Goal: Task Accomplishment & Management: Manage account settings

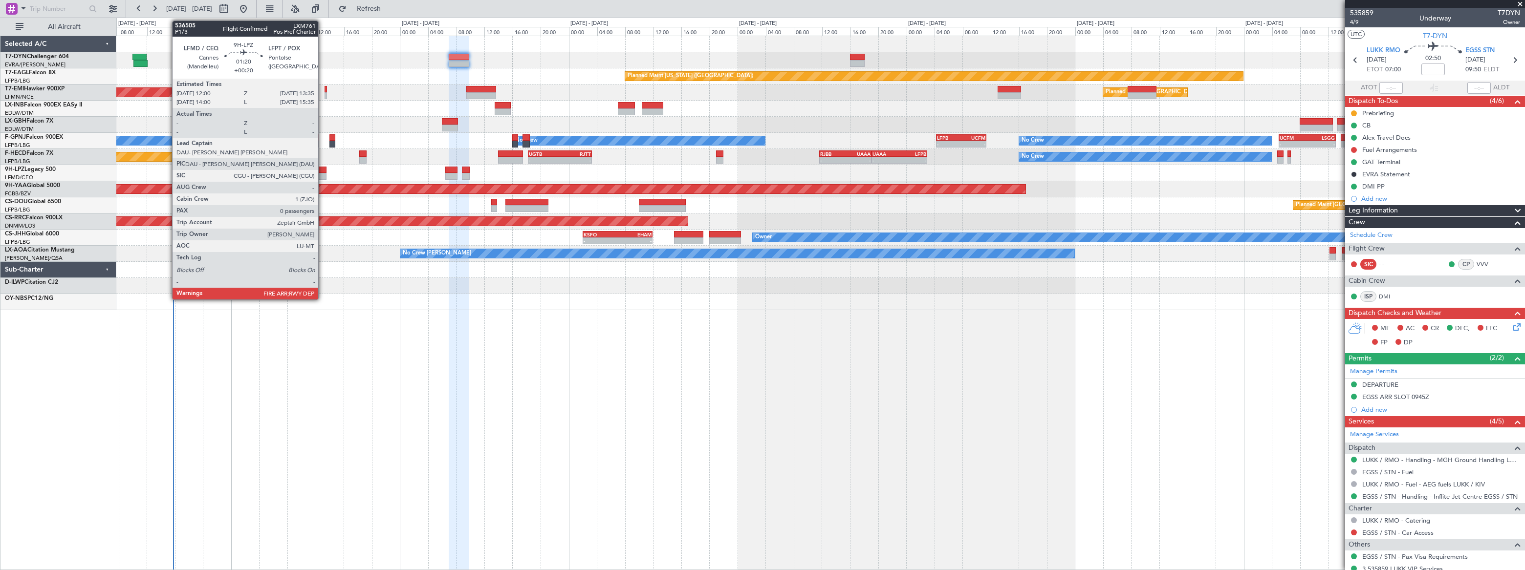
click at [321, 168] on div at bounding box center [320, 170] width 11 height 7
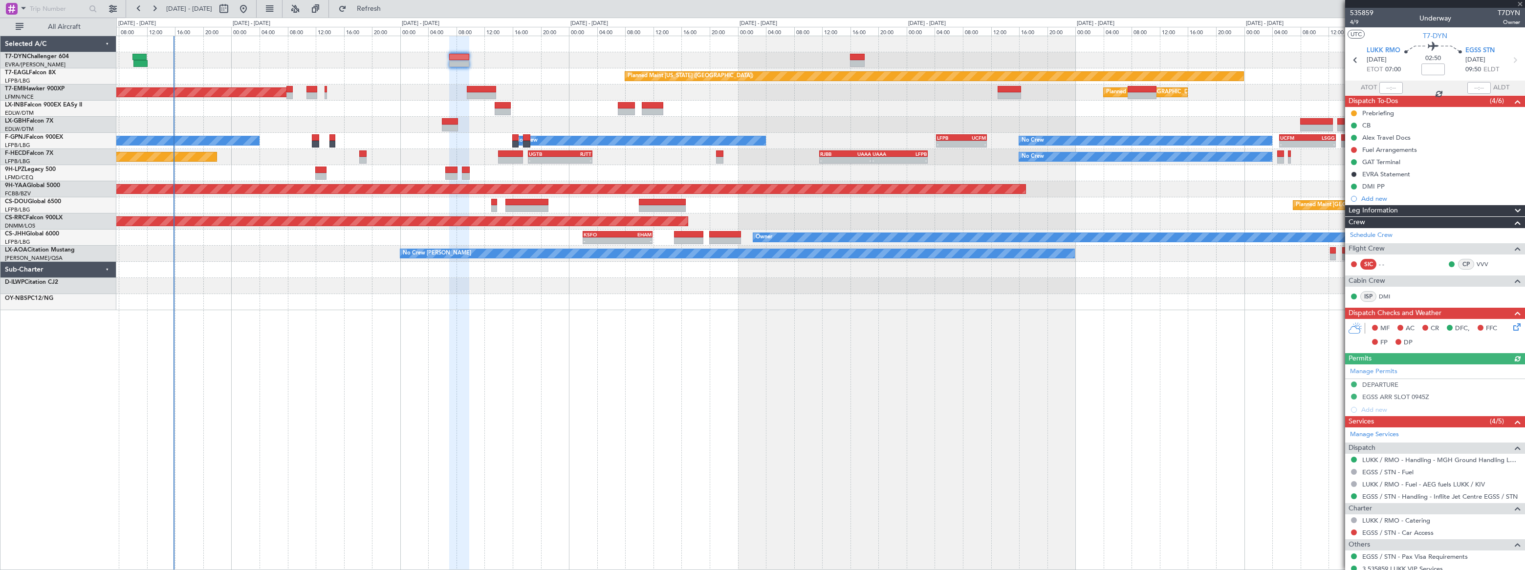
type input "+00:20"
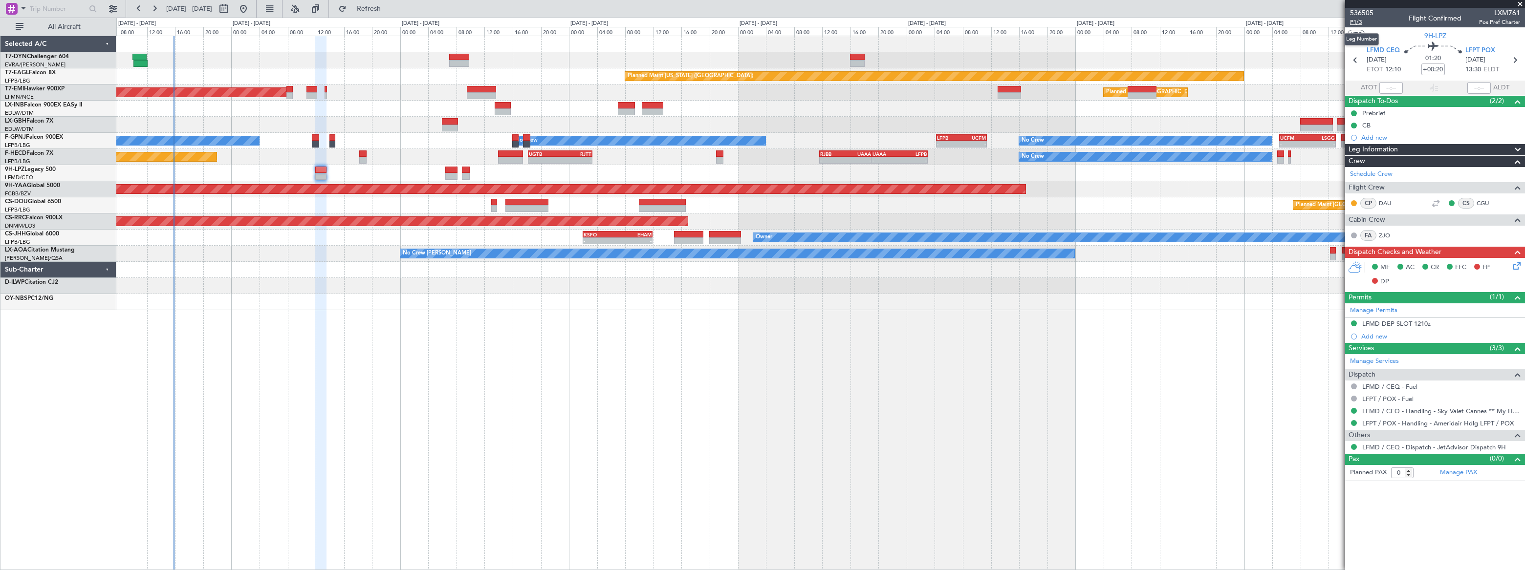
click at [1354, 22] on span "P1/3" at bounding box center [1361, 22] width 23 height 8
click at [392, 13] on button "Refresh" at bounding box center [363, 9] width 59 height 16
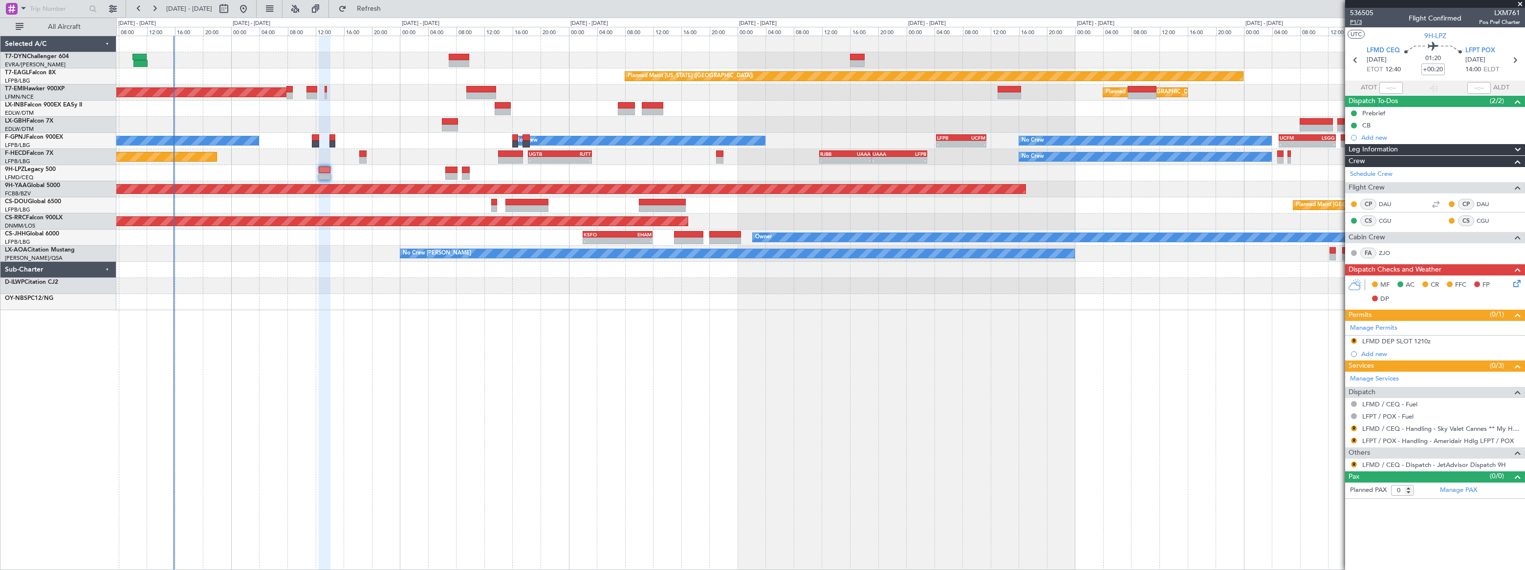
click at [1354, 21] on span "P1/3" at bounding box center [1361, 22] width 23 height 8
click at [1514, 283] on icon at bounding box center [1515, 282] width 8 height 8
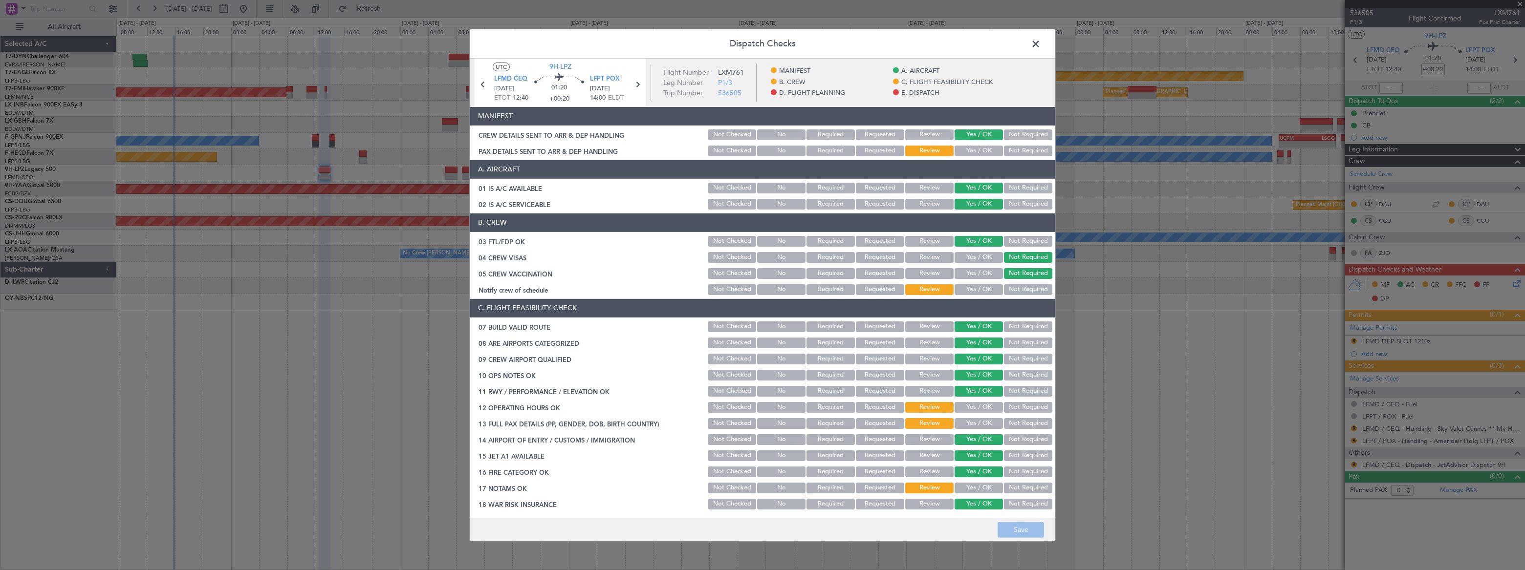
click at [971, 146] on button "Yes / OK" at bounding box center [978, 151] width 48 height 11
click at [1033, 528] on button "Save" at bounding box center [1020, 530] width 46 height 16
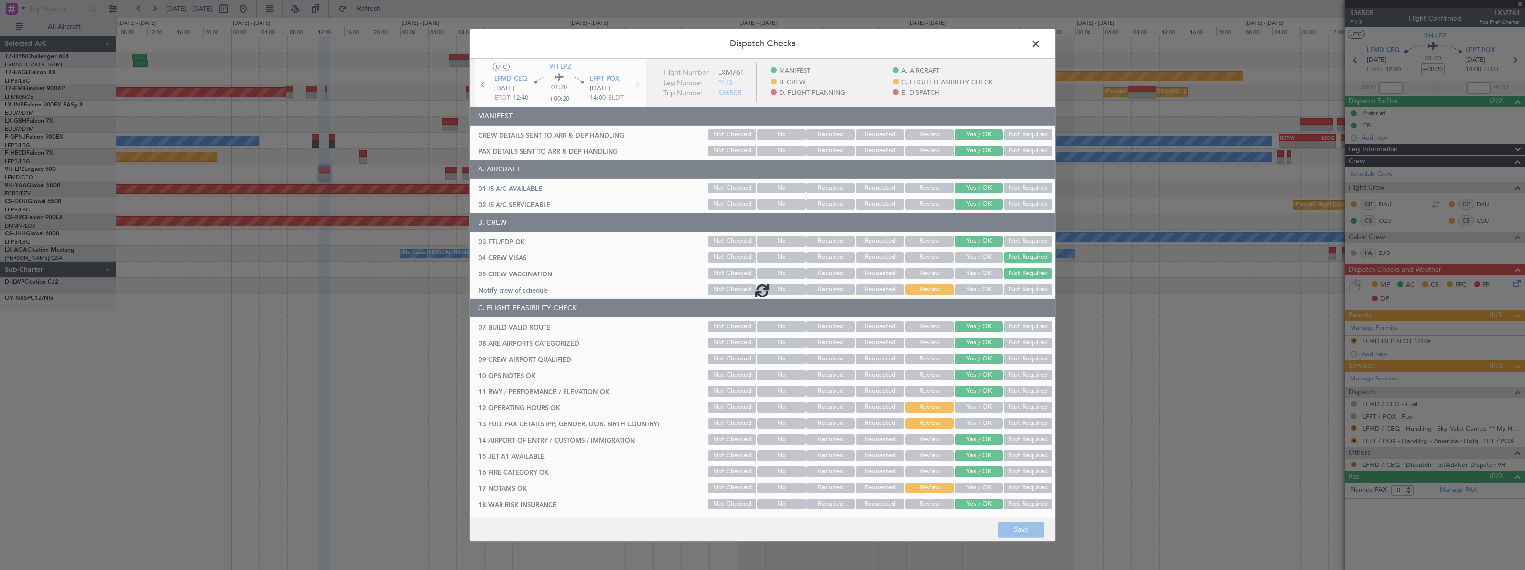
click at [1040, 39] on span at bounding box center [1040, 46] width 0 height 20
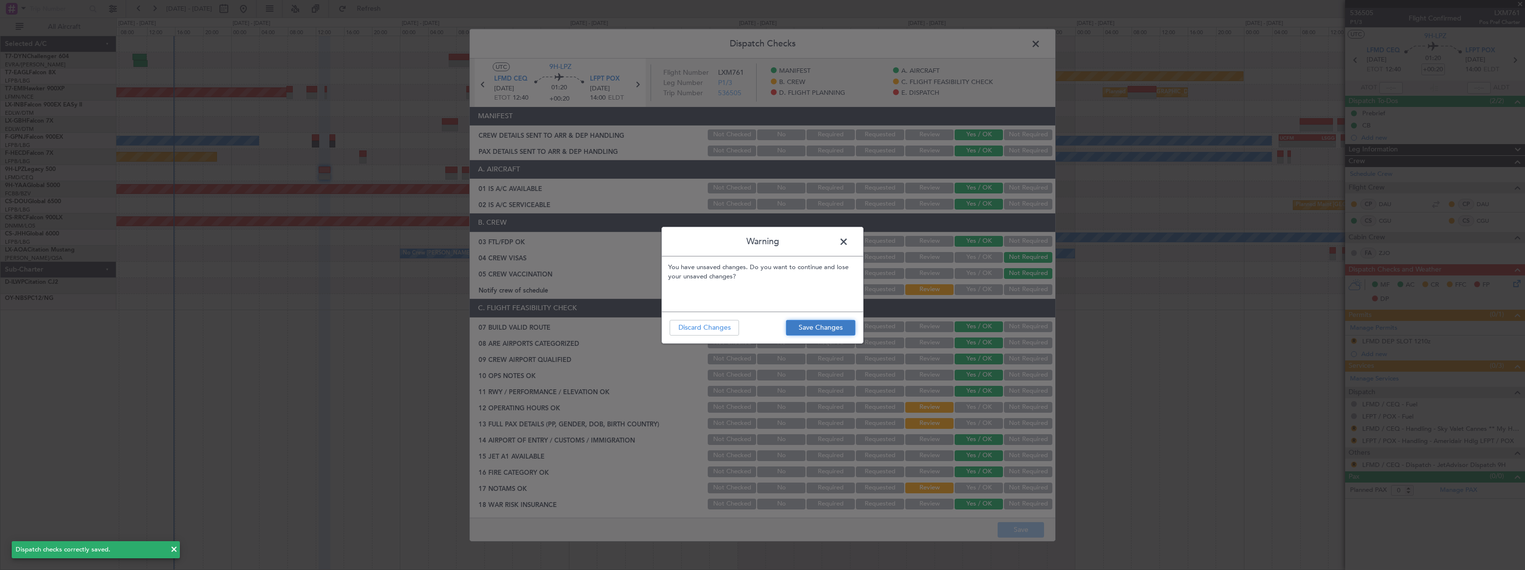
click at [798, 325] on button "Save Changes" at bounding box center [820, 328] width 69 height 16
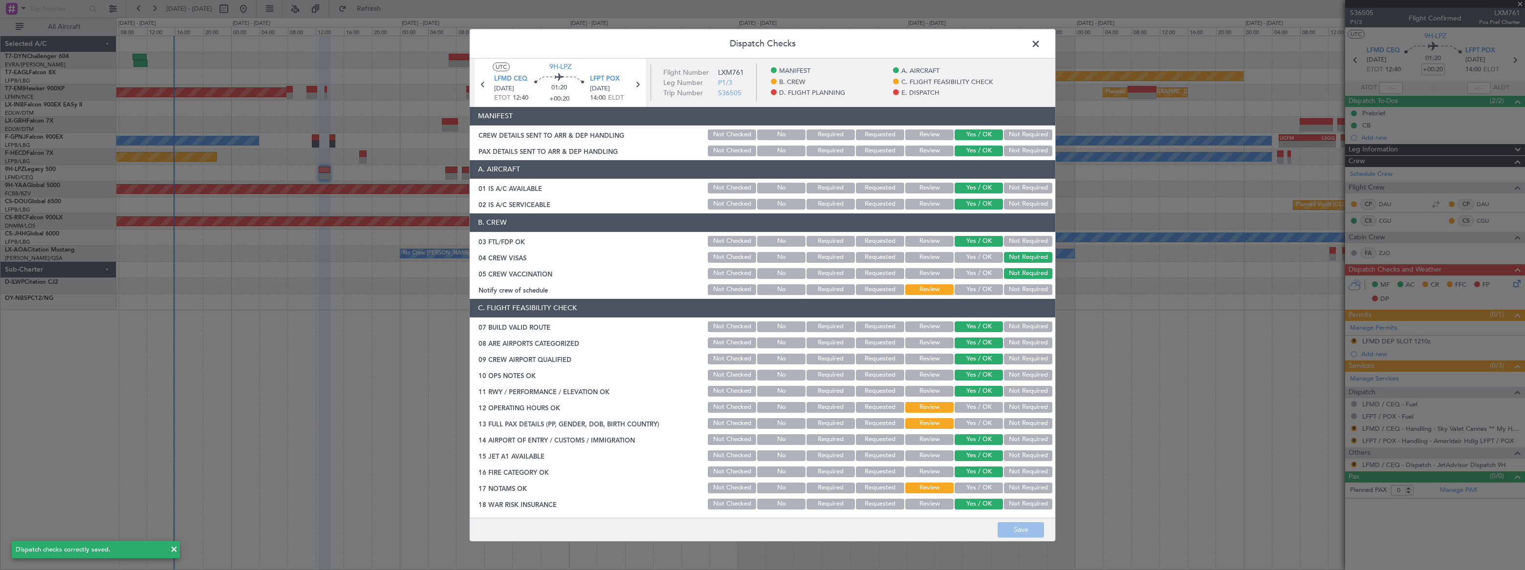
click at [1040, 42] on span at bounding box center [1040, 46] width 0 height 20
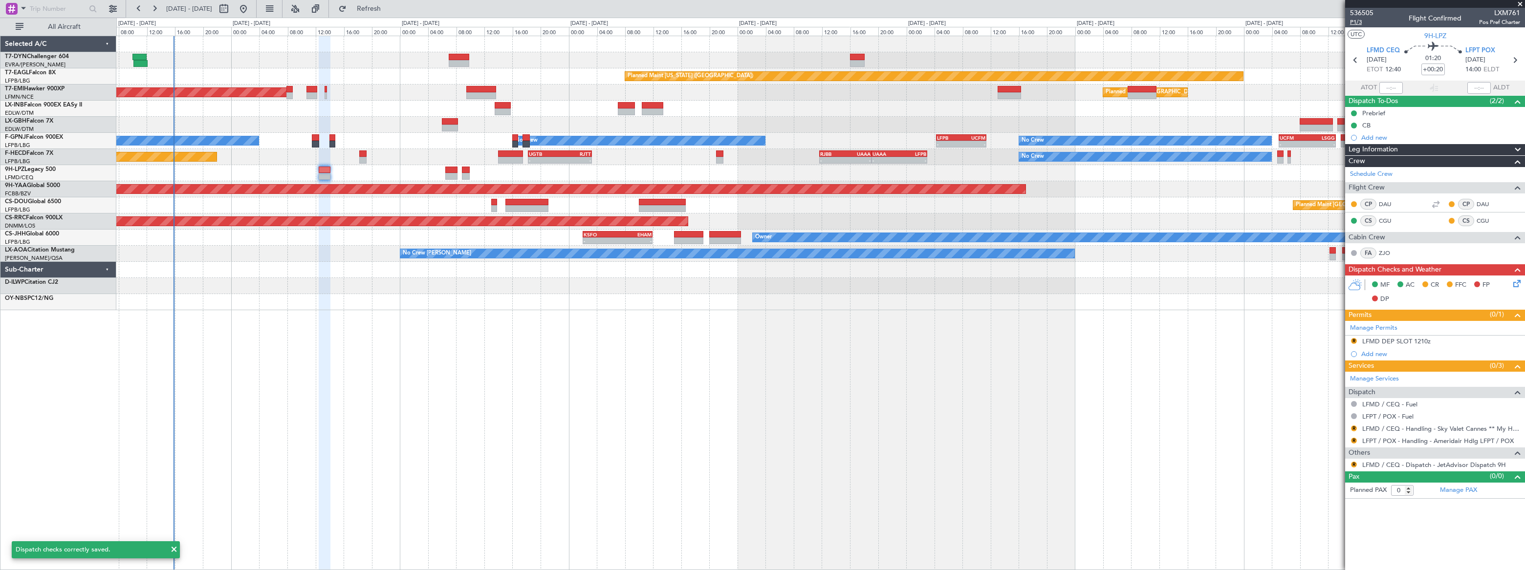
click at [1353, 25] on span "P1/3" at bounding box center [1361, 22] width 23 height 8
click at [389, 10] on span "Refresh" at bounding box center [368, 8] width 41 height 7
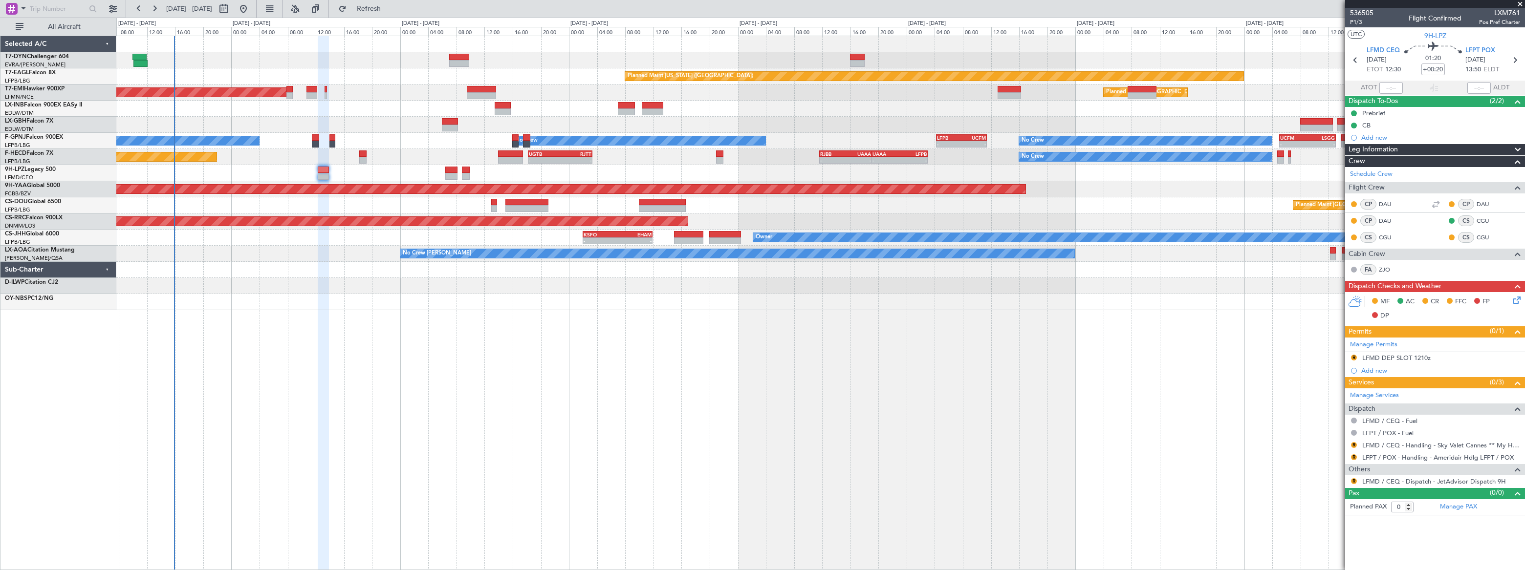
click at [1515, 295] on icon at bounding box center [1515, 299] width 8 height 8
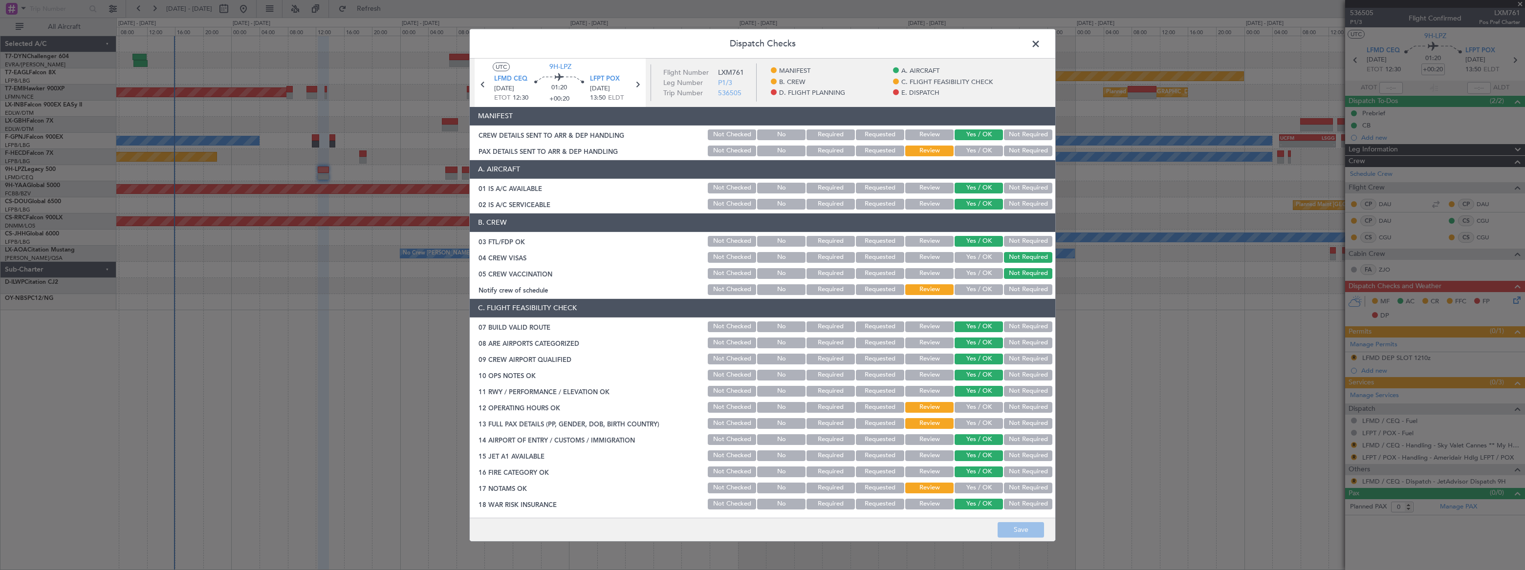
click at [961, 147] on button "Yes / OK" at bounding box center [978, 151] width 48 height 11
click at [1011, 528] on button "Save" at bounding box center [1020, 530] width 46 height 16
click at [1040, 42] on span at bounding box center [1040, 46] width 0 height 20
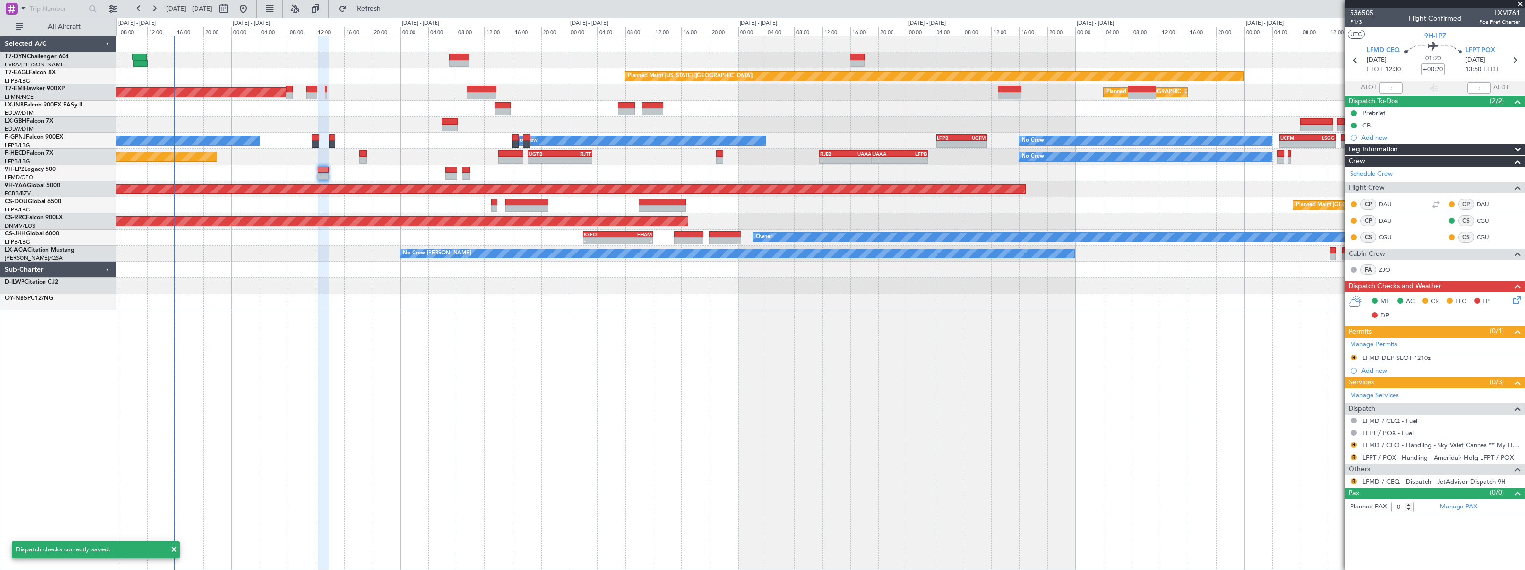
click at [1360, 15] on span "536505" at bounding box center [1361, 13] width 23 height 10
click at [1357, 22] on mat-tooltip-component "Trip Number" at bounding box center [1361, 31] width 48 height 26
click at [1354, 21] on mat-tooltip-component "Trip Number" at bounding box center [1361, 31] width 48 height 26
click at [1360, 22] on span "P1/3" at bounding box center [1361, 22] width 23 height 8
click at [389, 6] on span "Refresh" at bounding box center [368, 8] width 41 height 7
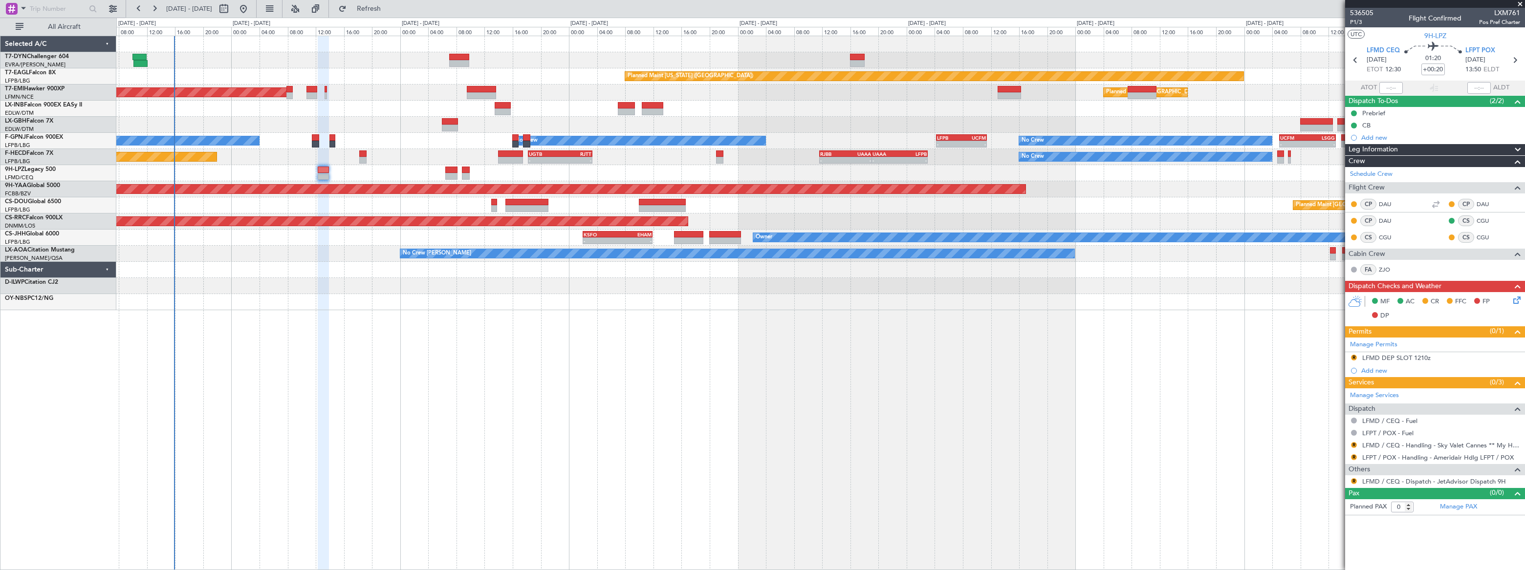
click at [400, 333] on div "Planned Maint [US_STATE] ([GEOGRAPHIC_DATA]) Planned Maint [GEOGRAPHIC_DATA] Pl…" at bounding box center [820, 303] width 1408 height 535
click at [389, 6] on span "Refresh" at bounding box center [368, 8] width 41 height 7
click at [1360, 11] on span "536505" at bounding box center [1361, 13] width 23 height 10
click at [1357, 21] on span "P1/3" at bounding box center [1361, 22] width 23 height 8
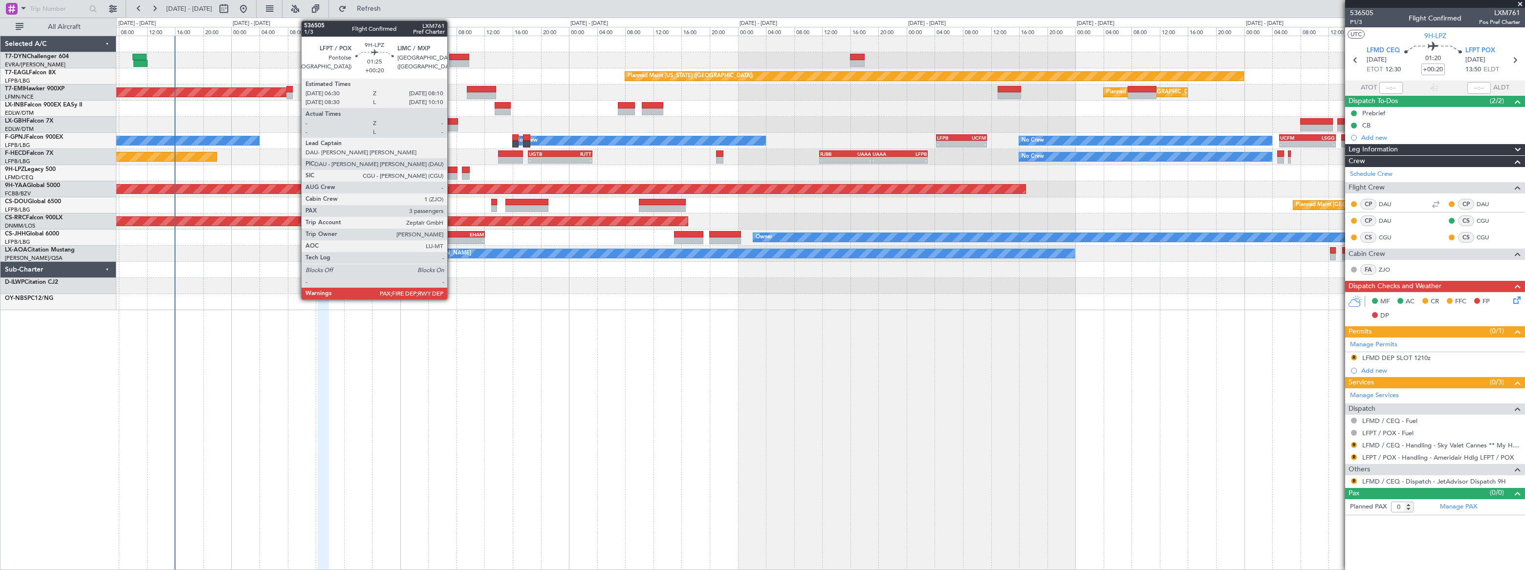
click at [452, 172] on div at bounding box center [451, 170] width 12 height 7
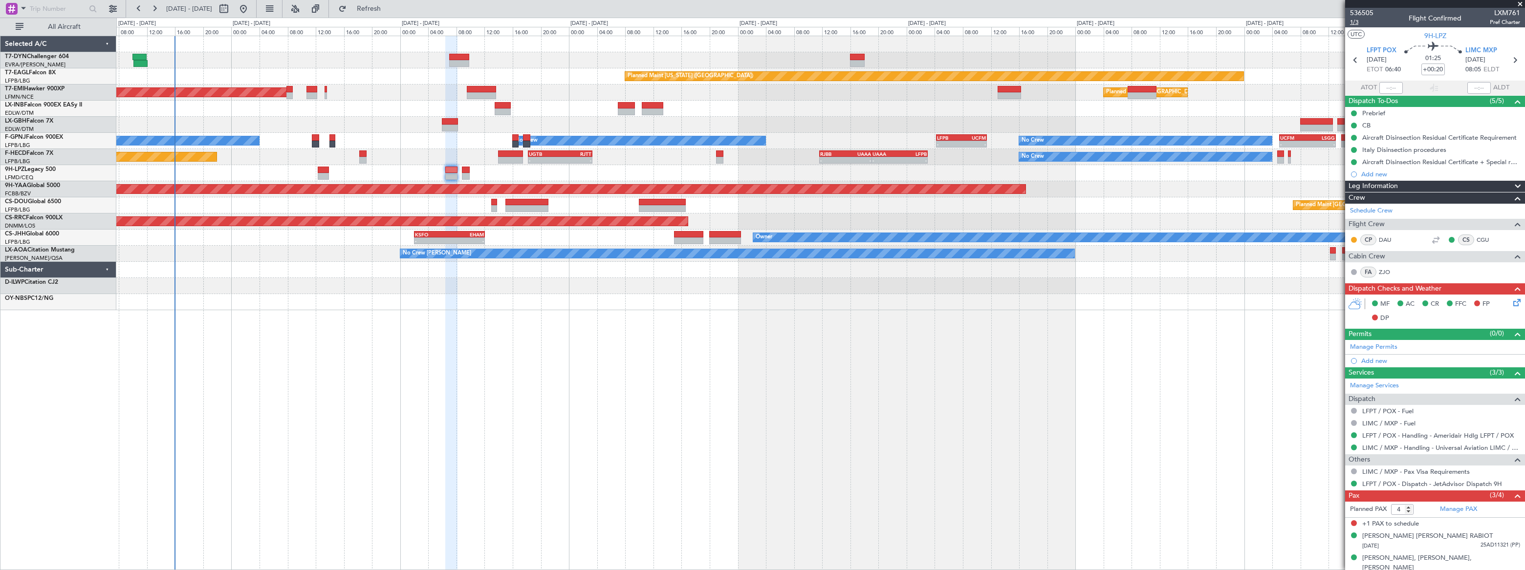
click at [1354, 22] on span "1/3" at bounding box center [1361, 22] width 23 height 8
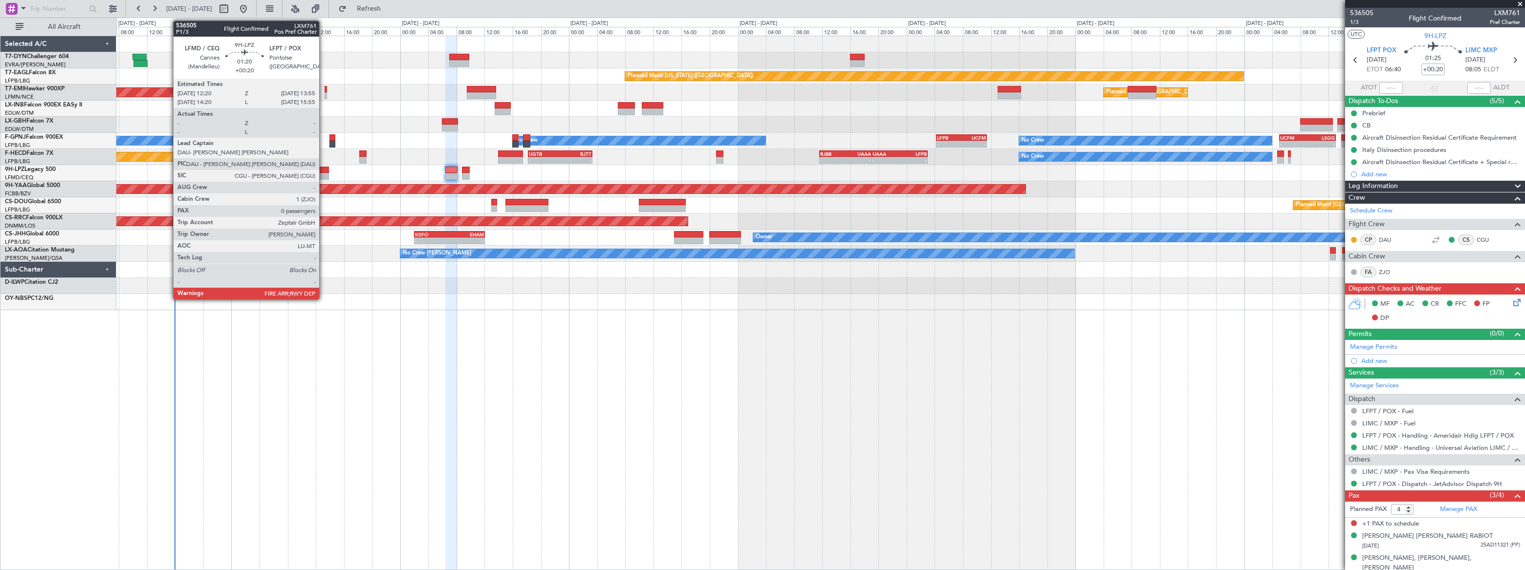
click at [323, 170] on div at bounding box center [323, 170] width 11 height 7
type input "0"
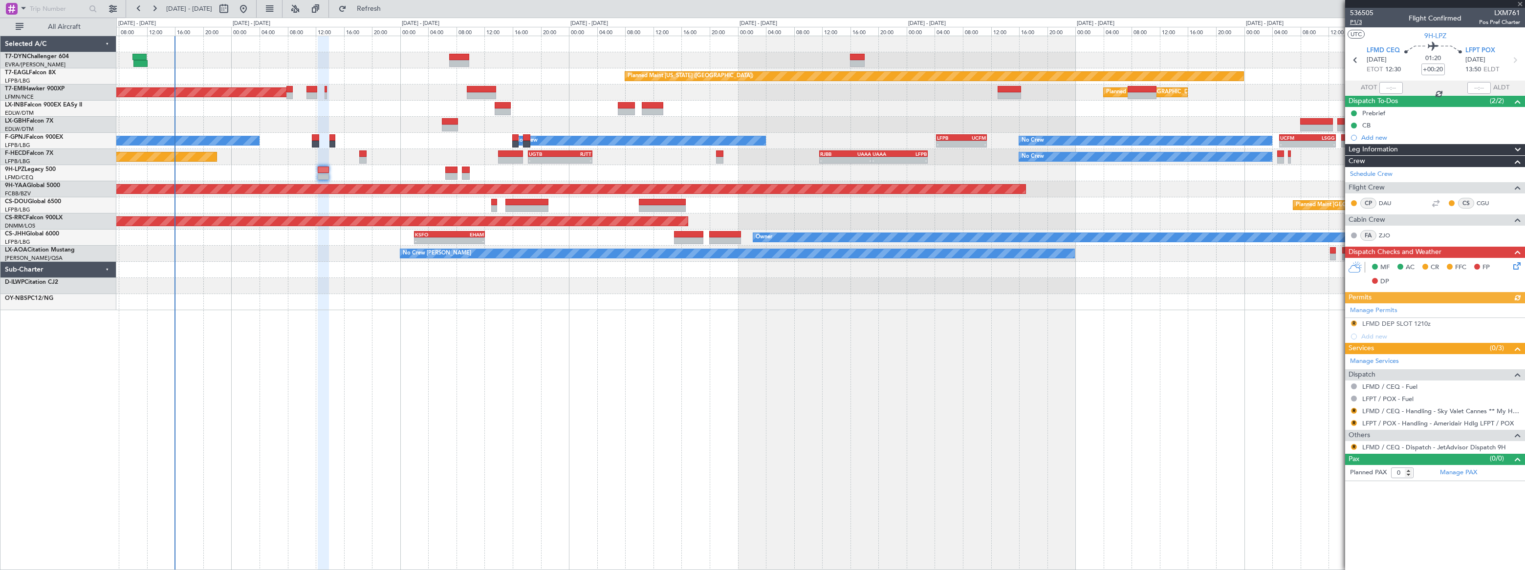
click at [1354, 21] on span "P1/3" at bounding box center [1361, 22] width 23 height 8
click at [389, 7] on span "Refresh" at bounding box center [368, 8] width 41 height 7
click at [389, 7] on span "Refreshing..." at bounding box center [368, 8] width 41 height 7
click at [389, 7] on span "Refresh" at bounding box center [368, 8] width 41 height 7
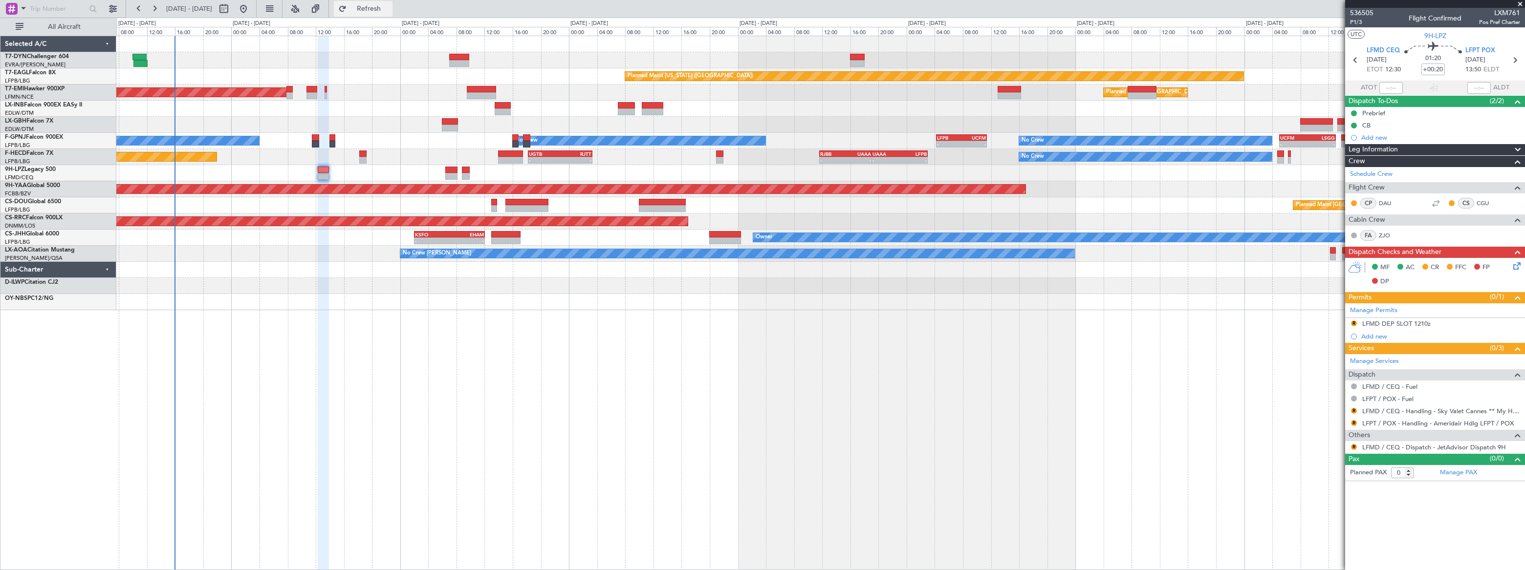
drag, startPoint x: 404, startPoint y: 3, endPoint x: 404, endPoint y: 10, distance: 6.4
click at [392, 6] on button "Refresh" at bounding box center [363, 9] width 59 height 16
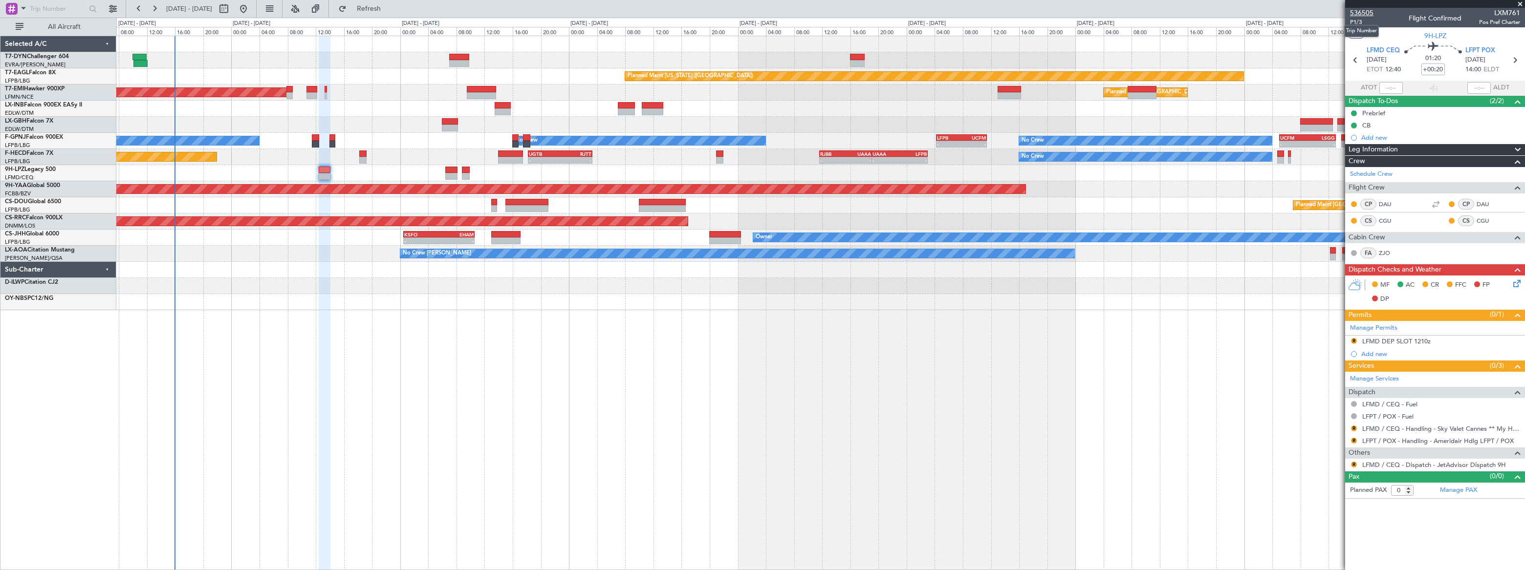
click at [1356, 11] on span "536505" at bounding box center [1361, 13] width 23 height 10
click at [461, 419] on div "Planned Maint [US_STATE] ([GEOGRAPHIC_DATA]) Planned Maint [GEOGRAPHIC_DATA] Pl…" at bounding box center [820, 303] width 1408 height 535
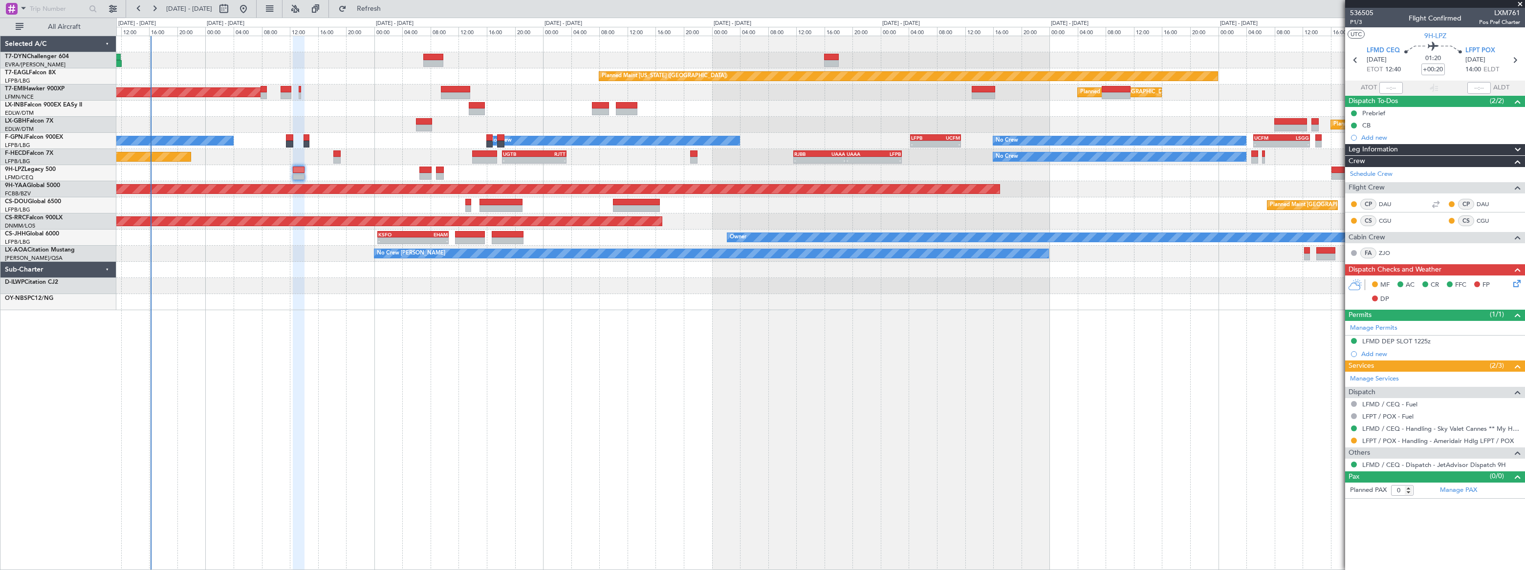
click at [256, 269] on div at bounding box center [820, 270] width 1408 height 16
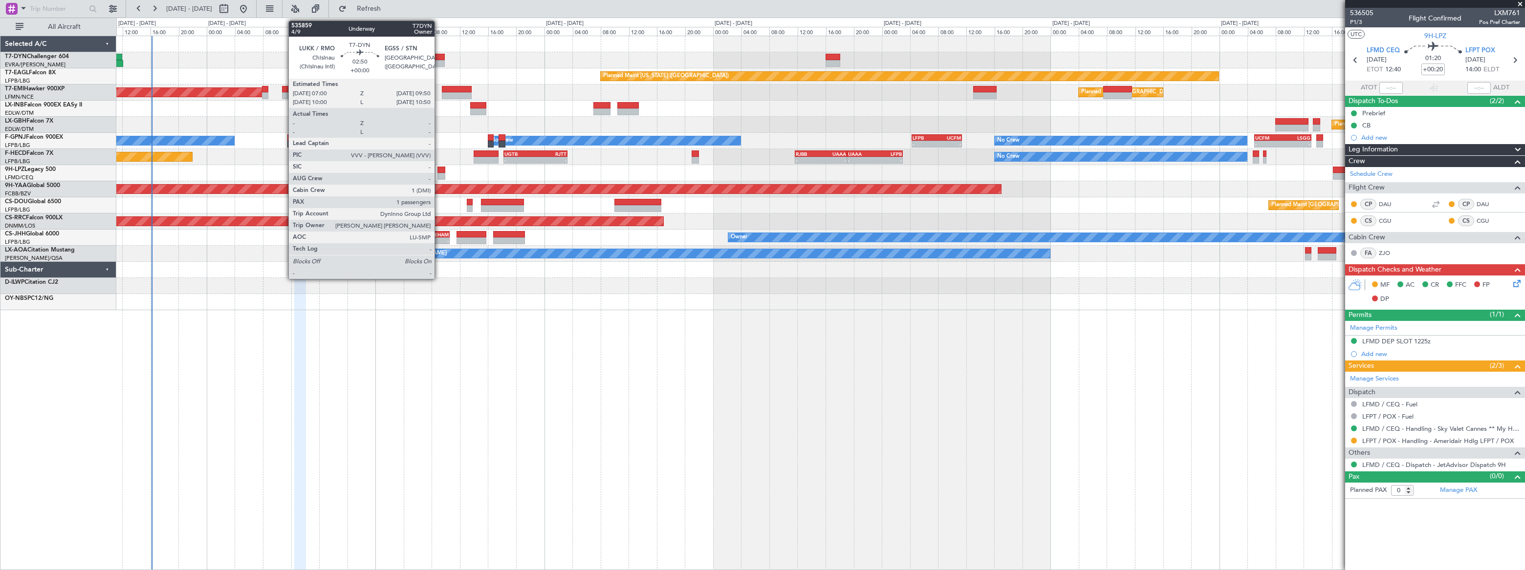
click at [437, 54] on div at bounding box center [434, 57] width 20 height 7
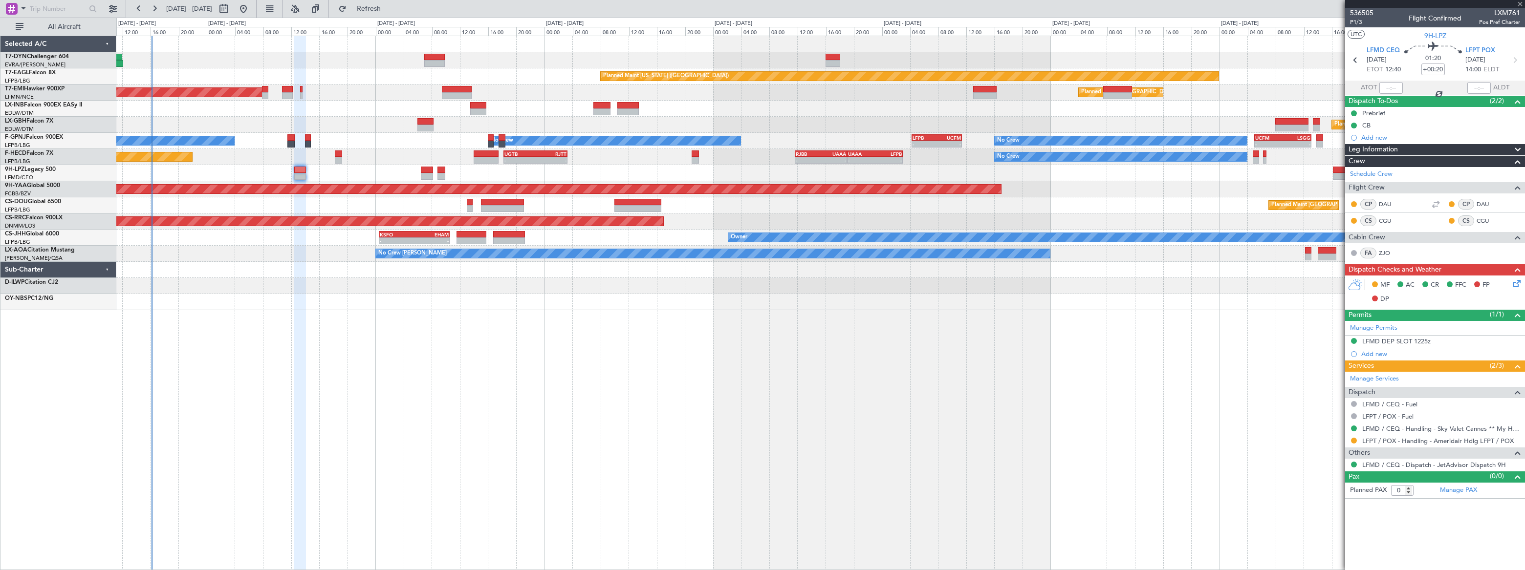
type input "1"
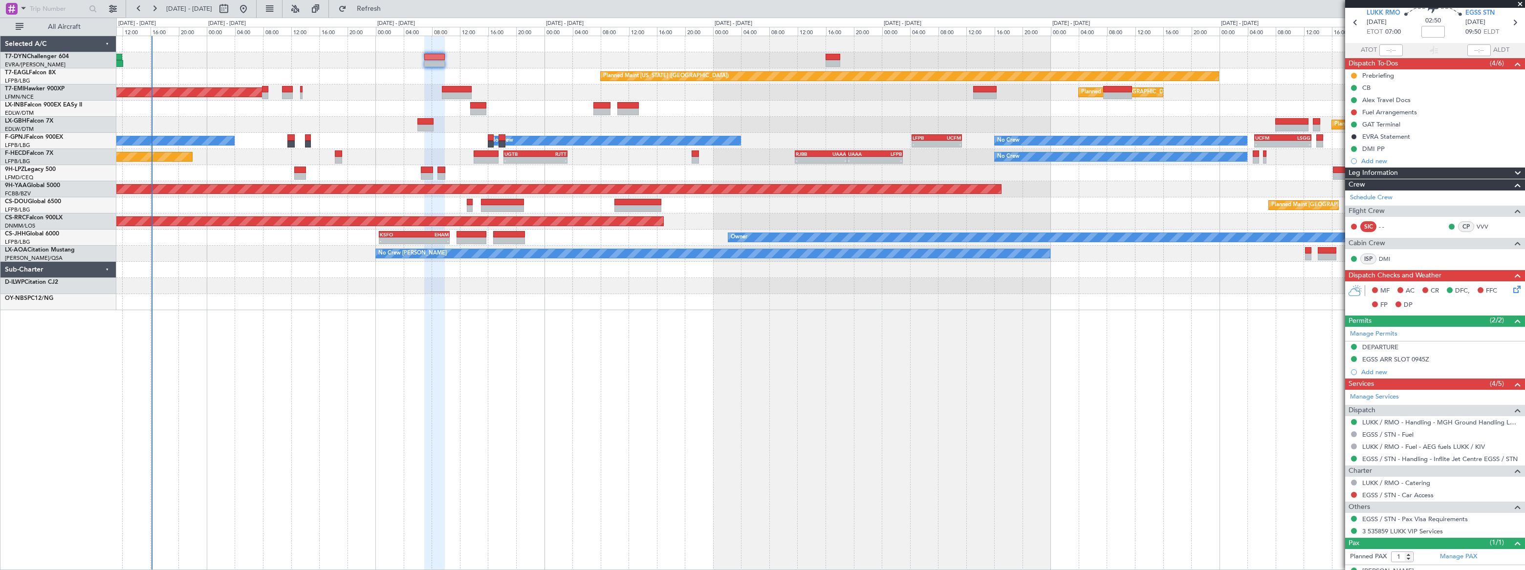
scroll to position [53, 0]
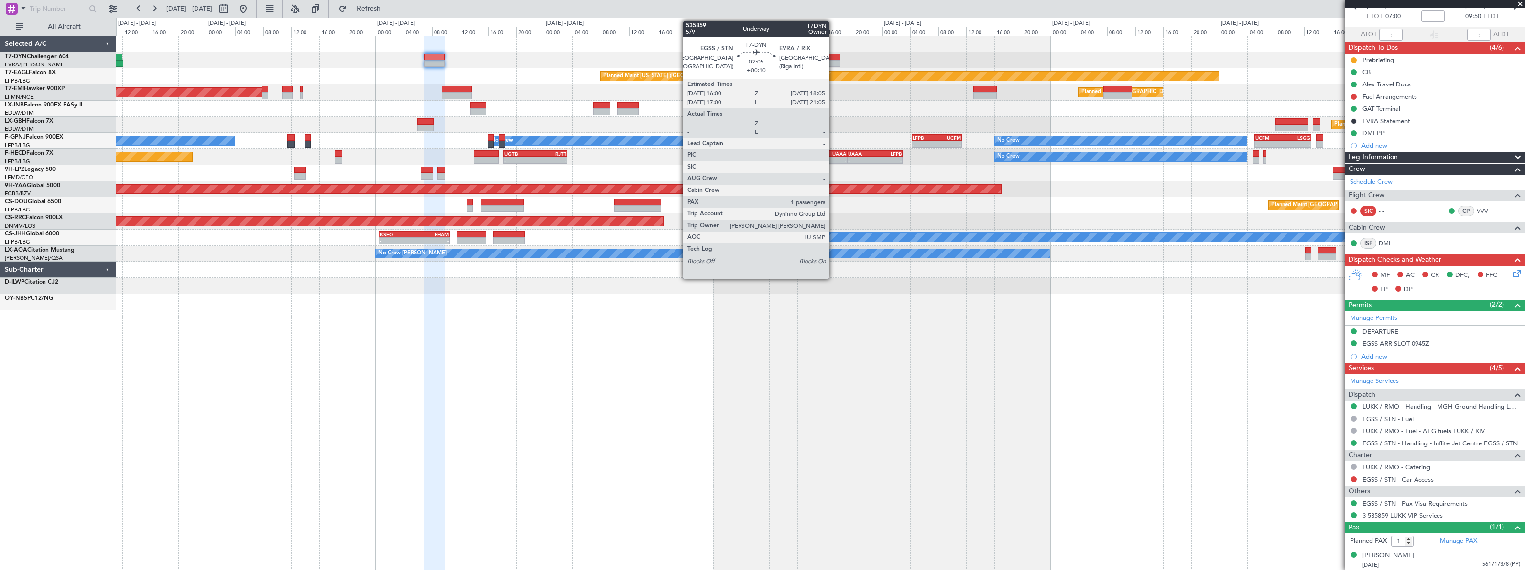
click at [833, 59] on div at bounding box center [832, 57] width 15 height 7
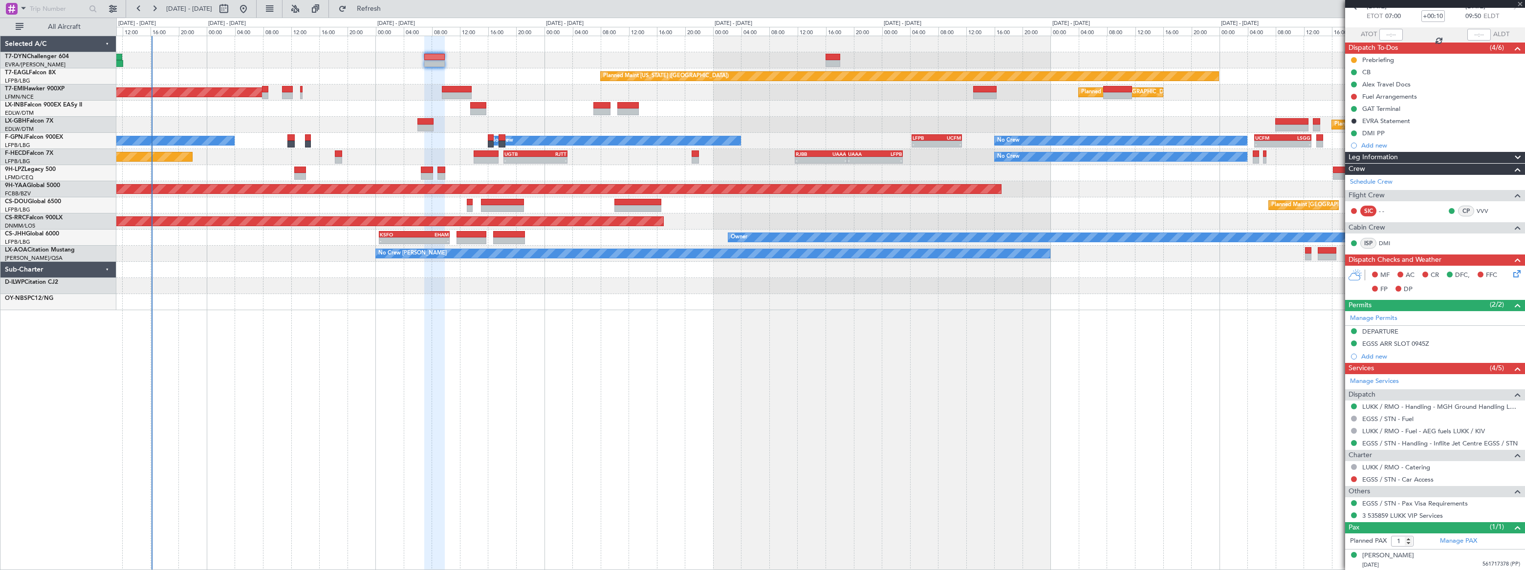
scroll to position [0, 0]
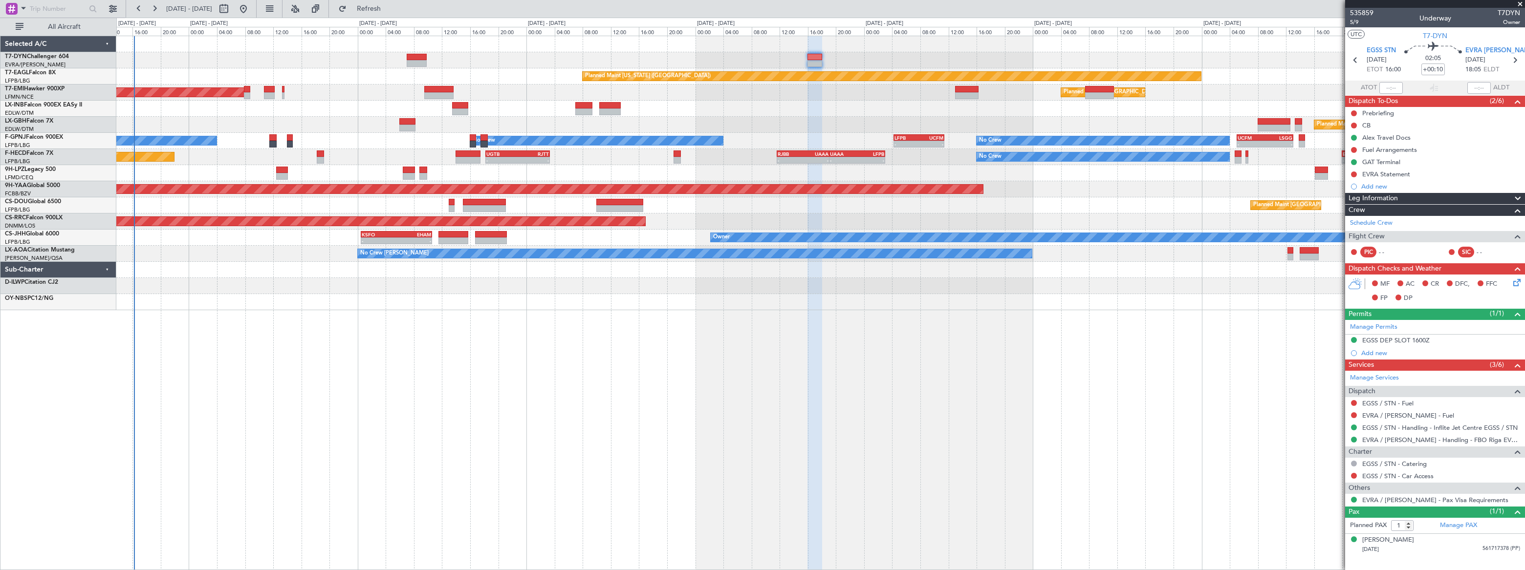
click at [321, 118] on div "Planned Maint [GEOGRAPHIC_DATA] ([GEOGRAPHIC_DATA]) Planned Maint Nurnberg" at bounding box center [820, 125] width 1408 height 16
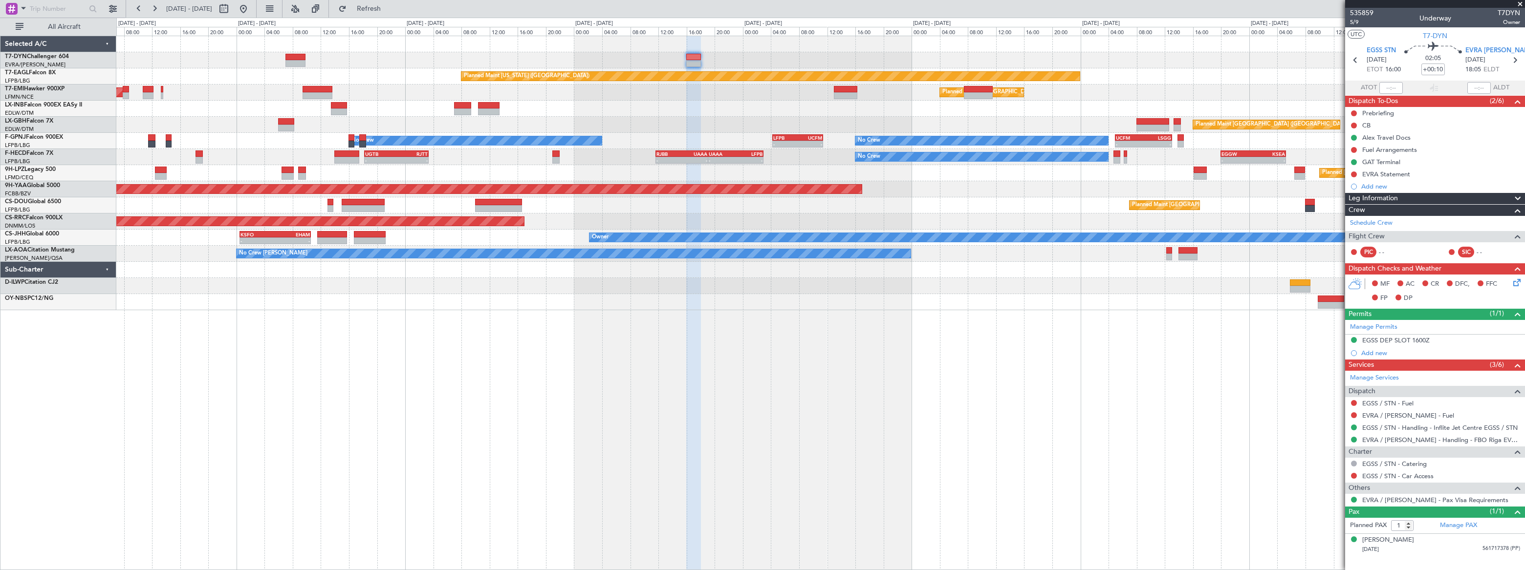
click at [1103, 67] on div at bounding box center [820, 60] width 1408 height 16
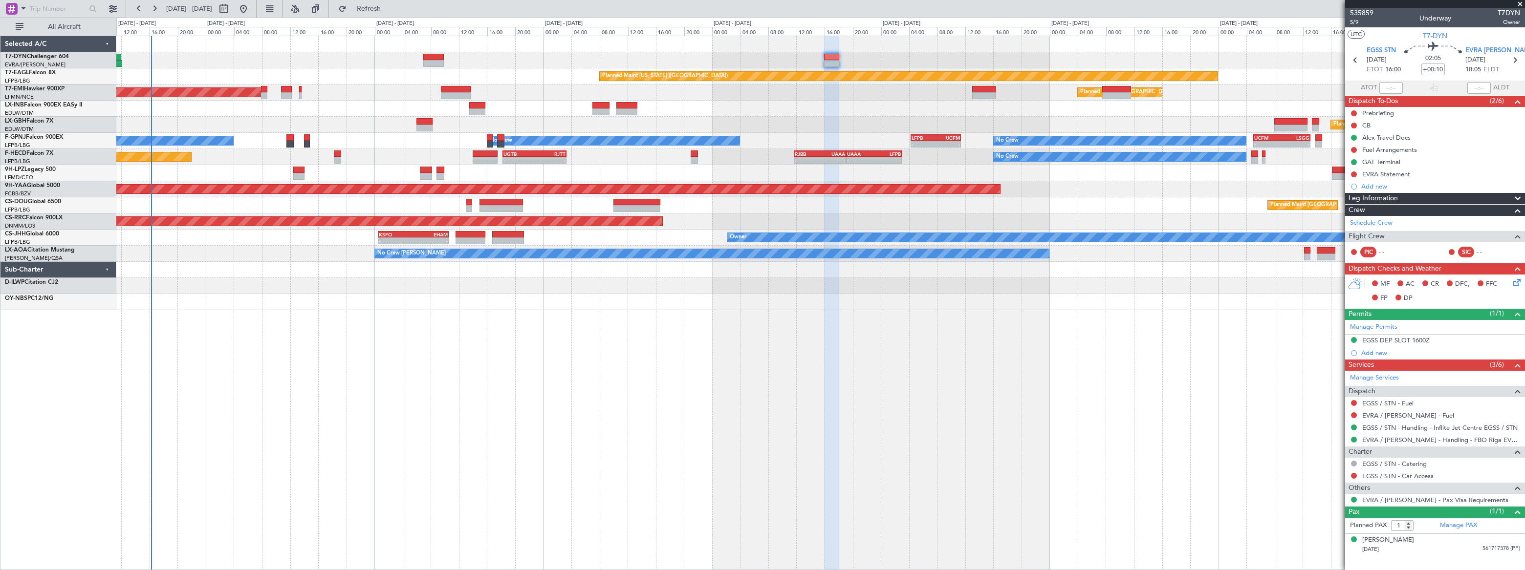
click at [699, 51] on div "Planned Maint [US_STATE] ([GEOGRAPHIC_DATA]) Planned Maint [GEOGRAPHIC_DATA] Pl…" at bounding box center [819, 173] width 1407 height 274
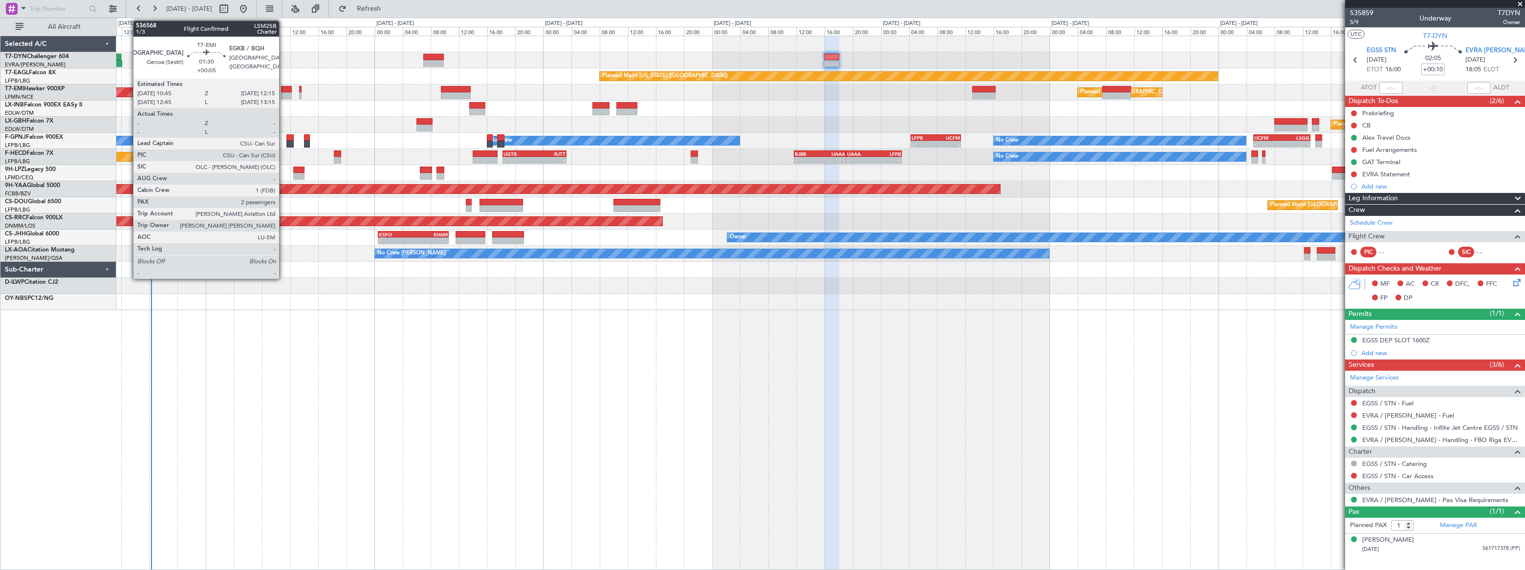
click at [283, 91] on div at bounding box center [286, 89] width 11 height 7
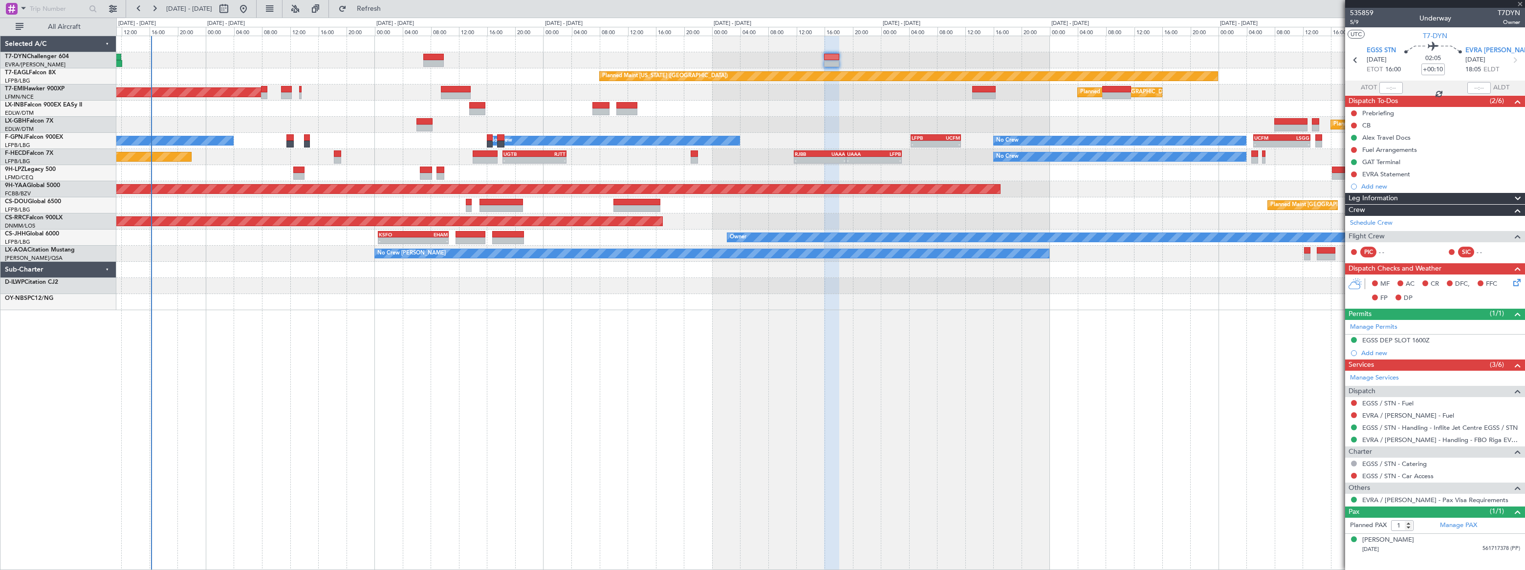
type input "+00:05"
type input "2"
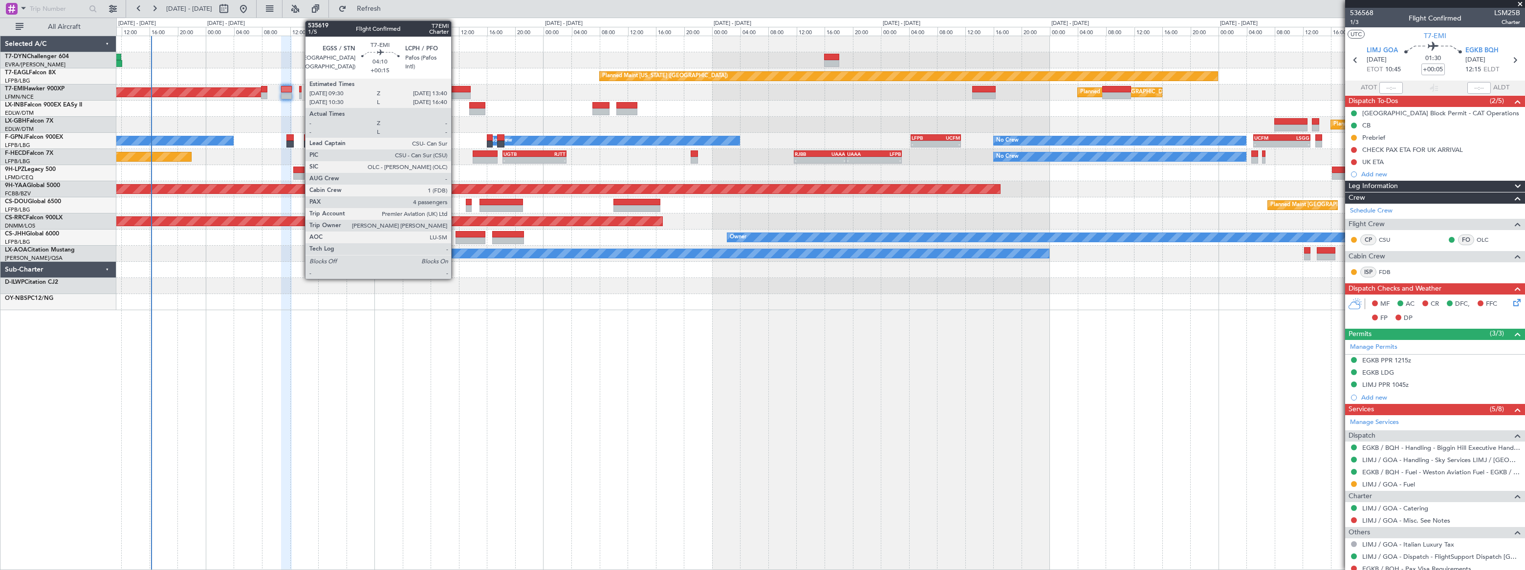
click at [455, 88] on div at bounding box center [455, 89] width 29 height 7
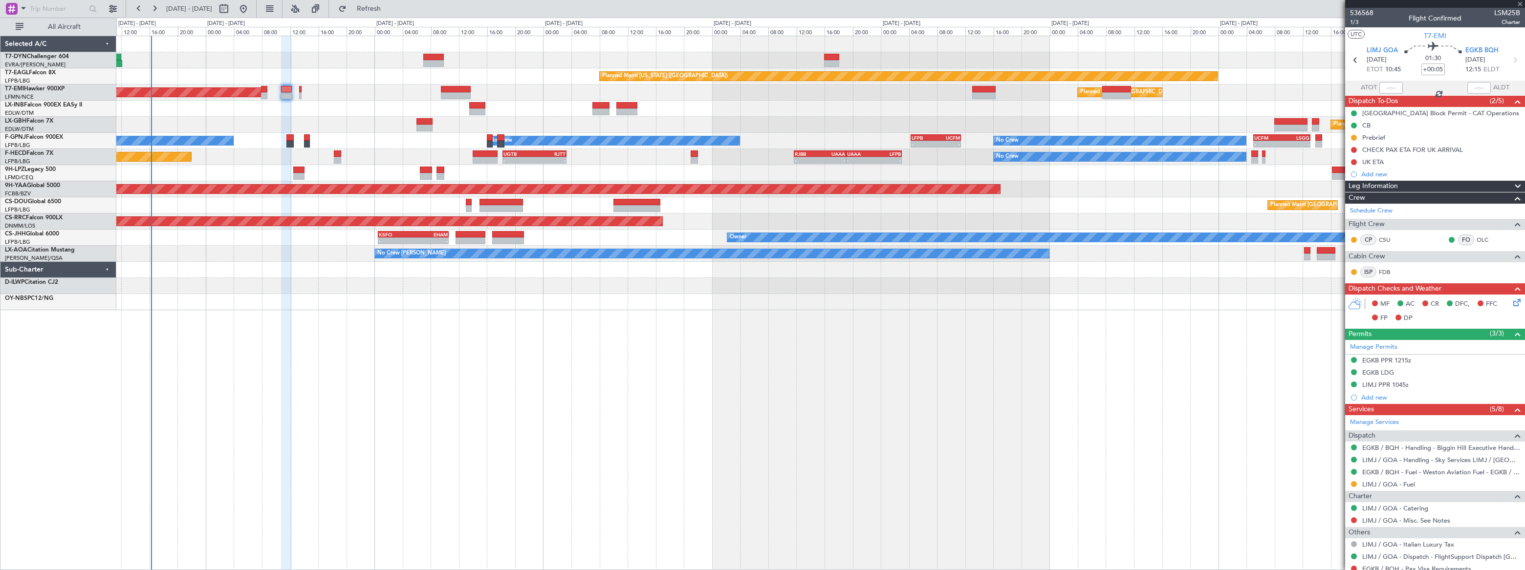
type input "+00:15"
type input "4"
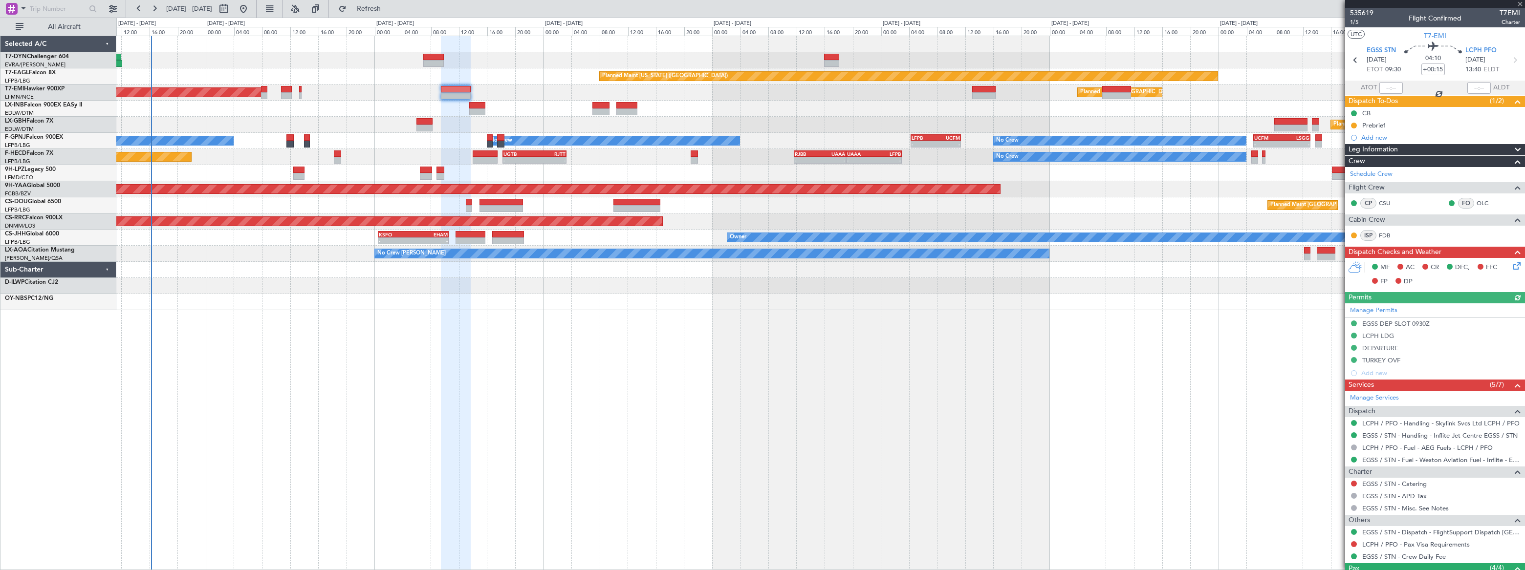
scroll to position [107, 0]
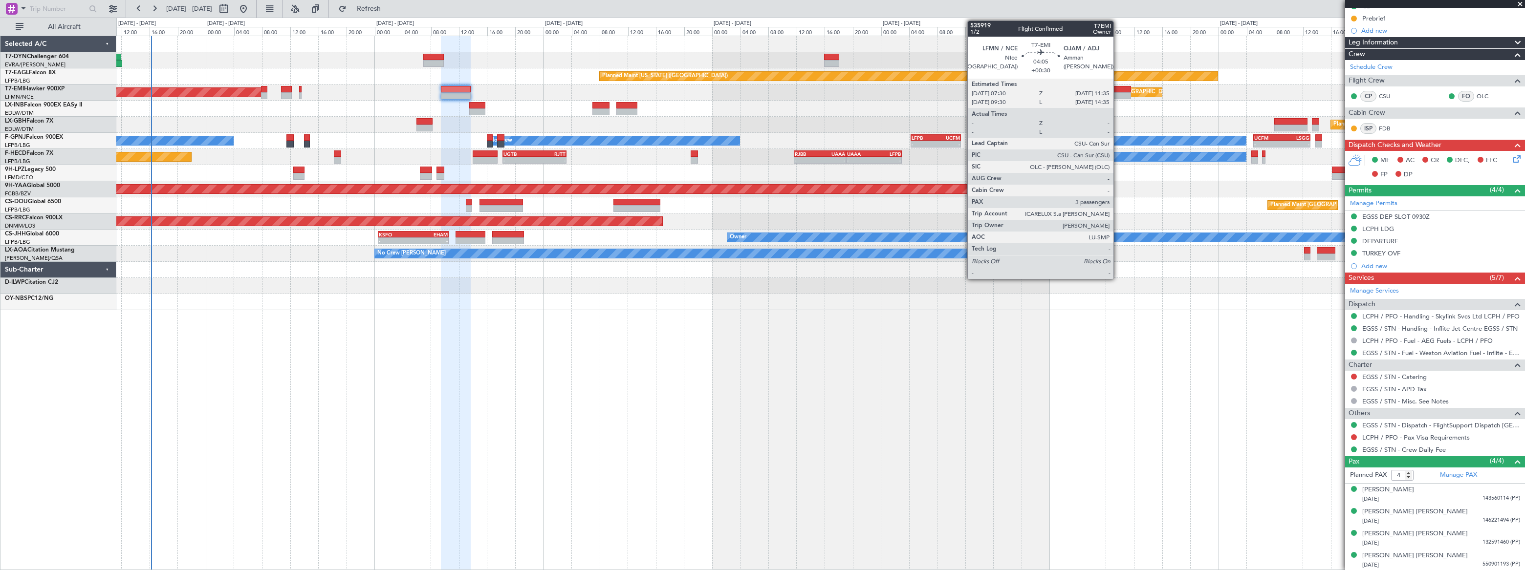
click at [1118, 89] on div at bounding box center [1116, 89] width 29 height 7
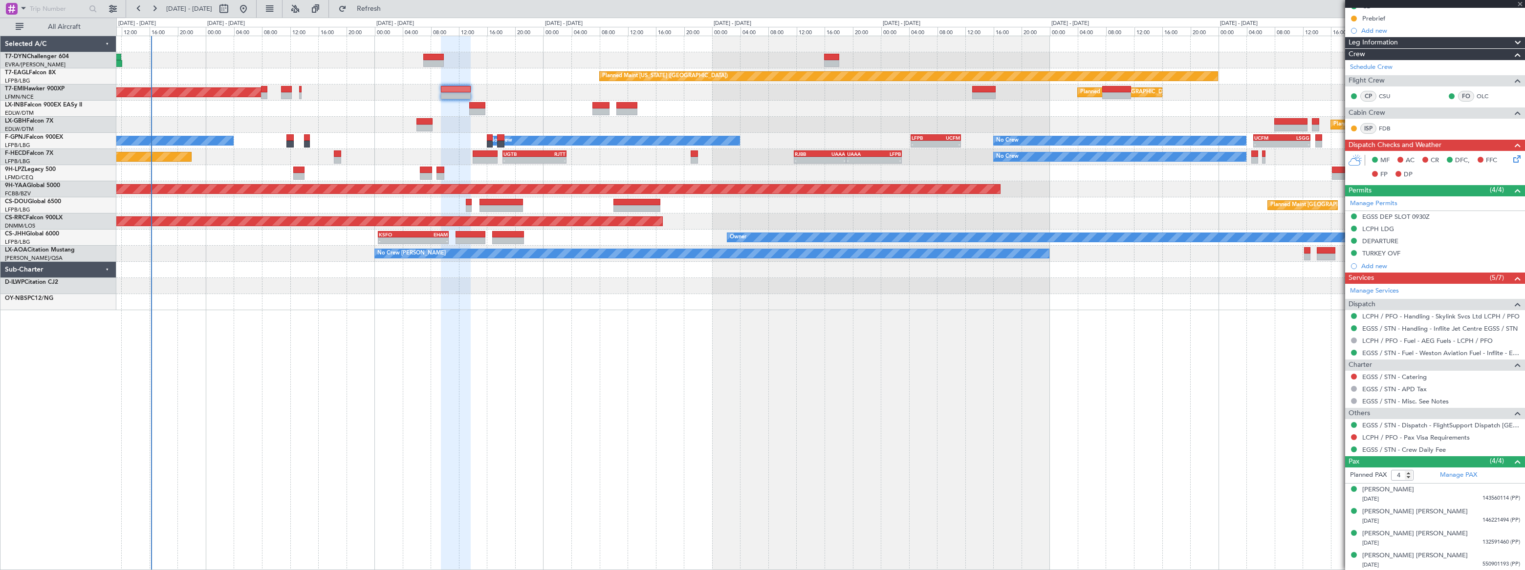
type input "+00:30"
type input "3"
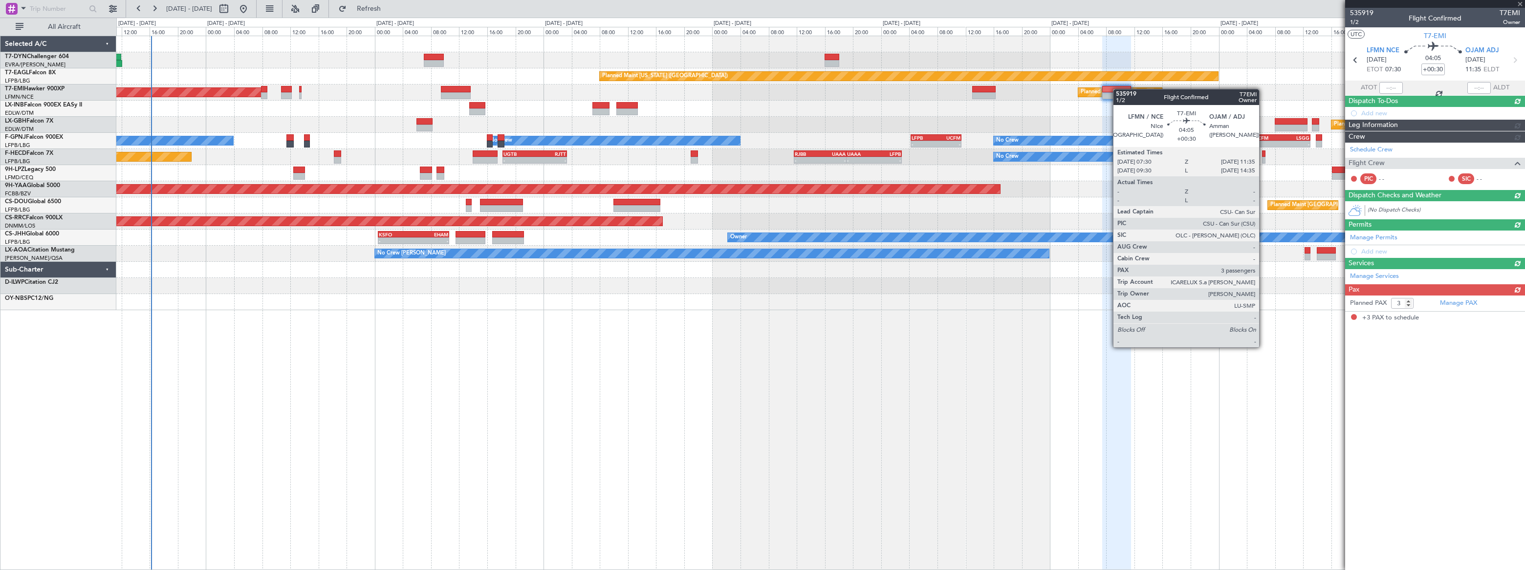
scroll to position [0, 0]
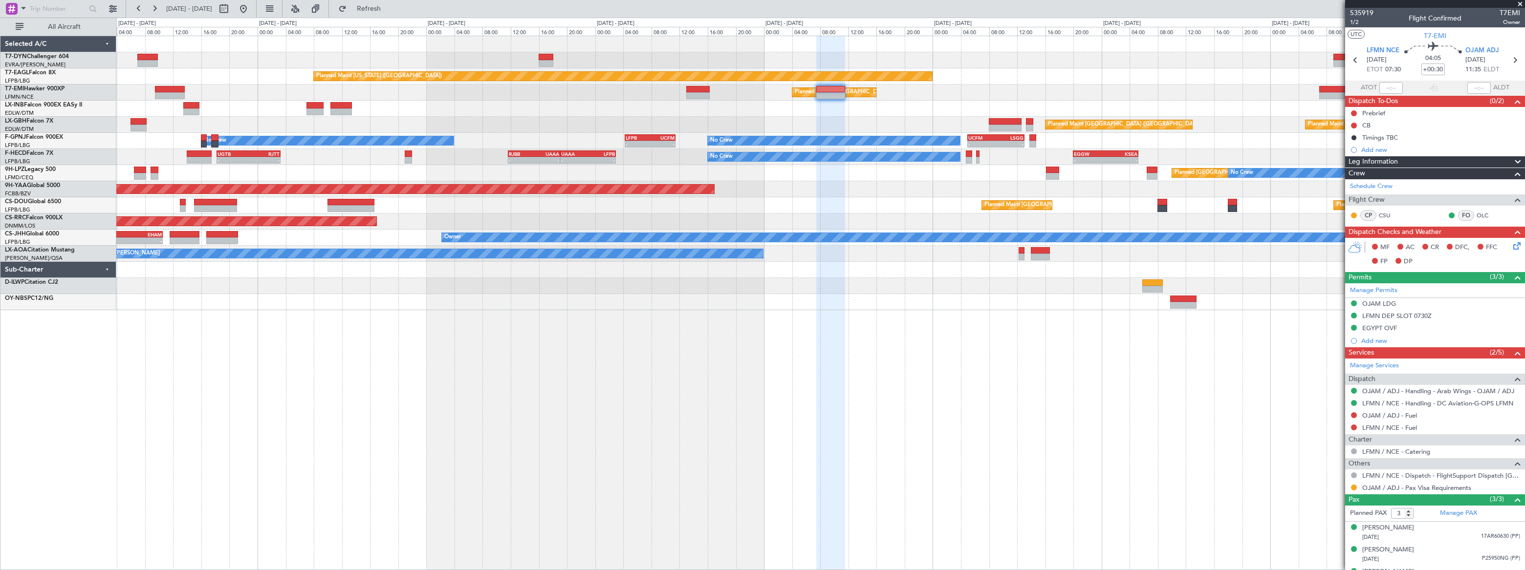
click at [952, 105] on div at bounding box center [820, 109] width 1408 height 16
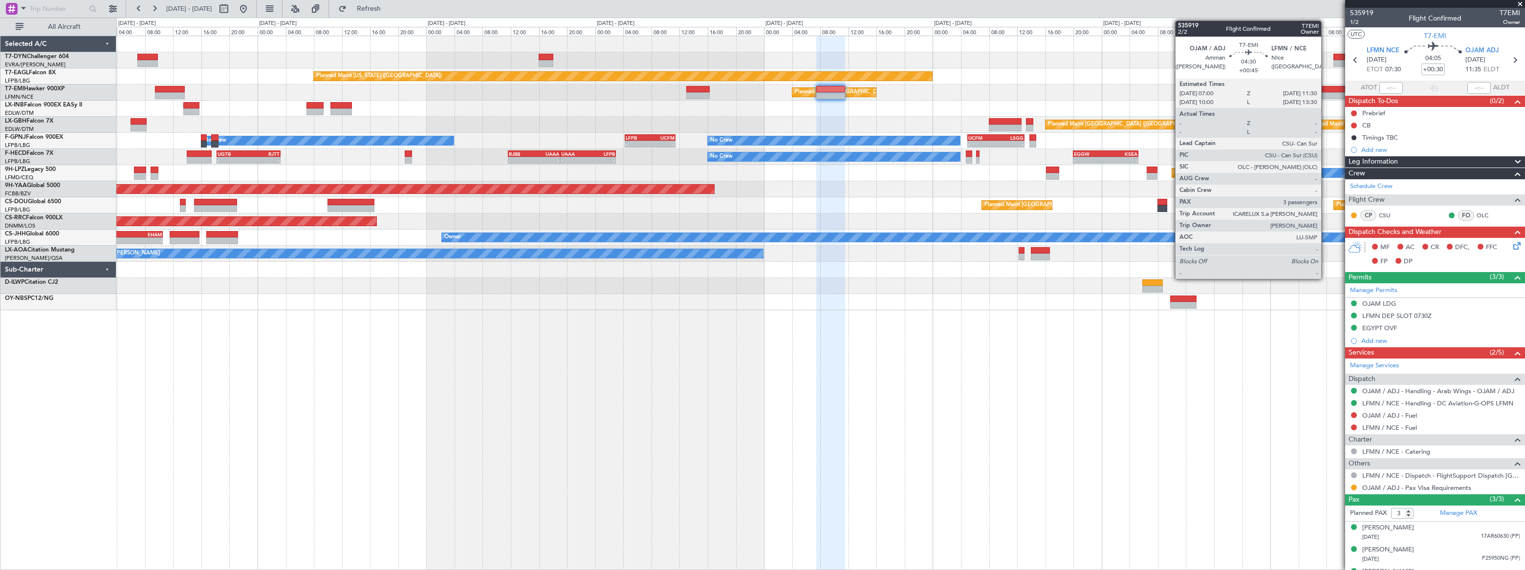
click at [1326, 89] on div at bounding box center [1335, 89] width 32 height 7
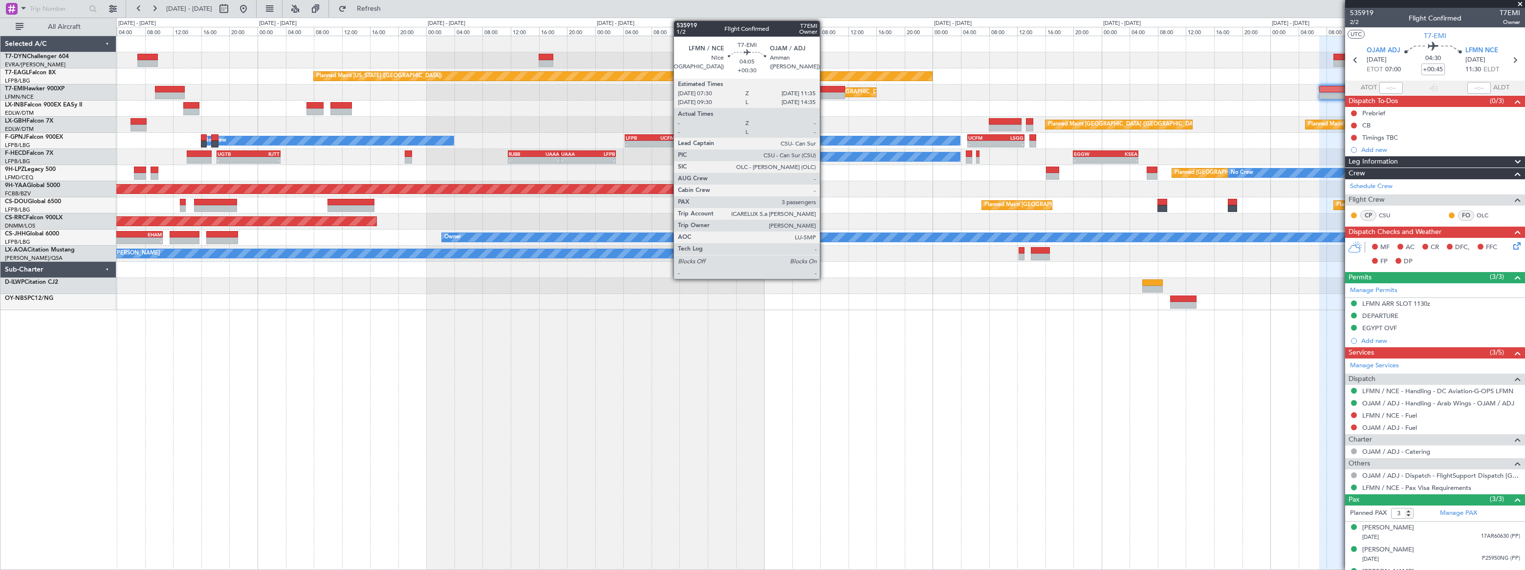
click at [824, 91] on div at bounding box center [830, 89] width 29 height 7
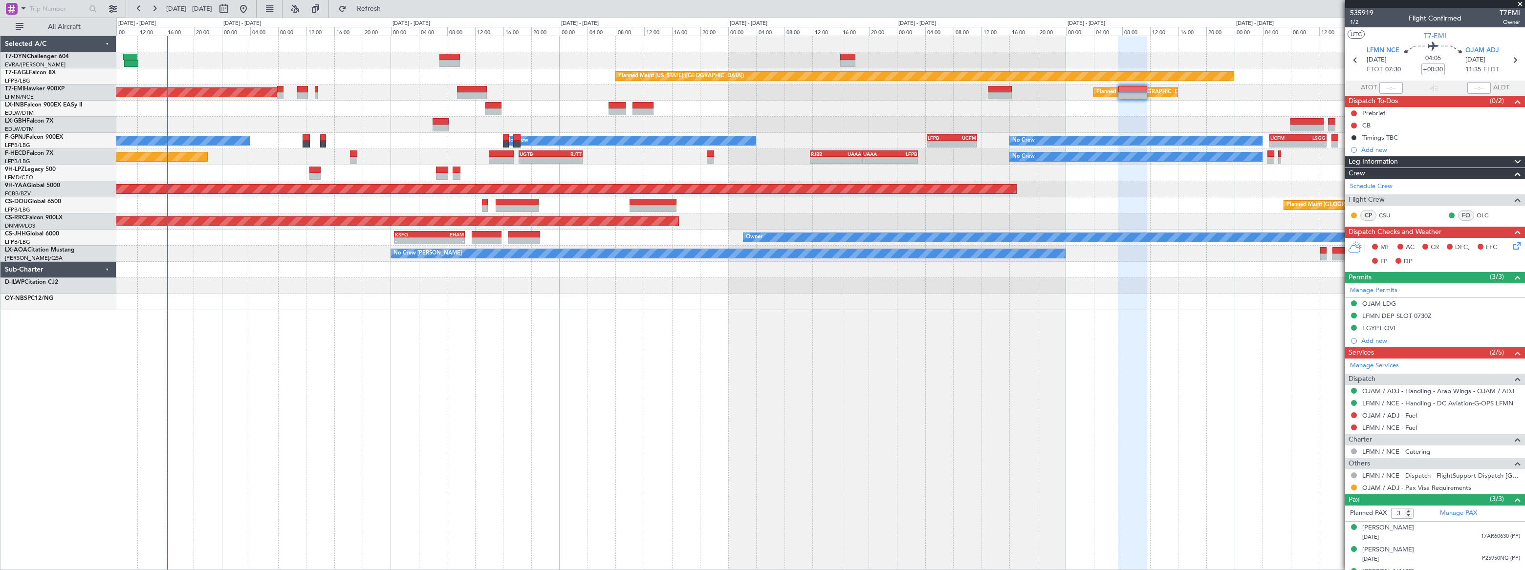
click at [822, 114] on div at bounding box center [819, 109] width 1407 height 16
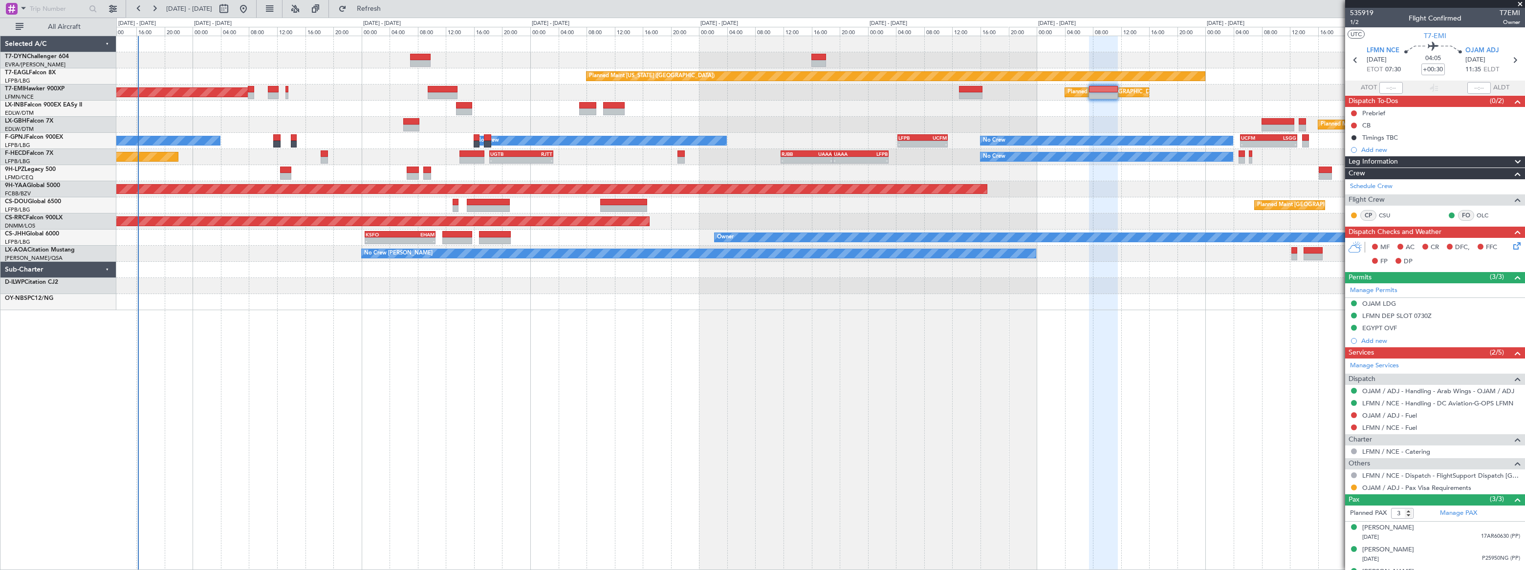
click at [628, 122] on div "Planned Maint [GEOGRAPHIC_DATA] ([GEOGRAPHIC_DATA]) Planned Maint Nurnberg" at bounding box center [820, 125] width 1408 height 16
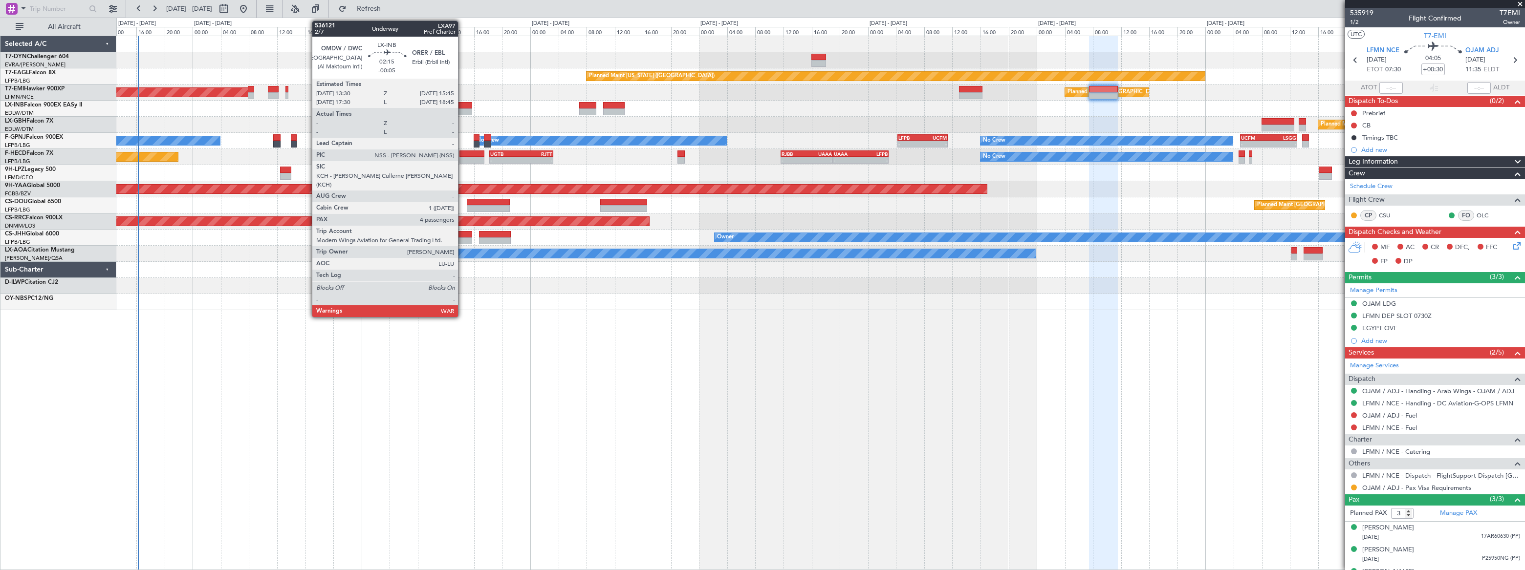
click at [462, 107] on div at bounding box center [464, 105] width 16 height 7
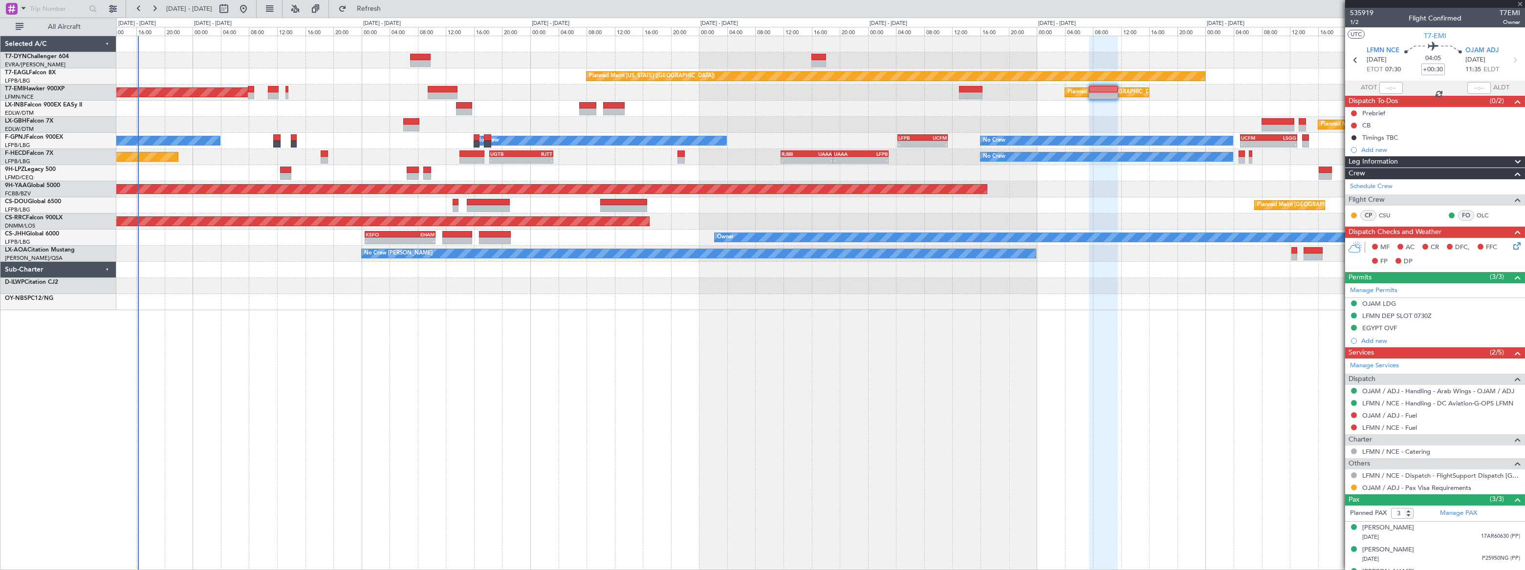
type input "-00:05"
type input "4"
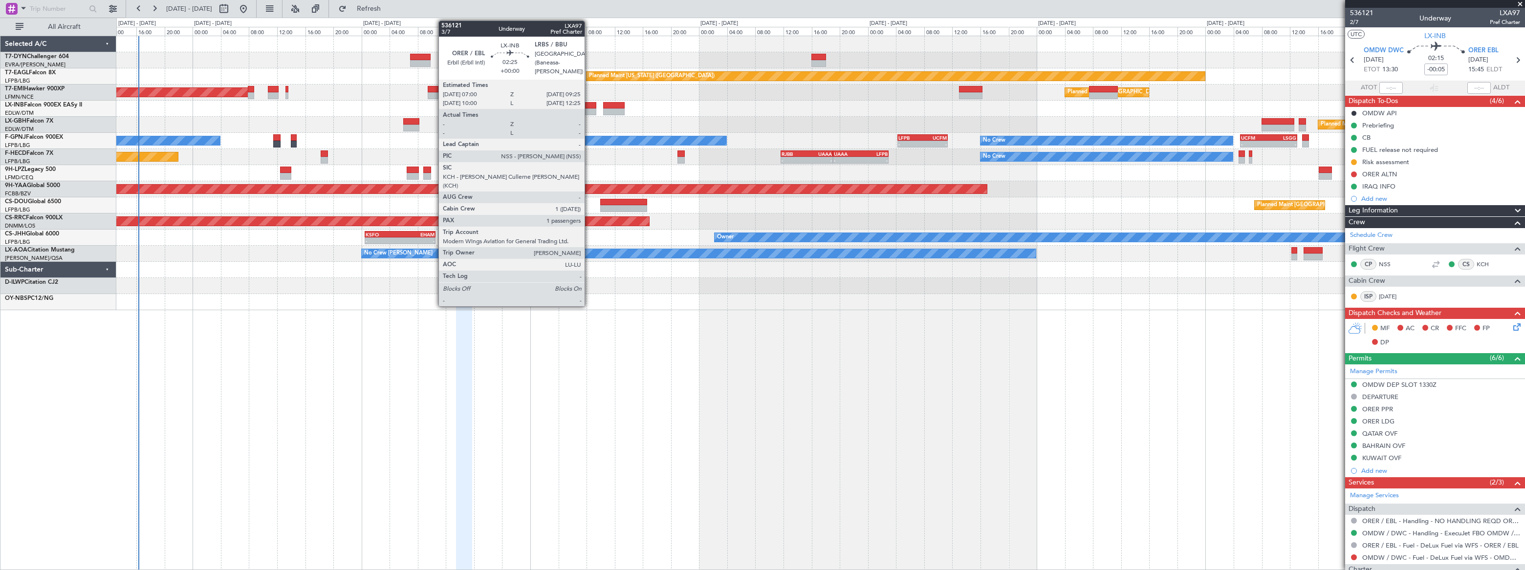
click at [589, 106] on div at bounding box center [587, 105] width 17 height 7
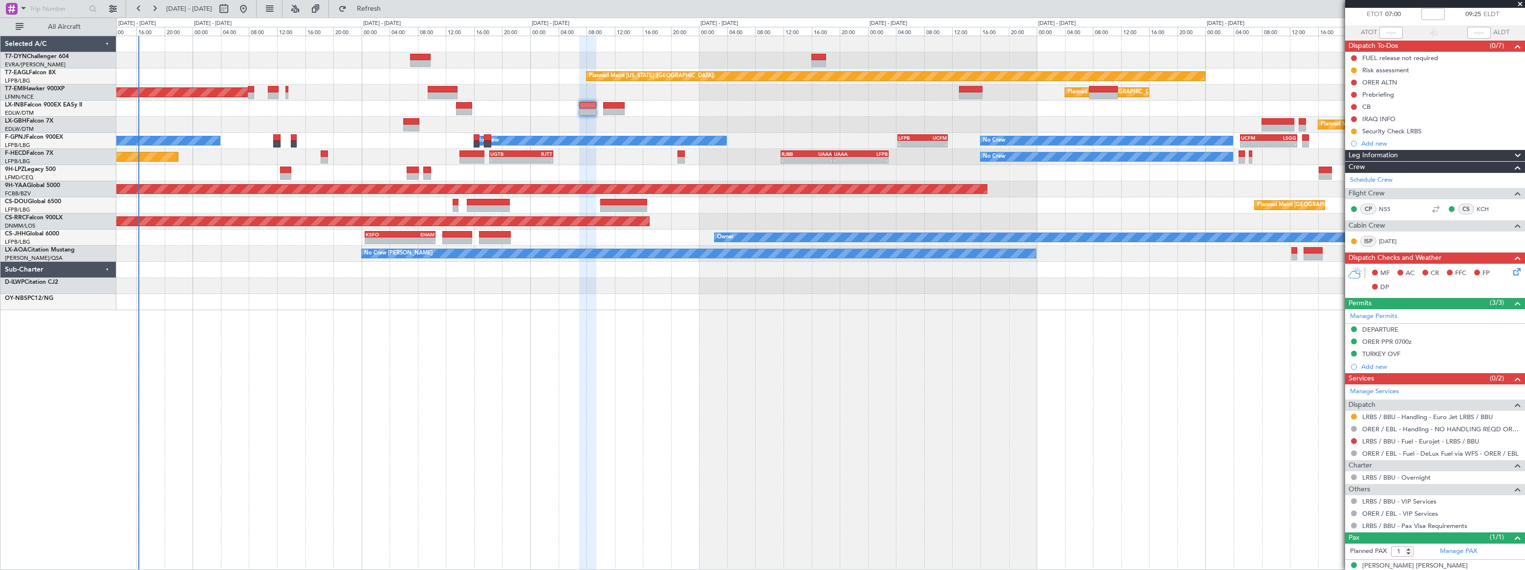
scroll to position [65, 0]
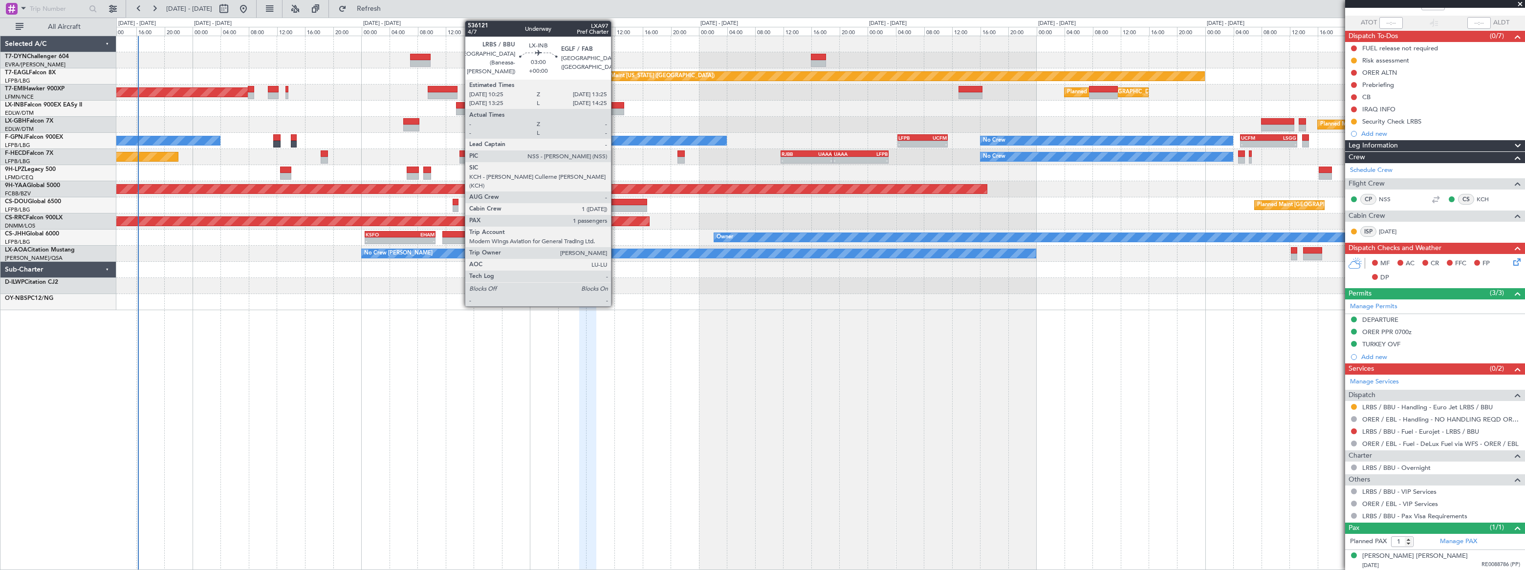
click at [615, 104] on div at bounding box center [614, 105] width 22 height 7
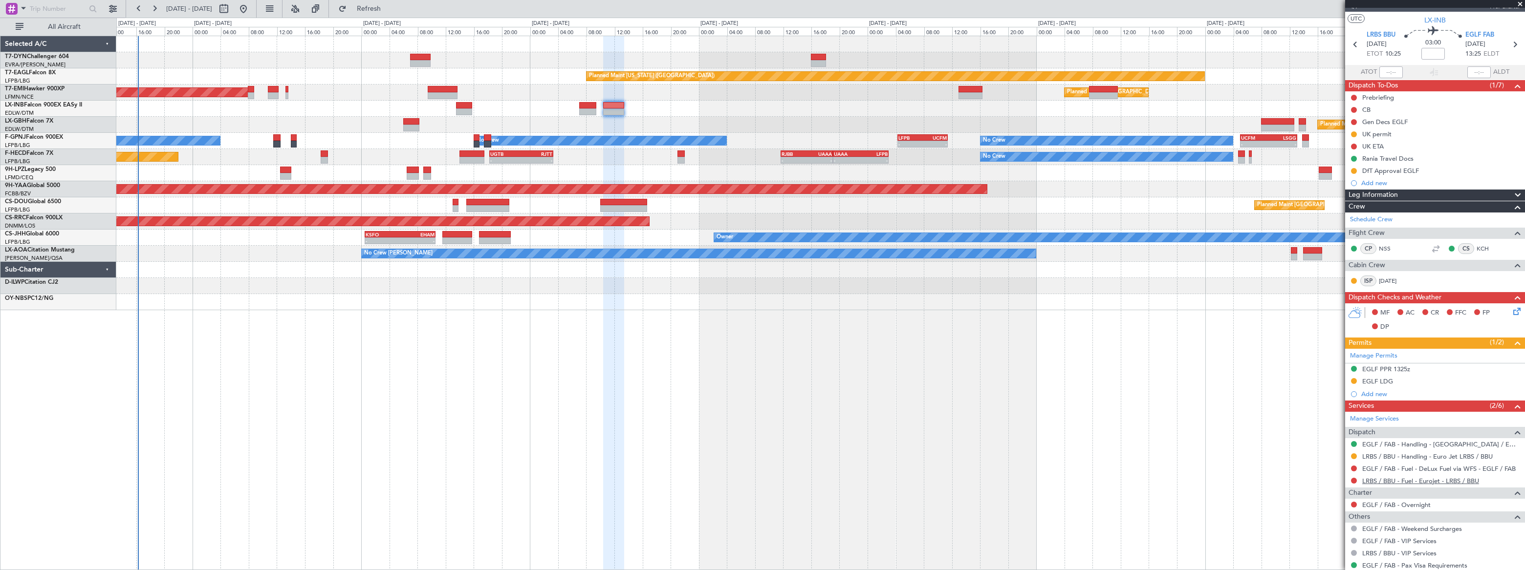
scroll to position [0, 0]
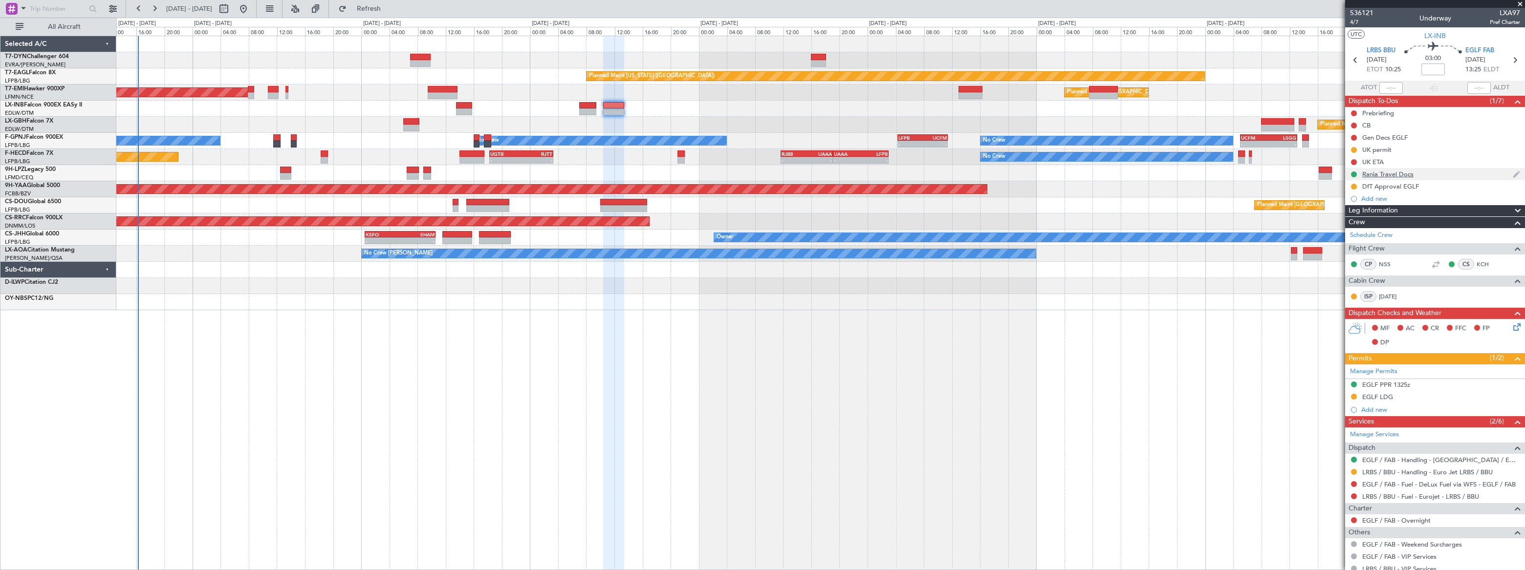
click at [1438, 172] on div "Rania Travel Docs" at bounding box center [1435, 174] width 180 height 12
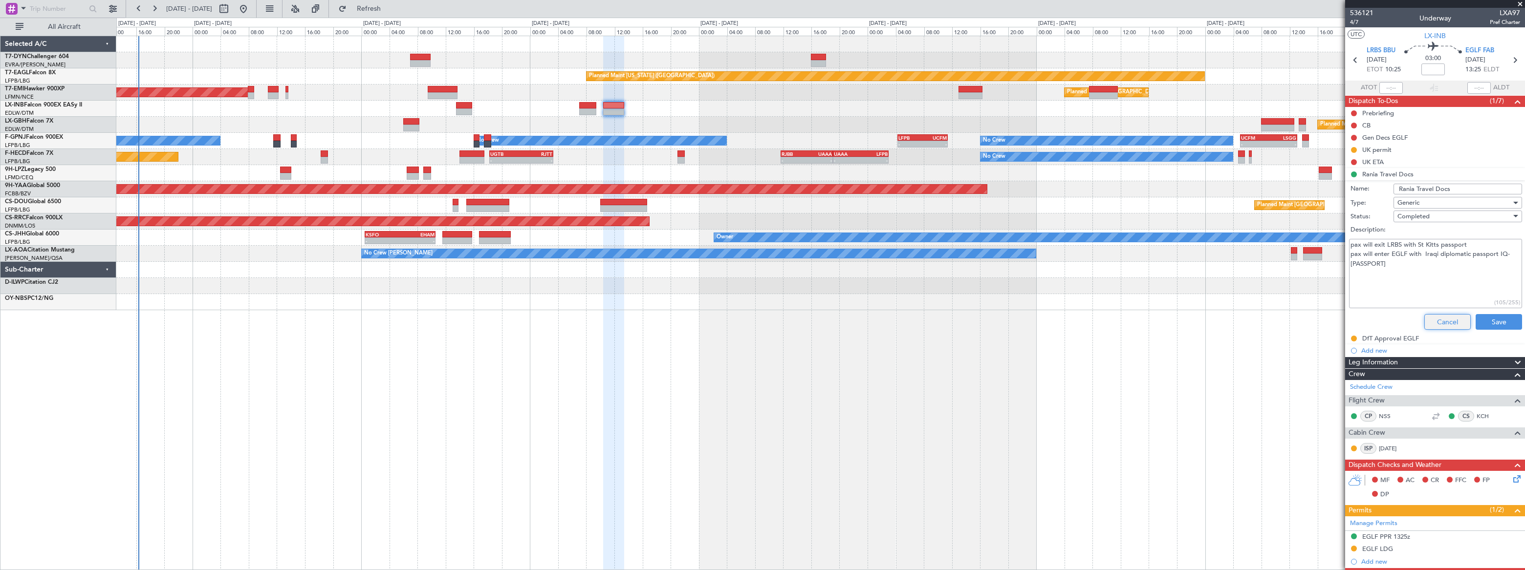
click at [1451, 323] on button "Cancel" at bounding box center [1447, 322] width 46 height 16
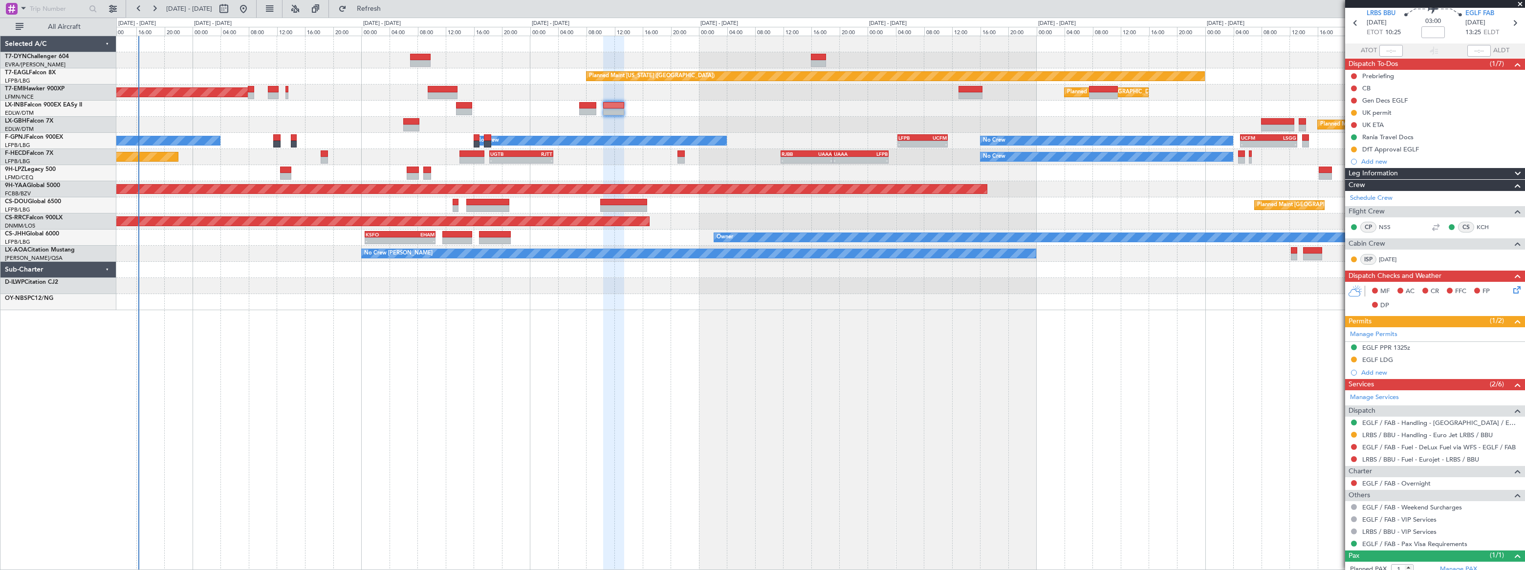
scroll to position [65, 0]
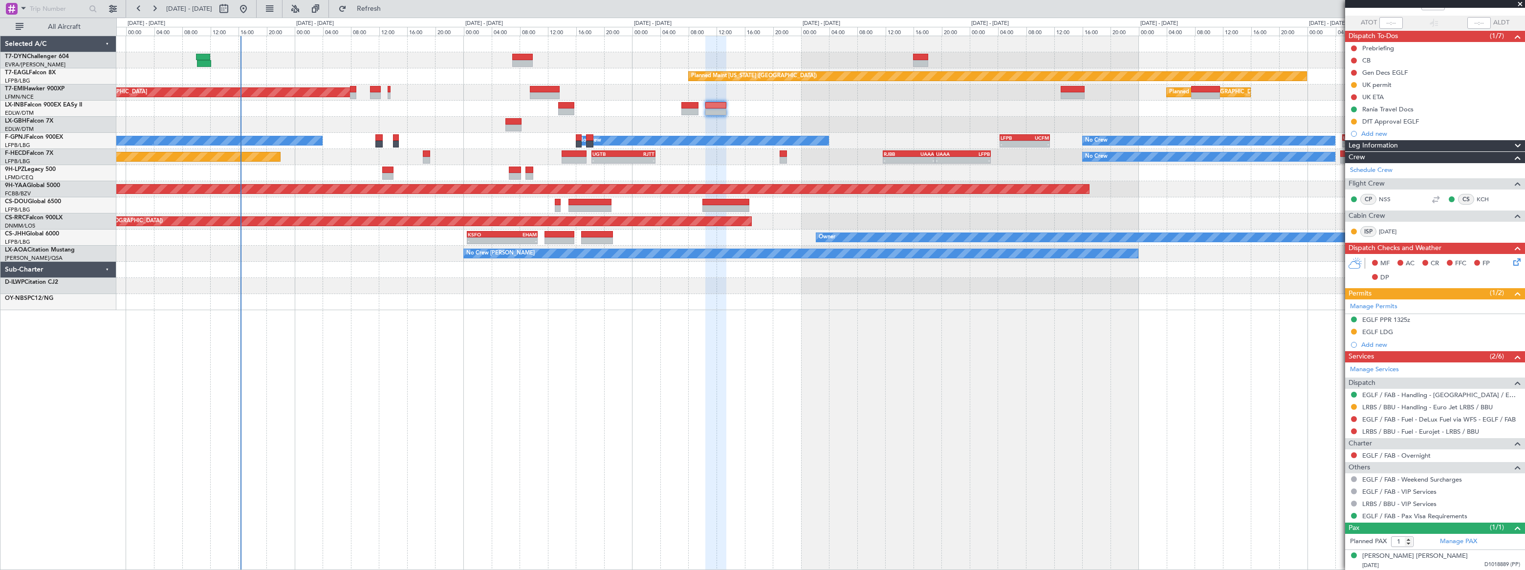
click at [726, 117] on div "Planned Maint [GEOGRAPHIC_DATA] ([GEOGRAPHIC_DATA]) Planned Maint Nurnberg" at bounding box center [819, 125] width 1407 height 16
click at [633, 116] on div at bounding box center [820, 109] width 1408 height 16
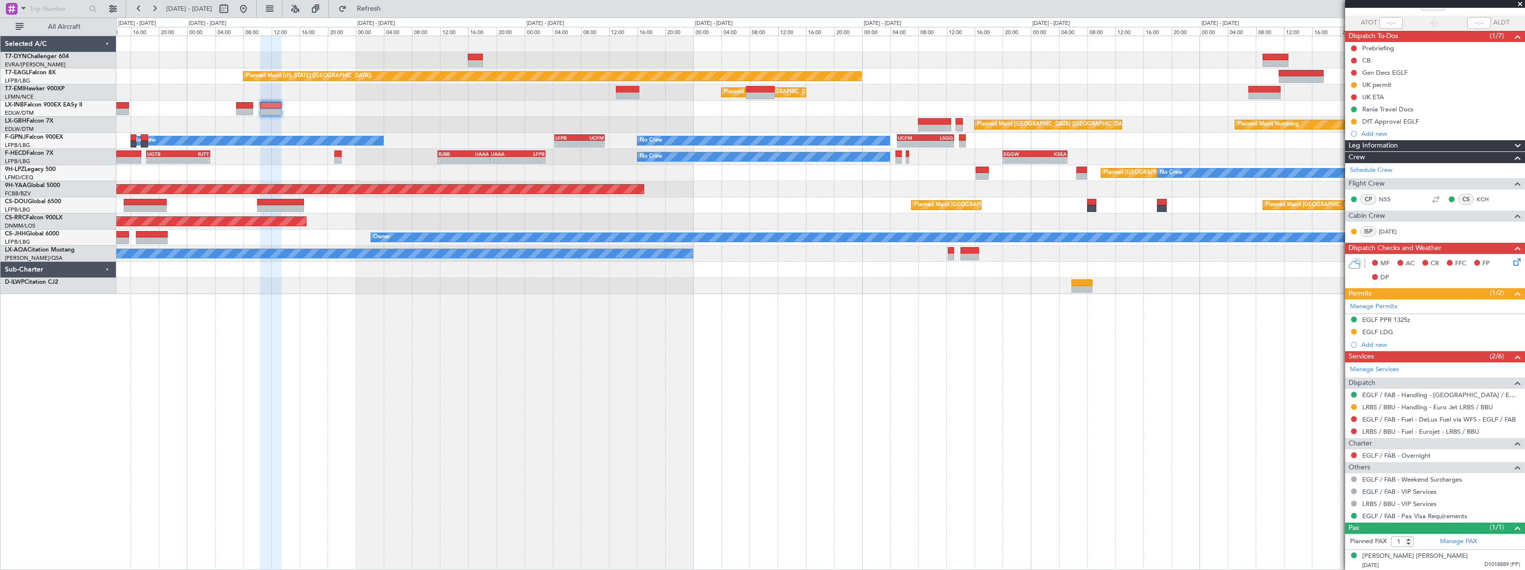
click at [898, 112] on div at bounding box center [819, 109] width 1407 height 16
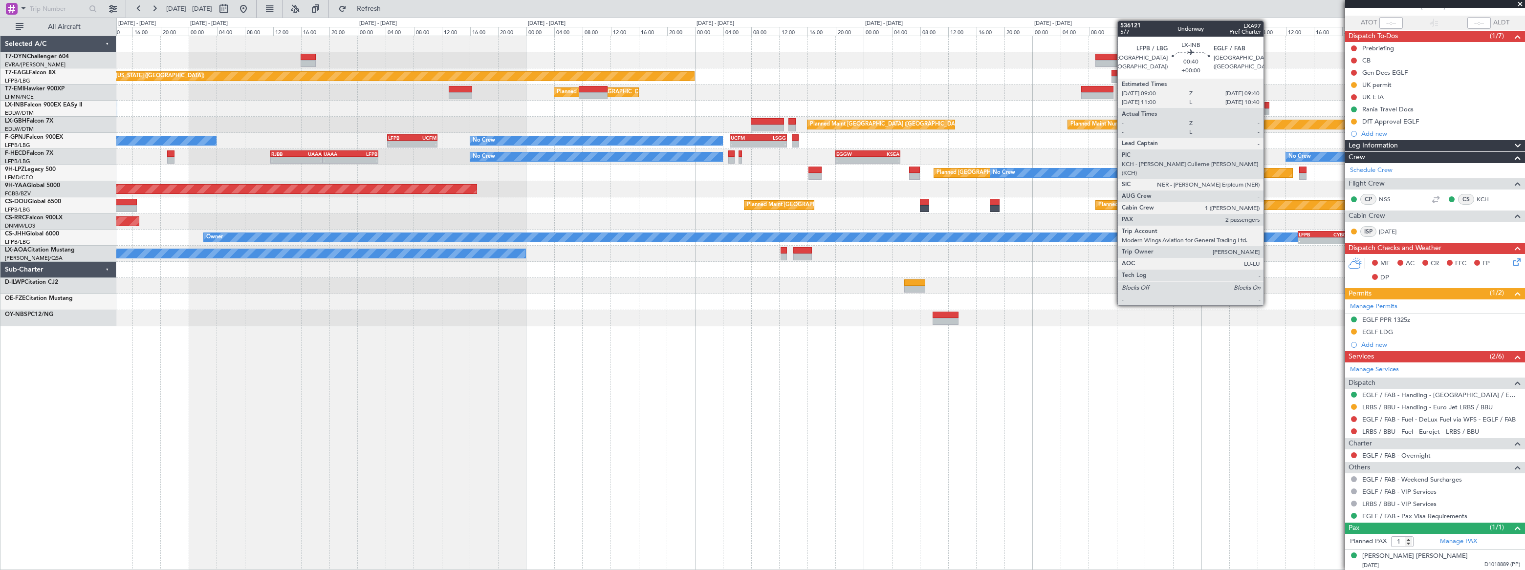
click at [1268, 109] on div at bounding box center [1266, 111] width 5 height 7
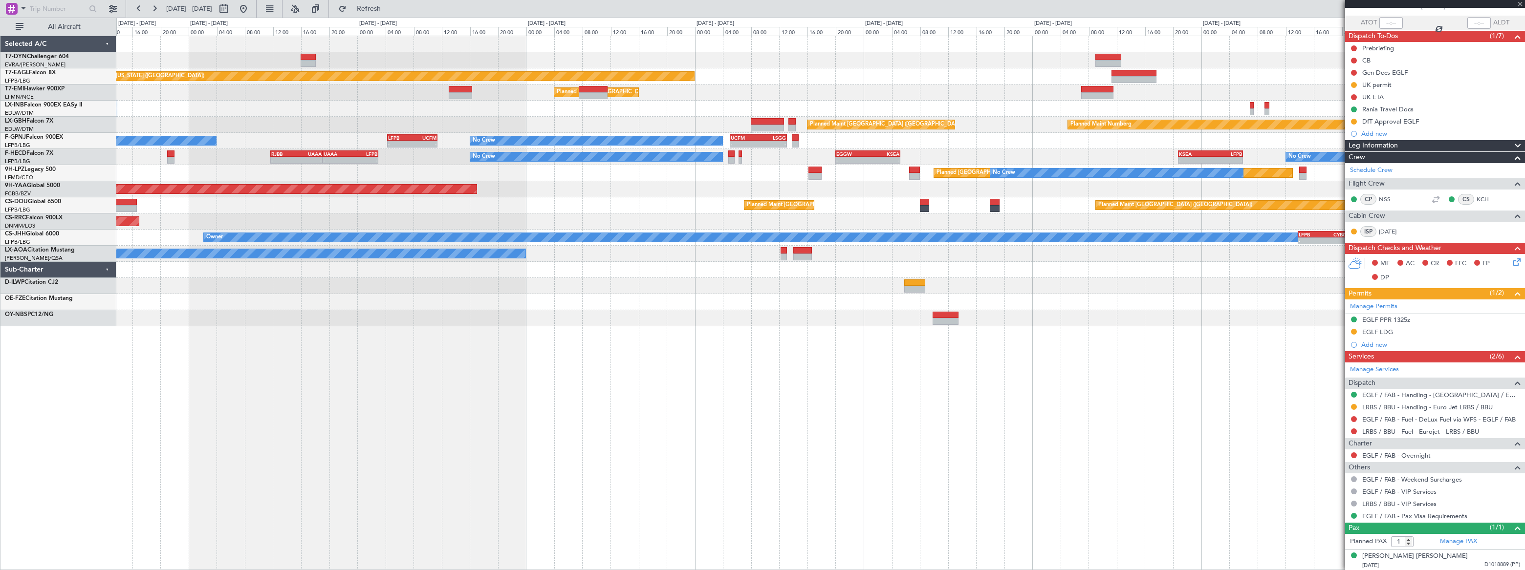
type input "2"
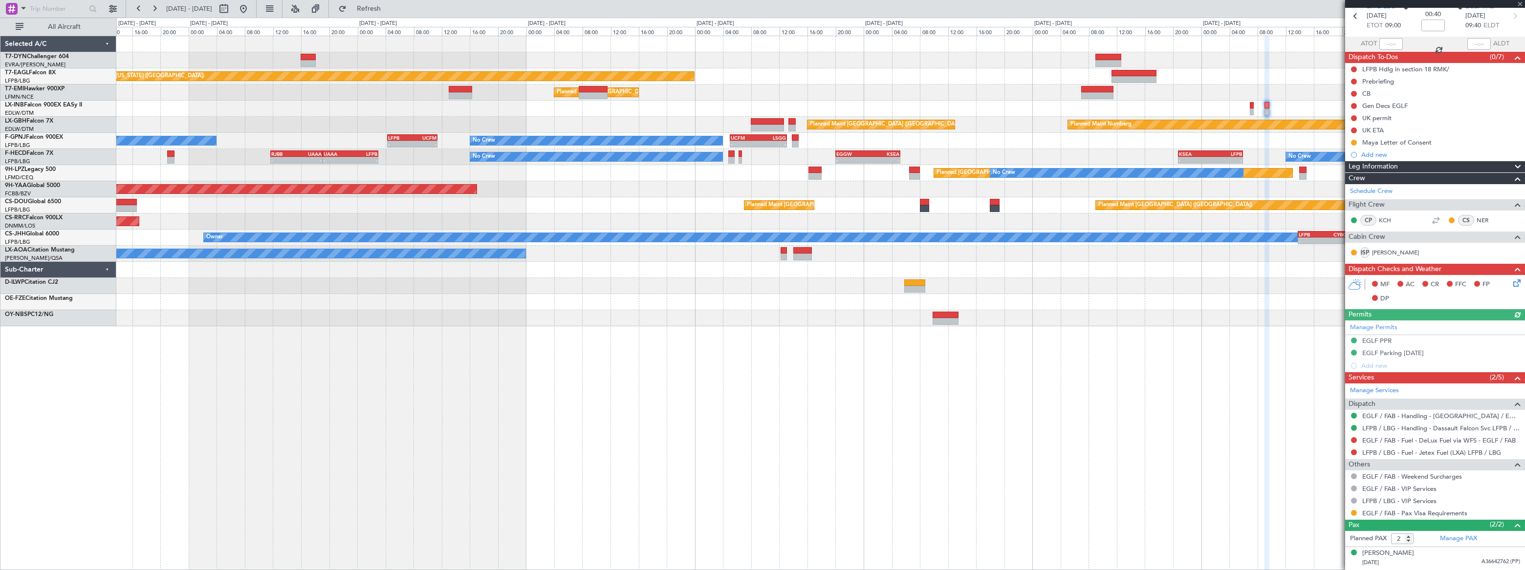
scroll to position [64, 0]
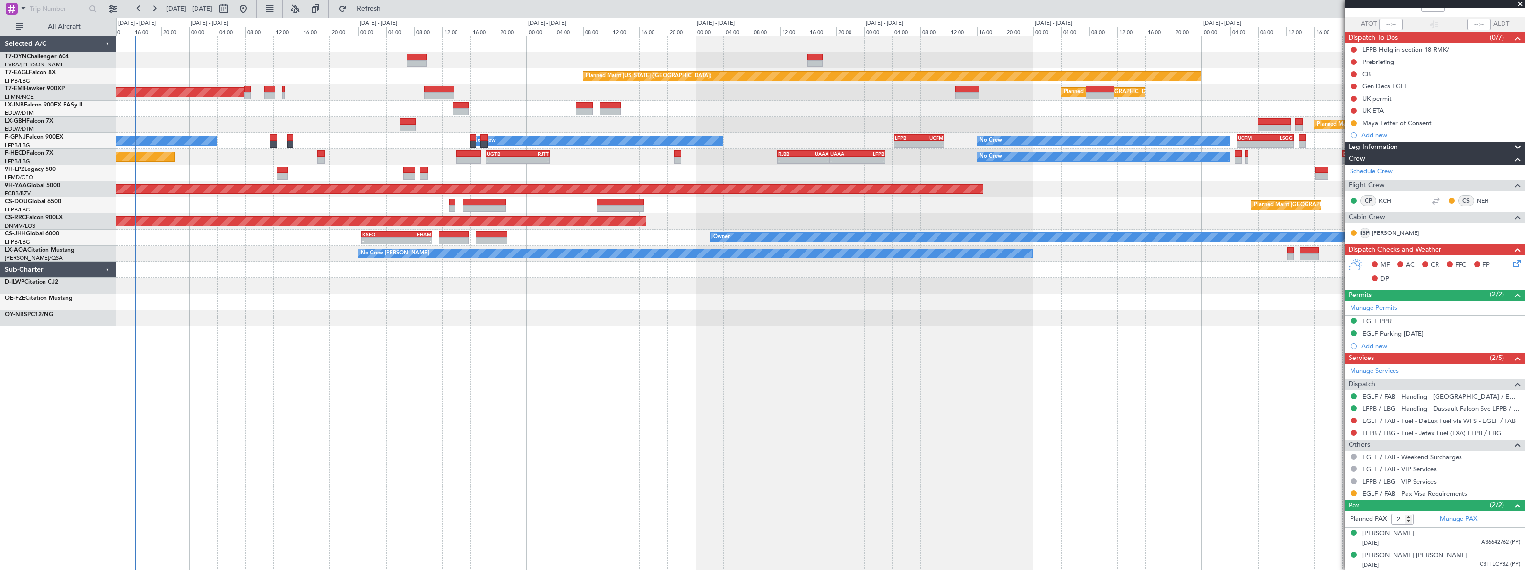
click at [1084, 193] on div "AOG Maint Brazzaville (Maya-maya)" at bounding box center [819, 189] width 1407 height 16
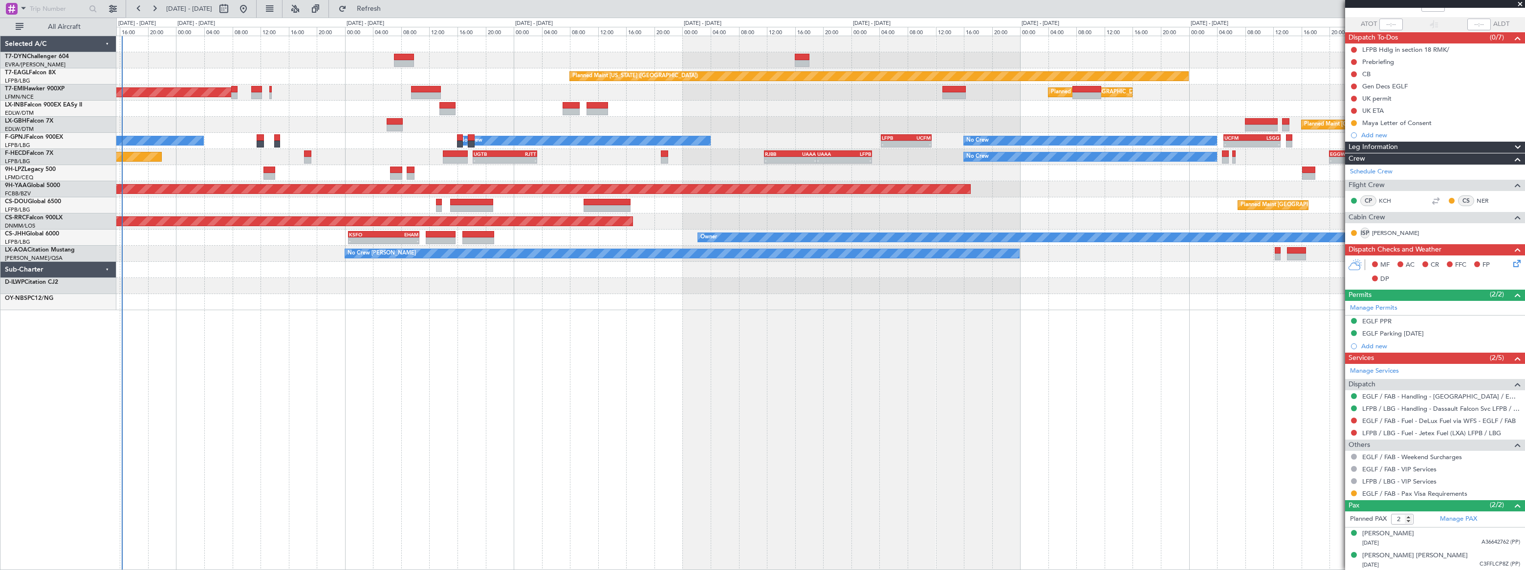
click at [335, 109] on div at bounding box center [820, 109] width 1408 height 16
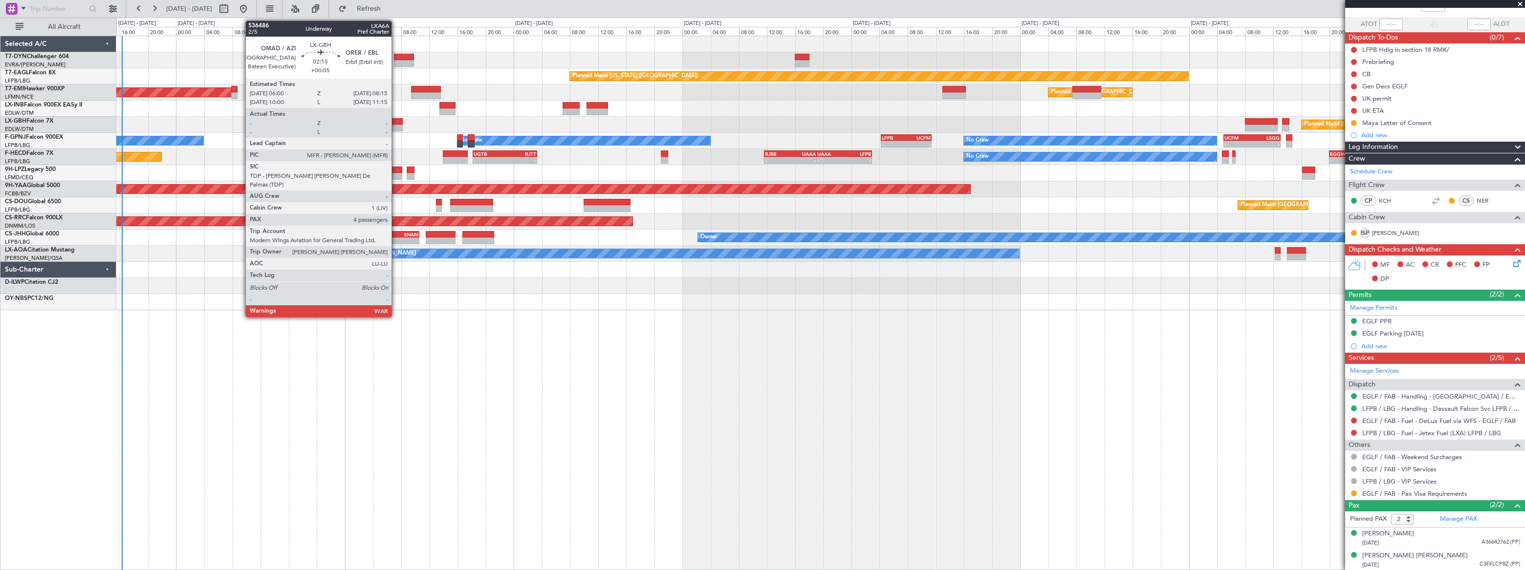
click at [396, 125] on div at bounding box center [395, 128] width 16 height 7
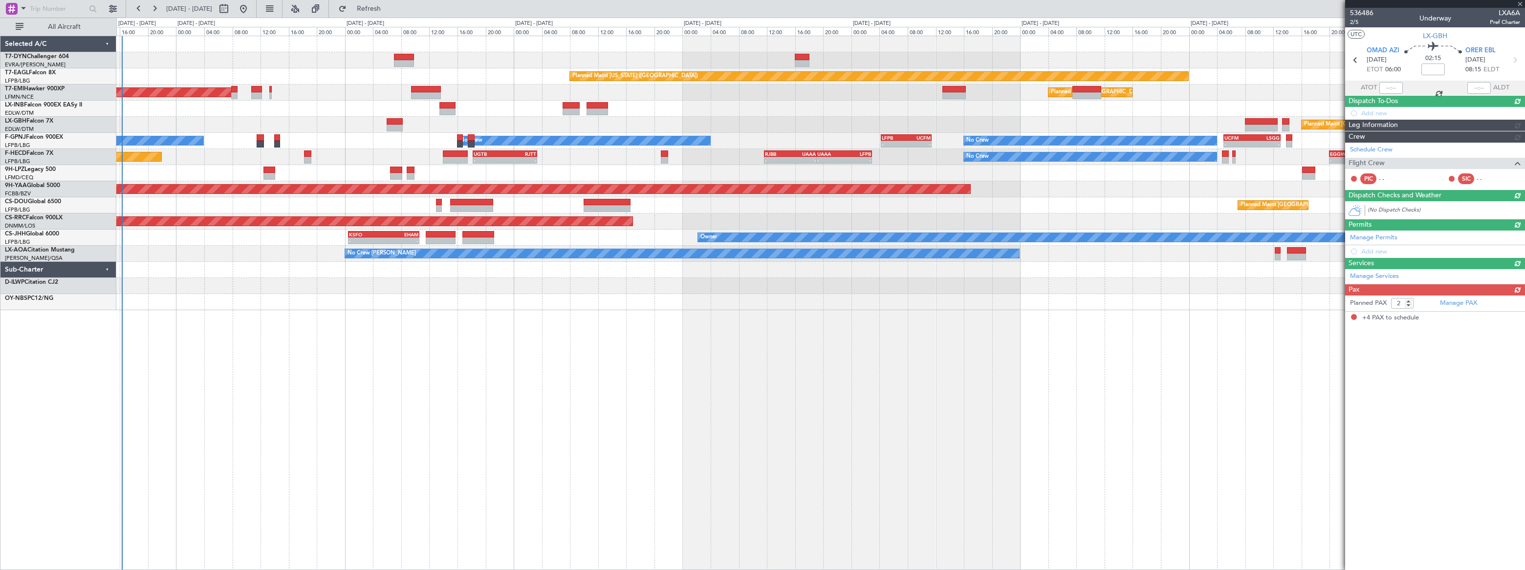
type input "+00:05"
type input "4"
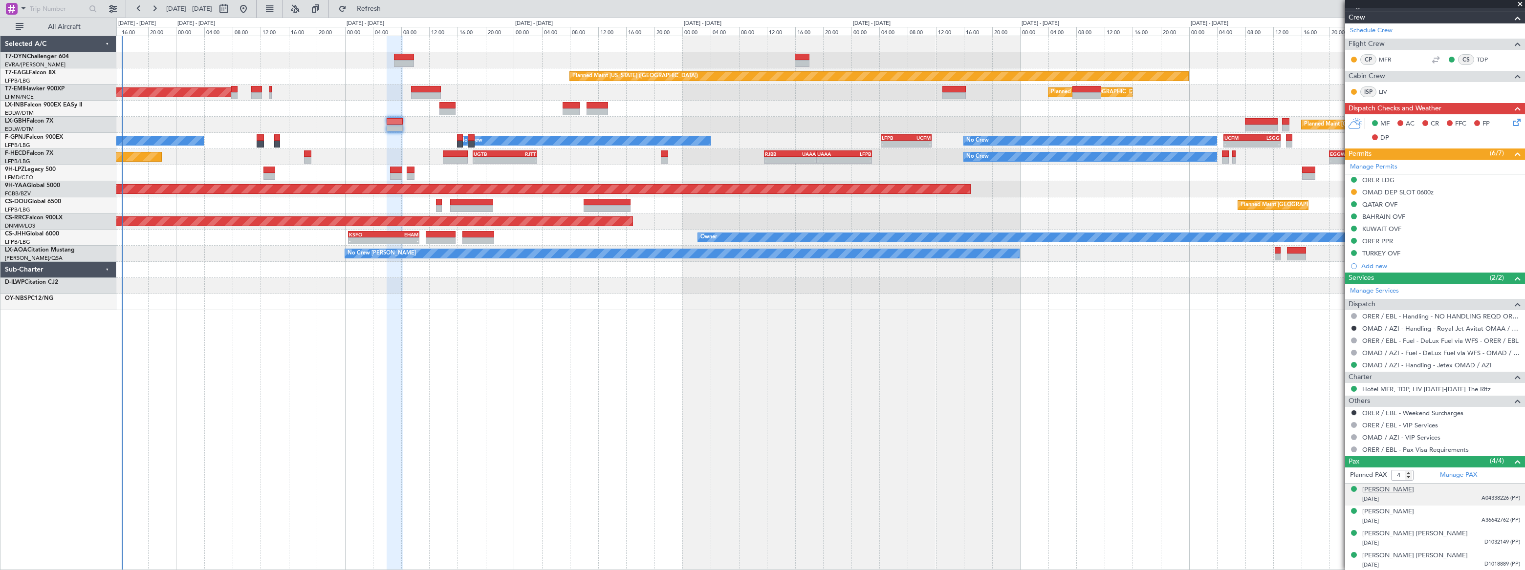
scroll to position [0, 0]
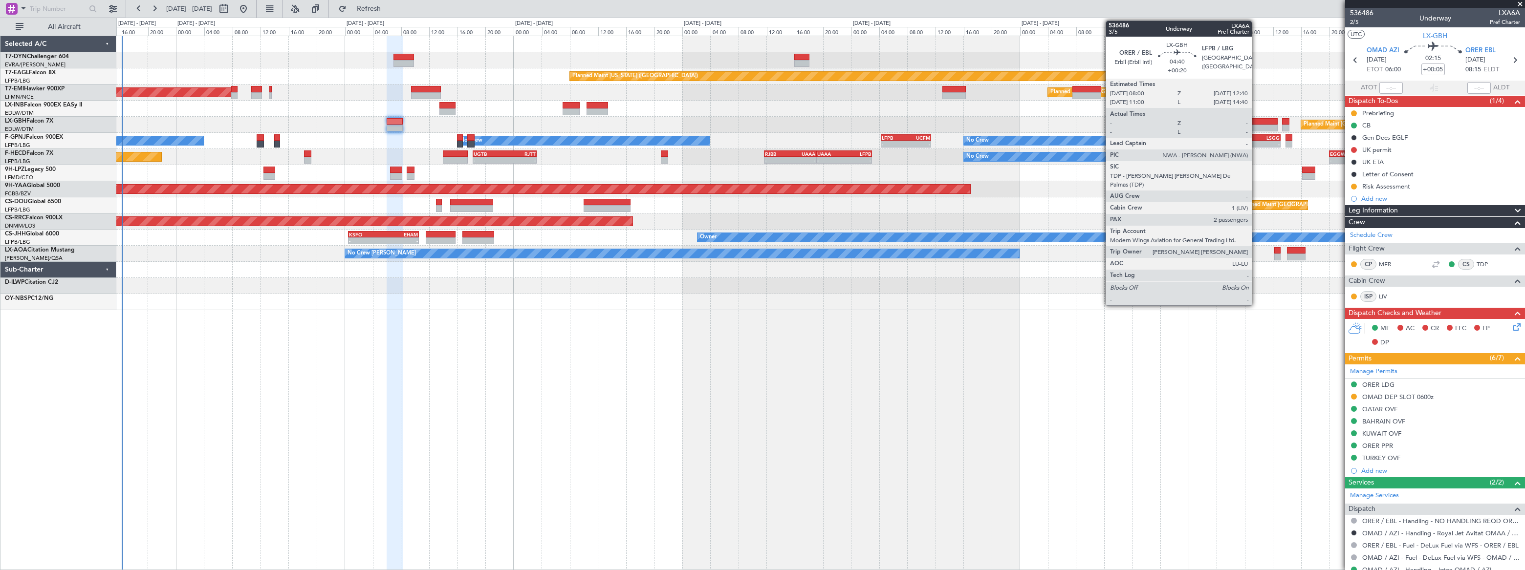
click at [1256, 122] on div at bounding box center [1260, 121] width 33 height 7
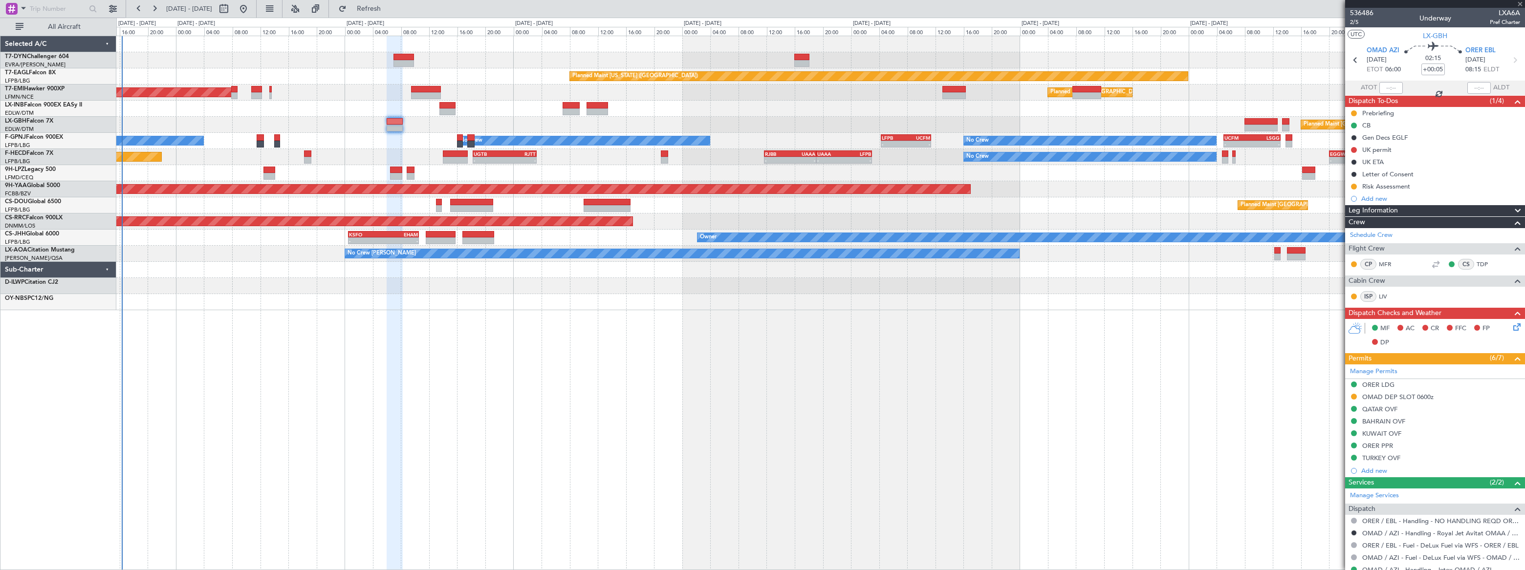
type input "+00:20"
type input "2"
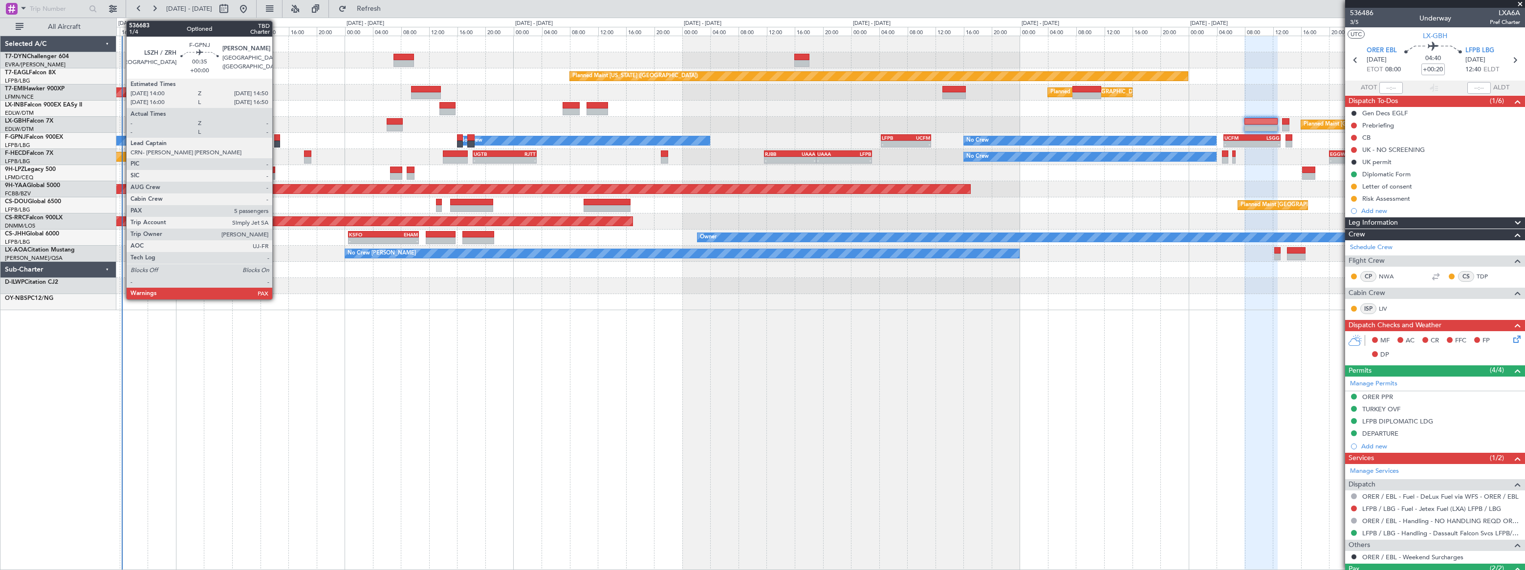
click at [277, 140] on div at bounding box center [277, 137] width 6 height 7
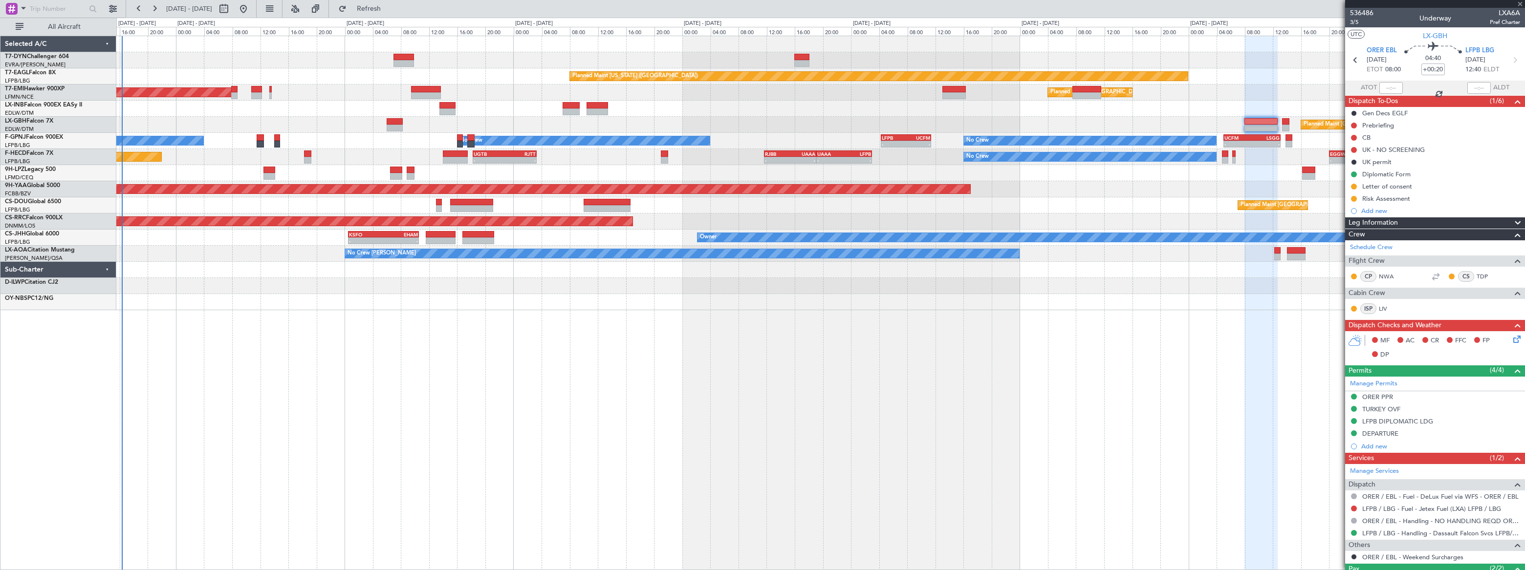
type input "5"
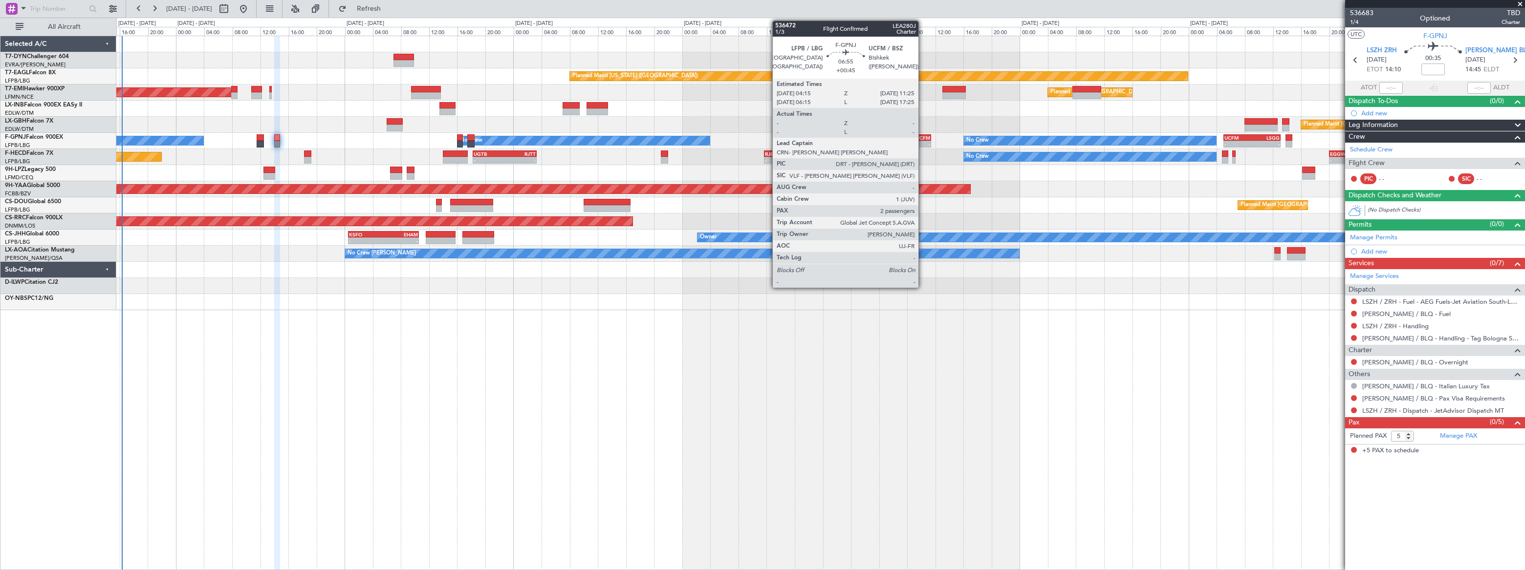
click at [923, 144] on div "-" at bounding box center [918, 144] width 24 height 6
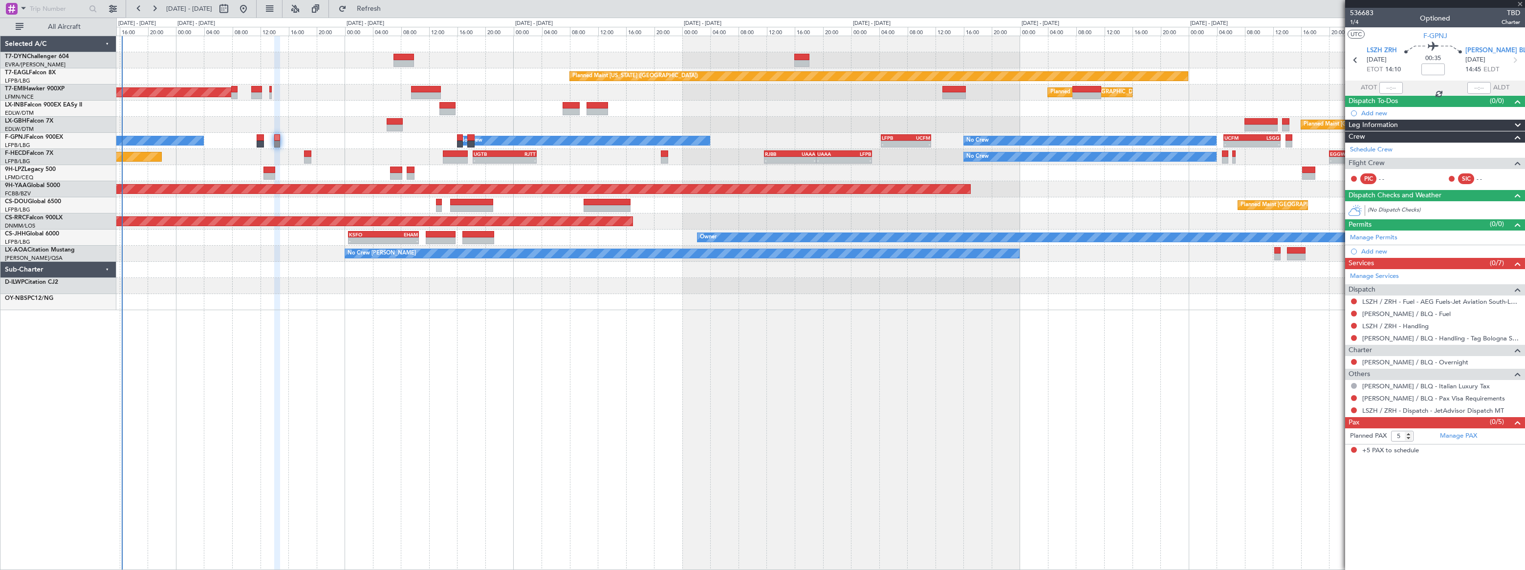
type input "+00:45"
type input "2"
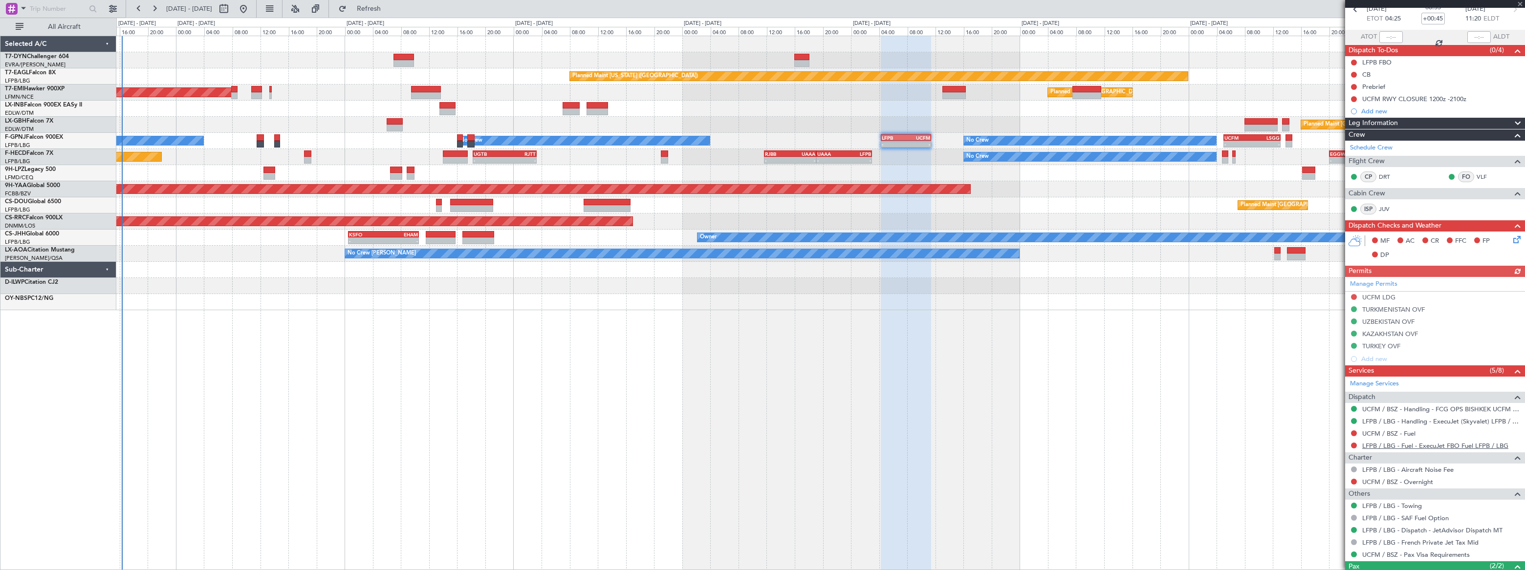
scroll to position [112, 0]
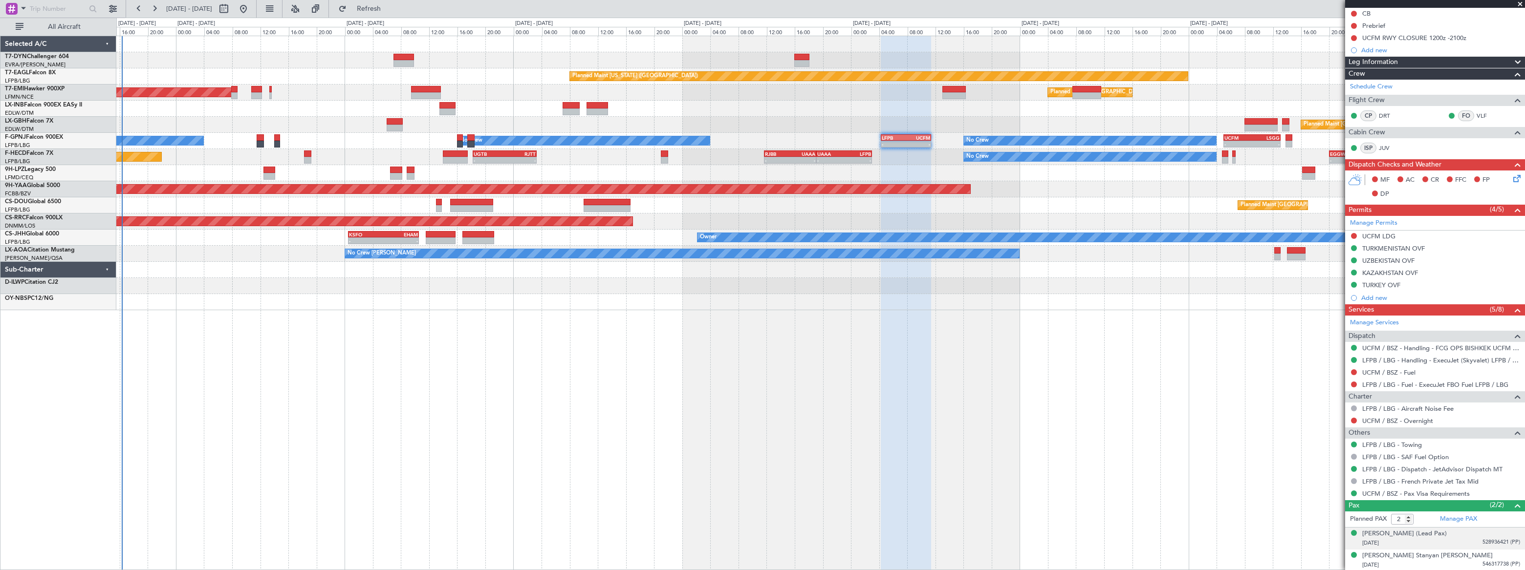
click at [1464, 537] on div "[PERSON_NAME] (Lead Pax) [DATE] 528936421 (PP)" at bounding box center [1441, 538] width 158 height 19
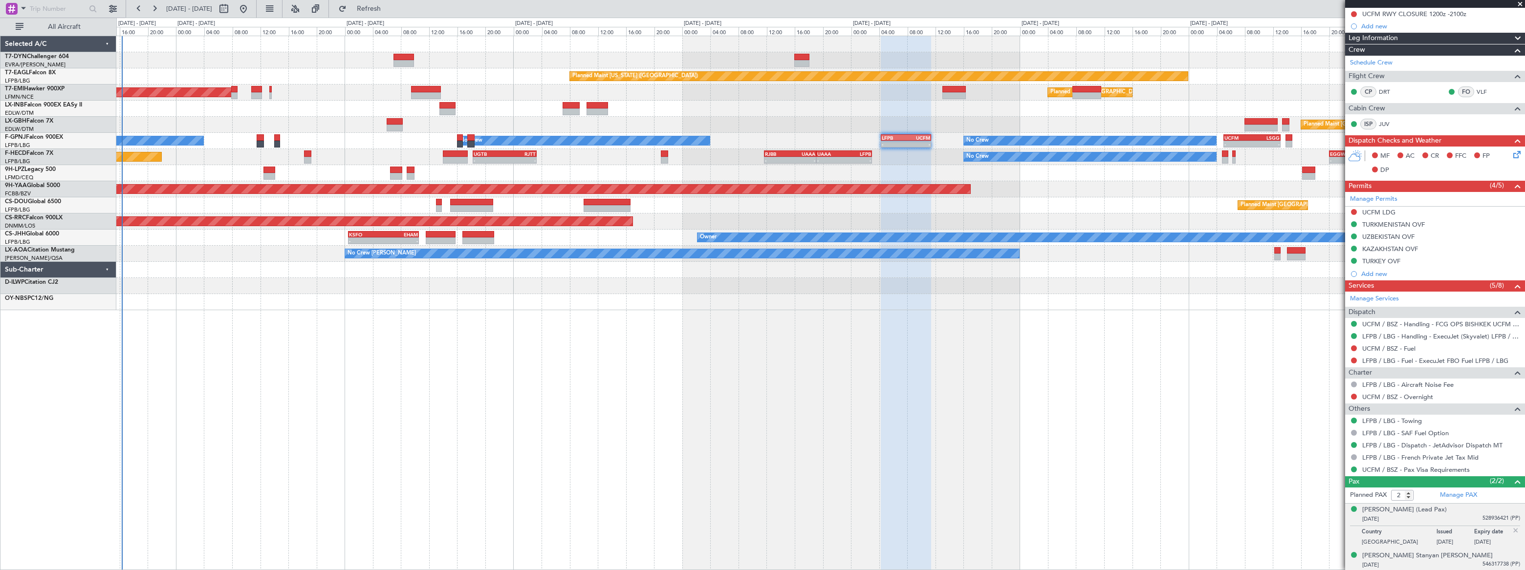
click at [1441, 556] on div "[PERSON_NAME] Stanyan [PERSON_NAME] [DATE] 546317738 (PP)" at bounding box center [1441, 560] width 158 height 19
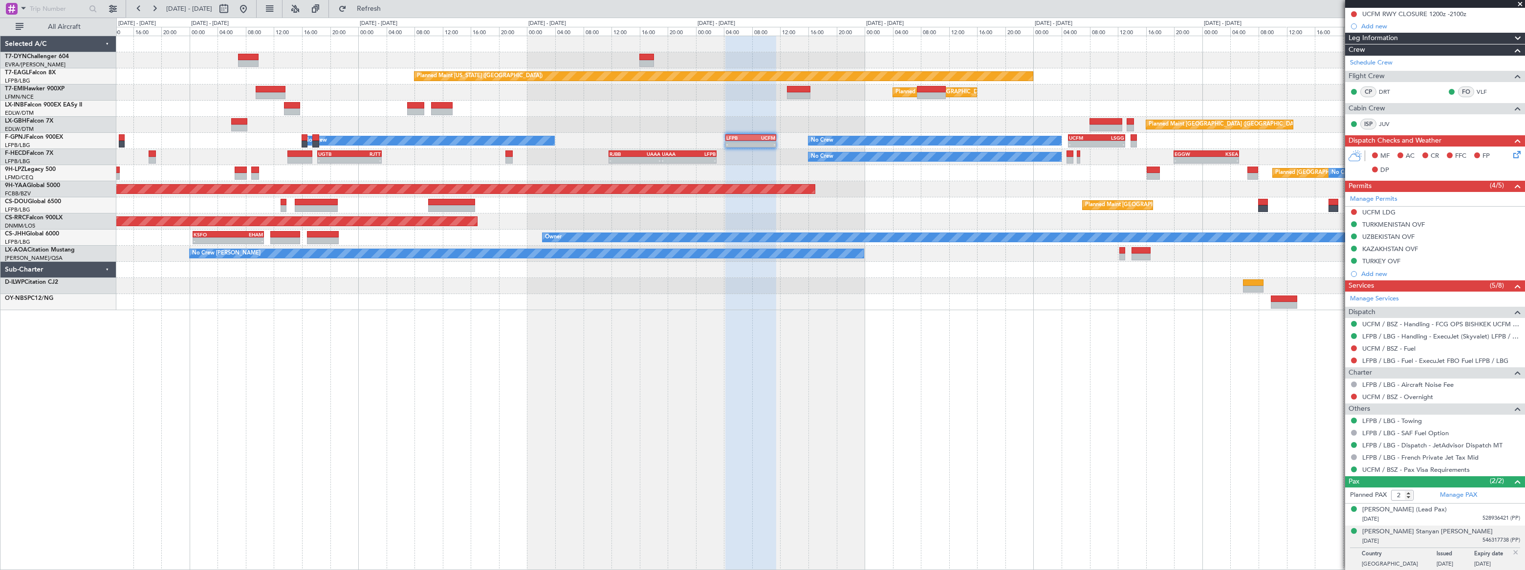
click at [1013, 193] on div "Planned Maint [US_STATE] ([GEOGRAPHIC_DATA]) Planned Maint [GEOGRAPHIC_DATA] Pl…" at bounding box center [820, 173] width 1408 height 274
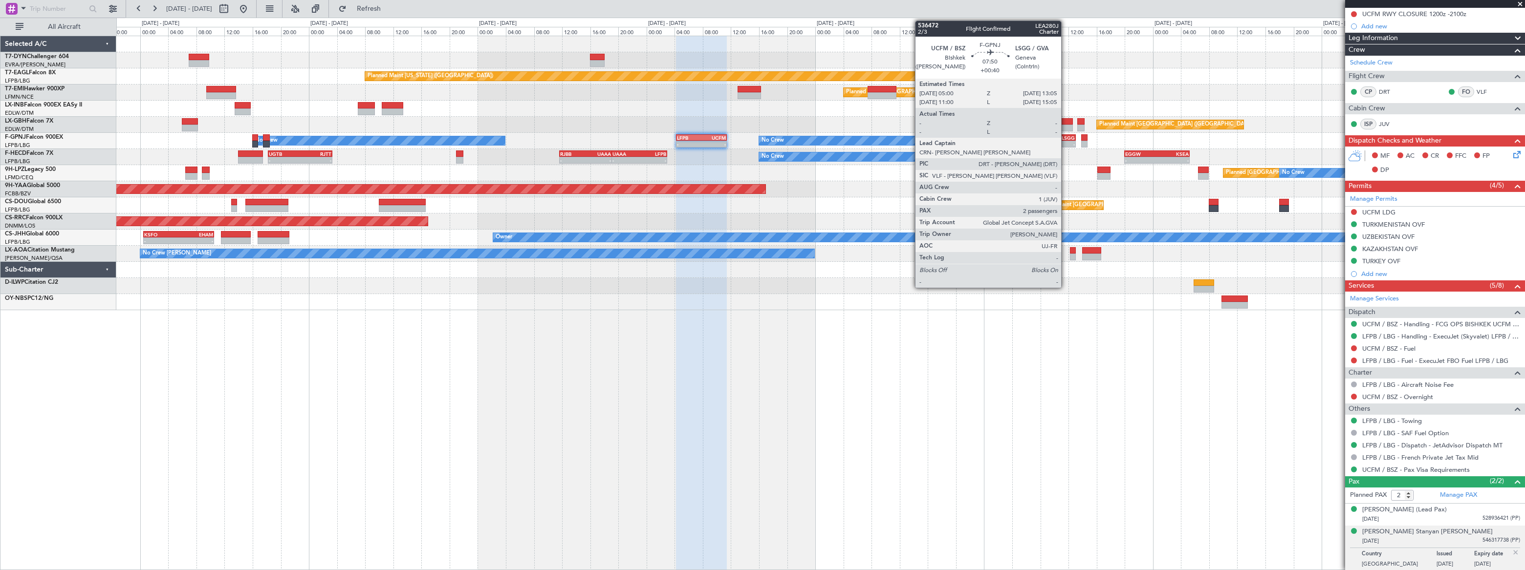
click at [1065, 139] on div "LSGG" at bounding box center [1060, 138] width 27 height 6
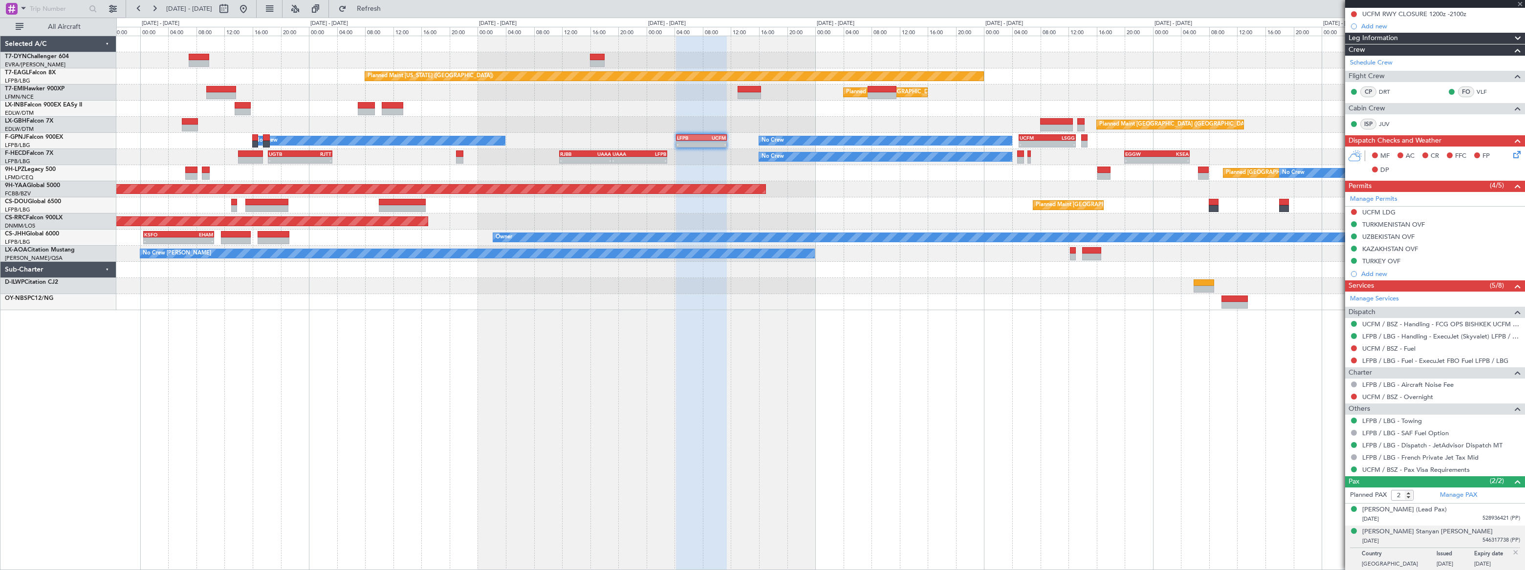
scroll to position [0, 0]
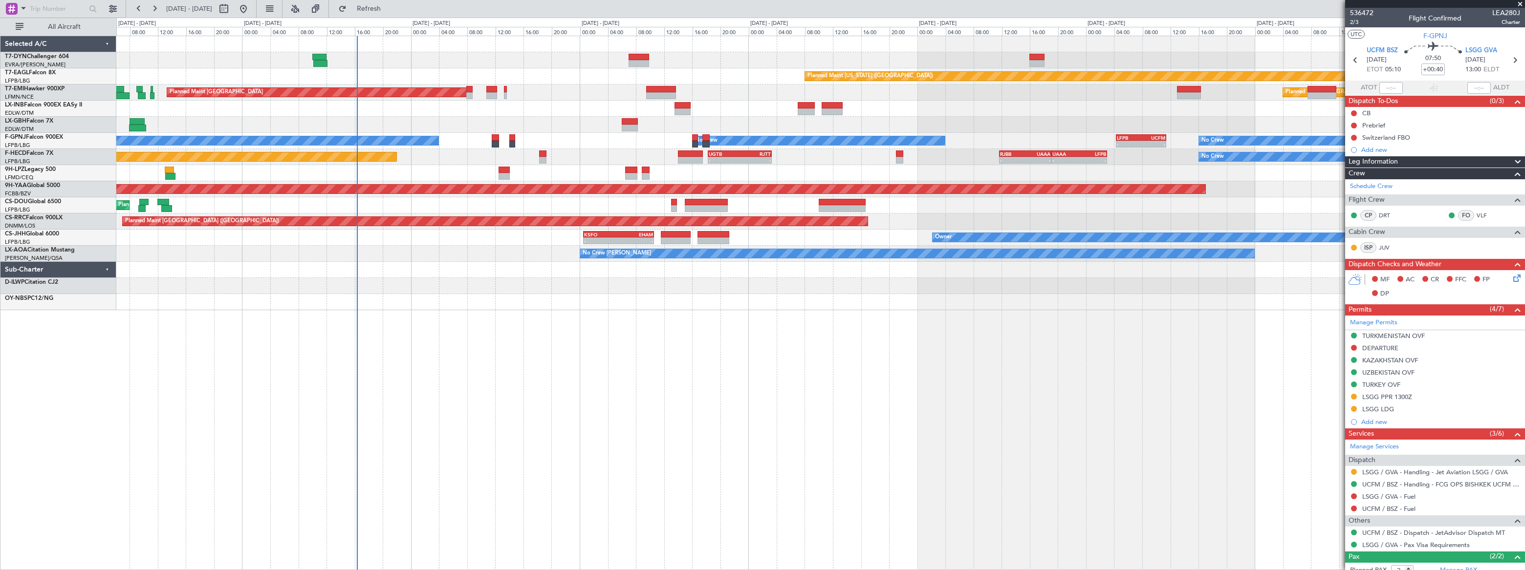
click at [898, 308] on div "Planned Maint [US_STATE] ([GEOGRAPHIC_DATA]) Planned Maint [GEOGRAPHIC_DATA] Pl…" at bounding box center [820, 303] width 1408 height 535
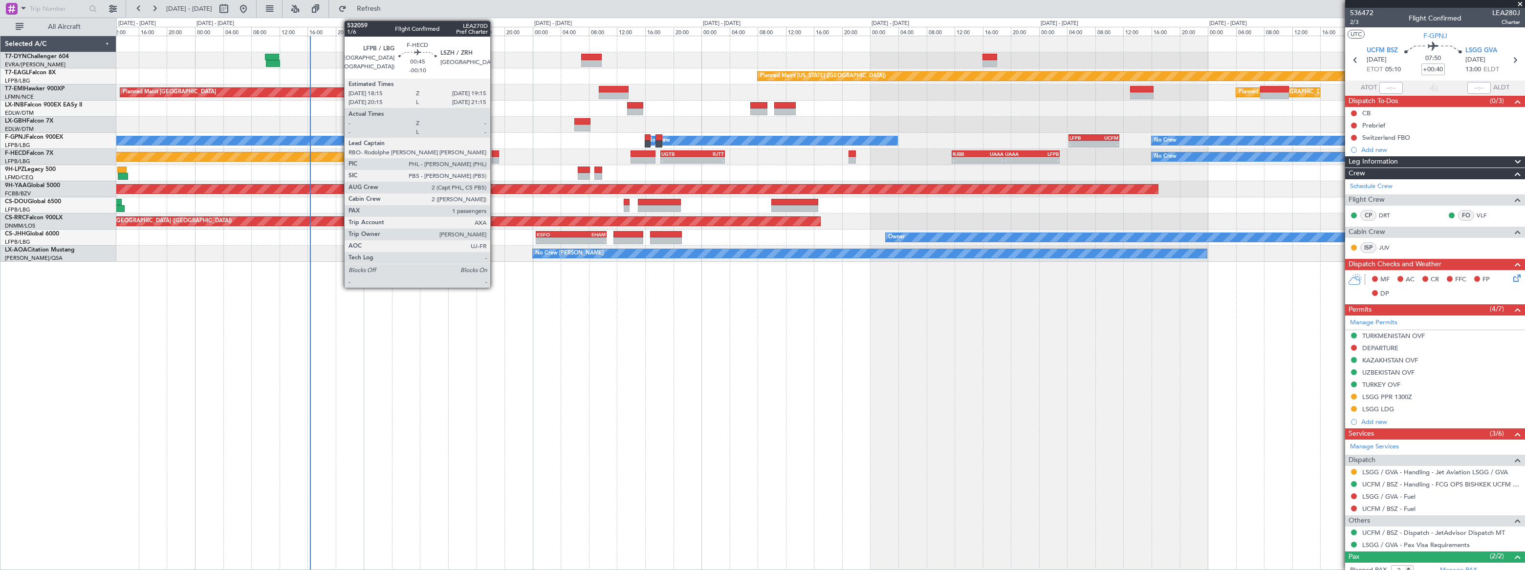
click at [495, 157] on div at bounding box center [495, 160] width 7 height 7
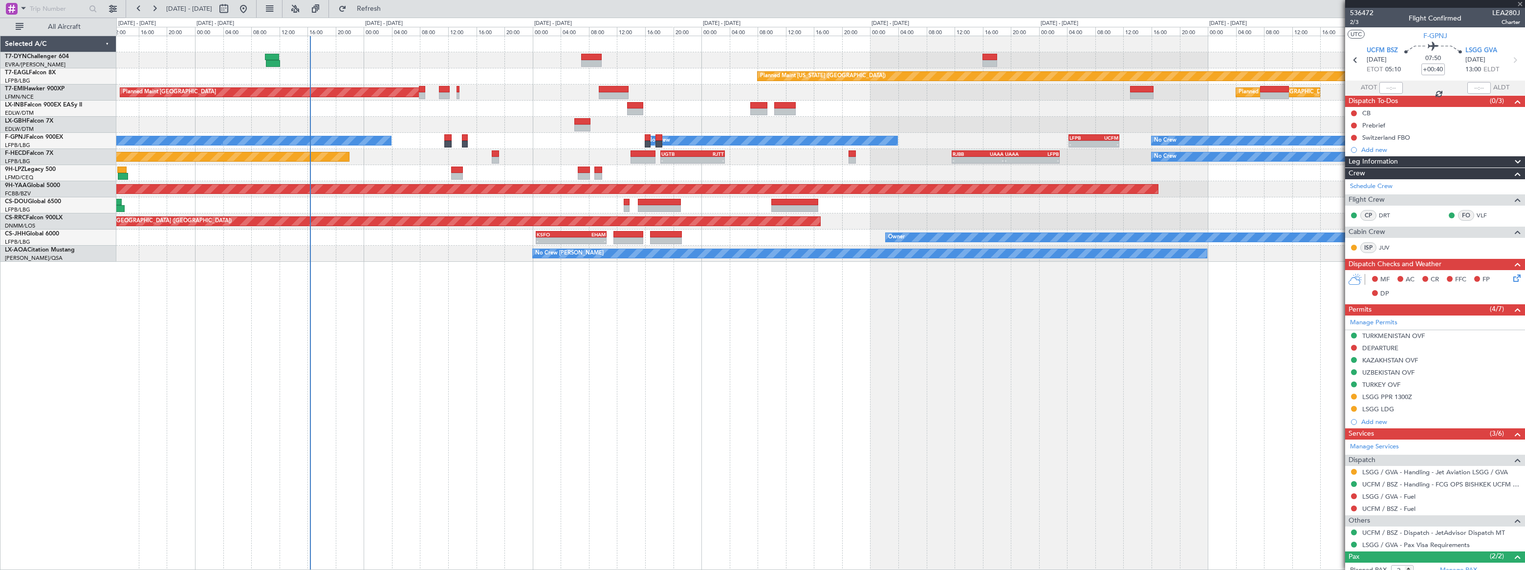
type input "-00:10"
type input "1"
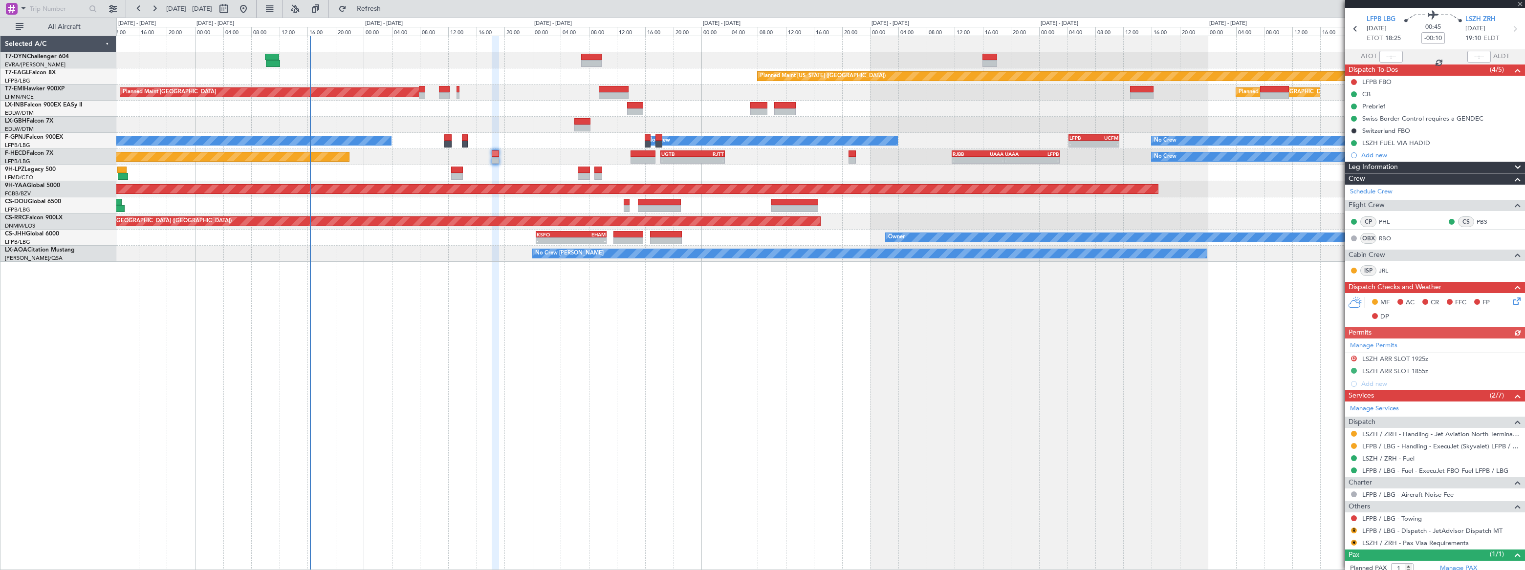
scroll to position [59, 0]
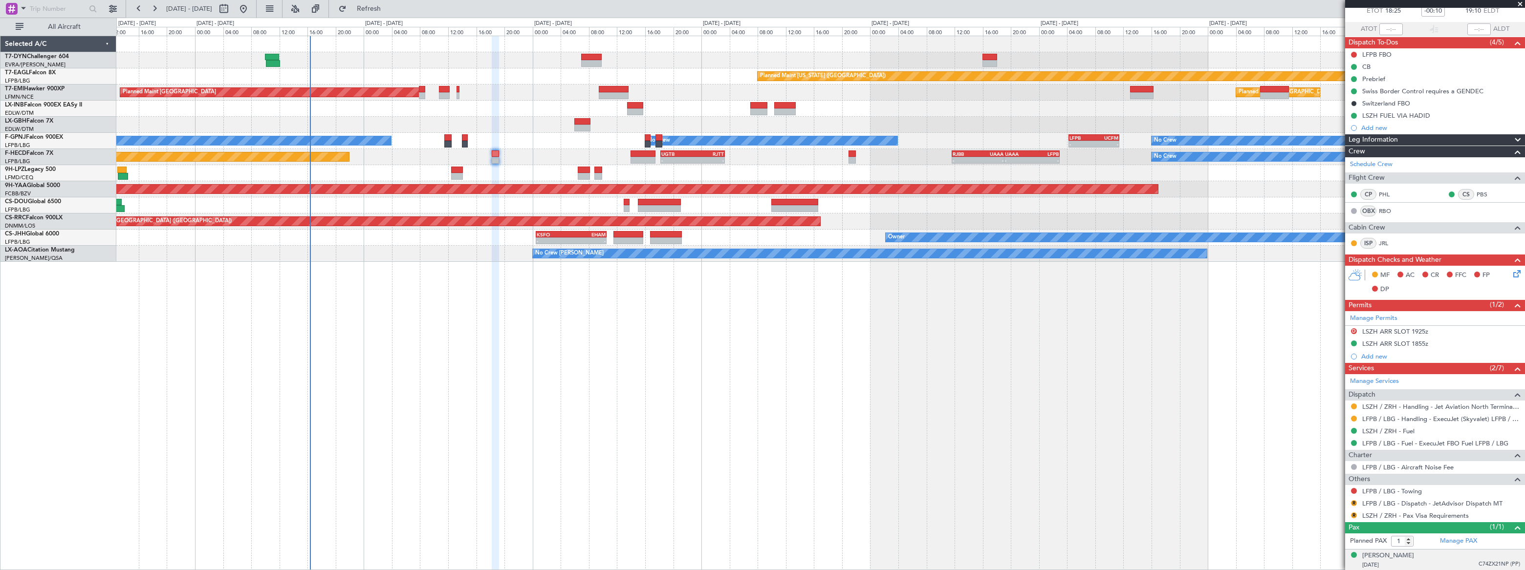
click at [1447, 567] on div "[DATE] C74ZX21NP (PP)" at bounding box center [1441, 566] width 158 height 10
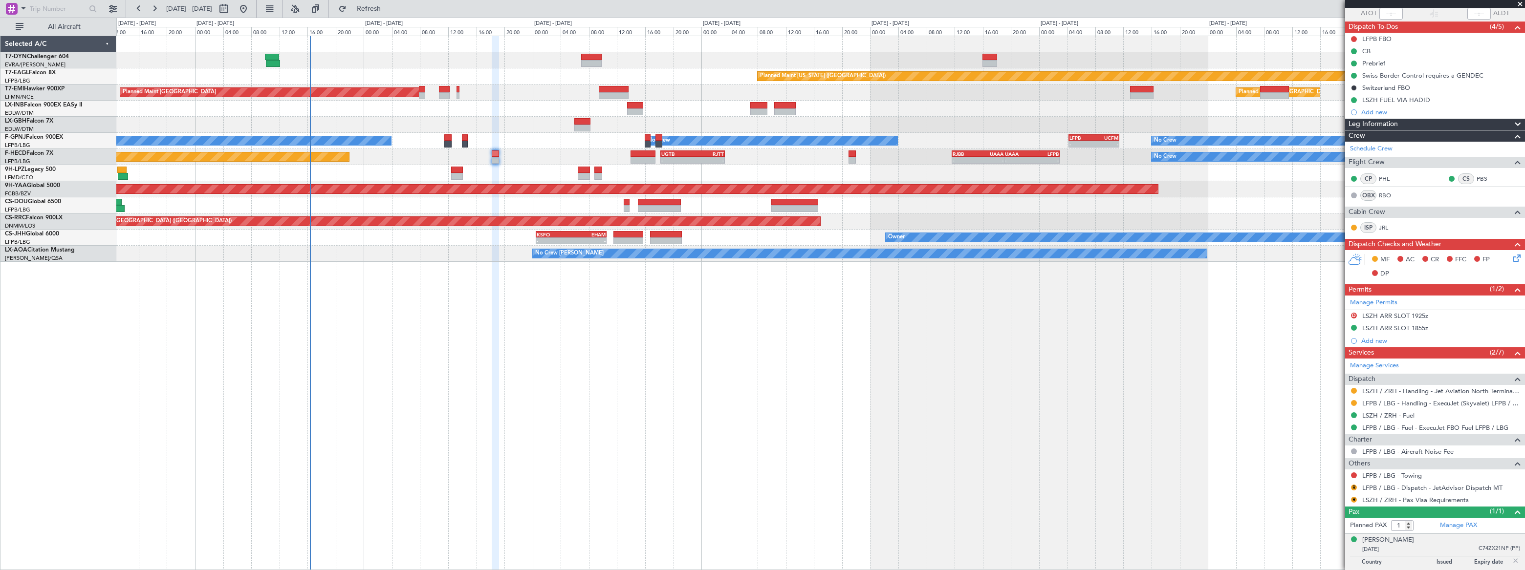
scroll to position [83, 0]
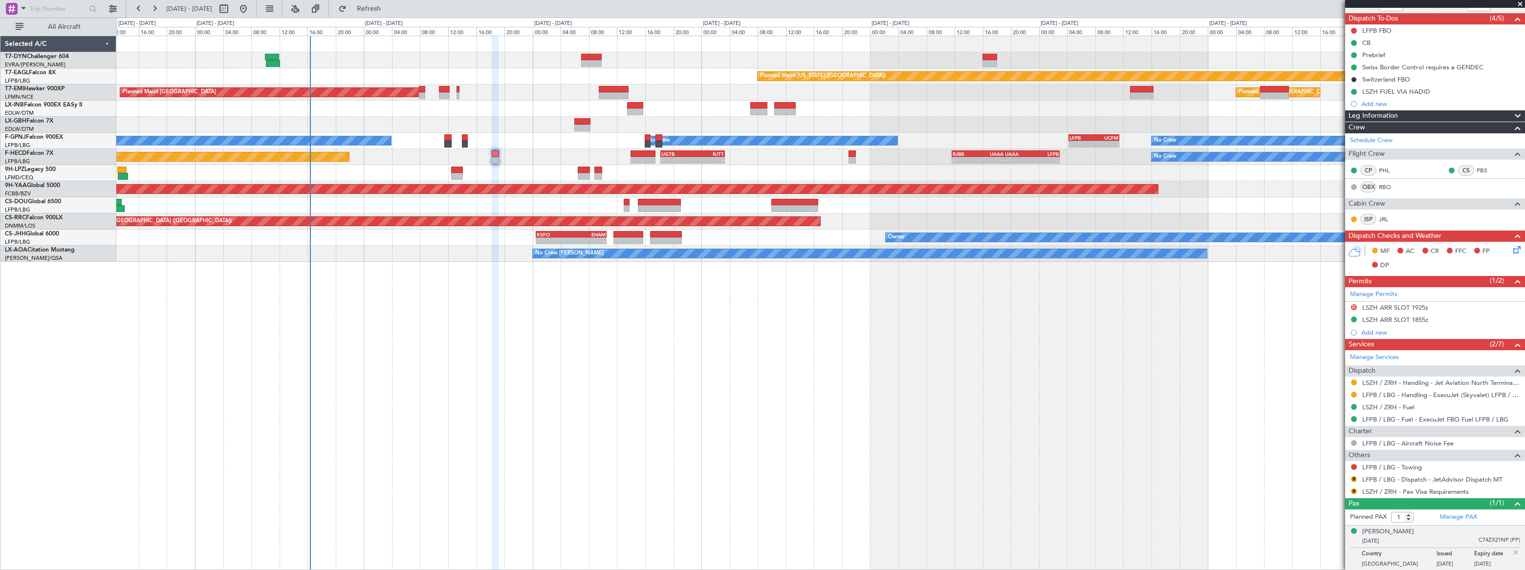
click at [1511, 248] on icon at bounding box center [1515, 248] width 8 height 8
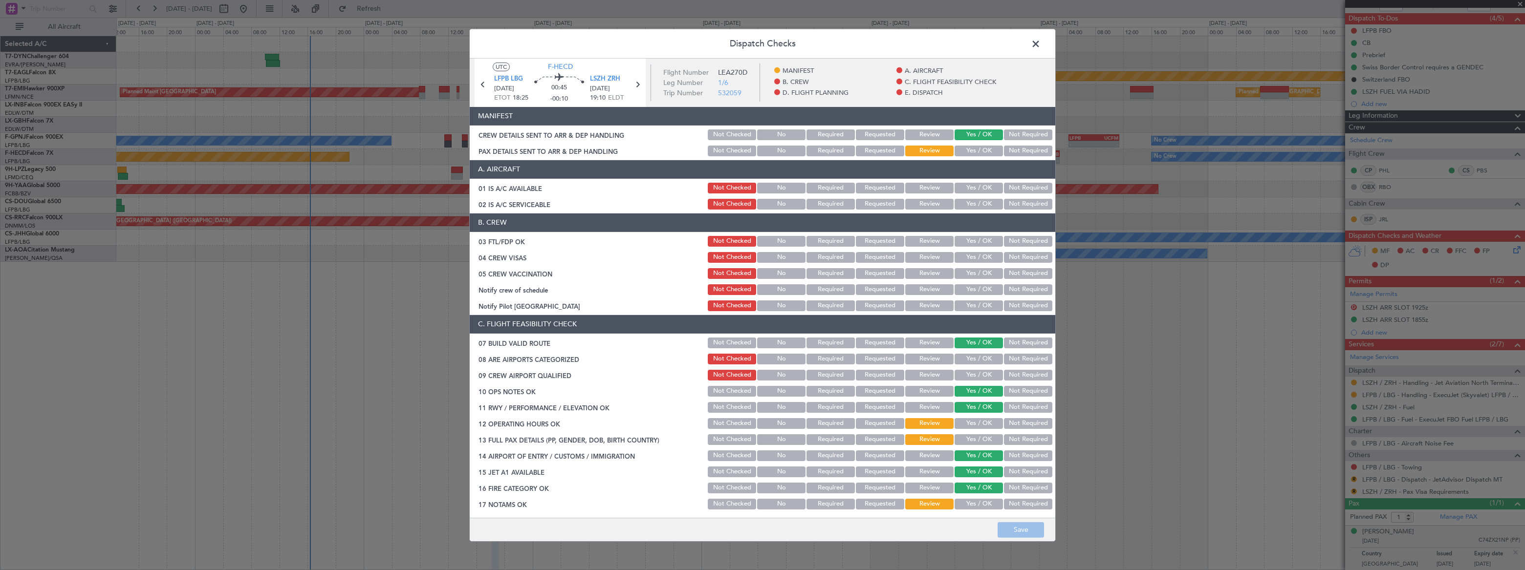
click at [1040, 41] on span at bounding box center [1040, 46] width 0 height 20
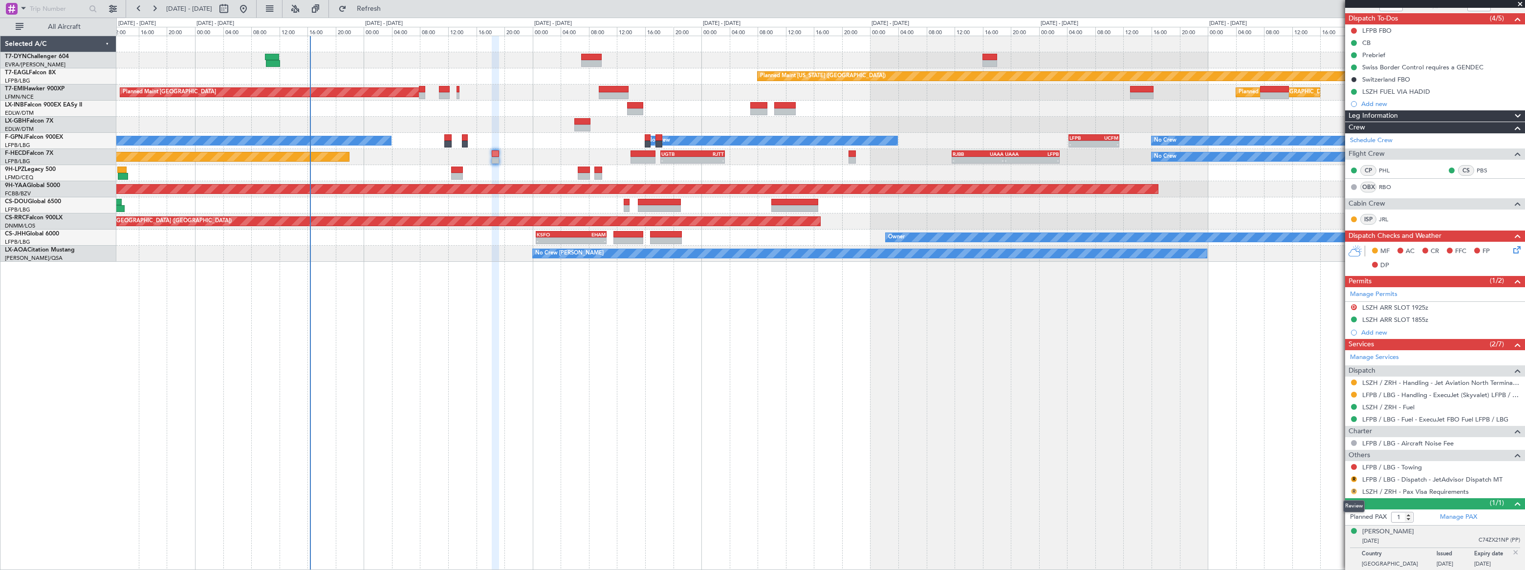
click at [1353, 489] on button "R" at bounding box center [1354, 492] width 6 height 6
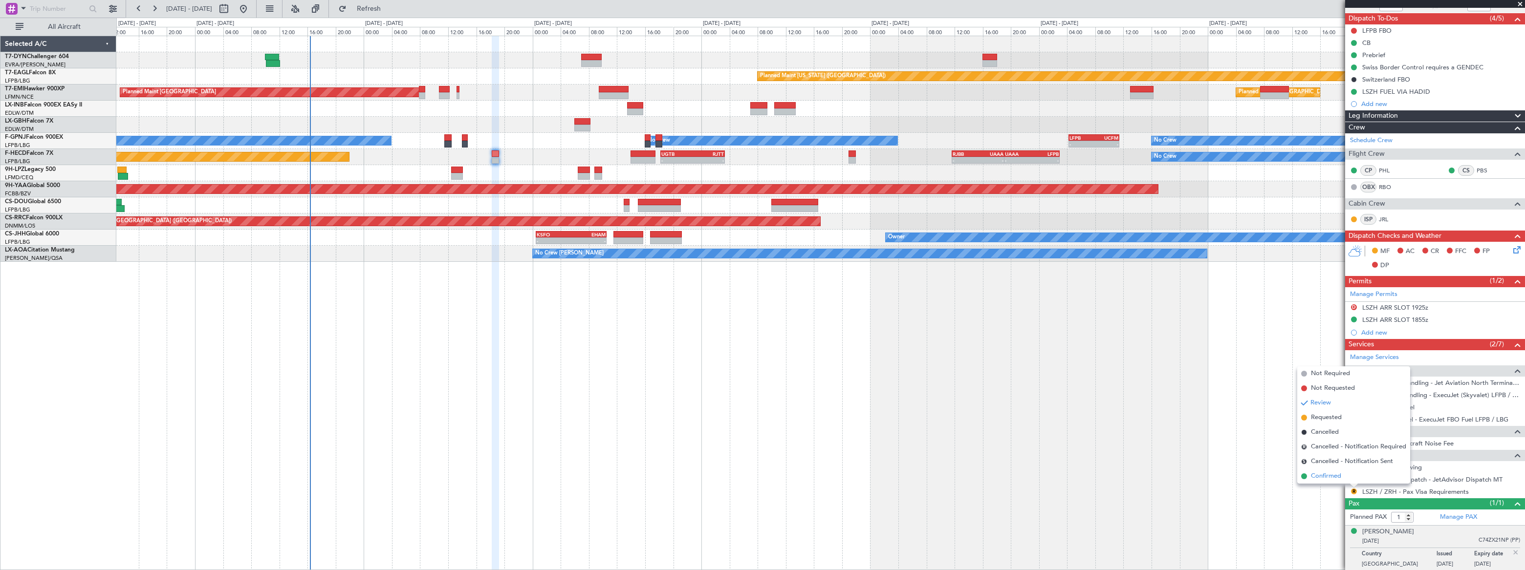
click at [1306, 475] on span at bounding box center [1304, 477] width 6 height 6
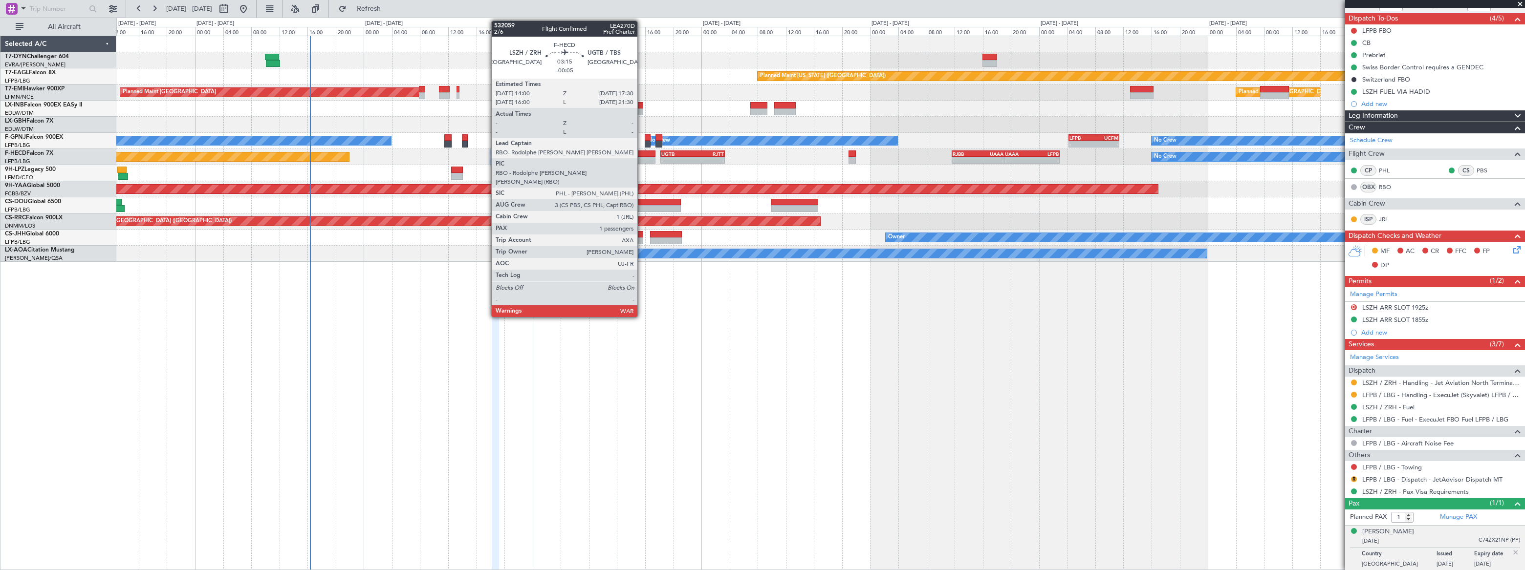
click at [642, 157] on div at bounding box center [642, 160] width 25 height 7
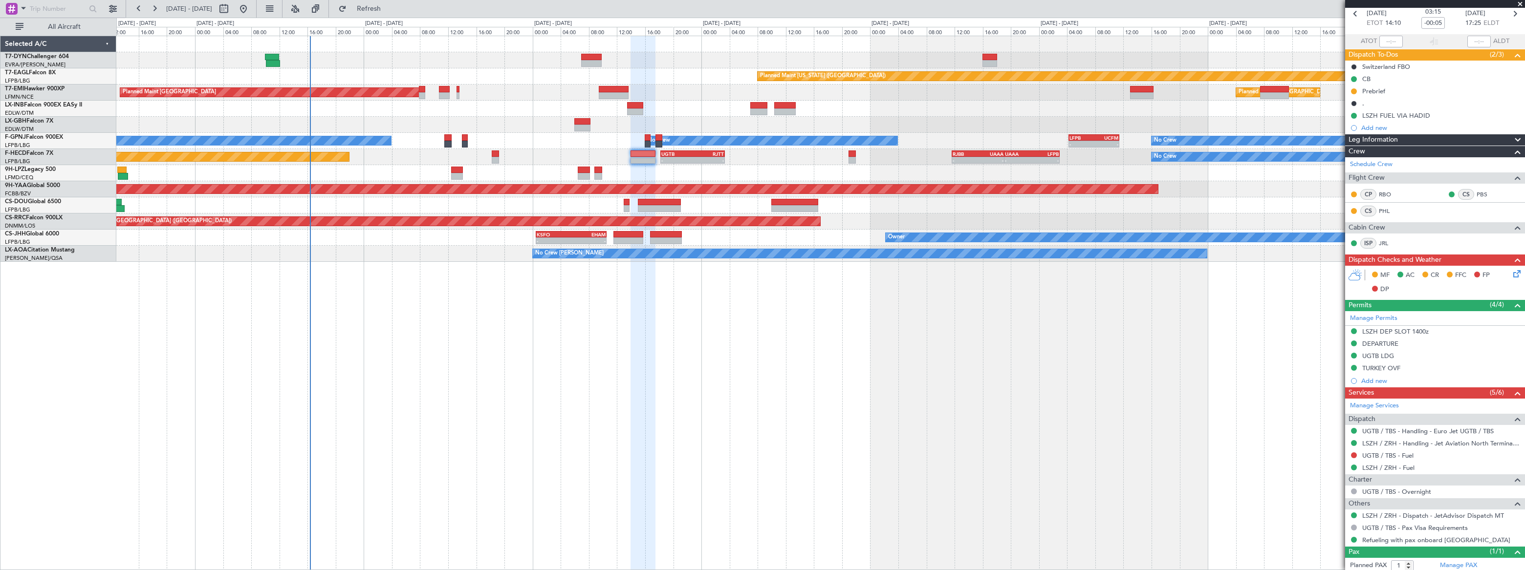
scroll to position [70, 0]
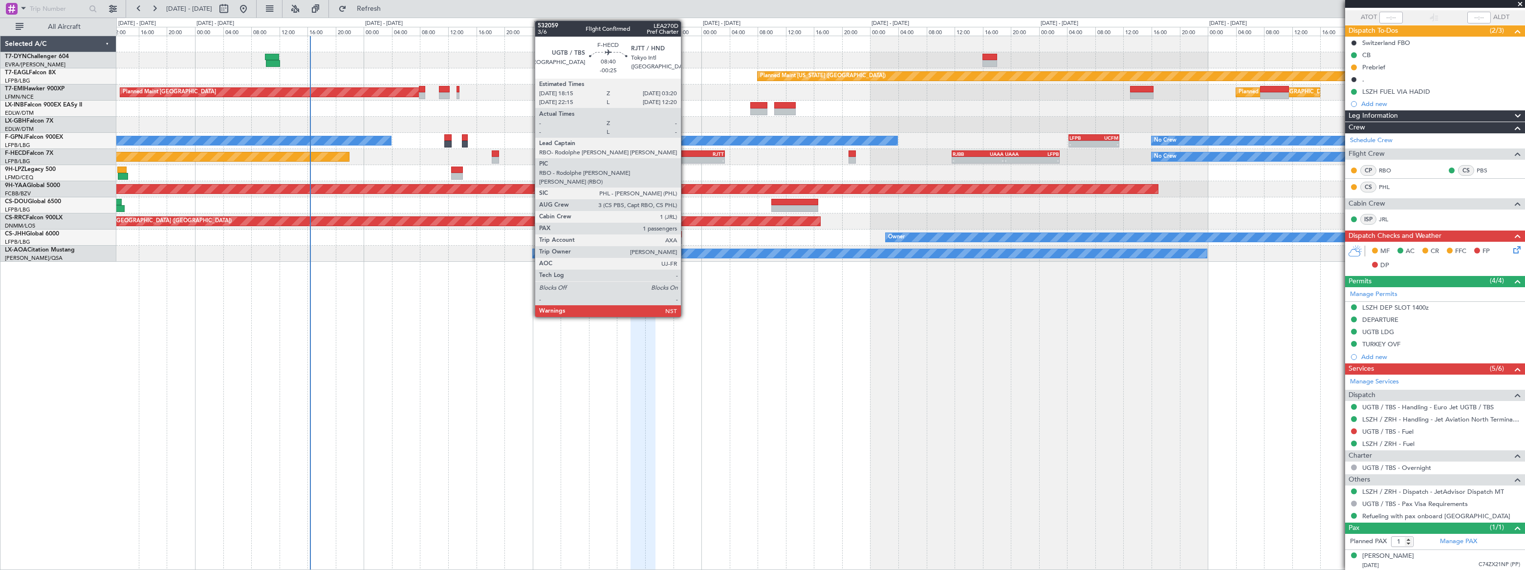
click at [686, 156] on div "18:15 Z" at bounding box center [676, 159] width 31 height 6
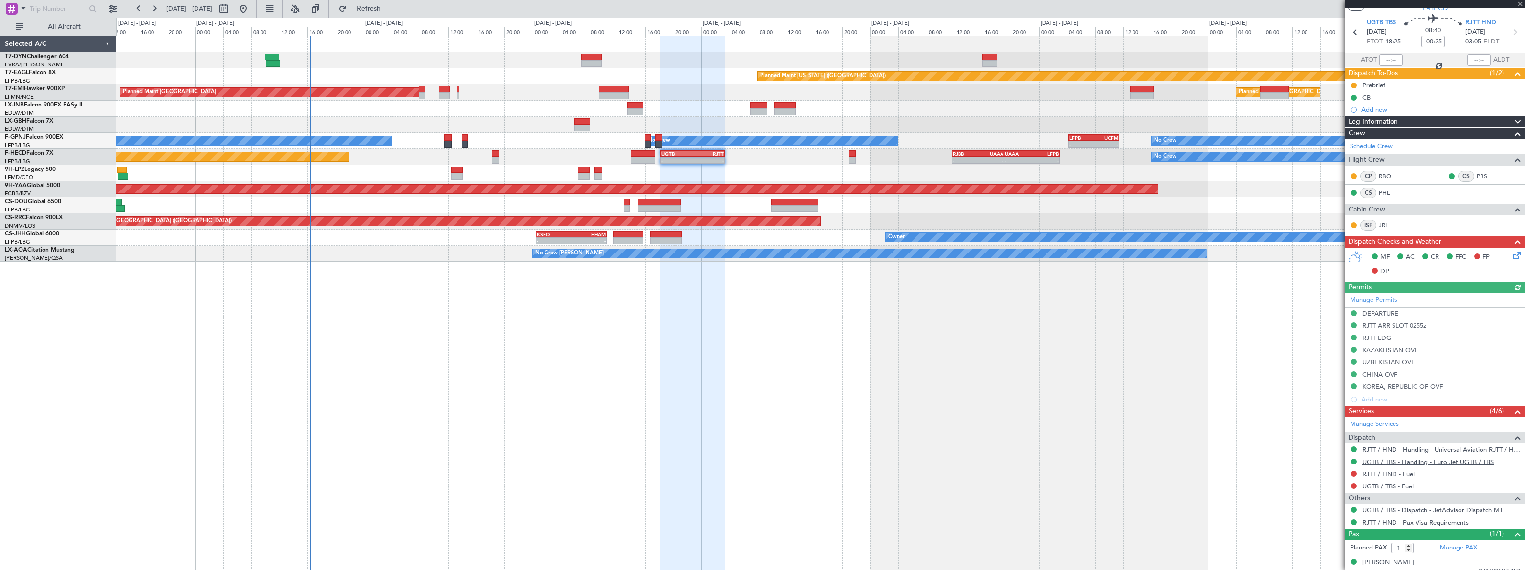
scroll to position [34, 0]
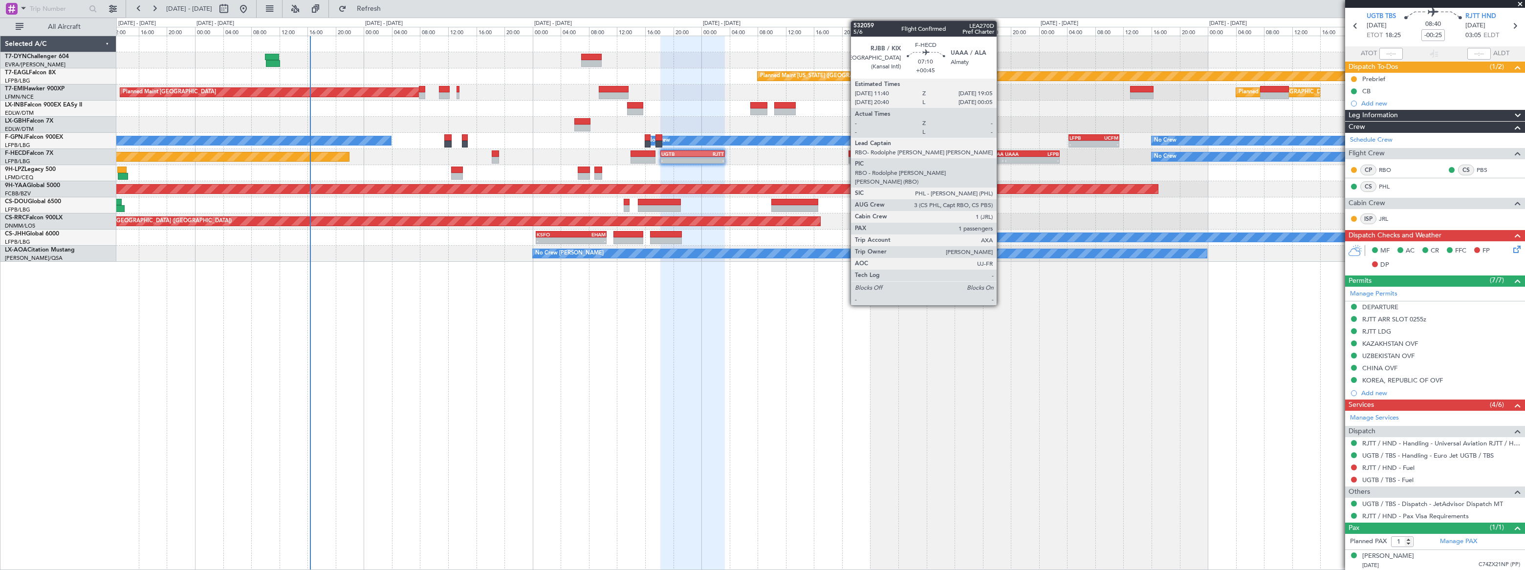
click at [1001, 155] on div "UAAA" at bounding box center [990, 154] width 25 height 6
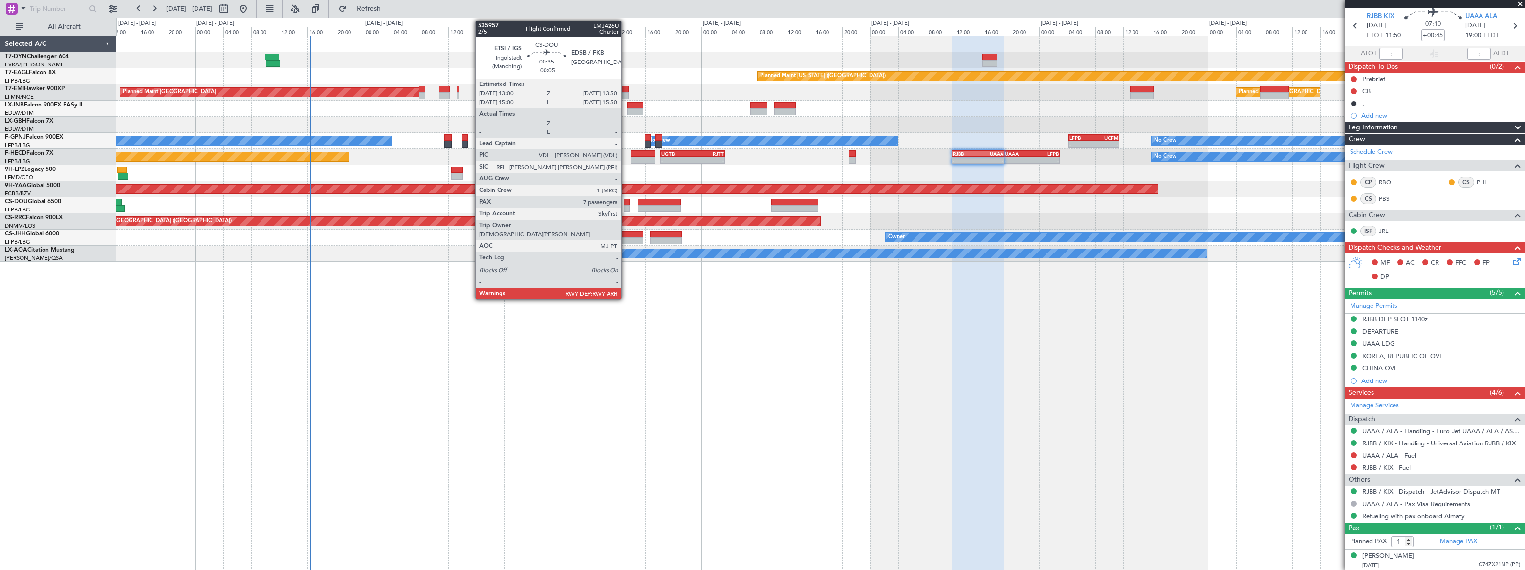
click at [626, 205] on div at bounding box center [627, 208] width 6 height 7
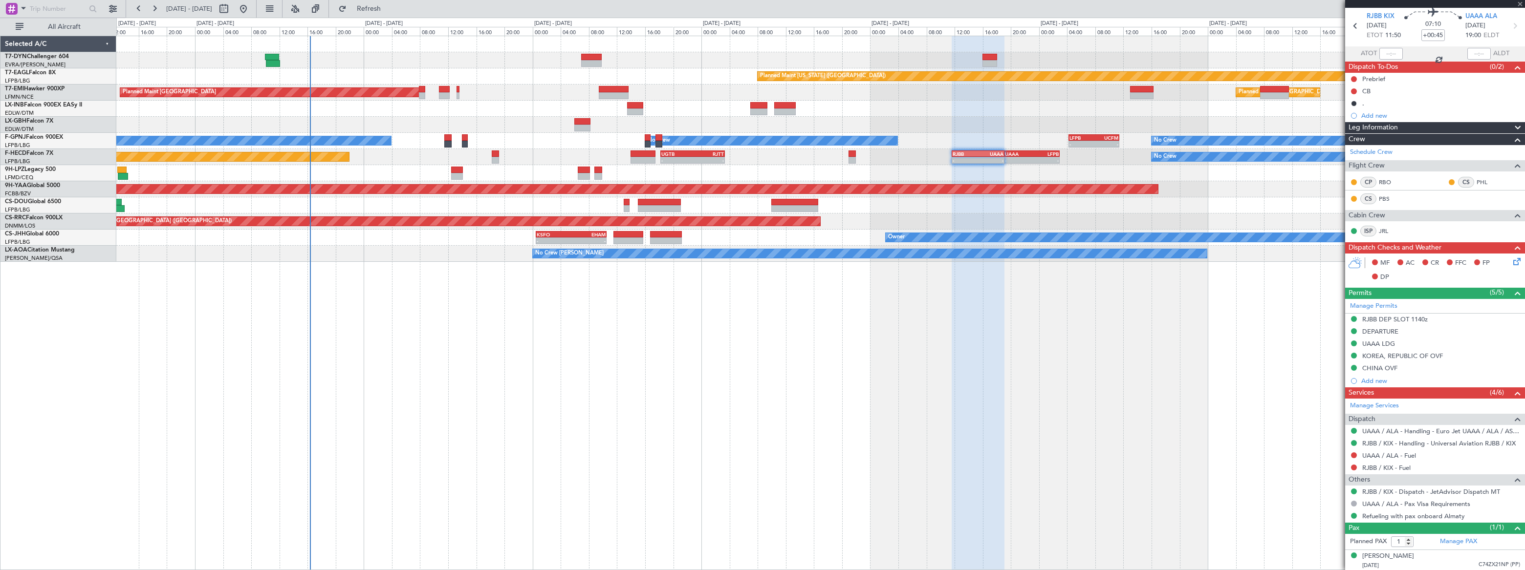
type input "-00:05"
type input "7"
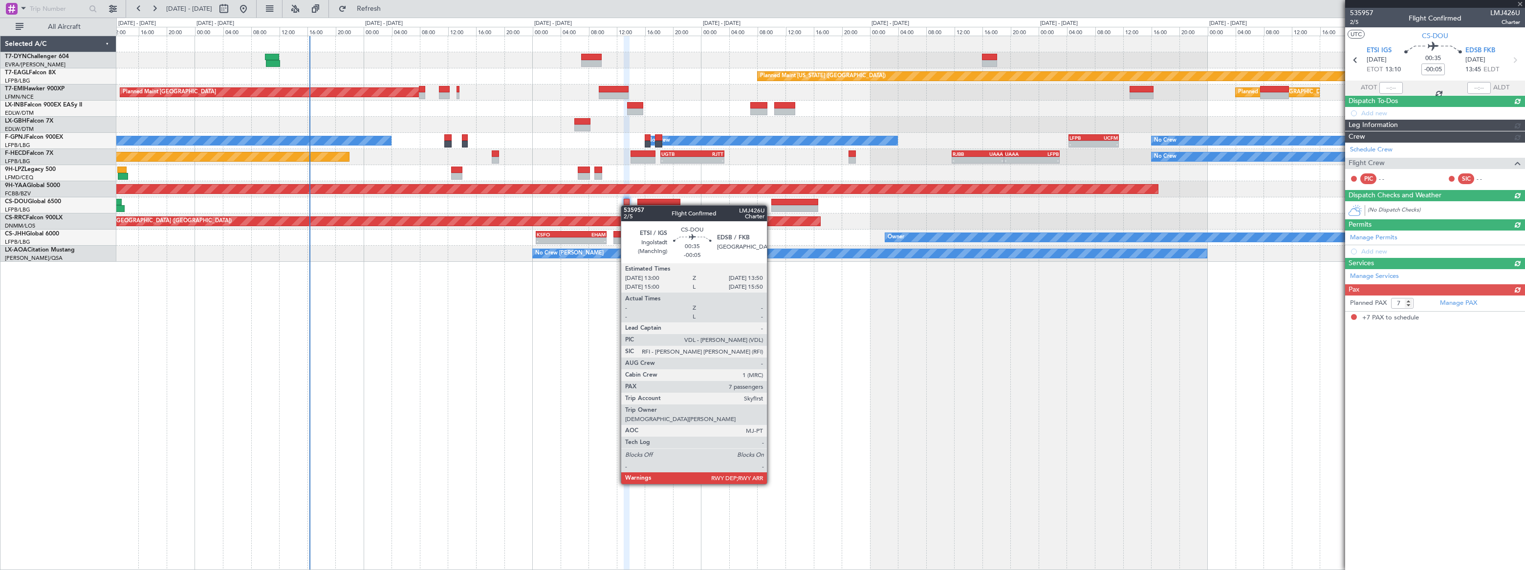
scroll to position [0, 0]
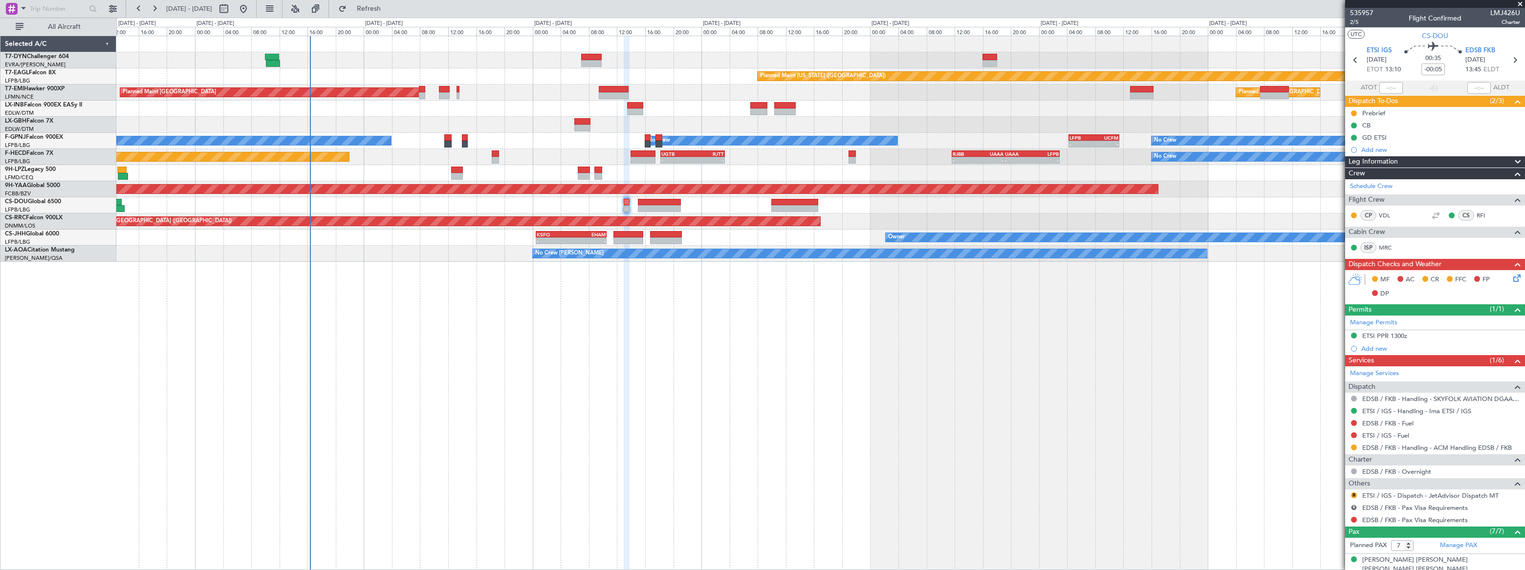
click at [1377, 151] on div "Add new" at bounding box center [1440, 150] width 159 height 8
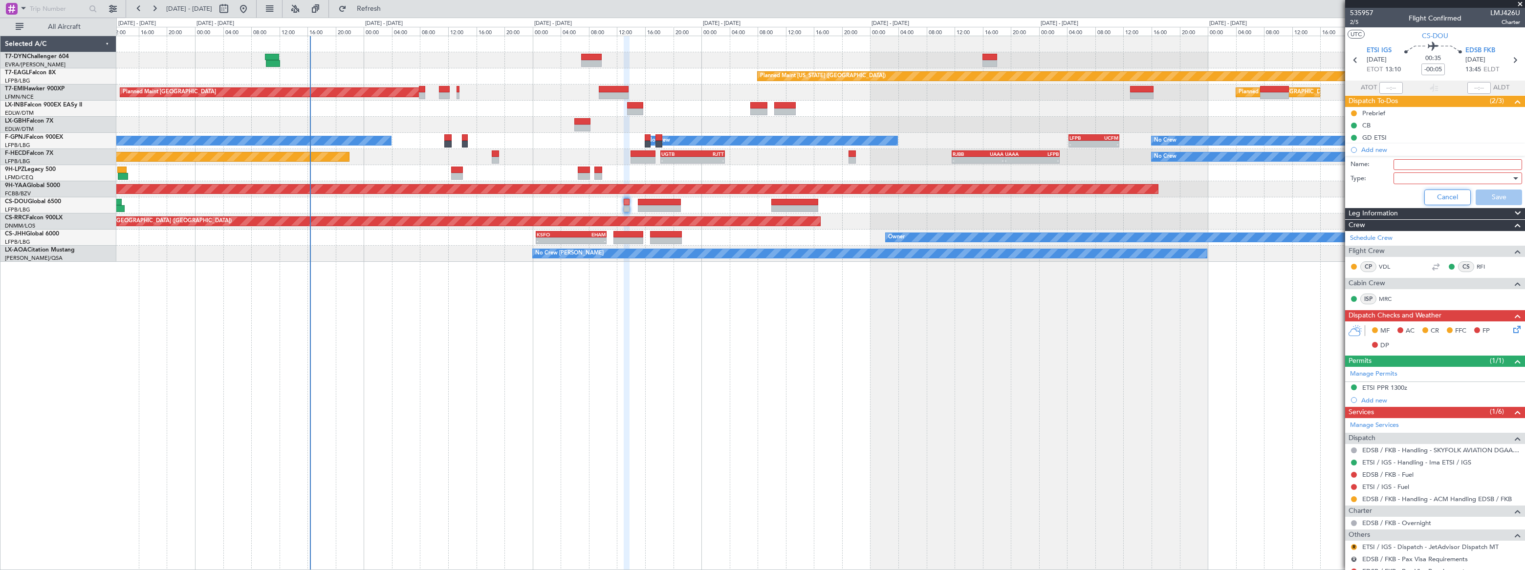
click at [1445, 200] on button "Cancel" at bounding box center [1447, 198] width 46 height 16
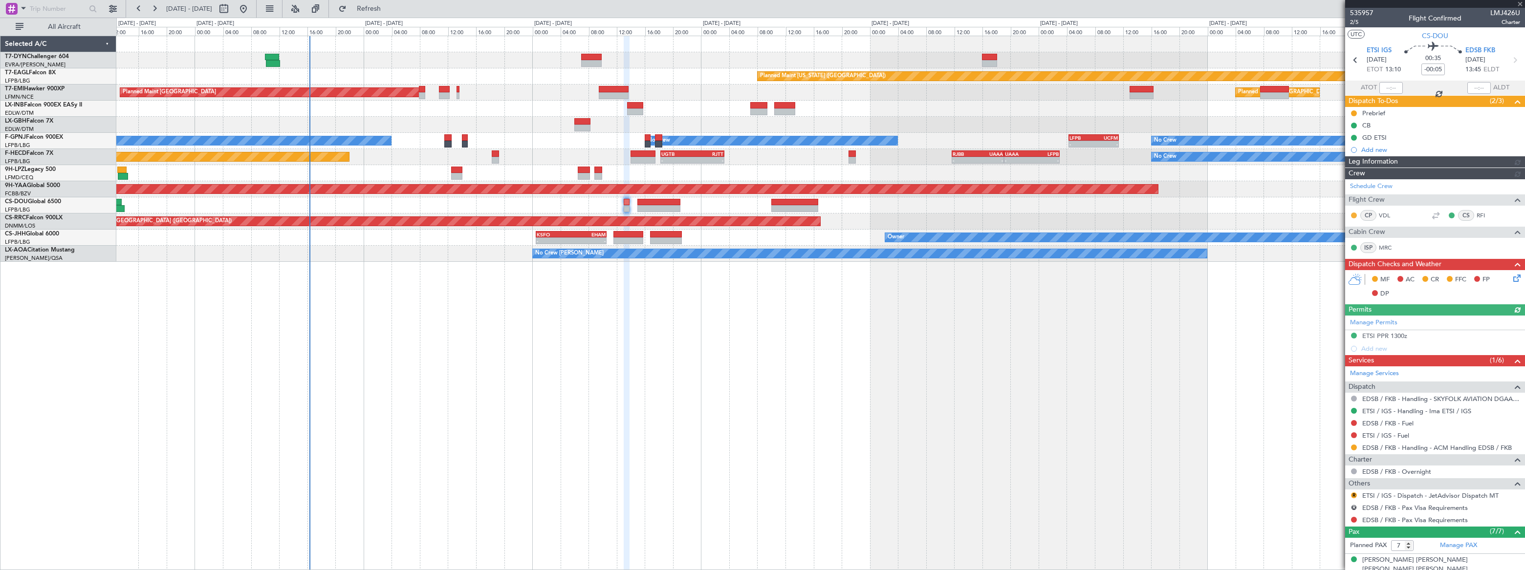
scroll to position [133, 0]
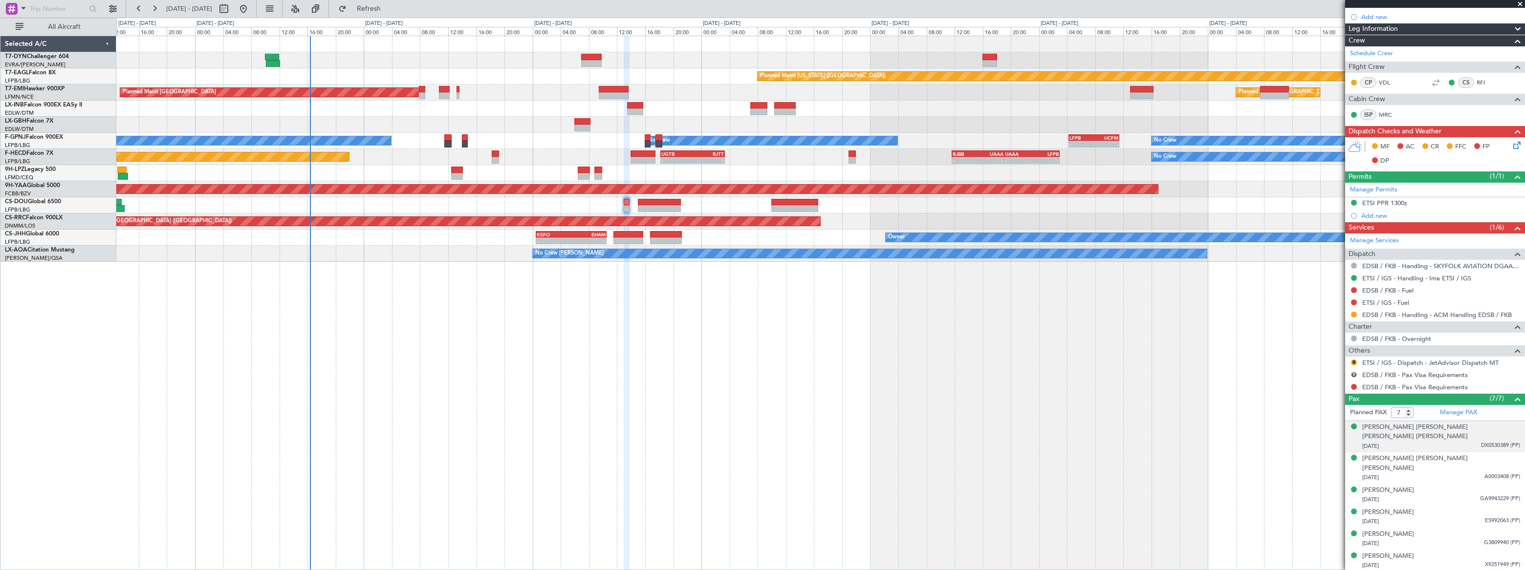
click at [1453, 442] on div "[DATE] DX0530389 (PP)" at bounding box center [1441, 447] width 158 height 10
click at [1472, 497] on div "[DATE] A0003408 (PP)" at bounding box center [1441, 502] width 158 height 10
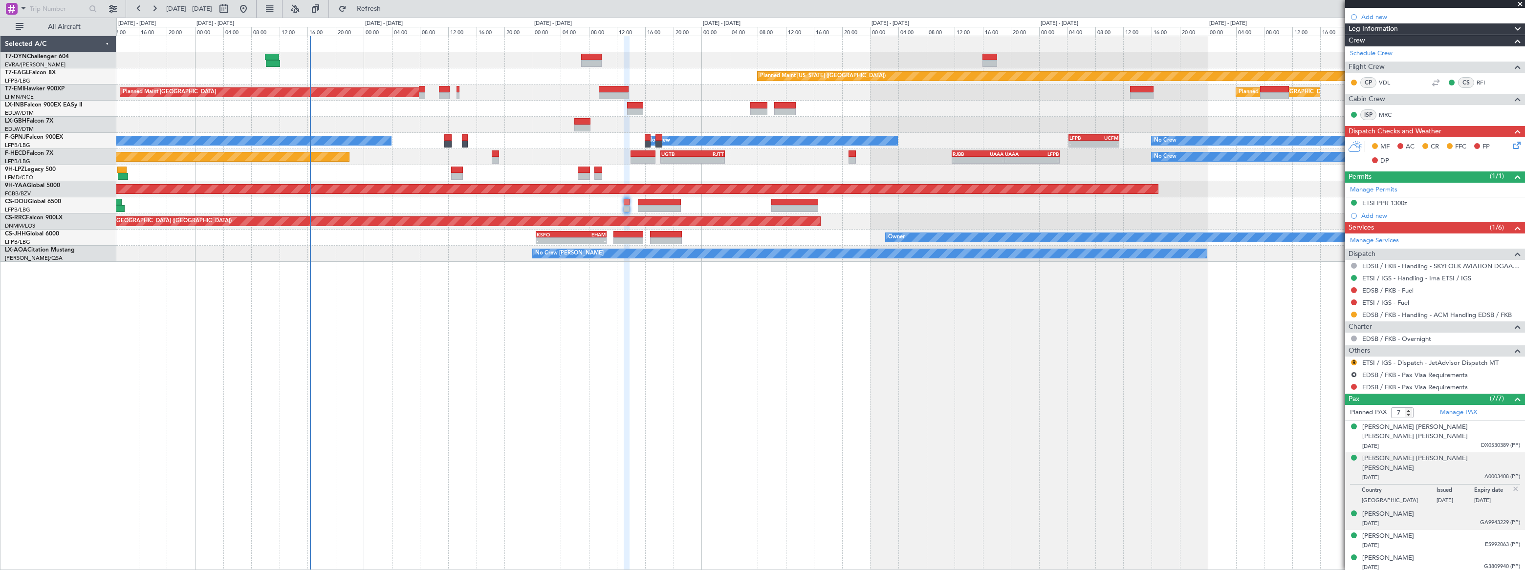
click at [1455, 519] on div "[DATE] GA9943229 (PP)" at bounding box center [1441, 524] width 158 height 10
click at [1463, 541] on div "[DATE] ES992063 (PP)" at bounding box center [1441, 546] width 158 height 10
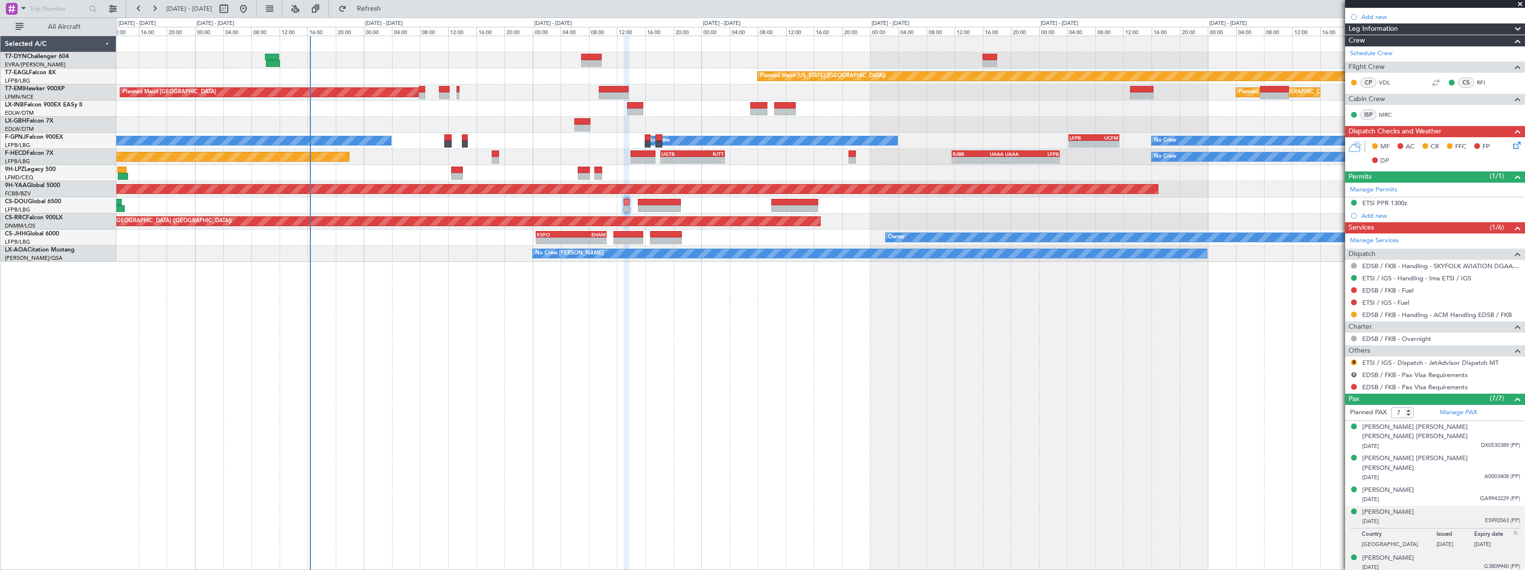
click at [1455, 554] on div "[PERSON_NAME] [DATE] G3809940 (PP)" at bounding box center [1441, 563] width 158 height 19
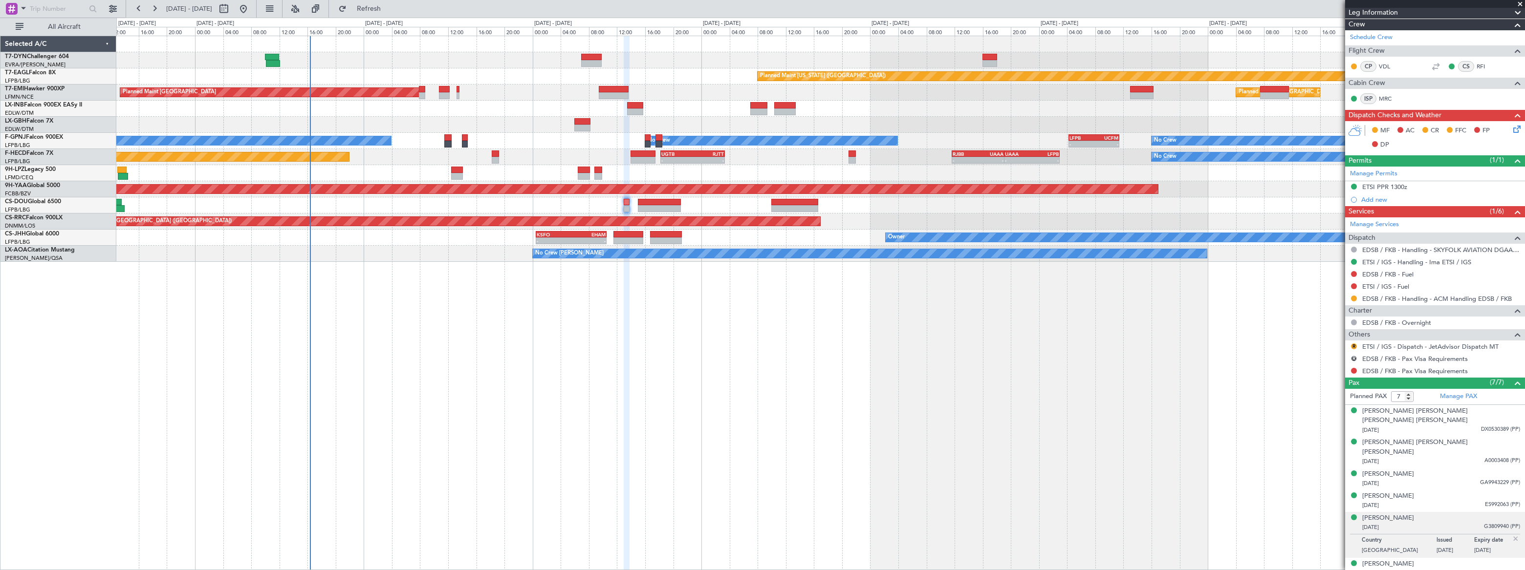
scroll to position [160, 0]
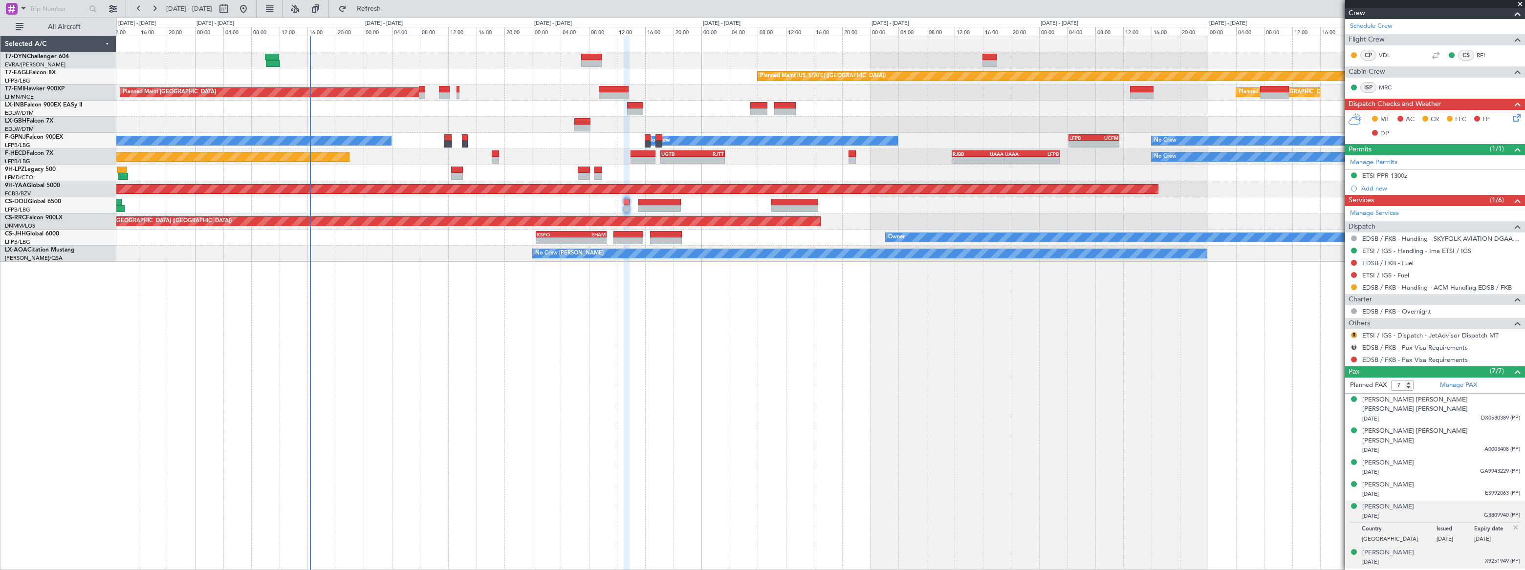
click at [1448, 558] on div "[DATE] X9251949 (PP)" at bounding box center [1441, 563] width 158 height 10
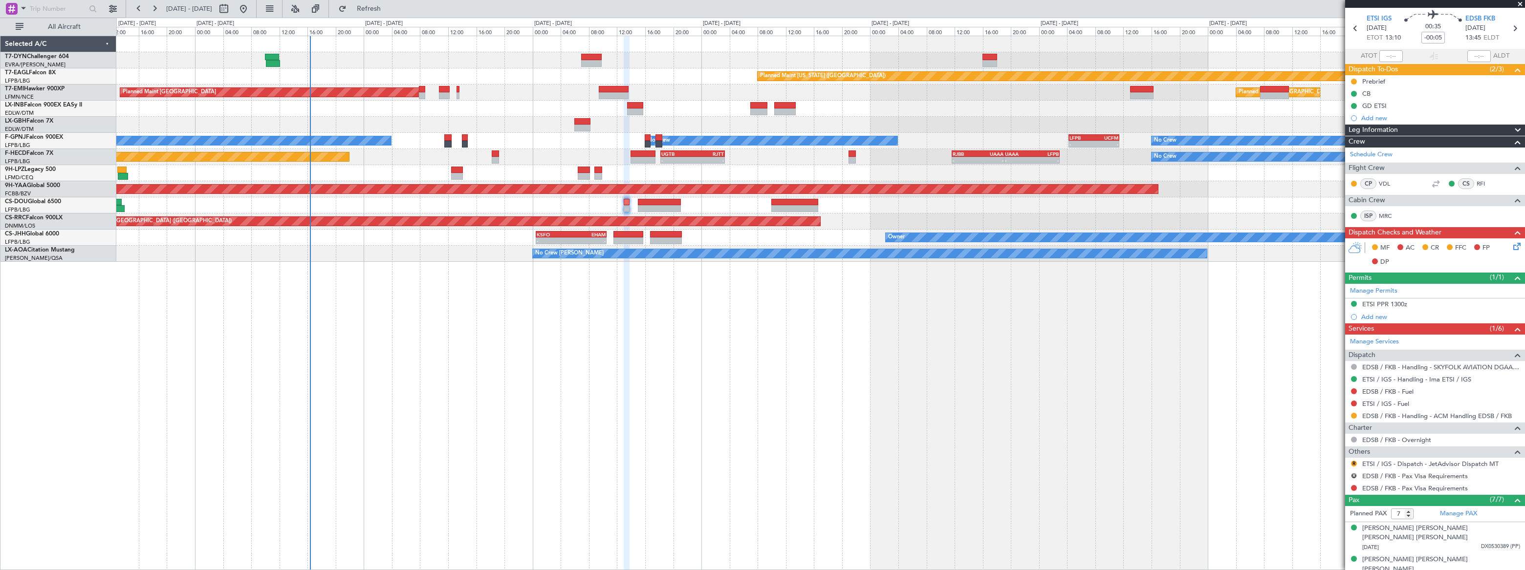
scroll to position [0, 0]
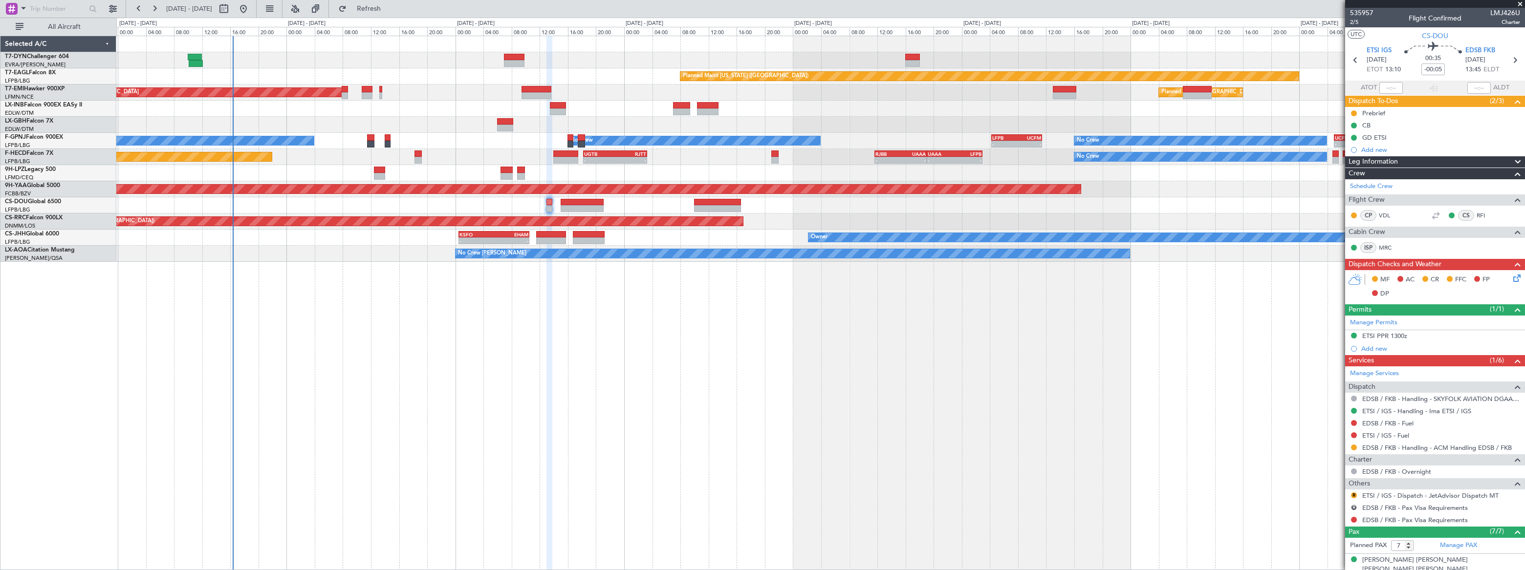
click at [480, 292] on div "Planned Maint [US_STATE] ([GEOGRAPHIC_DATA]) Planned Maint [GEOGRAPHIC_DATA] Pl…" at bounding box center [820, 303] width 1408 height 535
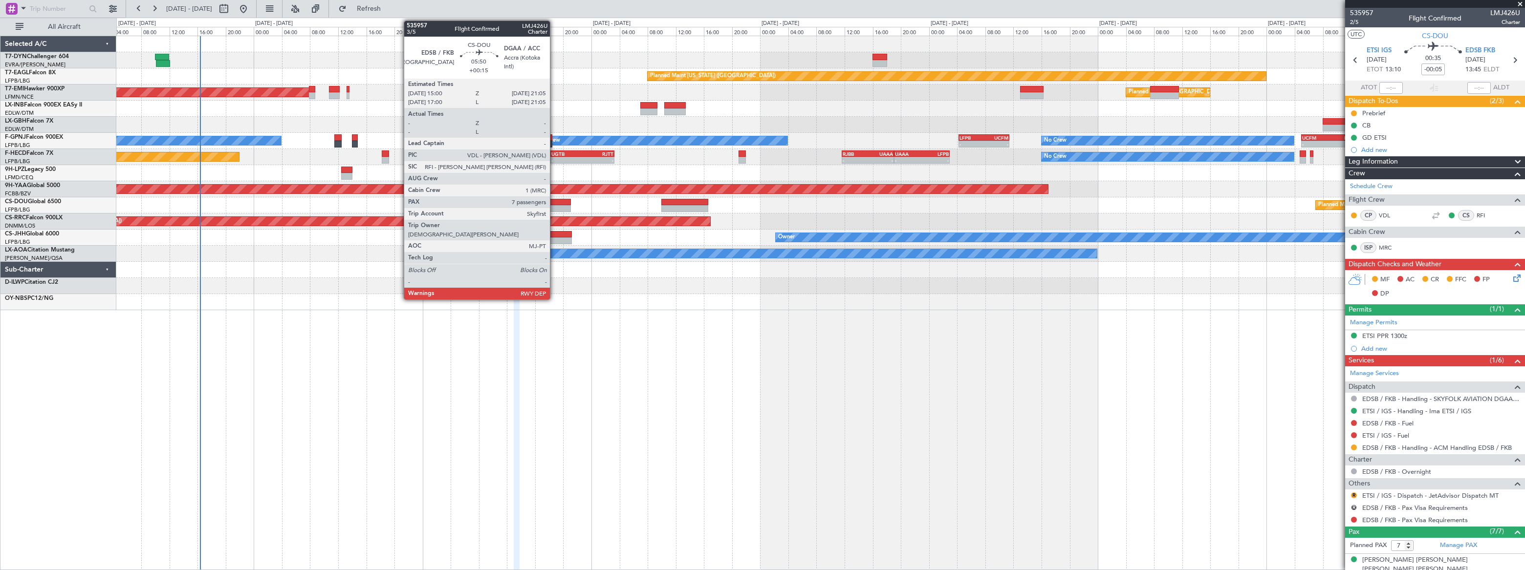
click at [554, 201] on div at bounding box center [549, 202] width 43 height 7
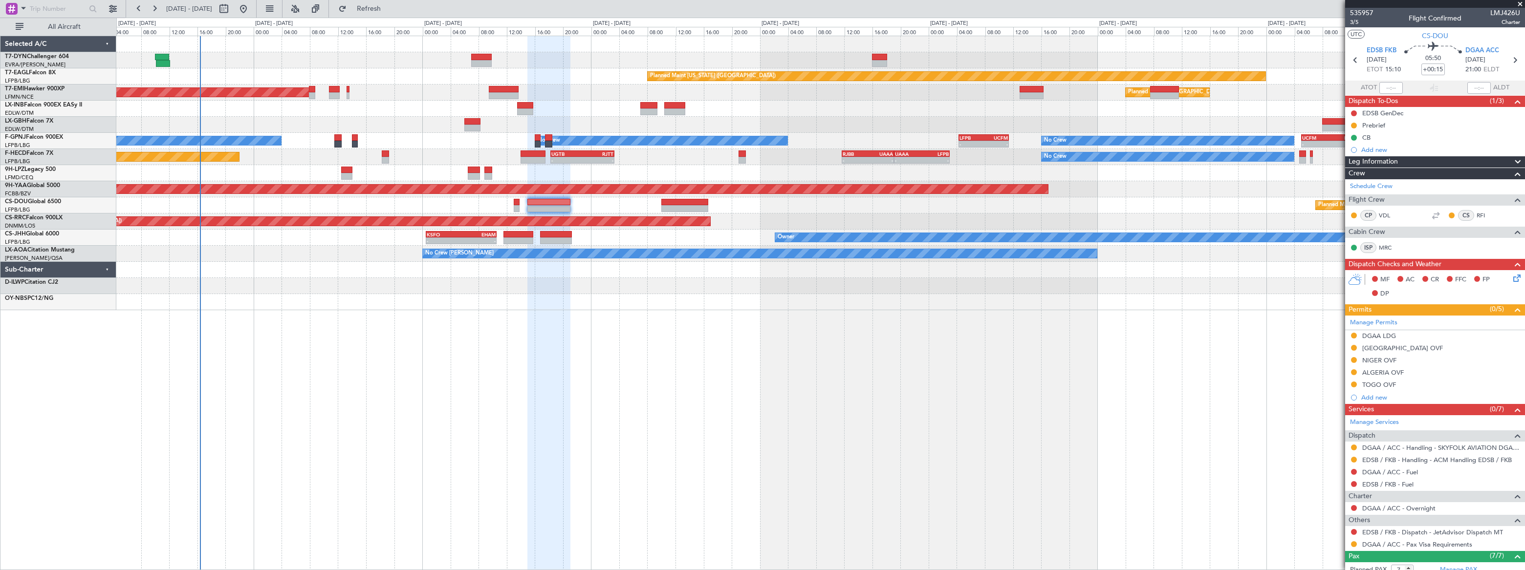
click at [1417, 108] on div "EDSB GenDec" at bounding box center [1435, 113] width 180 height 12
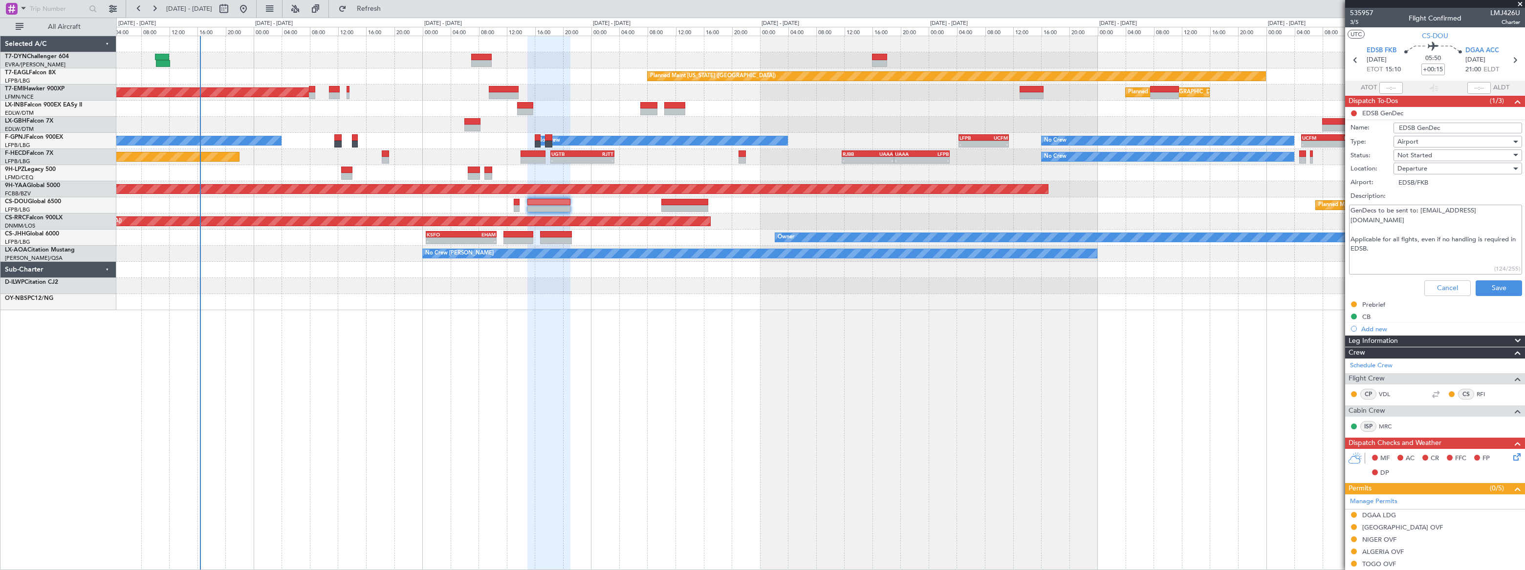
drag, startPoint x: 1417, startPoint y: 210, endPoint x: 1492, endPoint y: 217, distance: 74.6
click at [1492, 217] on textarea "GenDecs to be sent to: [EMAIL_ADDRESS][DOMAIN_NAME] Applicable for all flghts, …" at bounding box center [1435, 240] width 173 height 70
click at [1412, 241] on textarea "GenDecs to be sent to: [EMAIL_ADDRESS][DOMAIN_NAME] Applicable for all flghts, …" at bounding box center [1435, 240] width 173 height 70
click at [1393, 242] on textarea "GenDecs to be sent to: [EMAIL_ADDRESS][DOMAIN_NAME] Applicable for all flghts, …" at bounding box center [1435, 240] width 173 height 70
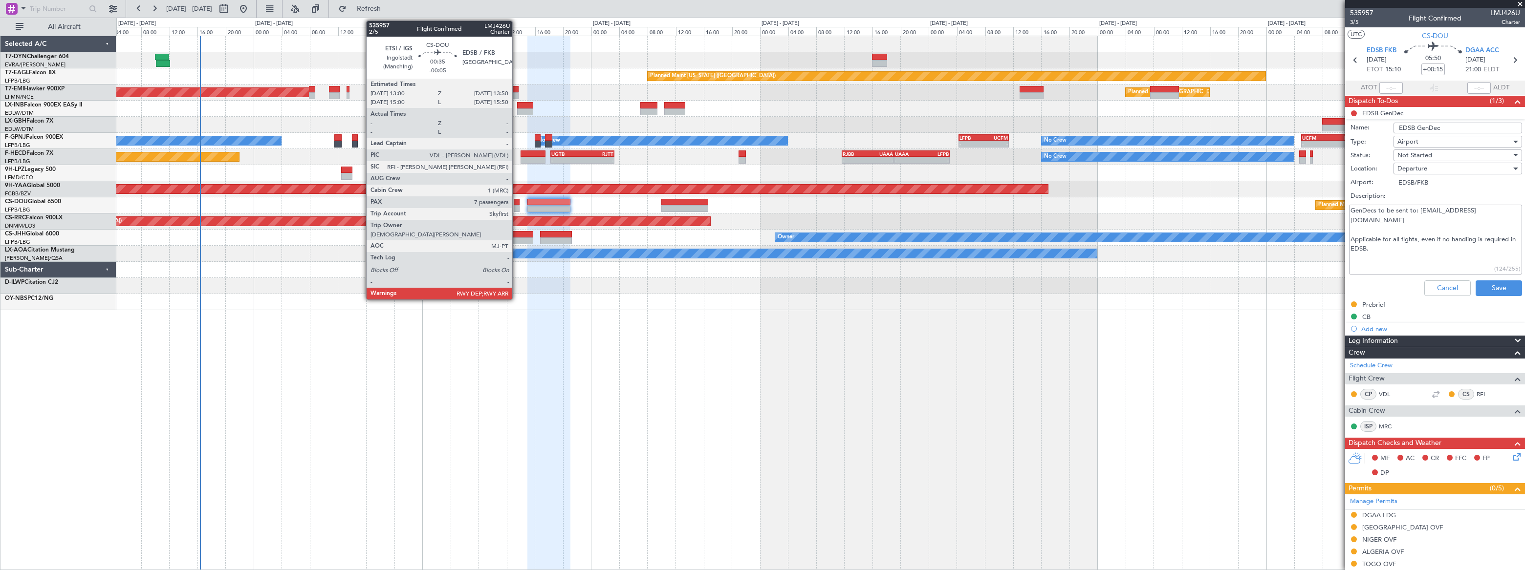
click at [517, 201] on div at bounding box center [517, 202] width 6 height 7
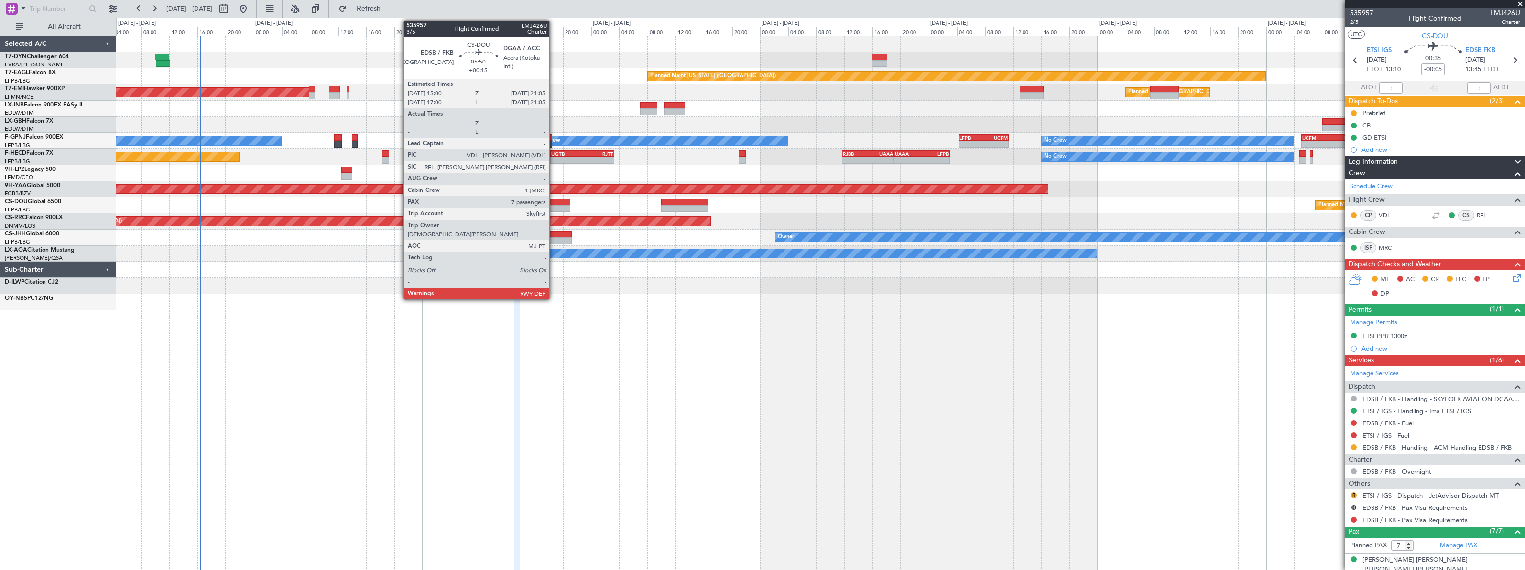
click at [554, 202] on div at bounding box center [548, 202] width 43 height 7
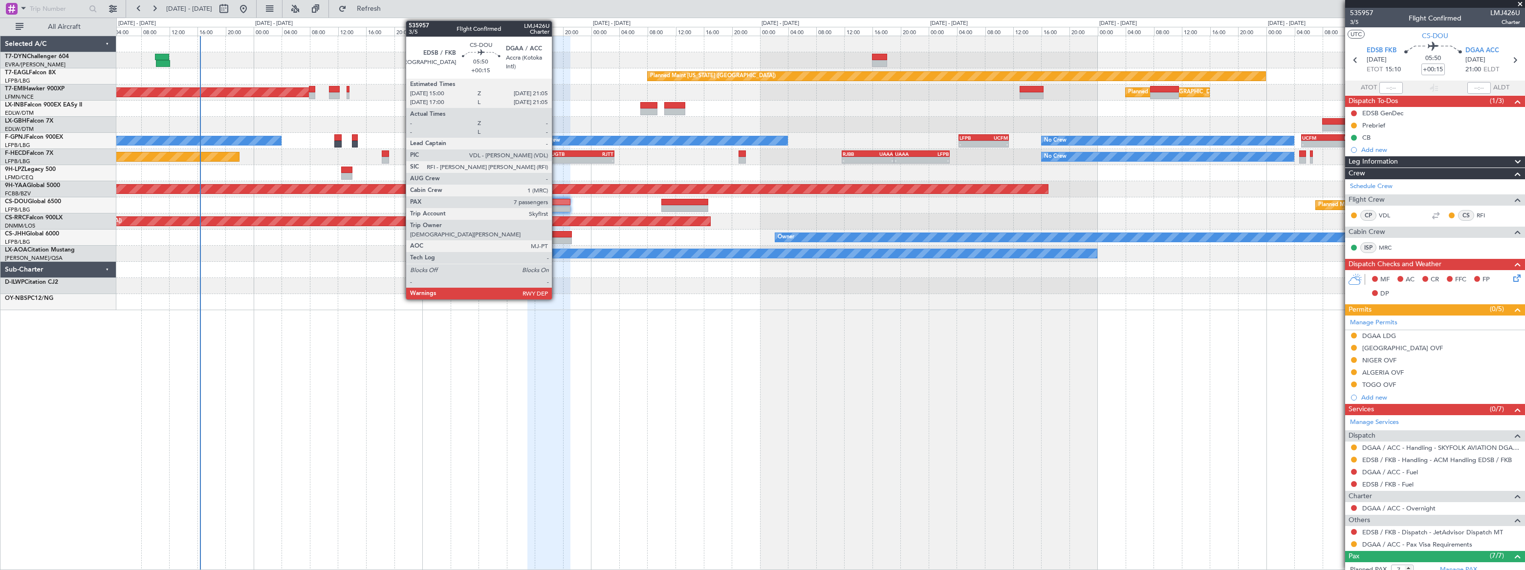
click at [556, 202] on div at bounding box center [548, 202] width 43 height 7
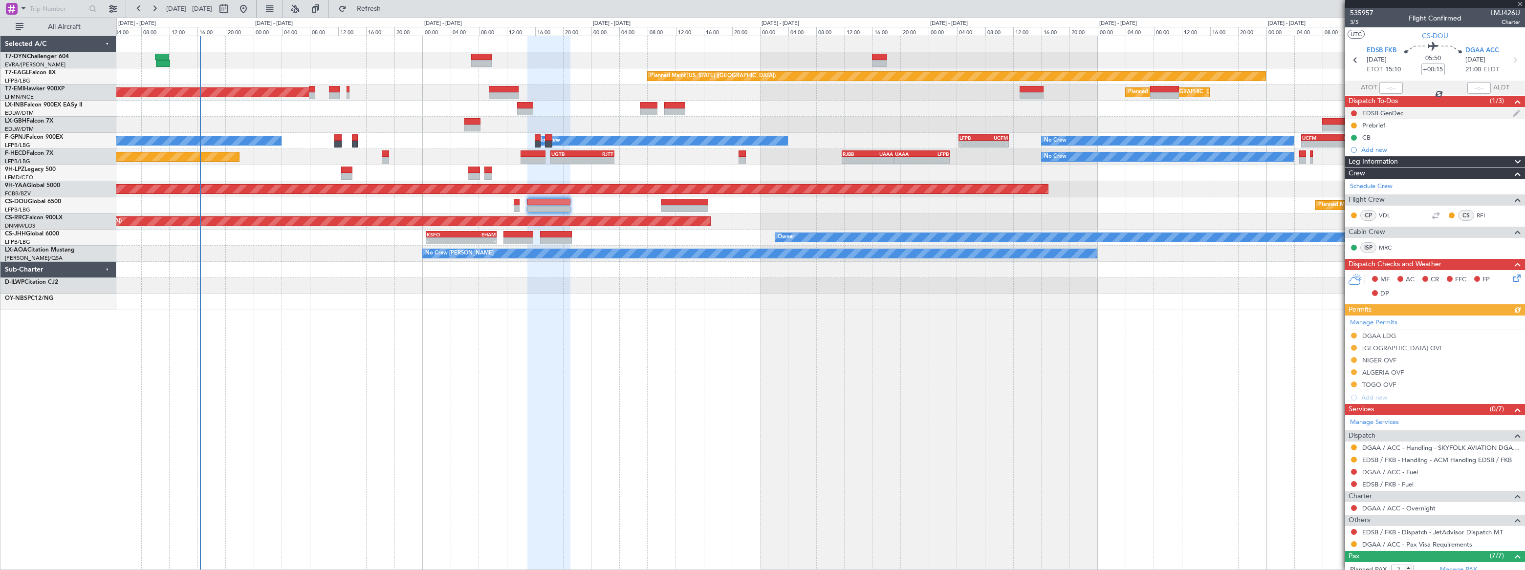
click at [1427, 110] on div "EDSB GenDec" at bounding box center [1435, 113] width 180 height 12
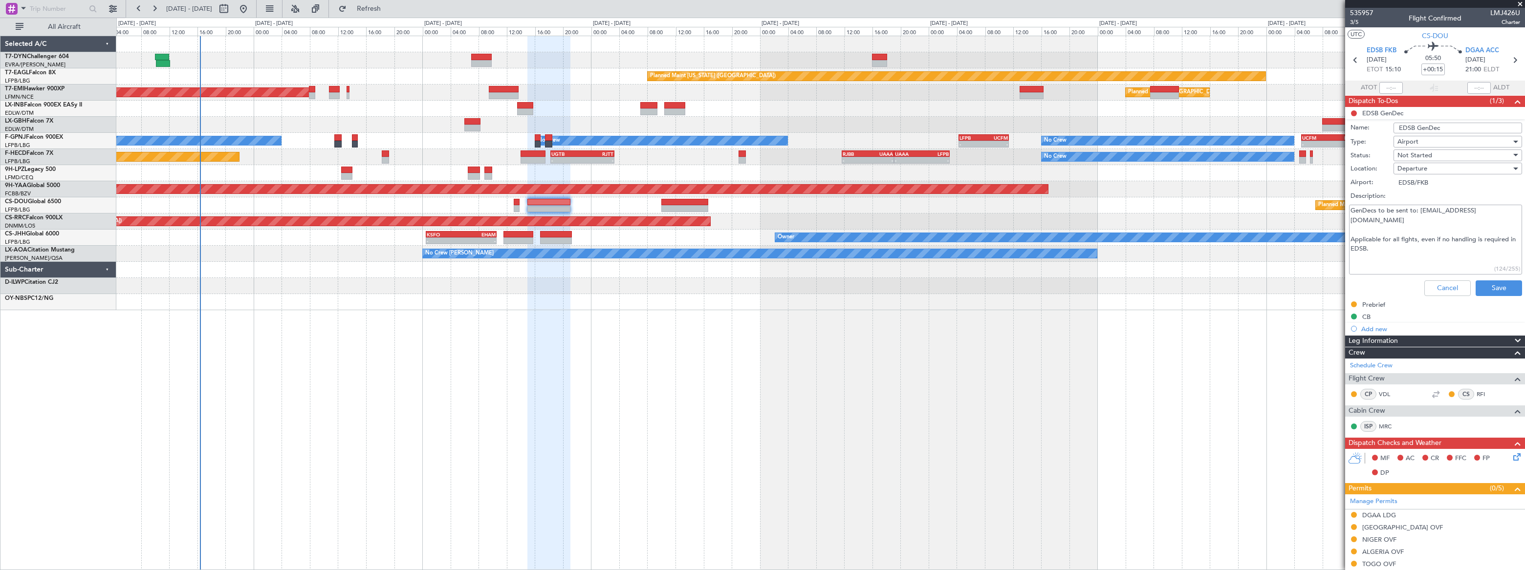
drag, startPoint x: 1398, startPoint y: 223, endPoint x: 1420, endPoint y: 215, distance: 23.5
click at [1420, 215] on textarea "GenDecs to be sent to: [EMAIL_ADDRESS][DOMAIN_NAME] Applicable for all flghts, …" at bounding box center [1435, 240] width 173 height 70
click at [1423, 218] on textarea "GenDecs to be sent to: [EMAIL_ADDRESS][DOMAIN_NAME] Applicable for all flghts, …" at bounding box center [1435, 240] width 173 height 70
click at [1450, 288] on button "Cancel" at bounding box center [1447, 289] width 46 height 16
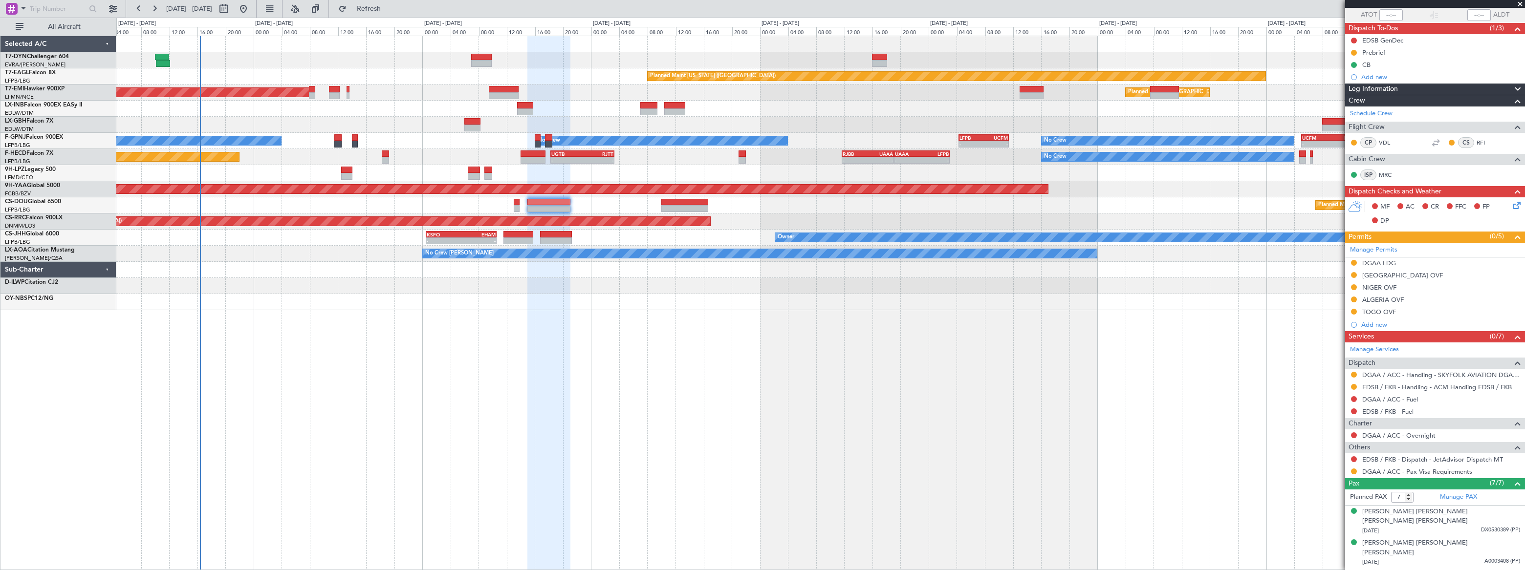
scroll to position [161, 0]
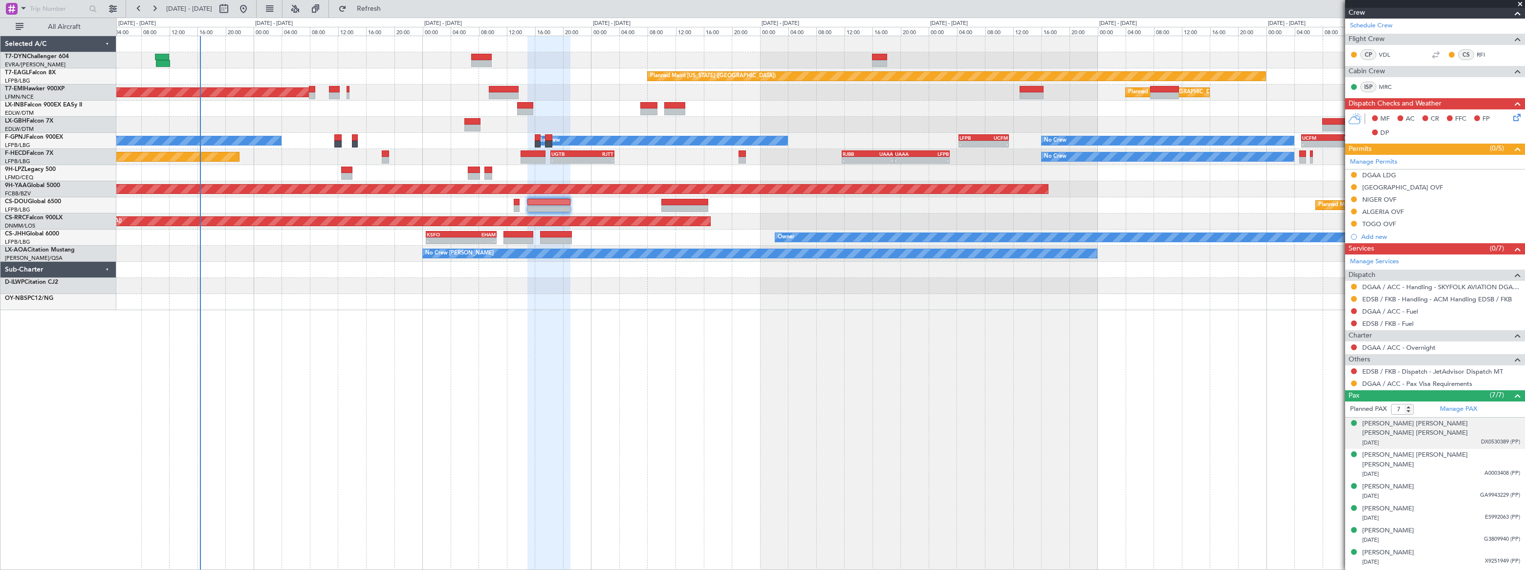
click at [1459, 438] on div "[DATE] DX0530389 (PP)" at bounding box center [1441, 443] width 158 height 10
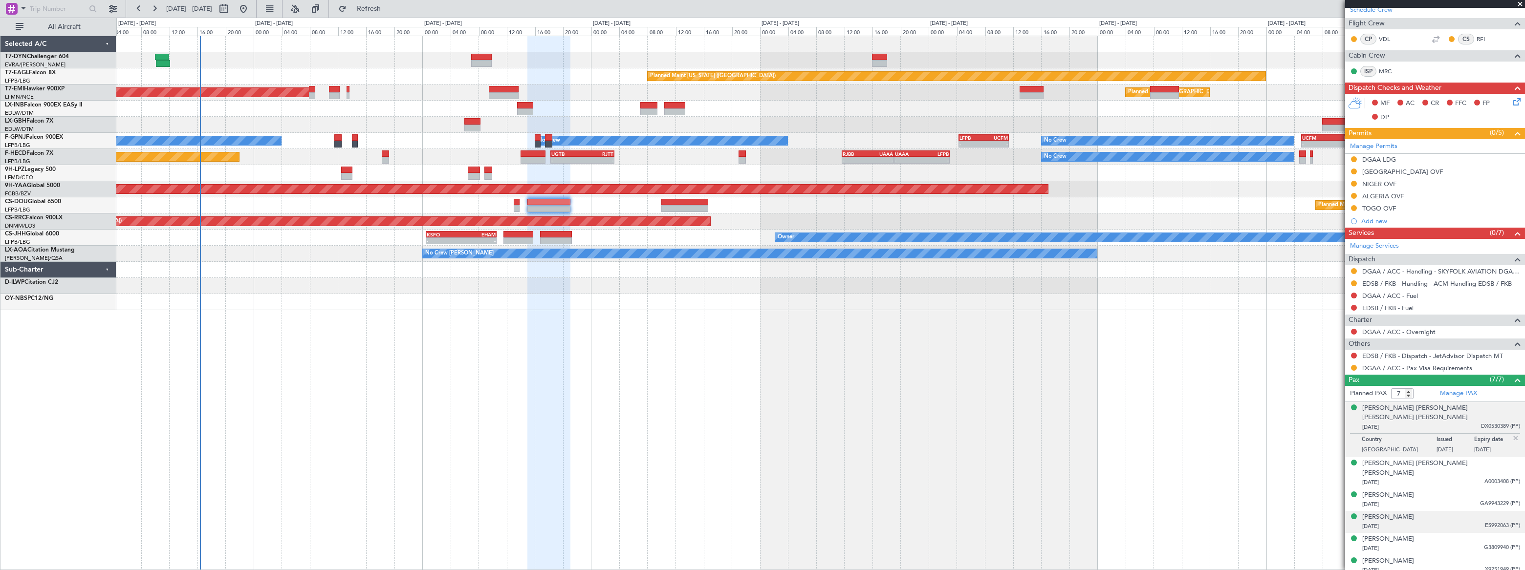
scroll to position [185, 0]
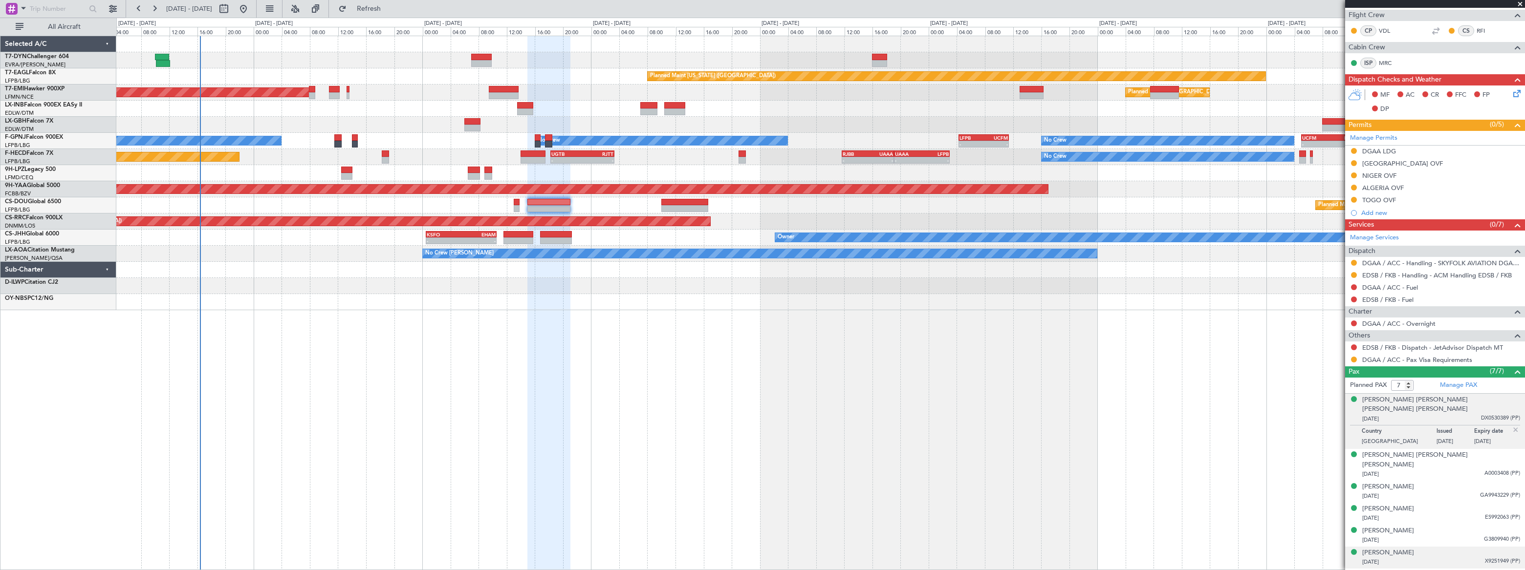
click at [1441, 558] on div "[DATE] X9251949 (PP)" at bounding box center [1441, 563] width 158 height 10
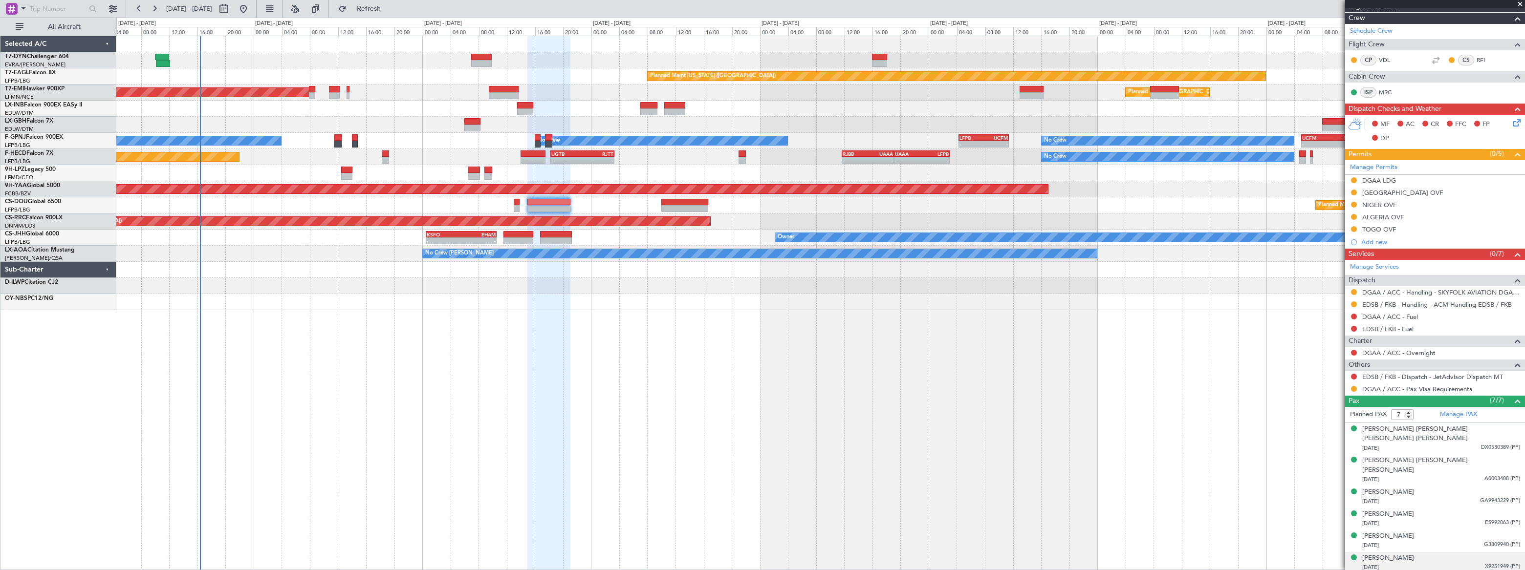
scroll to position [140, 0]
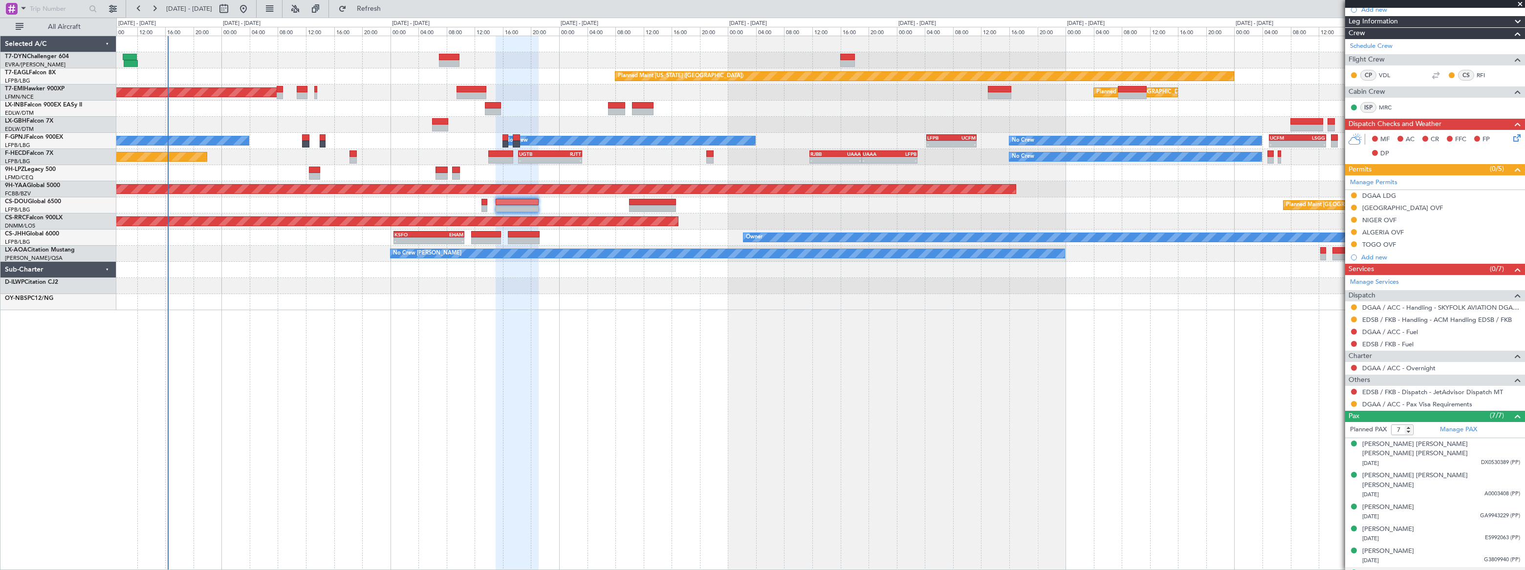
click at [605, 263] on div "Planned Maint [US_STATE] ([GEOGRAPHIC_DATA]) Planned Maint [GEOGRAPHIC_DATA] Pl…" at bounding box center [820, 173] width 1408 height 274
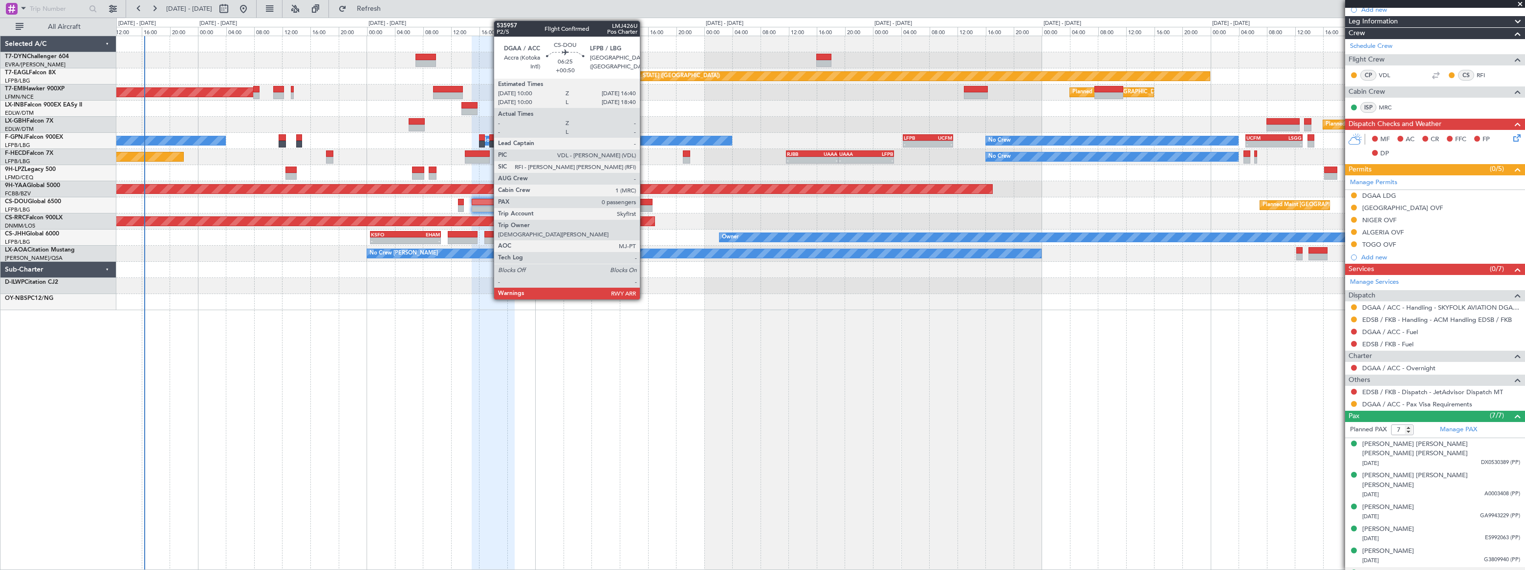
click at [644, 203] on div at bounding box center [628, 202] width 47 height 7
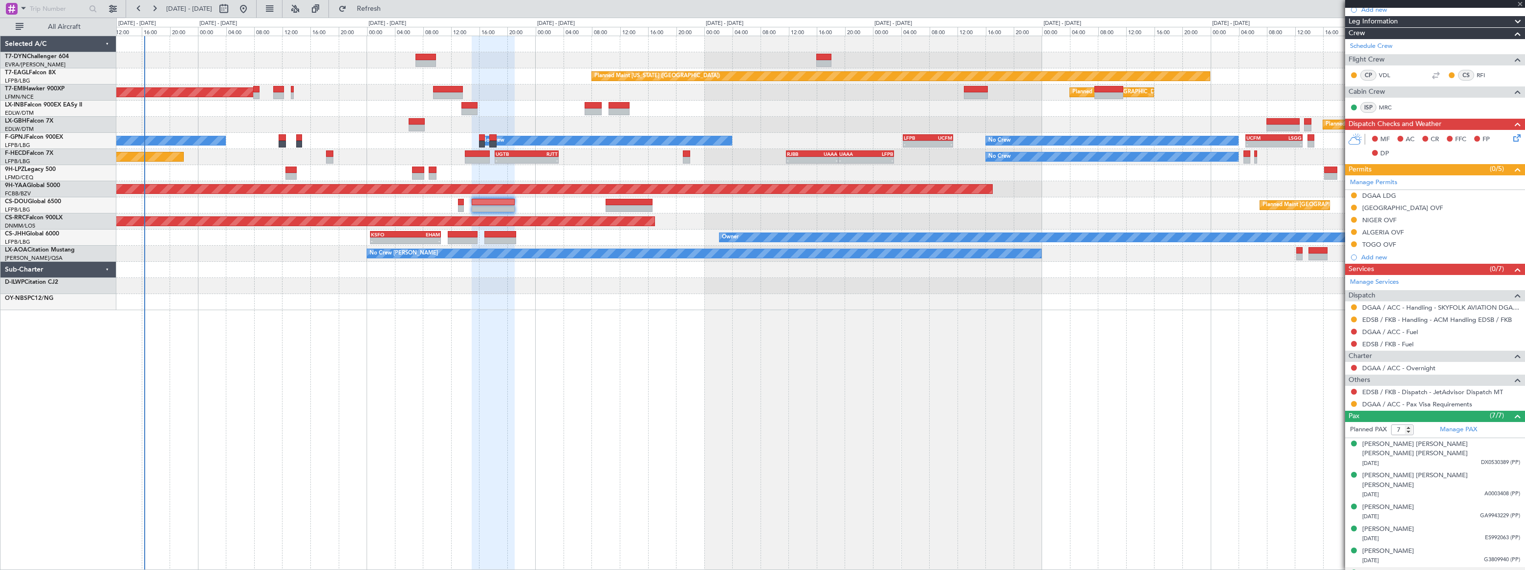
type input "+00:50"
type input "0"
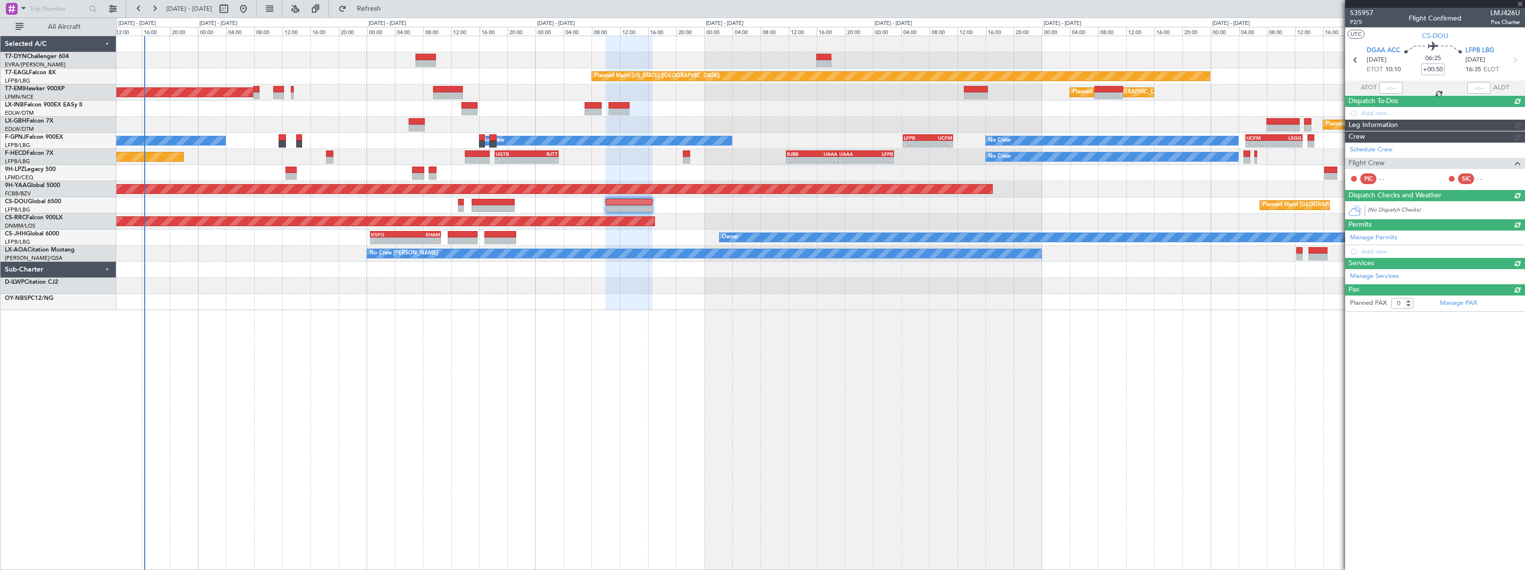
scroll to position [0, 0]
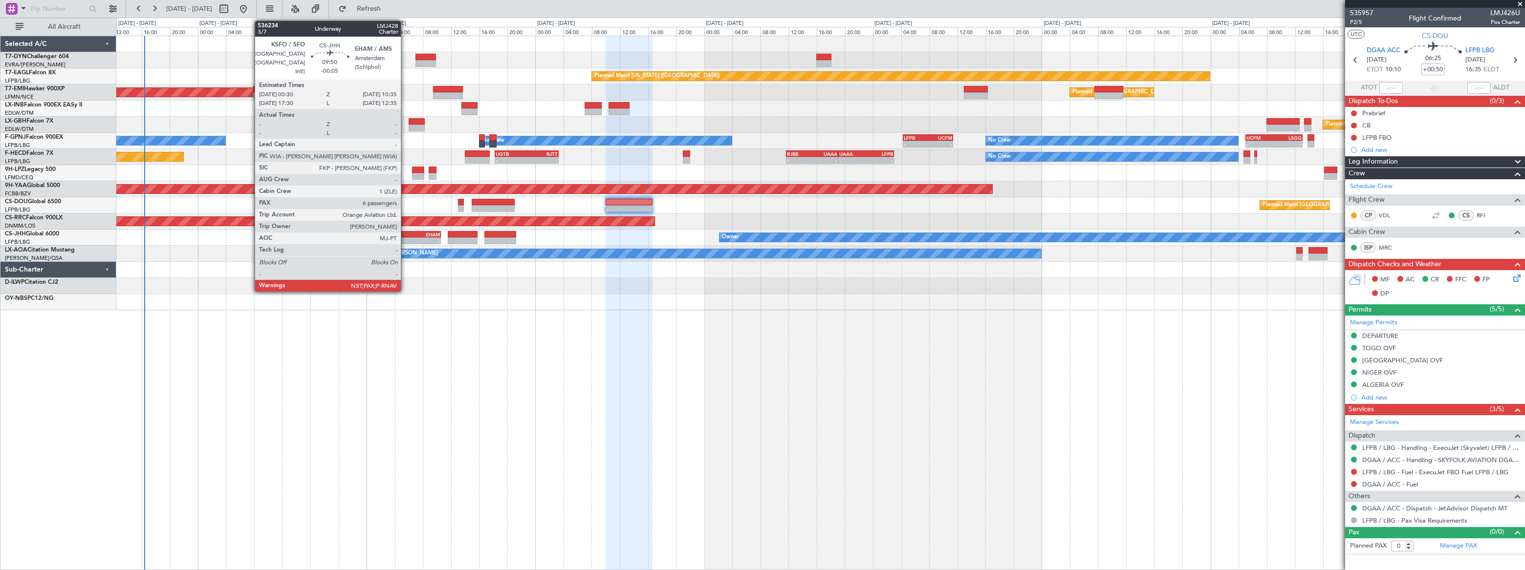
click at [406, 233] on div "EHAM" at bounding box center [423, 235] width 35 height 6
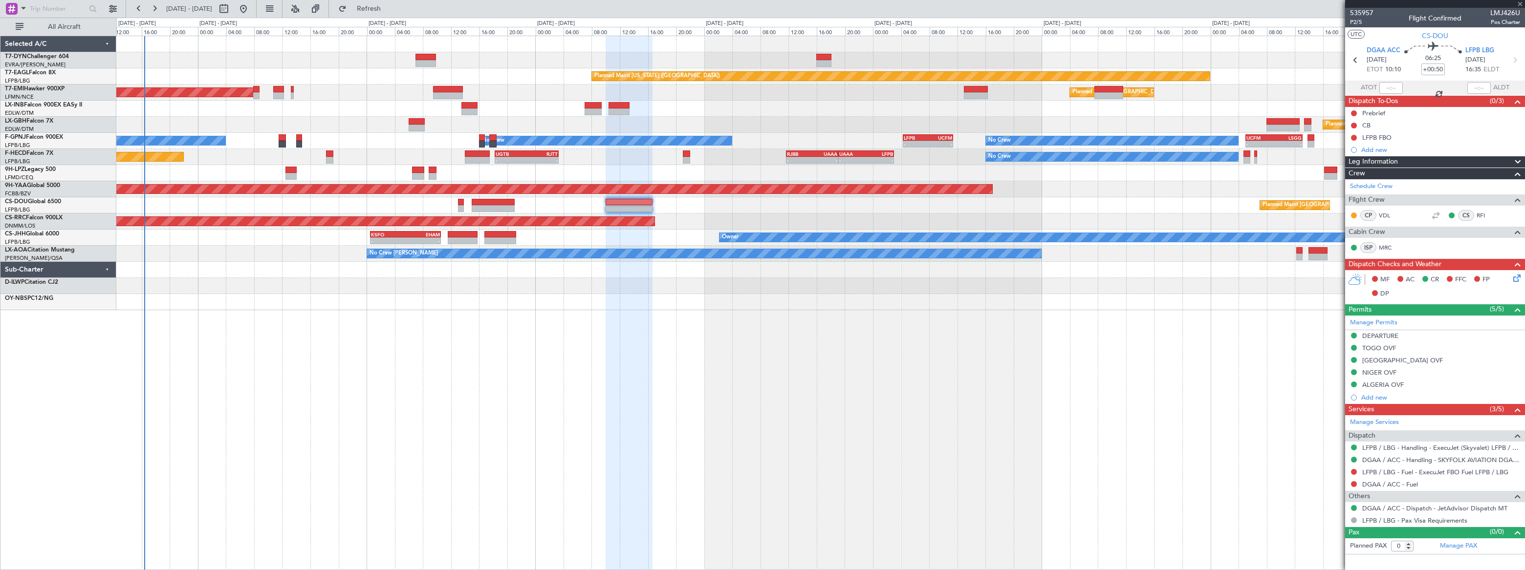
type input "-00:05"
type input "7"
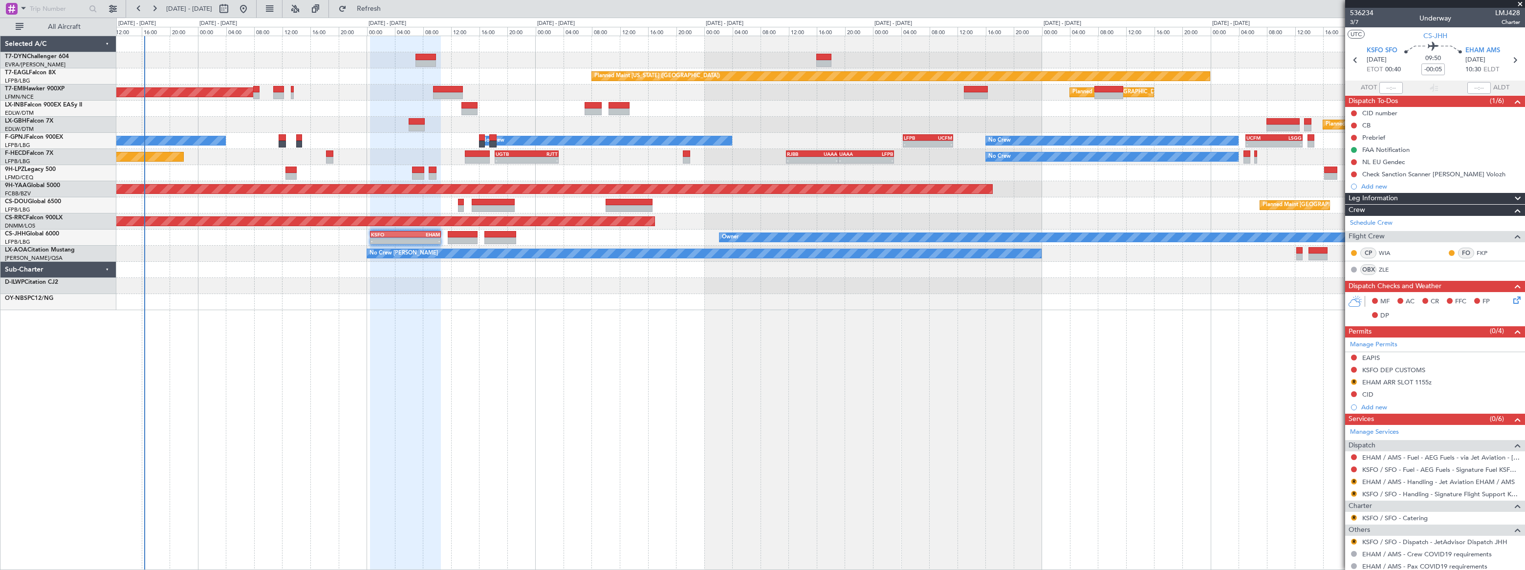
scroll to position [173, 0]
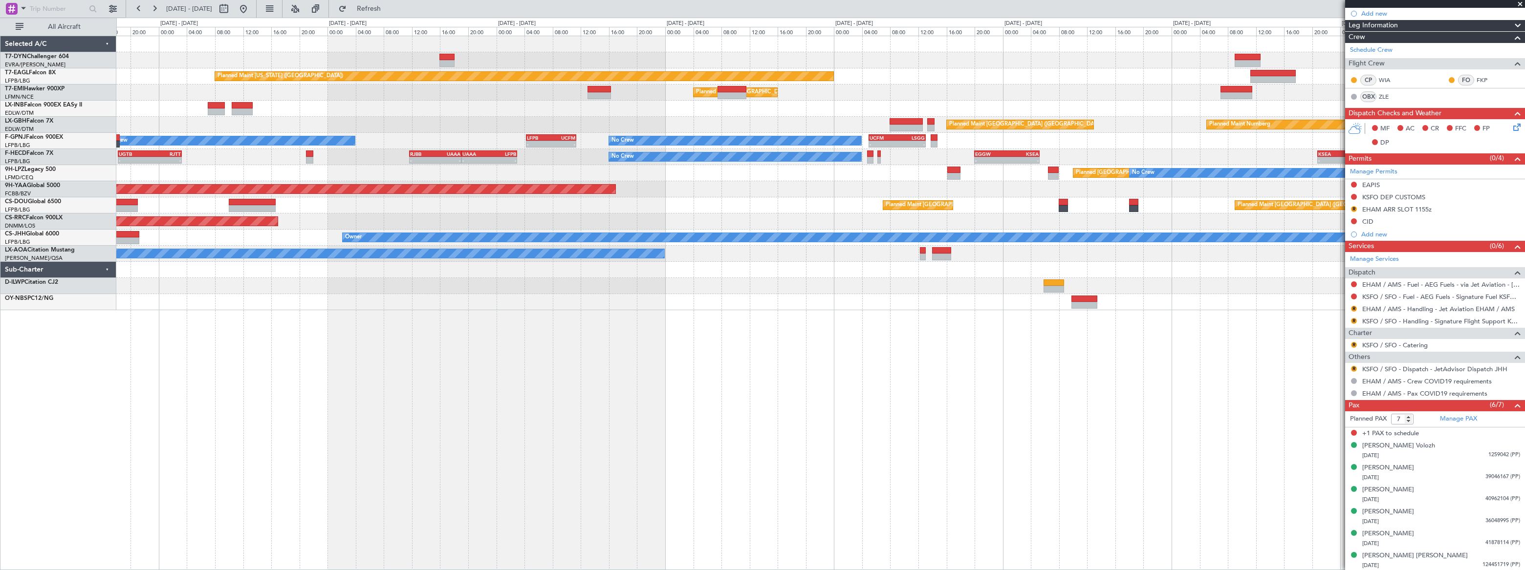
click at [511, 318] on div "Planned Maint [US_STATE] ([GEOGRAPHIC_DATA]) Planned Maint [GEOGRAPHIC_DATA] Pl…" at bounding box center [820, 303] width 1408 height 535
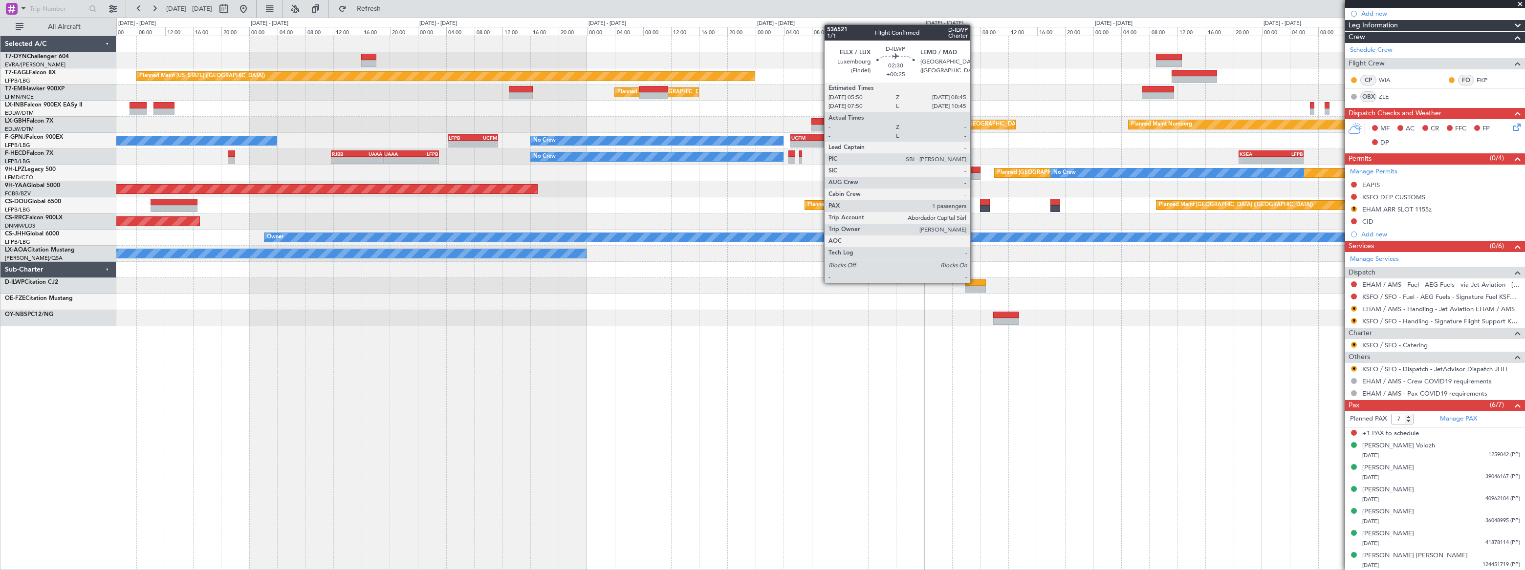
click at [974, 282] on div at bounding box center [975, 283] width 21 height 7
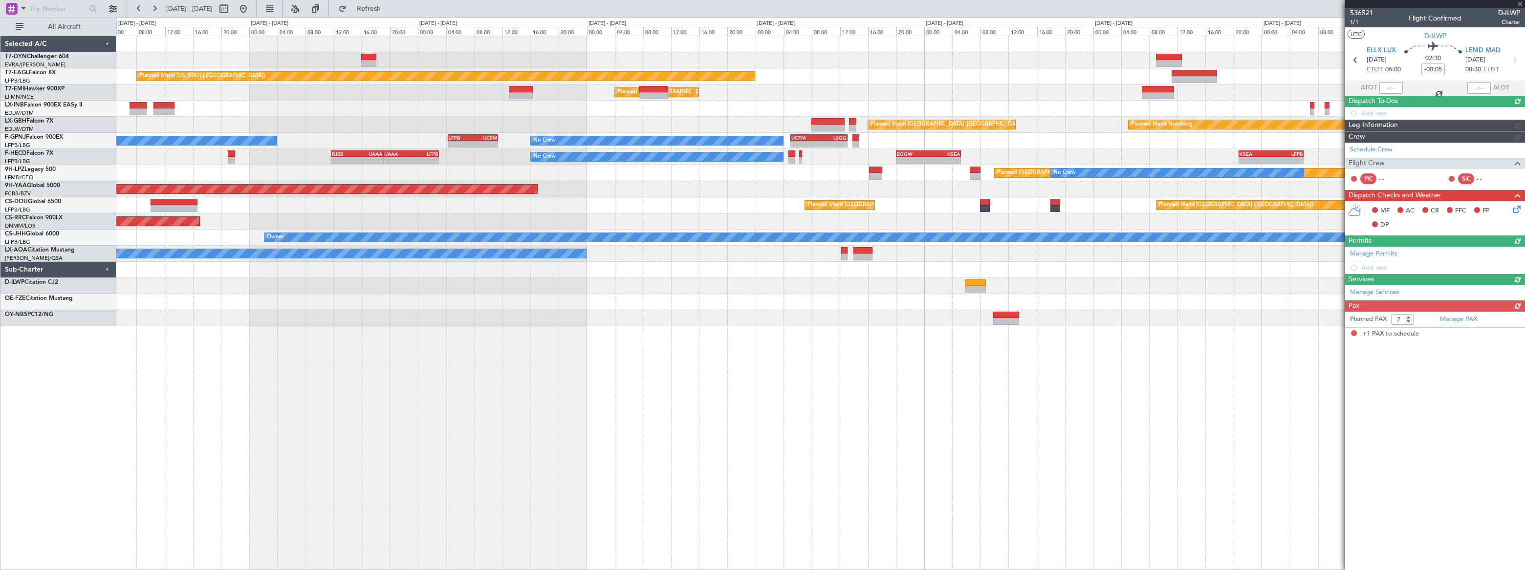
type input "+00:25"
type input "1"
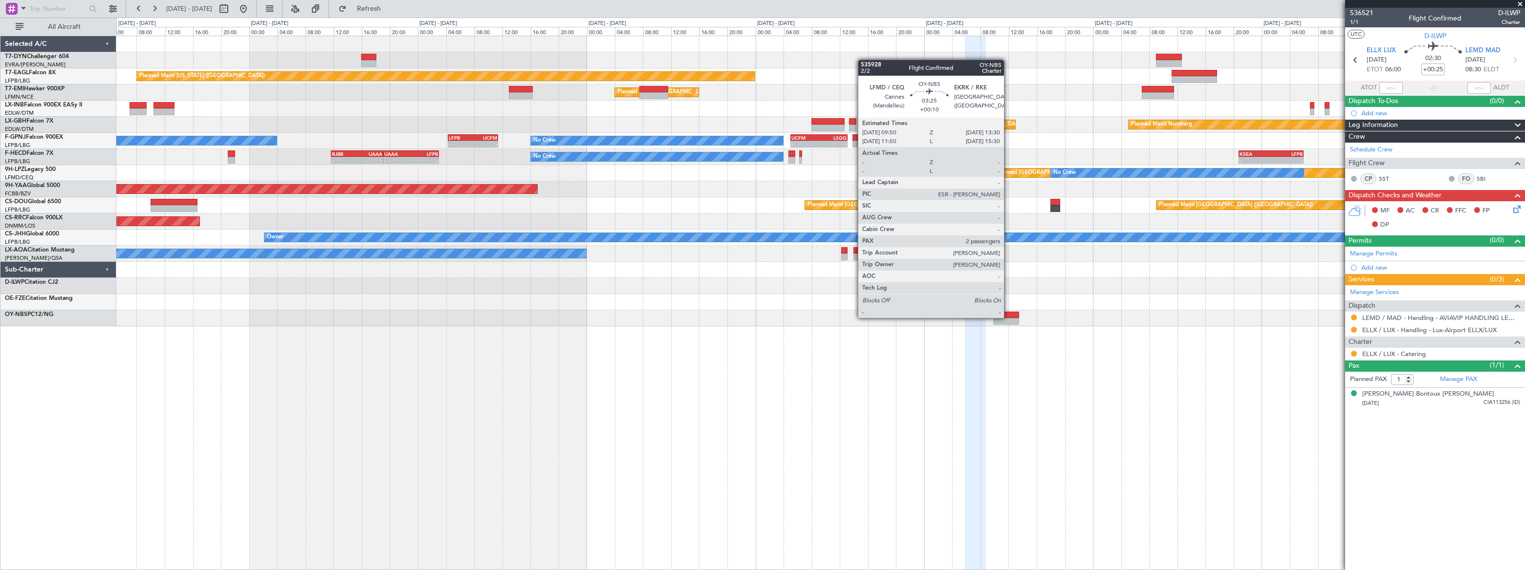
click at [1008, 317] on div at bounding box center [1006, 315] width 26 height 7
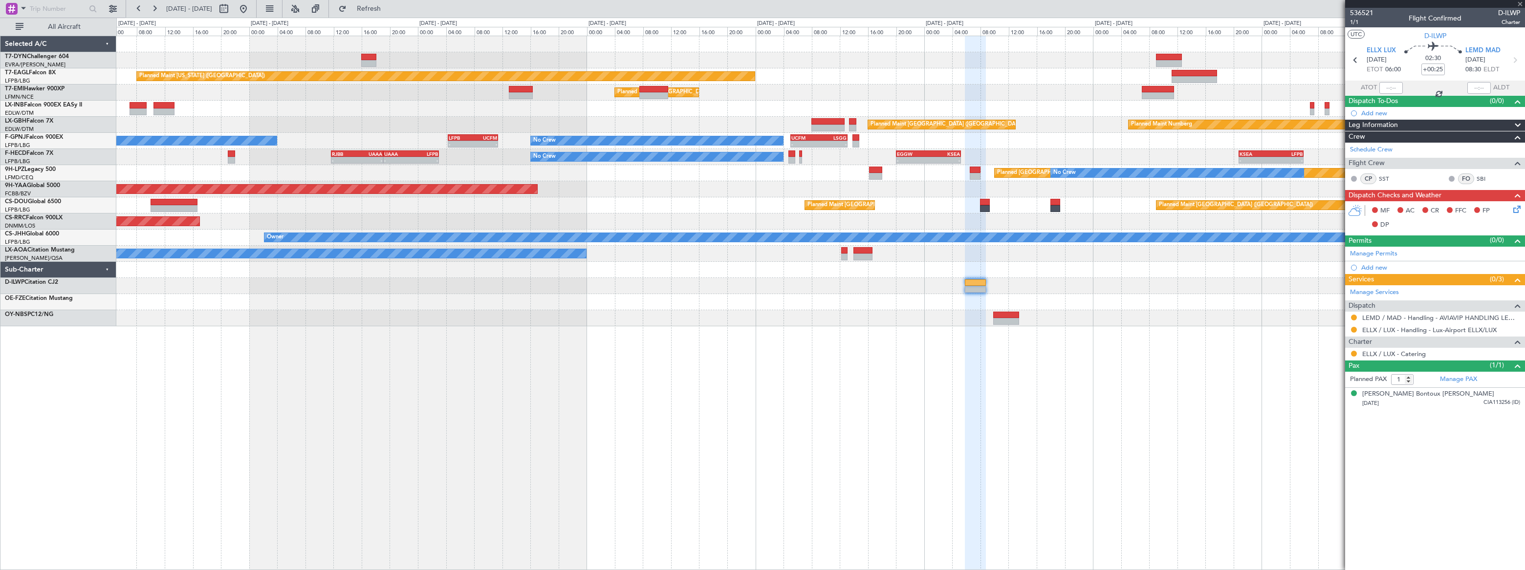
type input "+00:10"
type input "2"
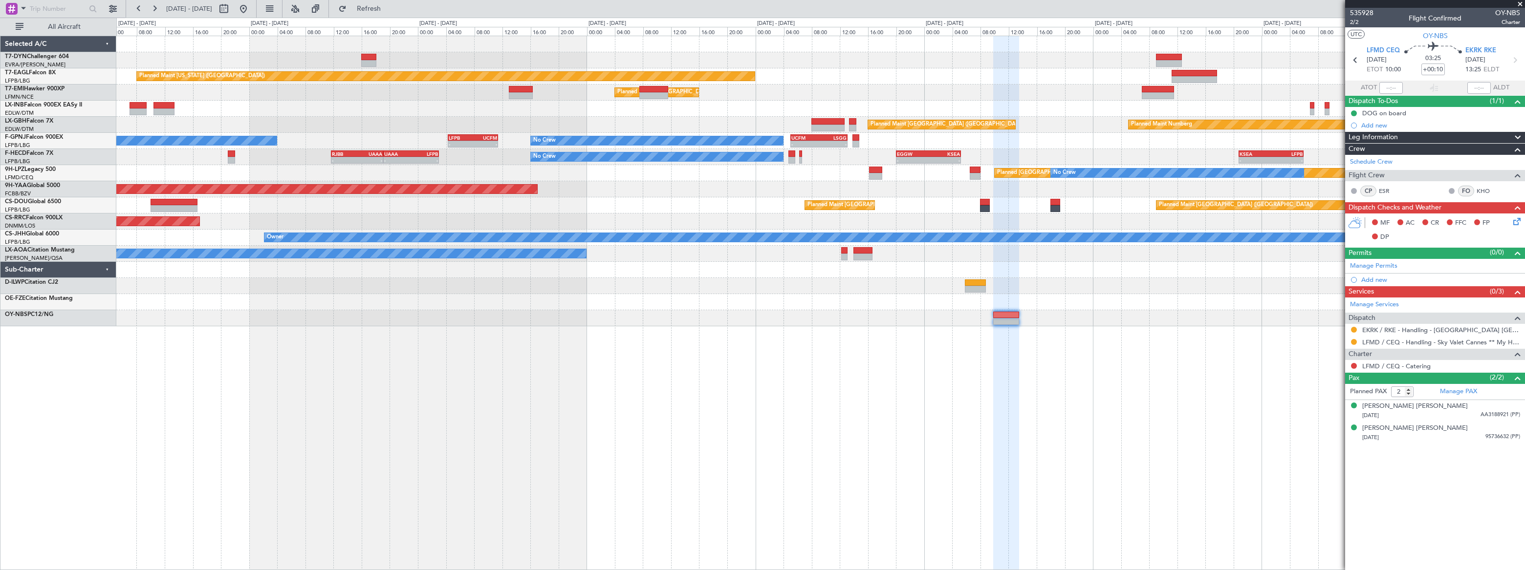
click at [663, 375] on div "Planned Maint New York (Teterboro) Planned Maint Zurich Planned Maint Zurich Pl…" at bounding box center [820, 303] width 1408 height 535
click at [1087, 335] on div "Planned Maint New York (Teterboro) Planned Maint Zurich Planned Maint Zurich Pl…" at bounding box center [820, 303] width 1408 height 535
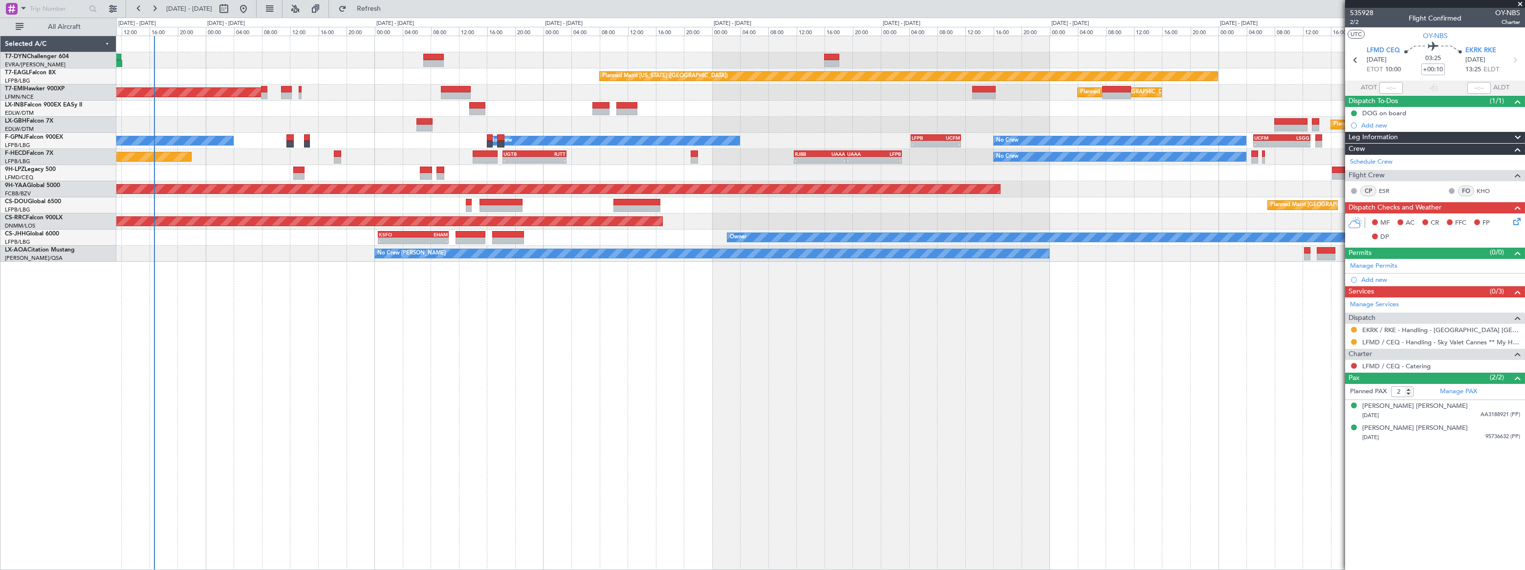
click at [321, 358] on div "Planned Maint [US_STATE] ([GEOGRAPHIC_DATA]) Planned Maint [GEOGRAPHIC_DATA] Pl…" at bounding box center [820, 303] width 1408 height 535
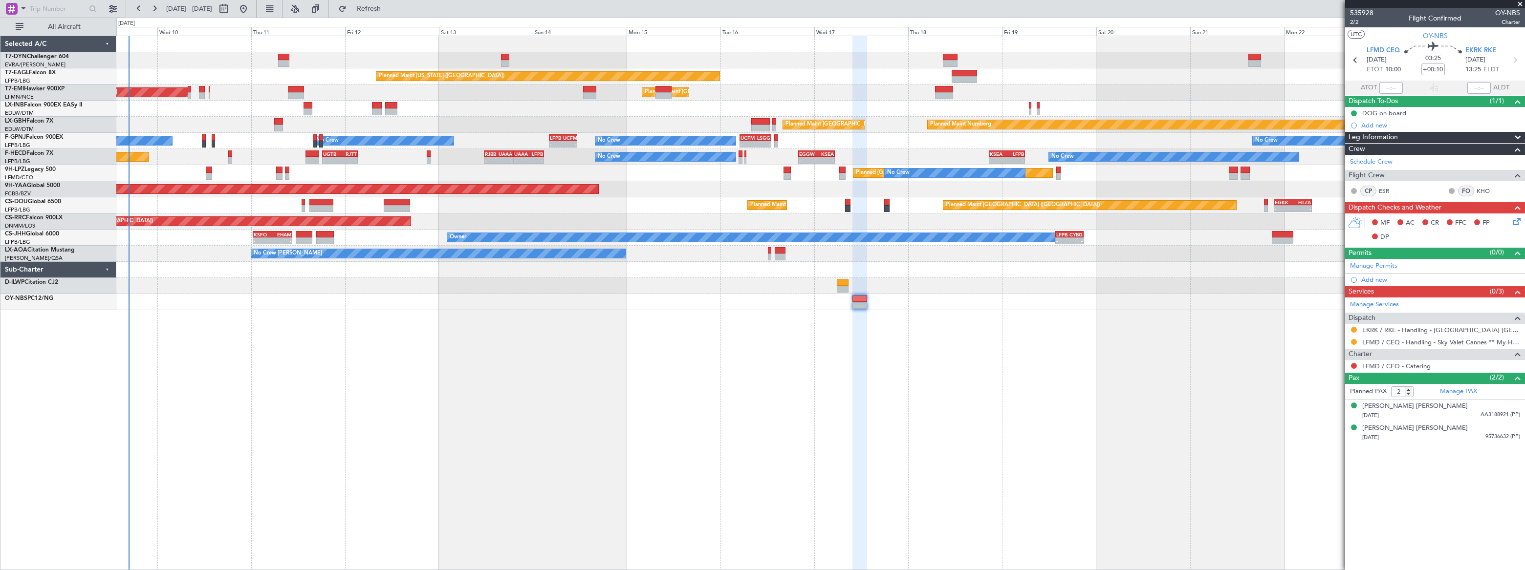
click at [299, 363] on div "Planned Maint New York (Teterboro) Planned Maint Zurich Planned Maint Zurich Pl…" at bounding box center [820, 303] width 1408 height 535
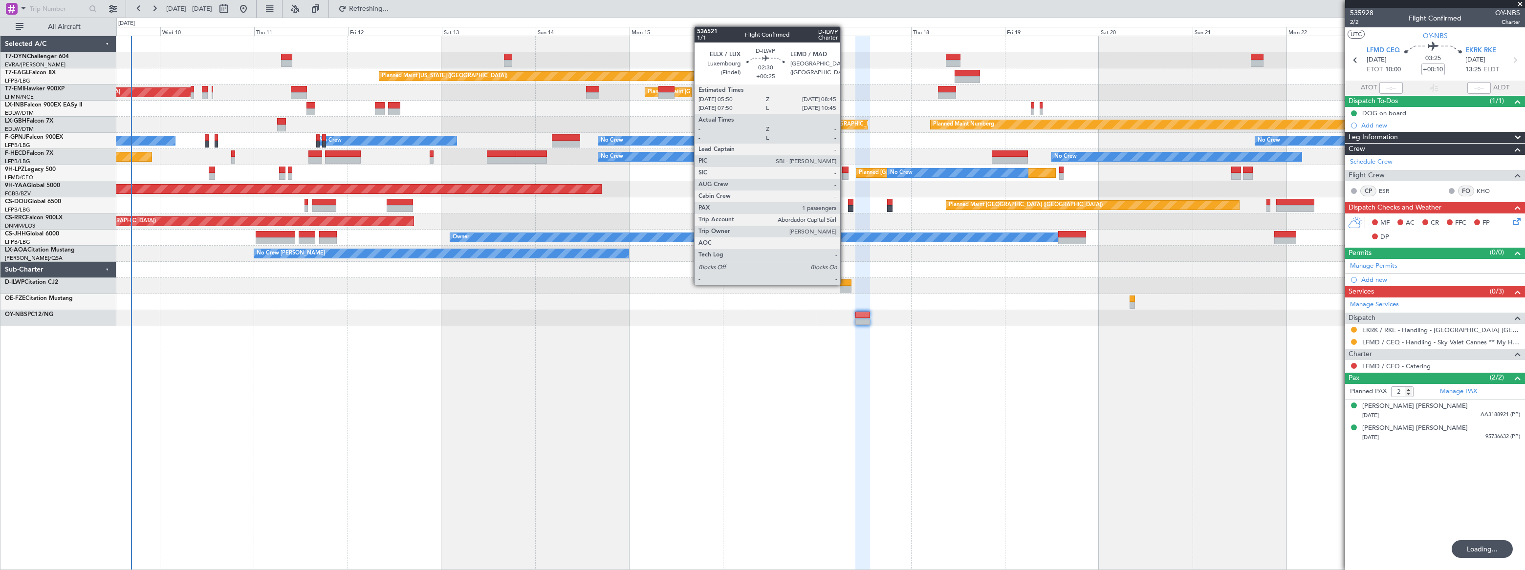
click at [844, 284] on div at bounding box center [846, 283] width 12 height 7
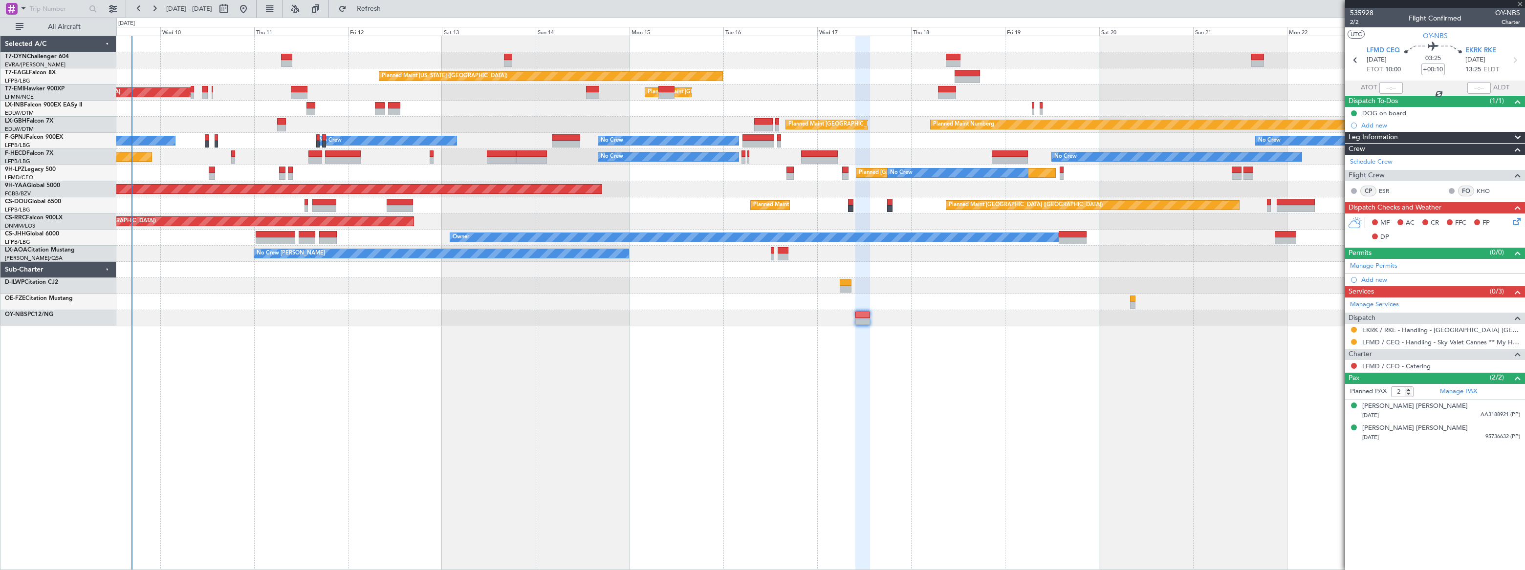
type input "+00:25"
type input "1"
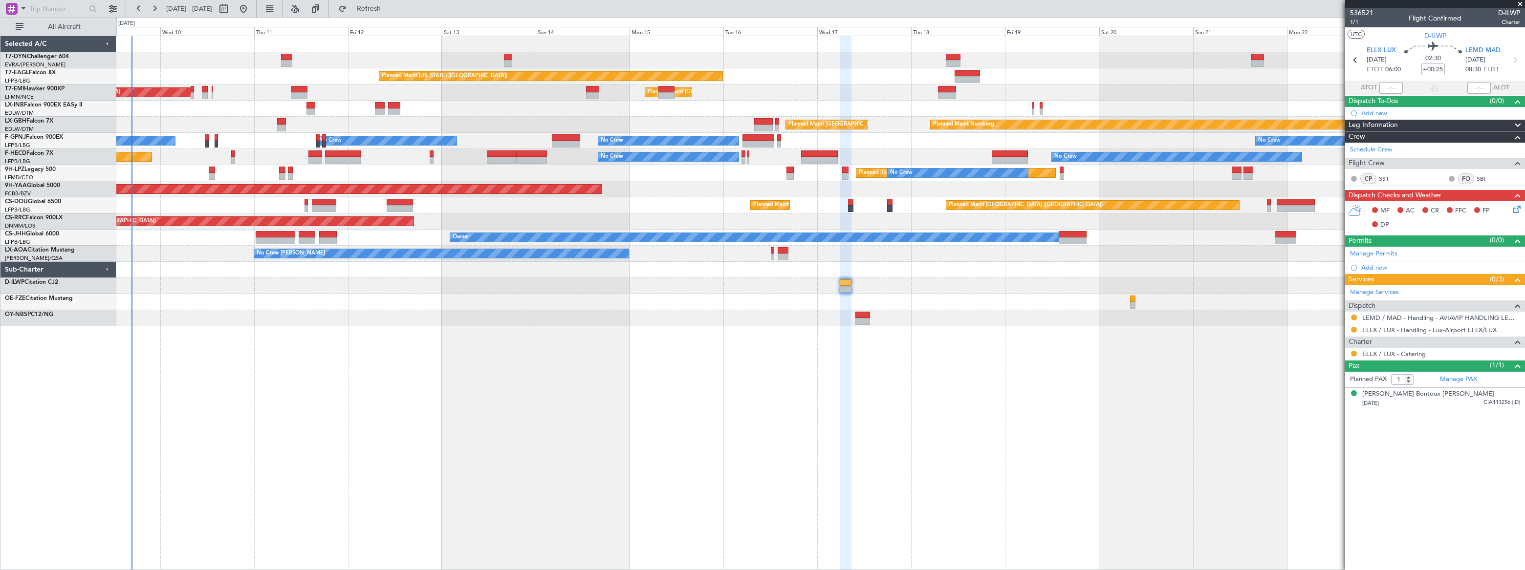
click at [224, 408] on div "Planned Maint New York (Teterboro) Planned Maint Zurich Planned Maint Zurich Pl…" at bounding box center [820, 303] width 1408 height 535
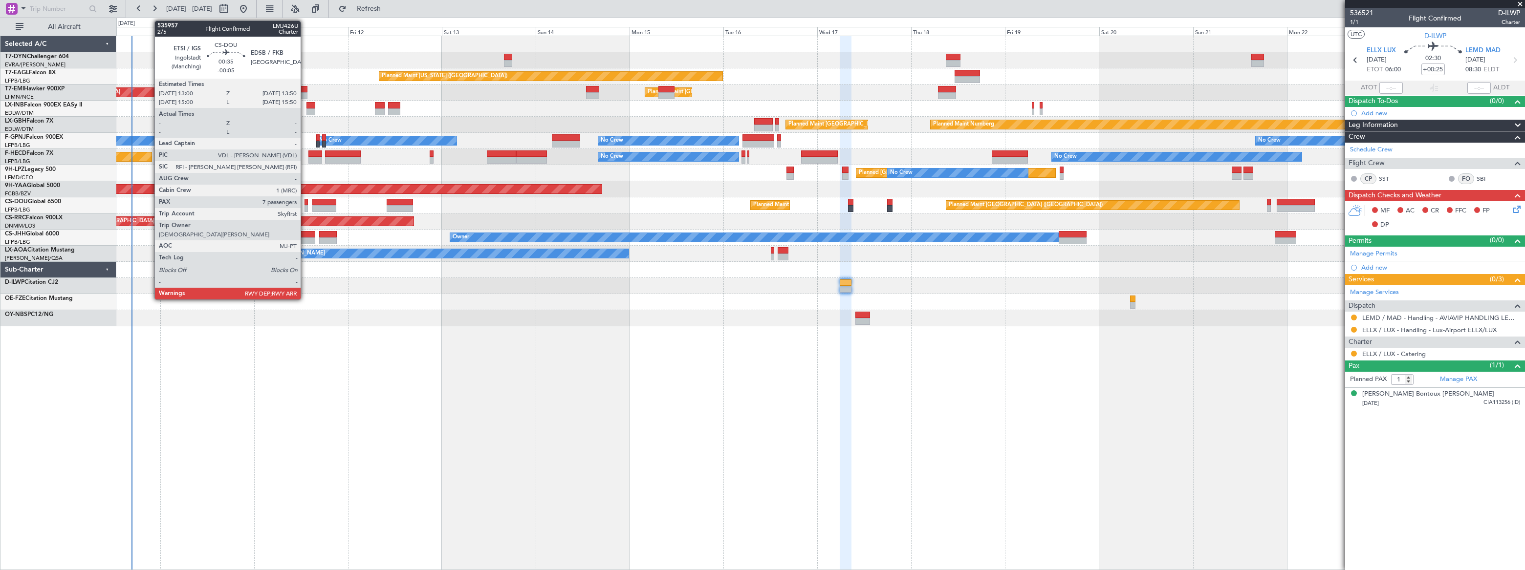
click at [305, 205] on div at bounding box center [305, 208] width 3 height 7
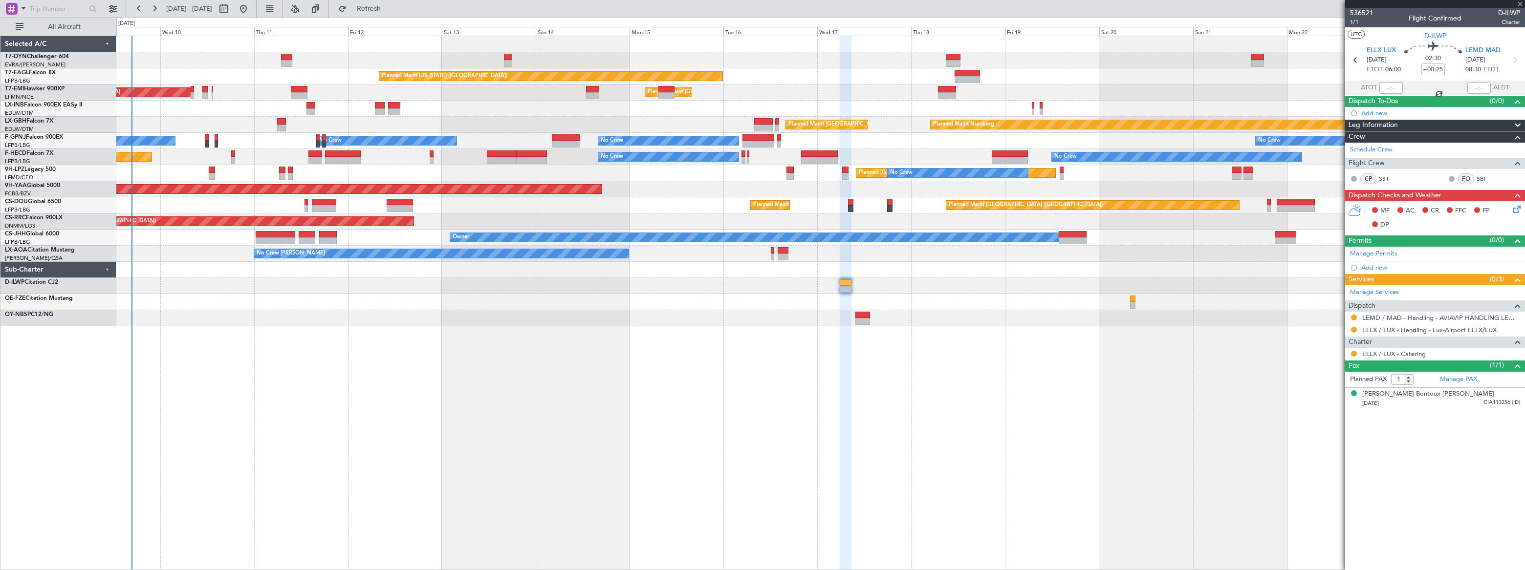
type input "-00:05"
type input "7"
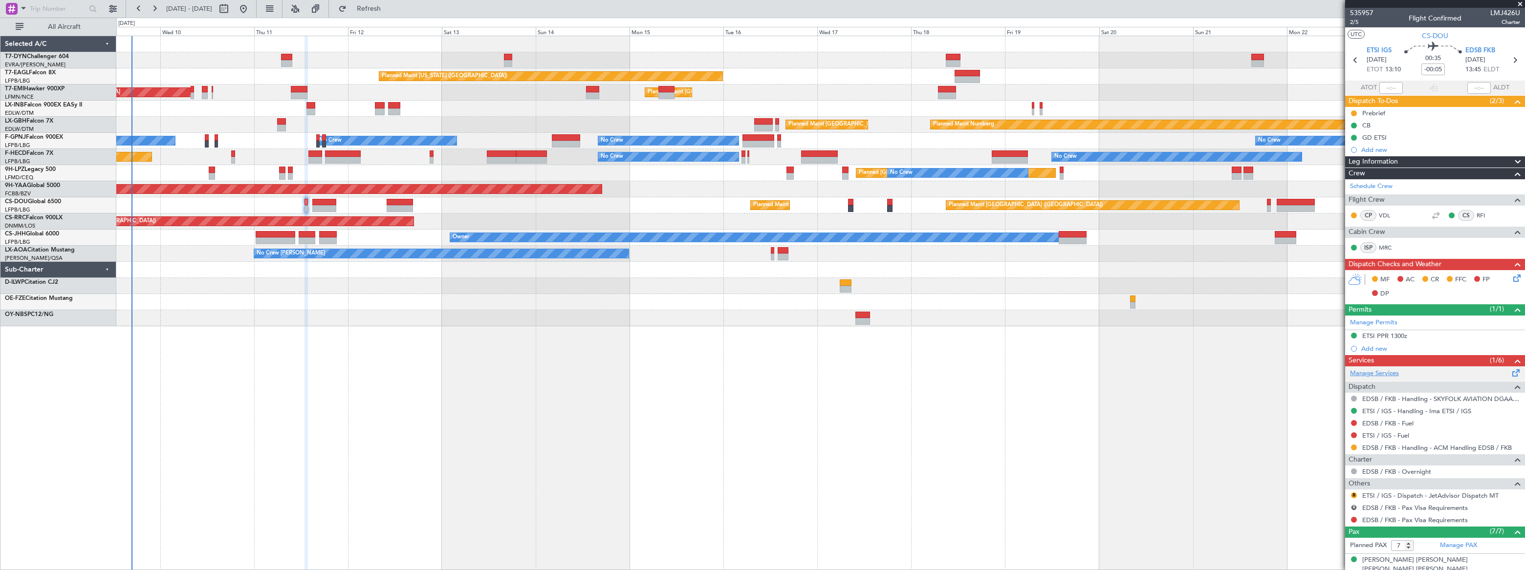
click at [1387, 371] on link "Manage Services" at bounding box center [1374, 374] width 49 height 10
click at [392, 4] on button "Refresh" at bounding box center [363, 9] width 59 height 16
click at [389, 5] on span "Refreshing..." at bounding box center [368, 8] width 41 height 7
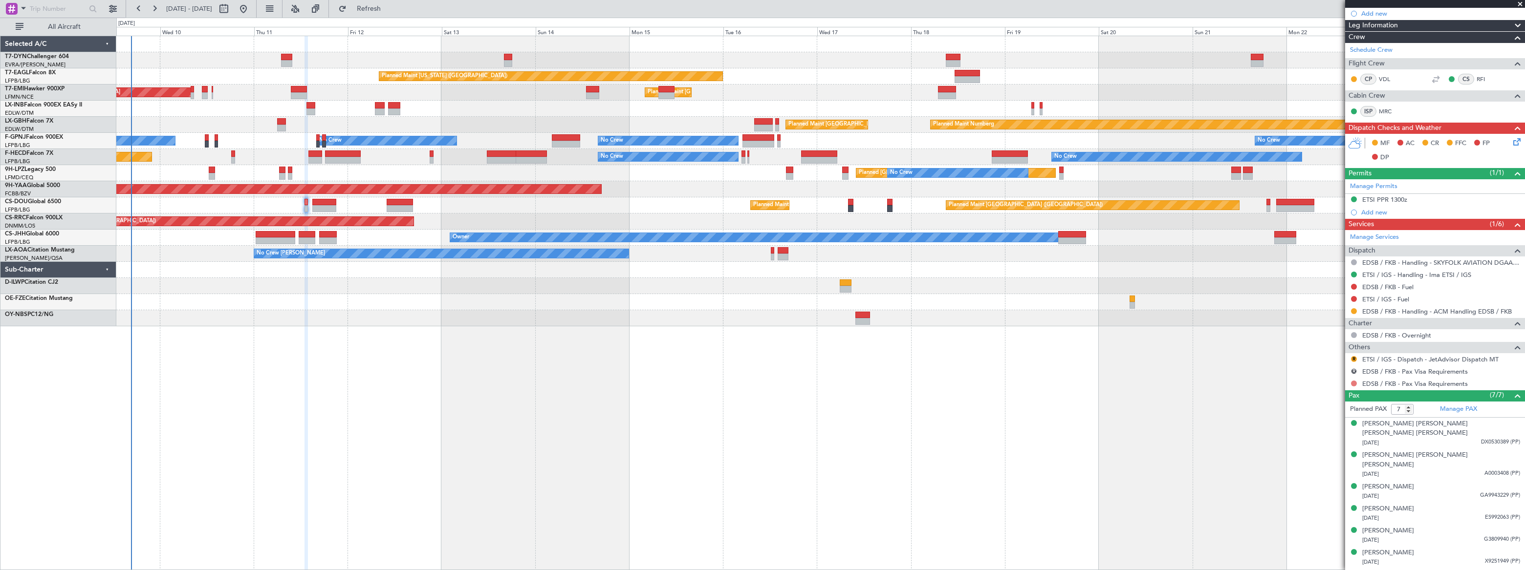
click at [1354, 384] on button at bounding box center [1354, 384] width 6 height 6
click at [1321, 442] on span "Requested" at bounding box center [1326, 441] width 31 height 10
click at [389, 8] on span "Refresh" at bounding box center [368, 8] width 41 height 7
click at [389, 8] on span "Refreshing..." at bounding box center [368, 8] width 41 height 7
click at [1418, 394] on link "EDSB / FKB - Taxi Service" at bounding box center [1398, 396] width 73 height 8
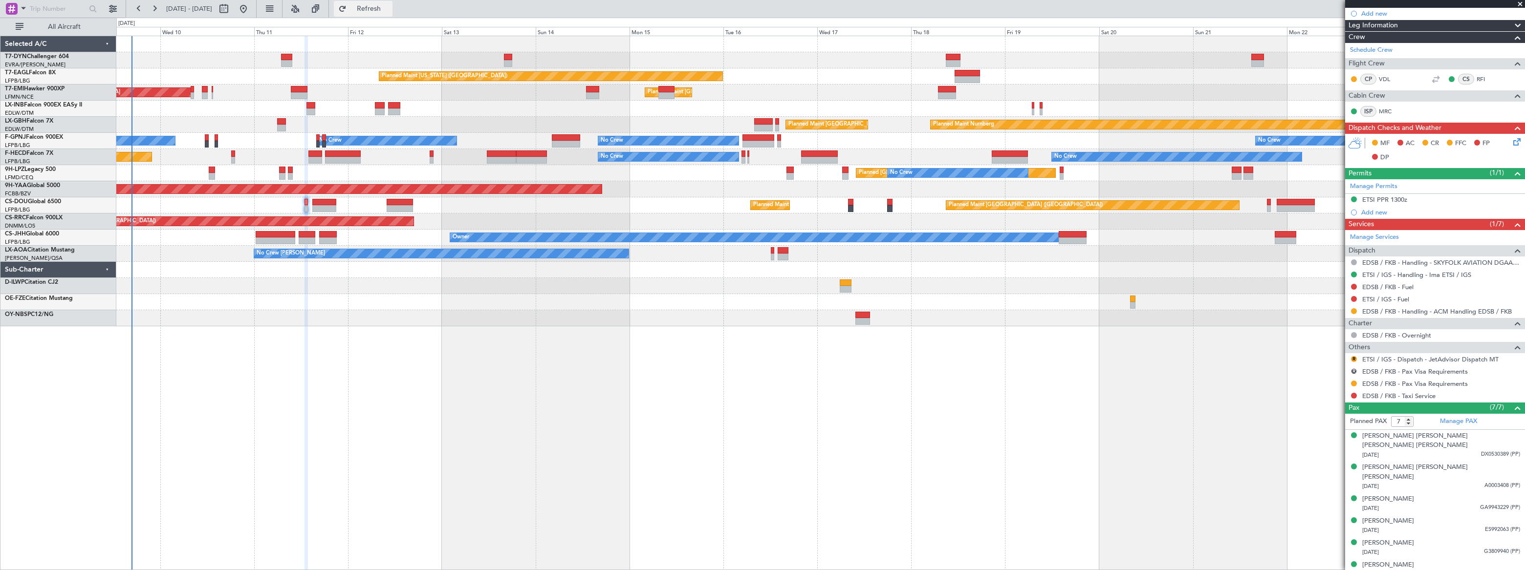
click at [392, 15] on button "Refresh" at bounding box center [363, 9] width 59 height 16
click at [1454, 393] on div "Refuelling with pax on board" at bounding box center [1435, 396] width 180 height 12
click at [1449, 395] on div "Refuelling with pax on board" at bounding box center [1435, 396] width 180 height 12
click at [1434, 396] on link "Refuelling with pax on board" at bounding box center [1404, 396] width 84 height 8
click at [389, 5] on span "Refresh" at bounding box center [368, 8] width 41 height 7
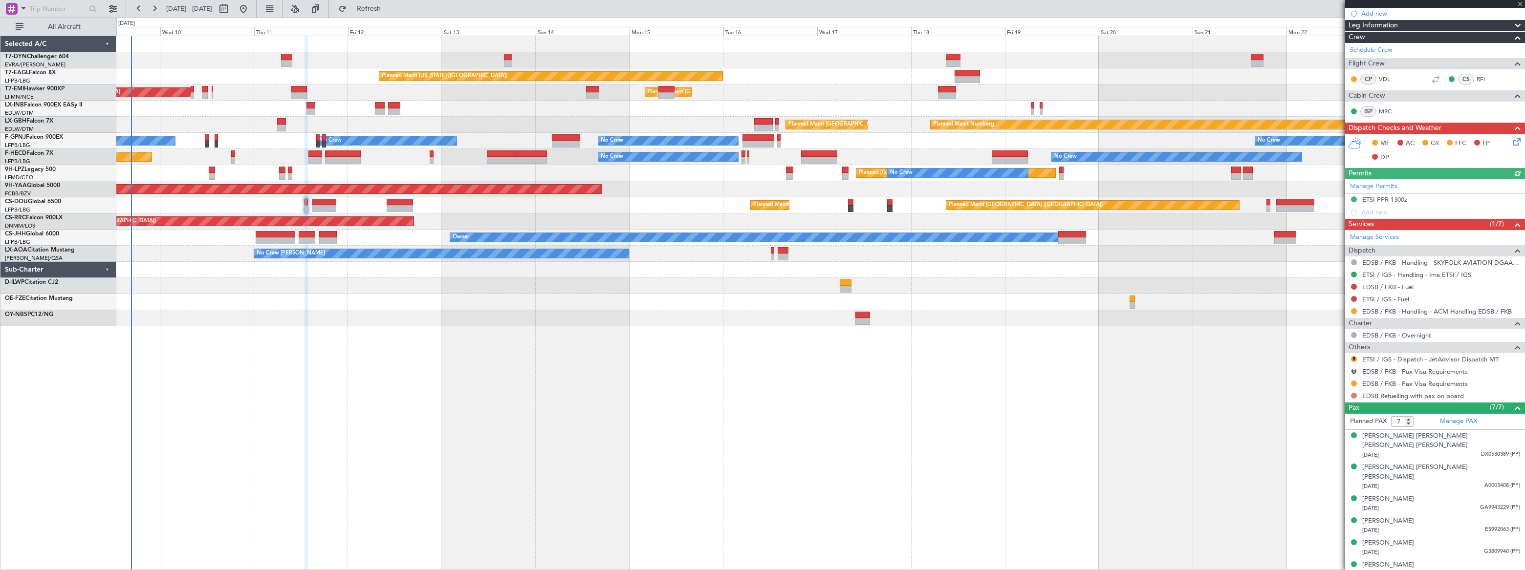
click at [1351, 395] on button at bounding box center [1354, 396] width 6 height 6
drag, startPoint x: 1319, startPoint y: 452, endPoint x: 1301, endPoint y: 454, distance: 17.3
click at [1317, 451] on span "Requested" at bounding box center [1326, 453] width 31 height 10
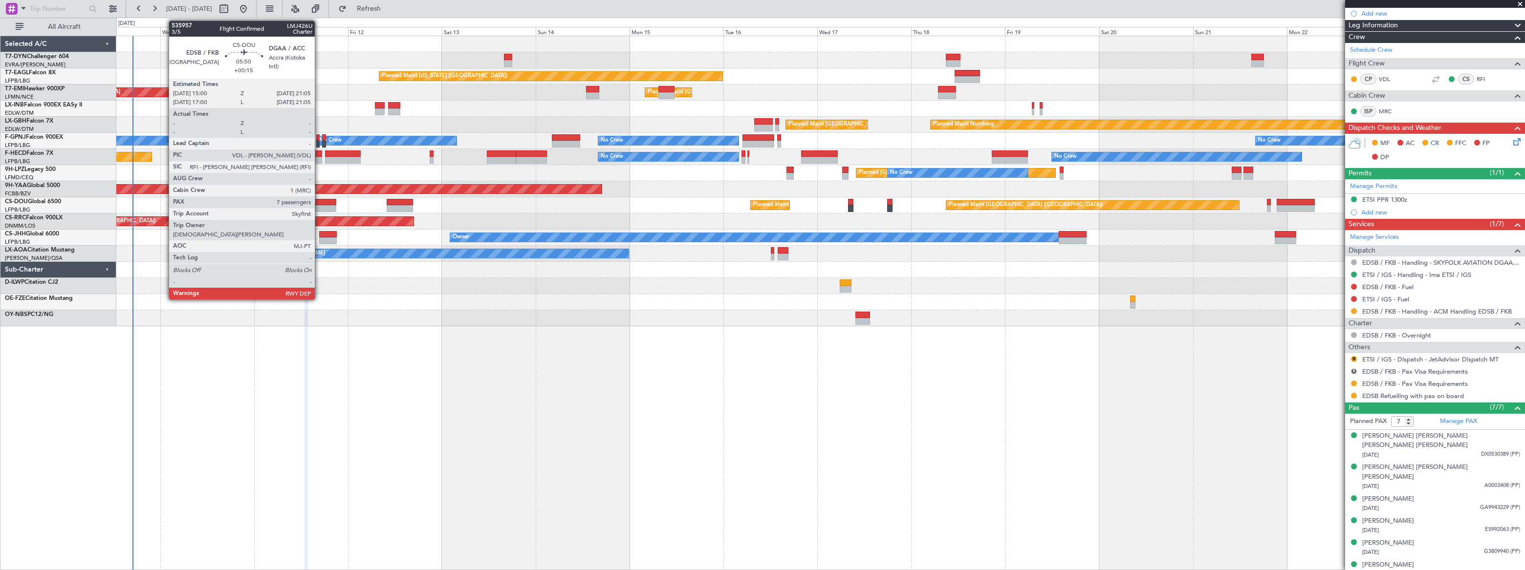
click at [319, 204] on div at bounding box center [324, 202] width 24 height 7
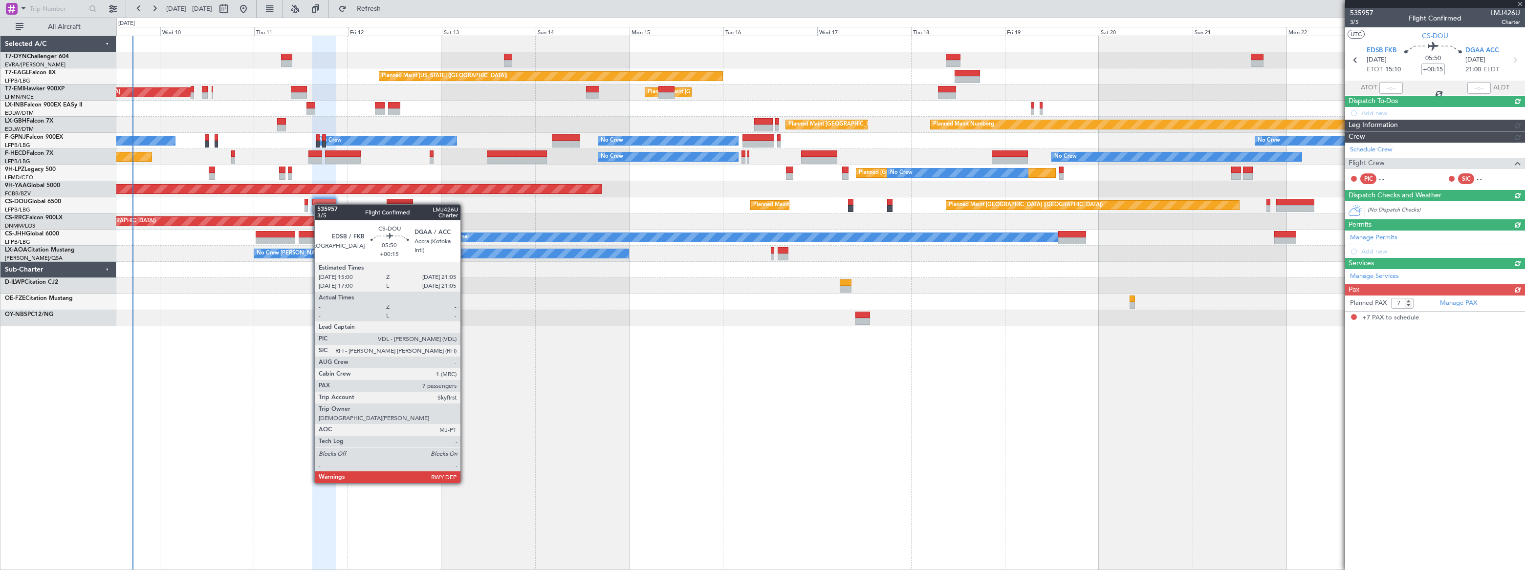
scroll to position [0, 0]
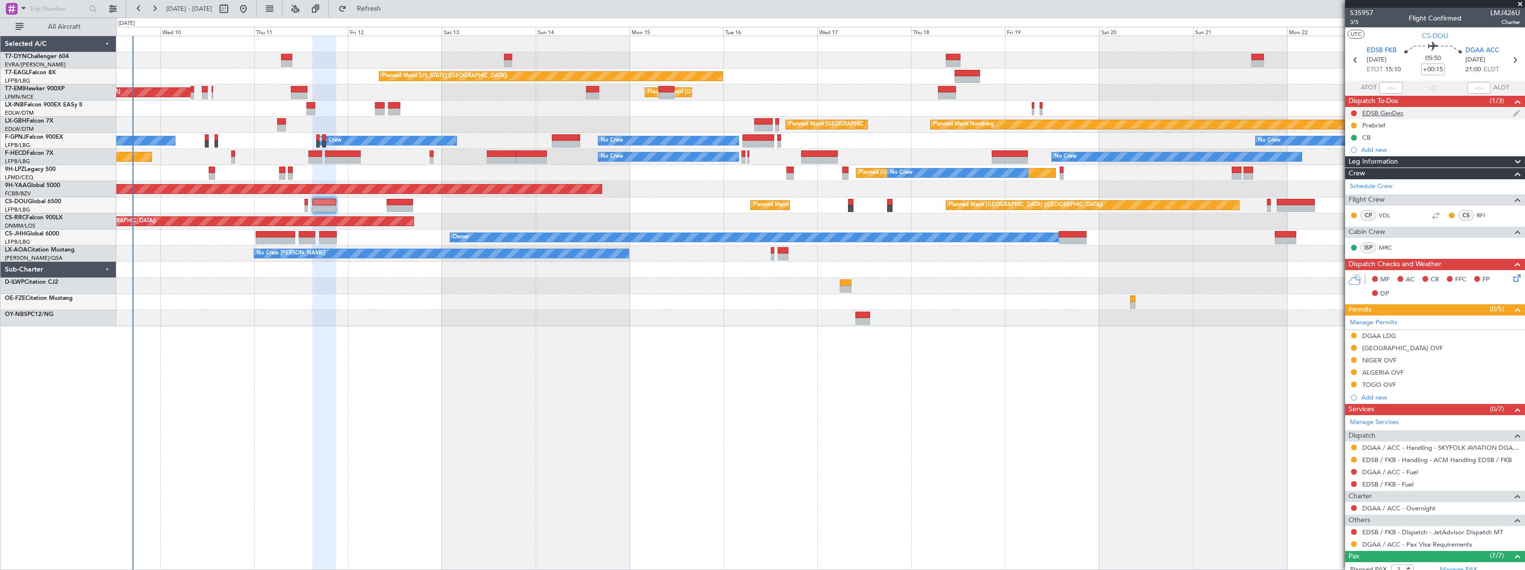
click at [1413, 113] on div "EDSB GenDec" at bounding box center [1435, 113] width 180 height 12
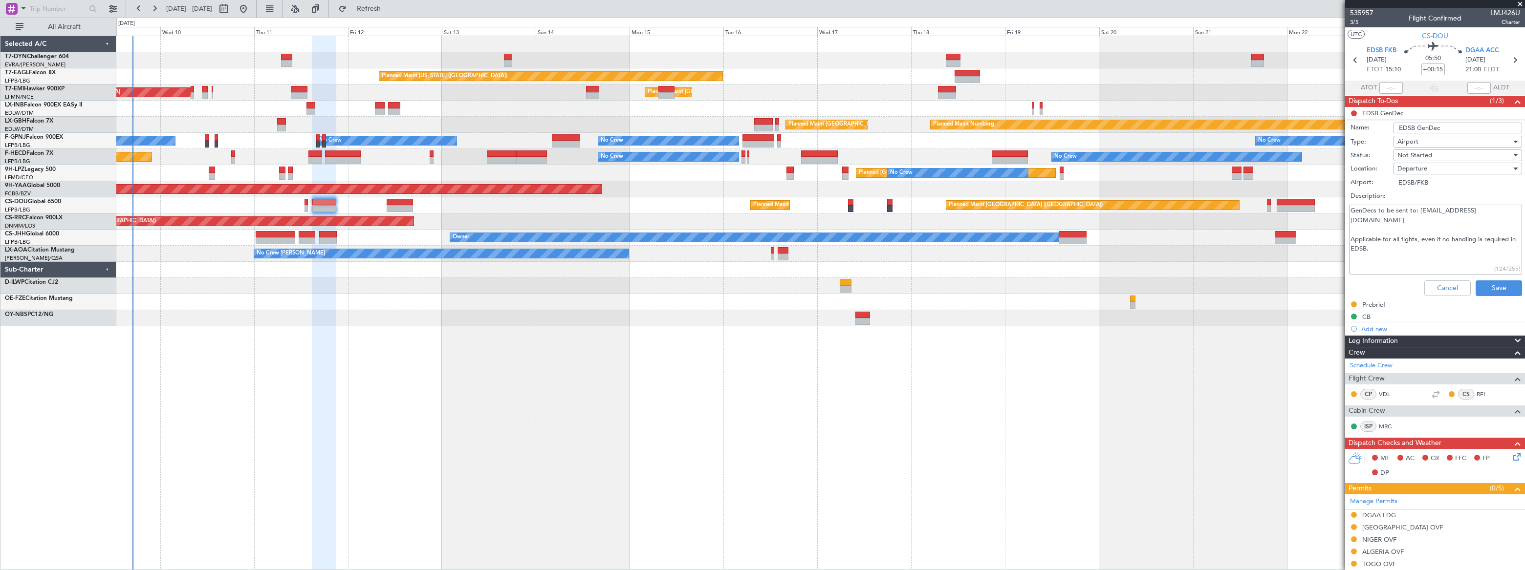
drag, startPoint x: 1383, startPoint y: 243, endPoint x: 1350, endPoint y: 207, distance: 48.5
click at [1350, 207] on textarea "GenDecs to be sent to: [EMAIL_ADDRESS][DOMAIN_NAME] Applicable for all flghts, …" at bounding box center [1435, 240] width 173 height 70
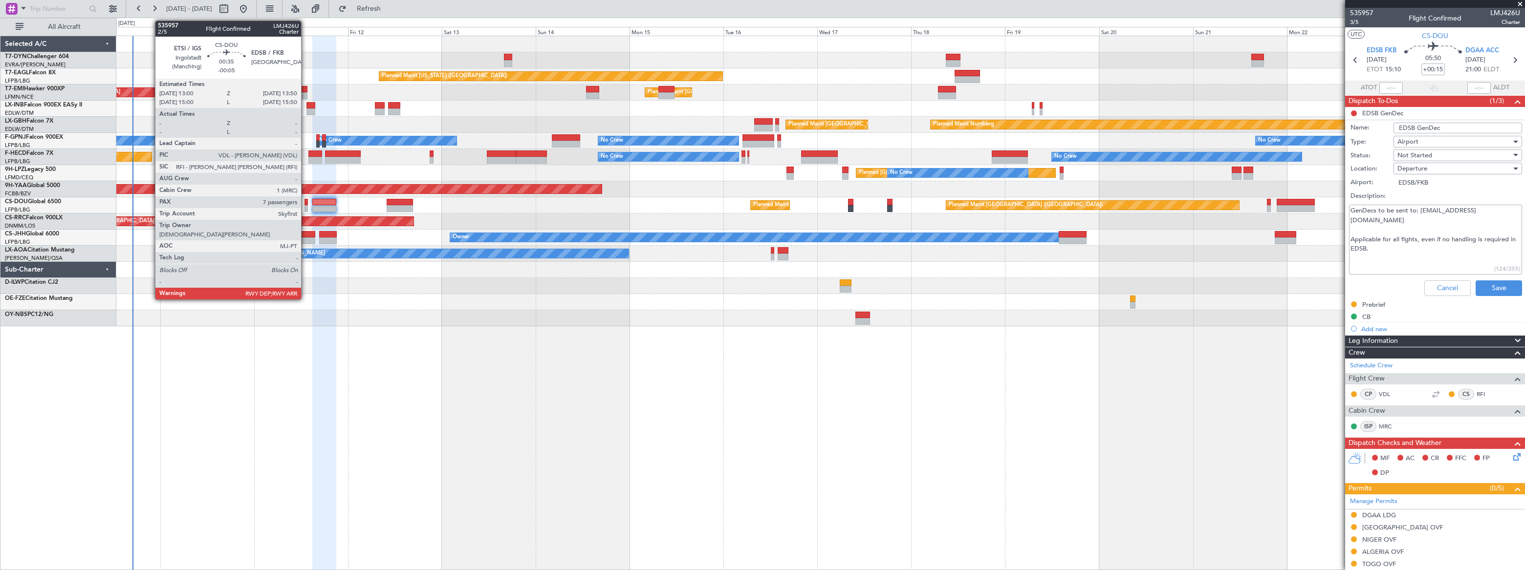
click at [304, 206] on div at bounding box center [305, 208] width 3 height 7
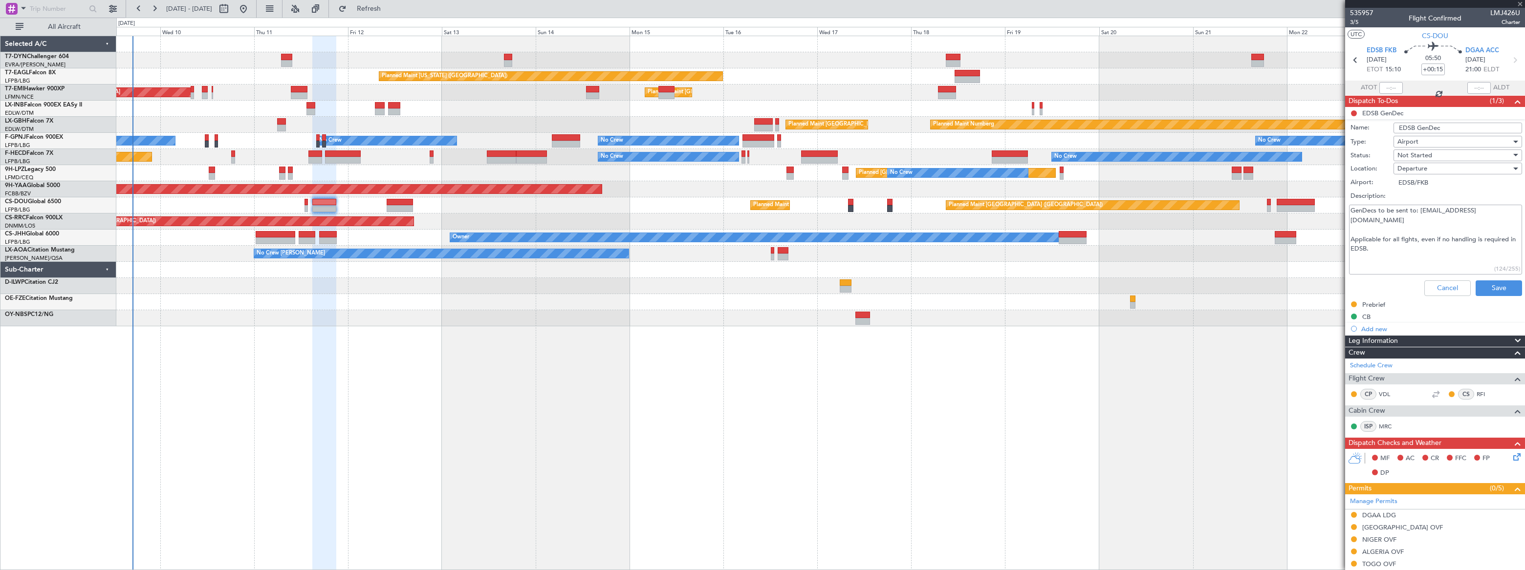
click at [304, 206] on div at bounding box center [305, 208] width 3 height 7
type input "-00:05"
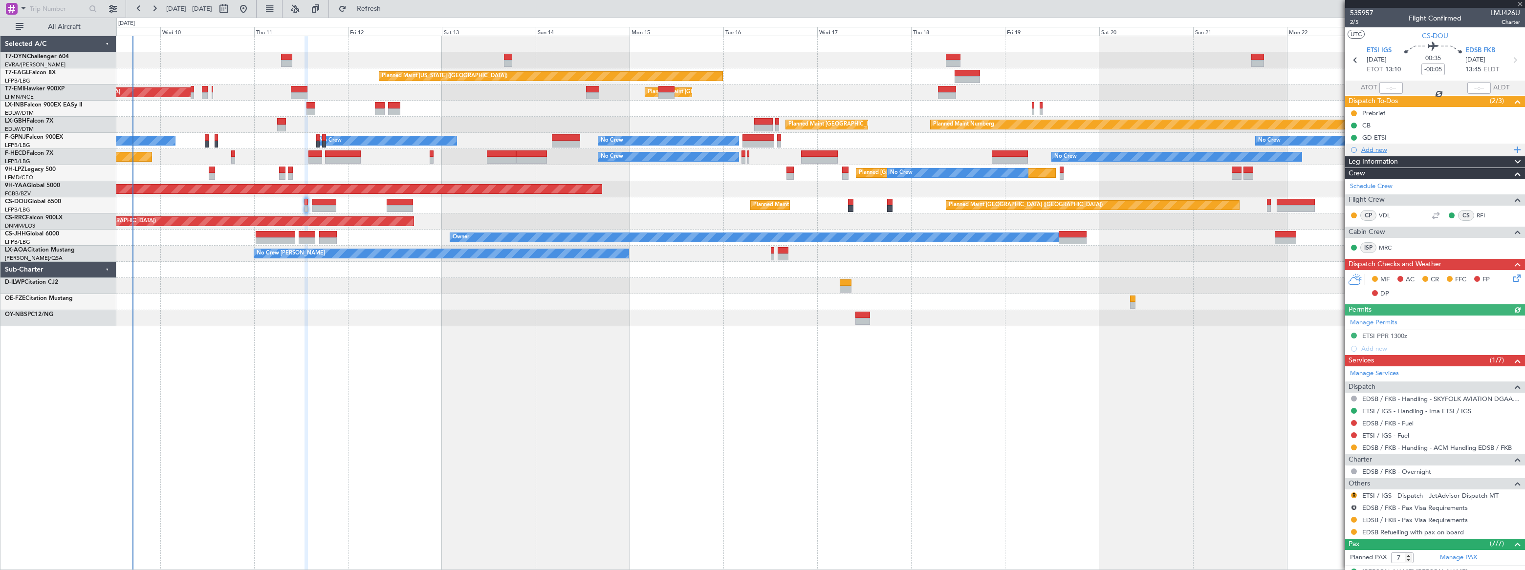
click at [1377, 151] on div "Add new" at bounding box center [1436, 150] width 150 height 8
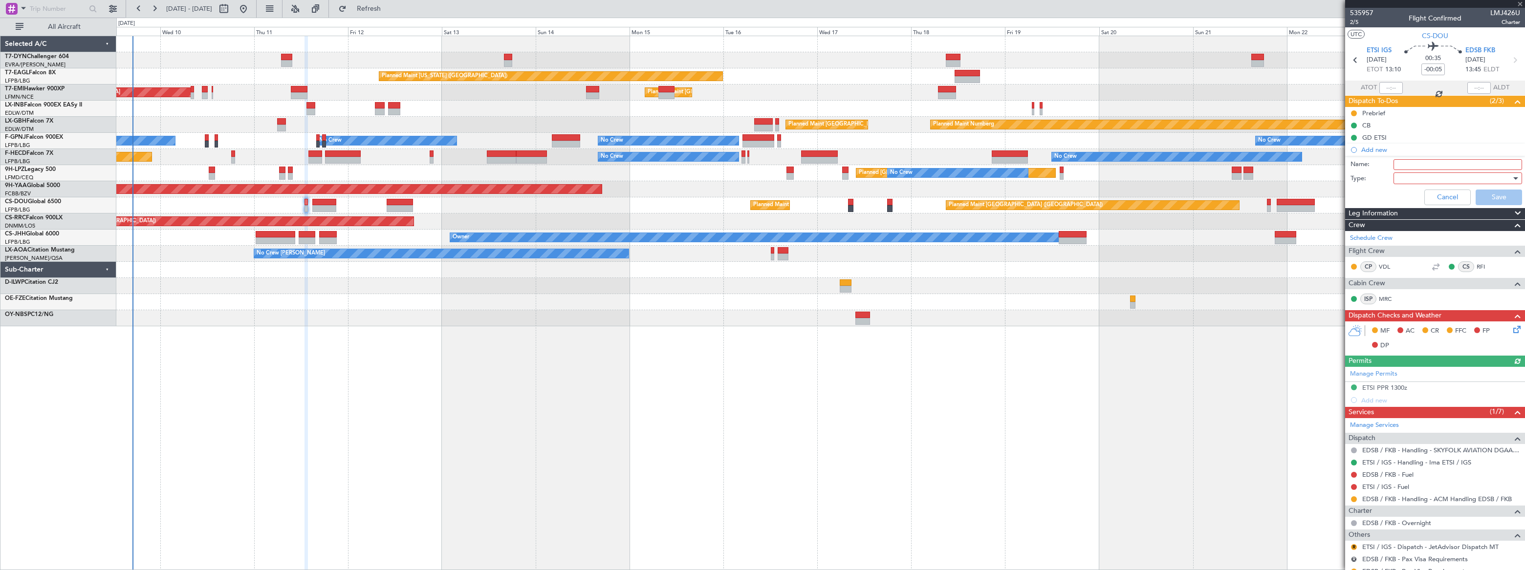
click at [1399, 163] on input "Name:" at bounding box center [1457, 164] width 129 height 11
type input "EDBS GenDec"
click at [1404, 181] on div at bounding box center [1454, 178] width 114 height 15
click at [1399, 197] on span "Generic" at bounding box center [1453, 198] width 115 height 15
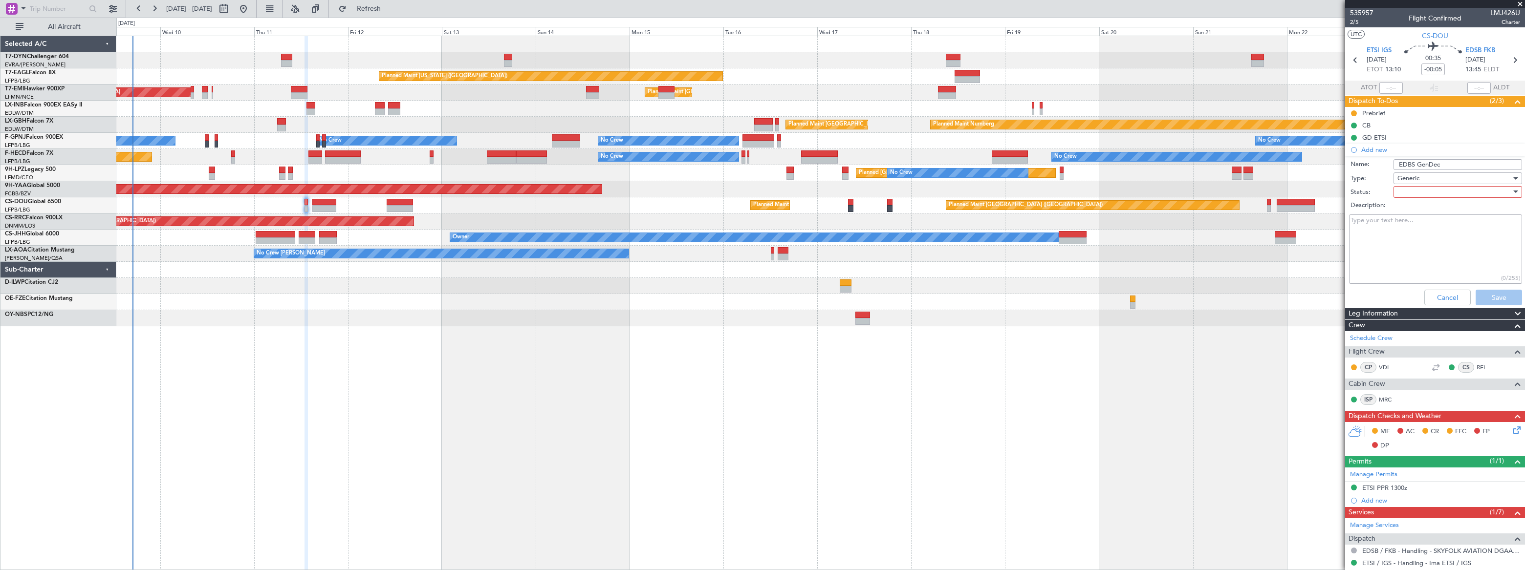
click at [1397, 189] on div at bounding box center [1454, 192] width 114 height 15
click at [1396, 212] on span "Not Started" at bounding box center [1453, 211] width 115 height 15
click at [1378, 244] on textarea "Description:" at bounding box center [1435, 250] width 173 height 70
paste textarea "GenDecs to be sent to: [EMAIL_ADDRESS][DOMAIN_NAME] Applicable for all flghts, …"
type textarea "GenDecs to be sent to: [EMAIL_ADDRESS][DOMAIN_NAME] Applicable for all flghts, …"
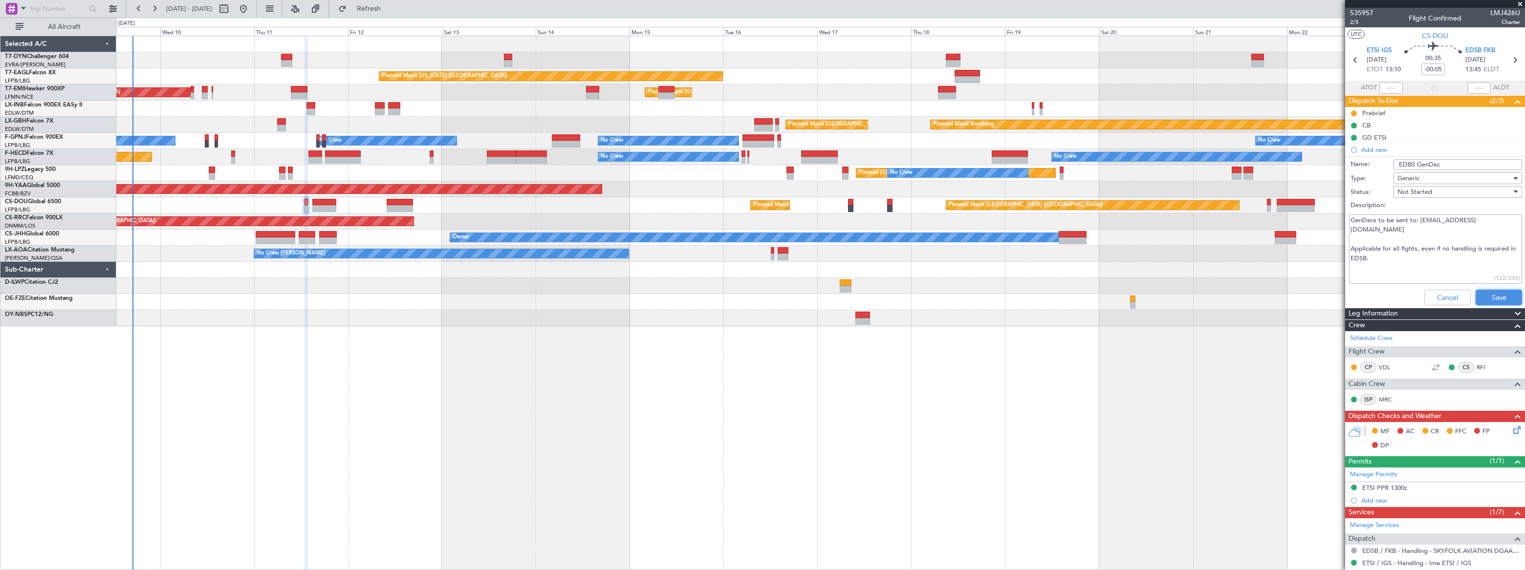
click at [1486, 301] on button "Save" at bounding box center [1498, 298] width 46 height 16
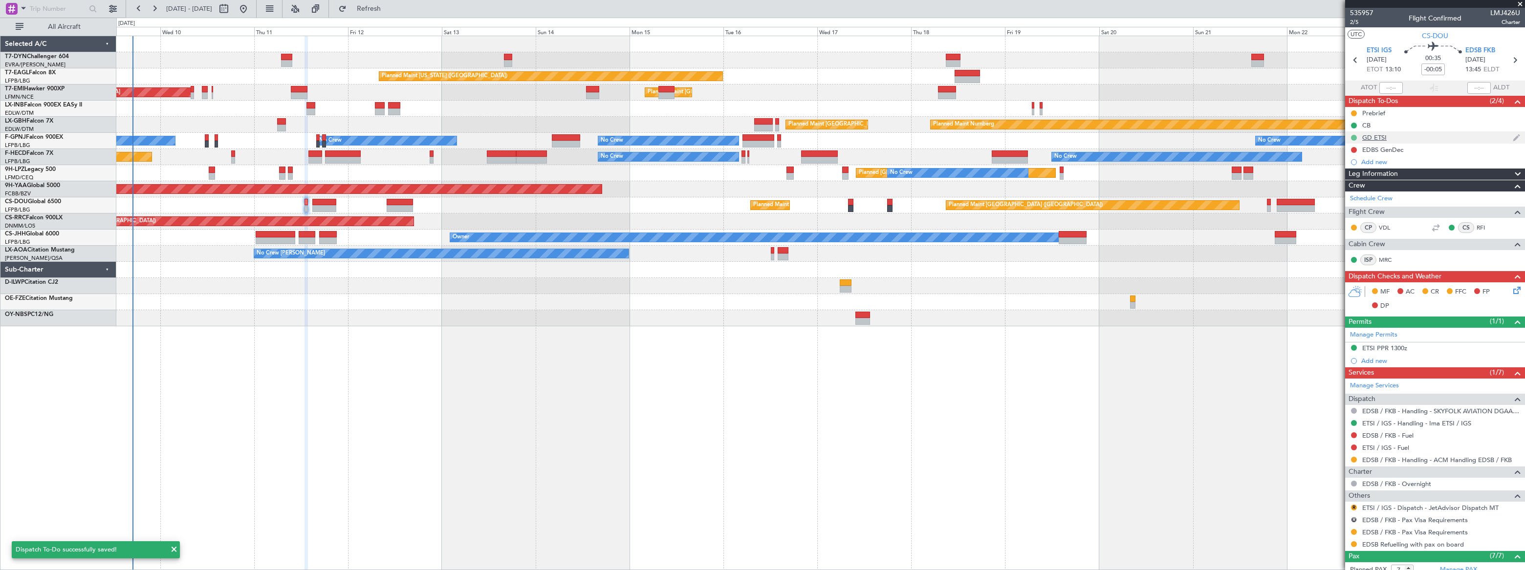
click at [1354, 135] on button at bounding box center [1354, 138] width 6 height 6
click at [1348, 166] on span "In Progress" at bounding box center [1357, 166] width 33 height 10
click at [1353, 518] on button "R" at bounding box center [1354, 520] width 6 height 6
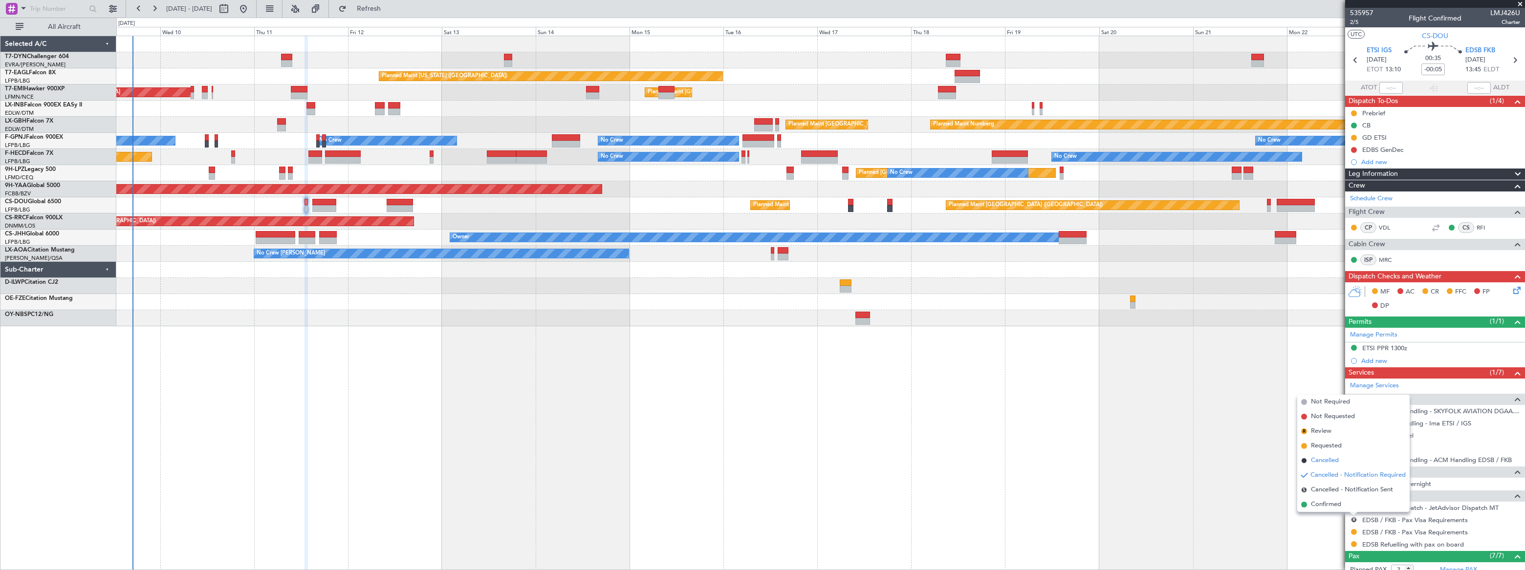
click at [1318, 459] on span "Cancelled" at bounding box center [1325, 461] width 28 height 10
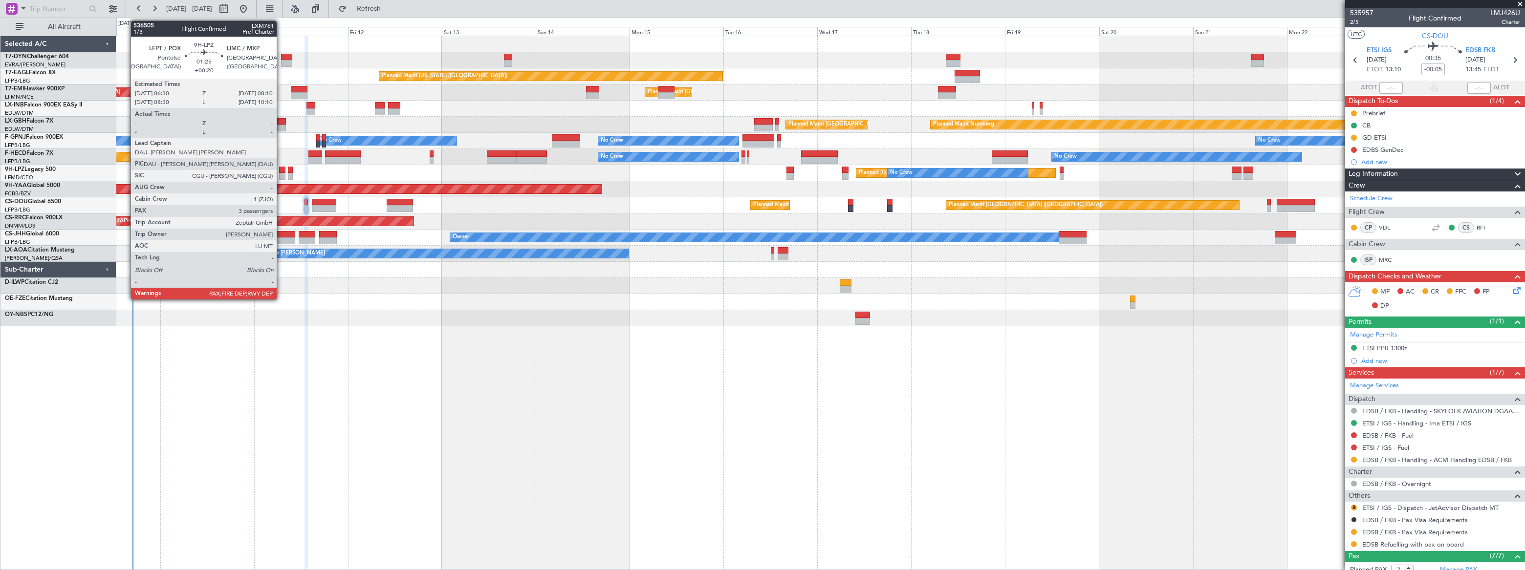
click at [281, 173] on div at bounding box center [282, 176] width 7 height 7
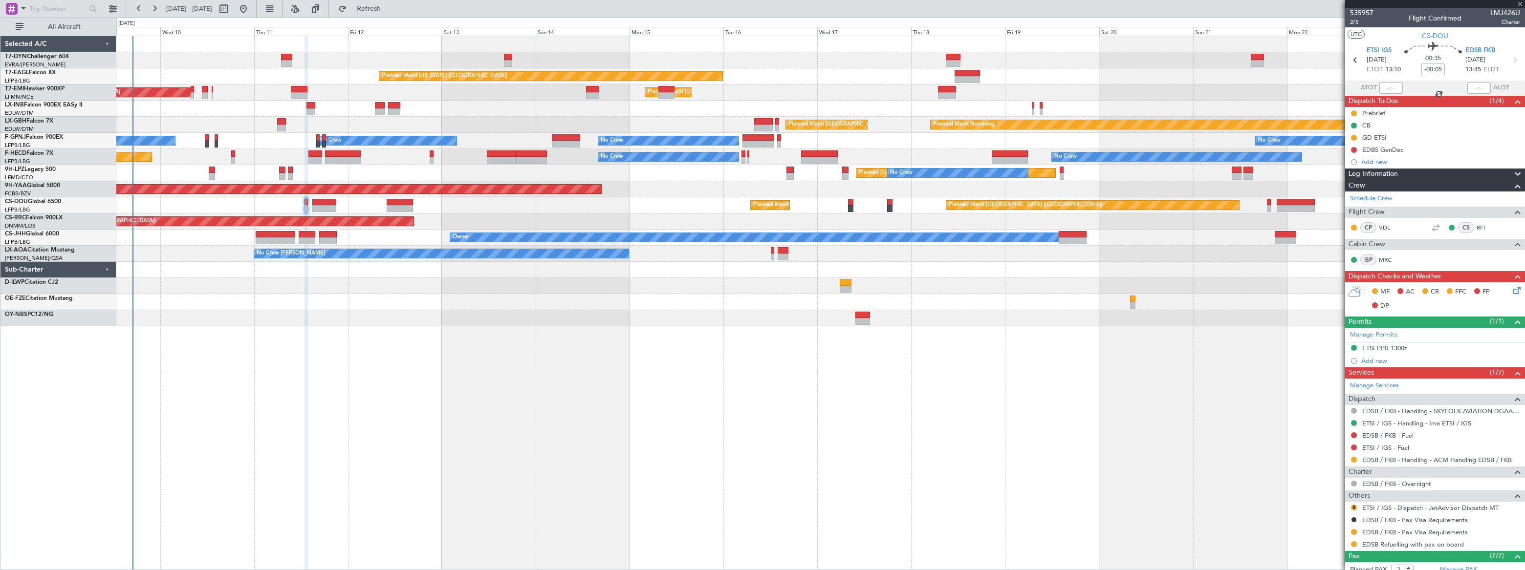
type input "+00:20"
type input "4"
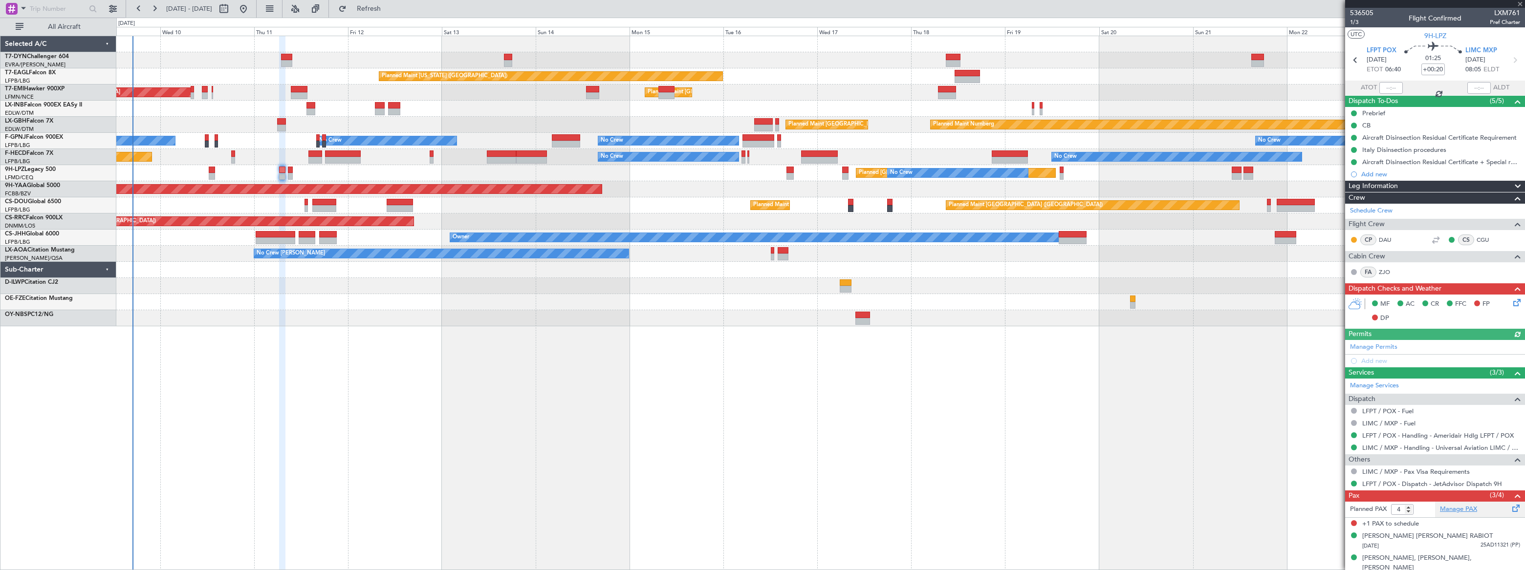
click at [1451, 508] on link "Manage PAX" at bounding box center [1458, 510] width 37 height 10
click at [389, 10] on span "Refresh" at bounding box center [368, 8] width 41 height 7
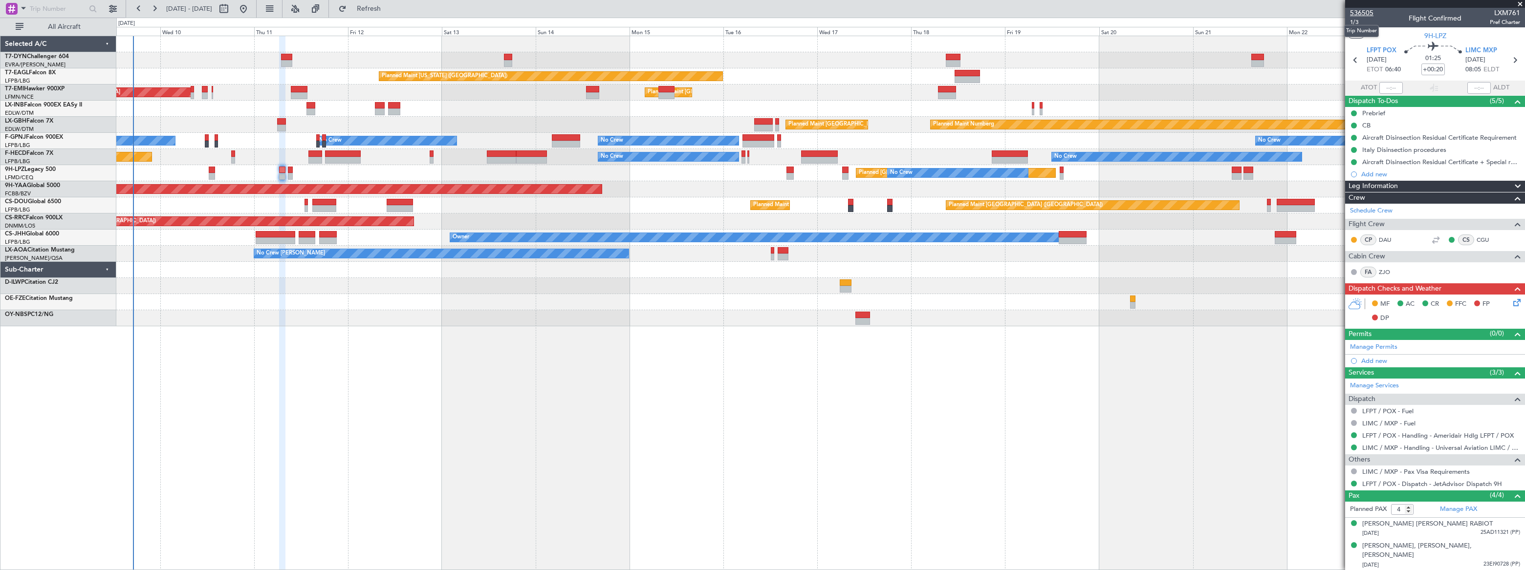
click at [1358, 11] on span "536505" at bounding box center [1361, 13] width 23 height 10
click at [351, 317] on div at bounding box center [819, 318] width 1407 height 16
click at [279, 170] on div at bounding box center [282, 170] width 7 height 7
click at [280, 170] on div at bounding box center [282, 170] width 7 height 7
click at [1354, 23] on mat-tooltip-component "Trip Number" at bounding box center [1361, 31] width 48 height 26
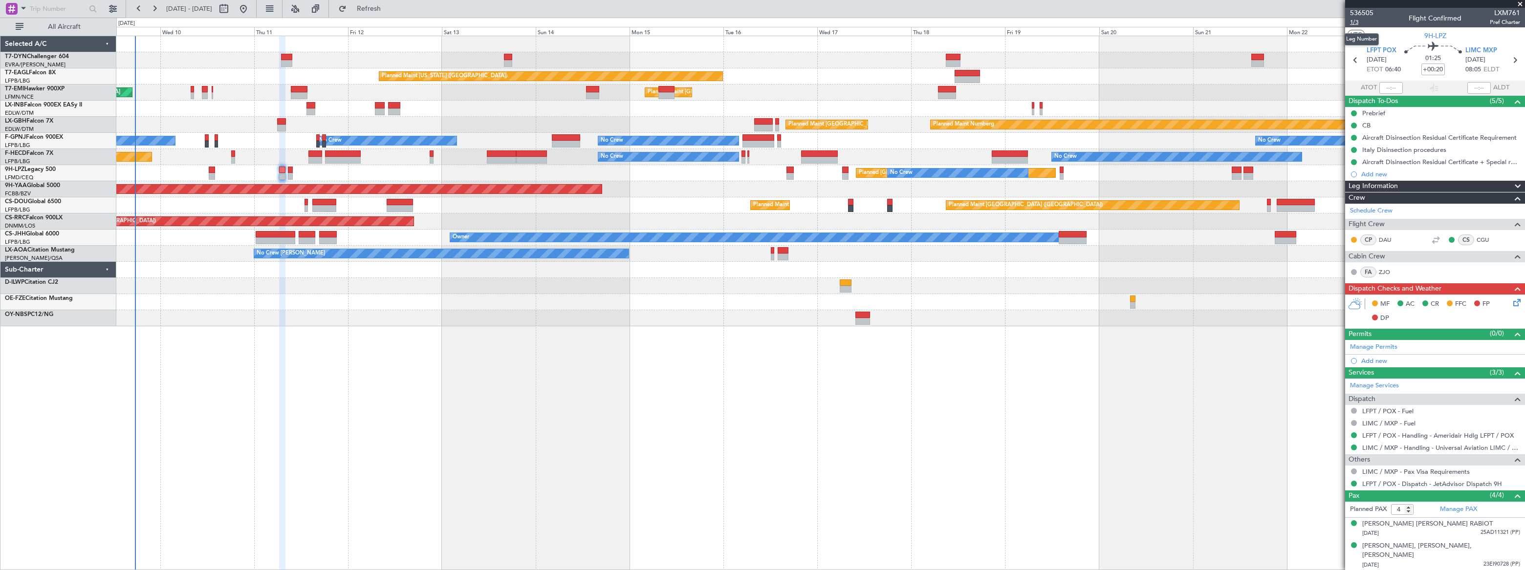
click at [1355, 20] on span "1/3" at bounding box center [1361, 22] width 23 height 8
click at [1511, 303] on icon at bounding box center [1515, 301] width 8 height 8
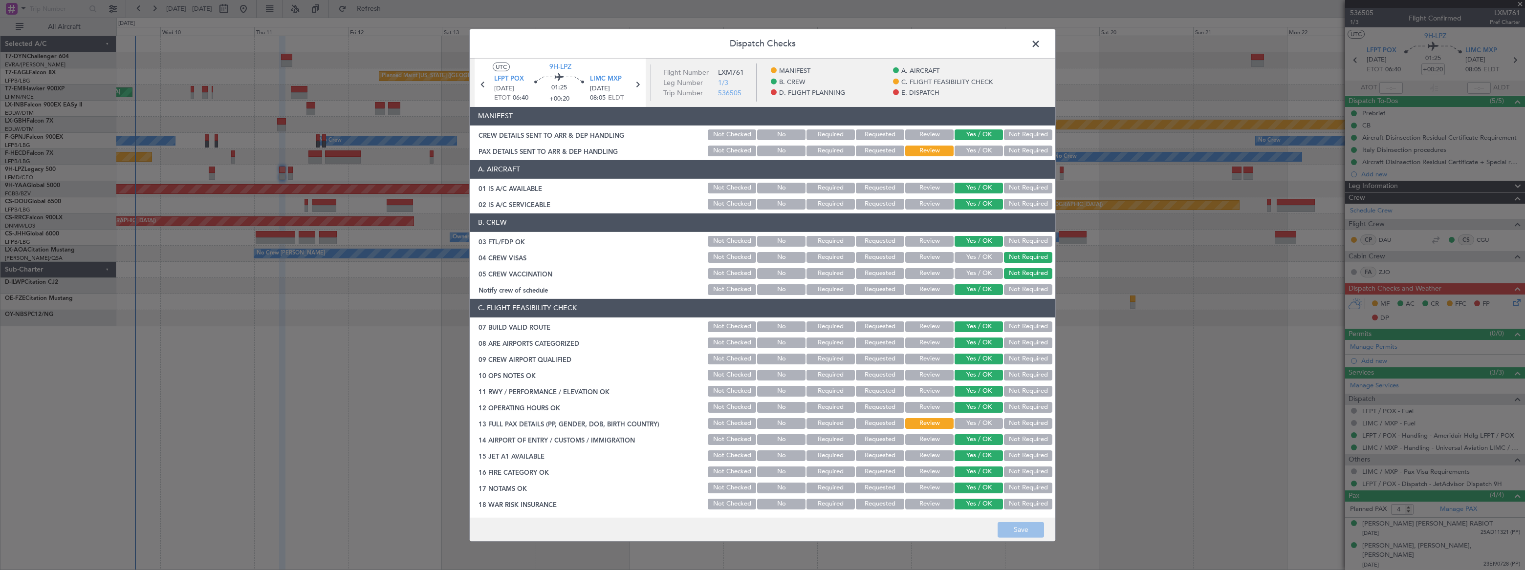
click at [960, 152] on button "Yes / OK" at bounding box center [978, 151] width 48 height 11
drag, startPoint x: 1021, startPoint y: 532, endPoint x: 1018, endPoint y: 525, distance: 7.9
click at [1020, 527] on button "Save" at bounding box center [1020, 530] width 46 height 16
click at [1040, 43] on span at bounding box center [1040, 46] width 0 height 20
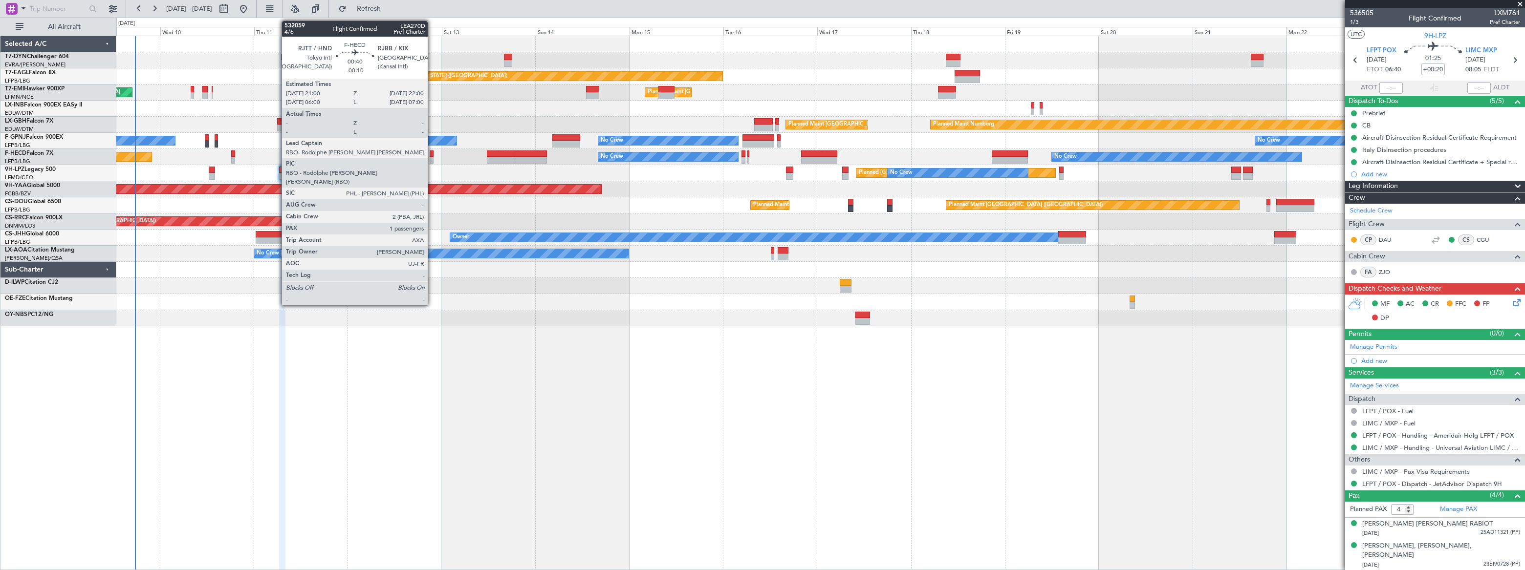
click at [432, 160] on div at bounding box center [432, 160] width 4 height 7
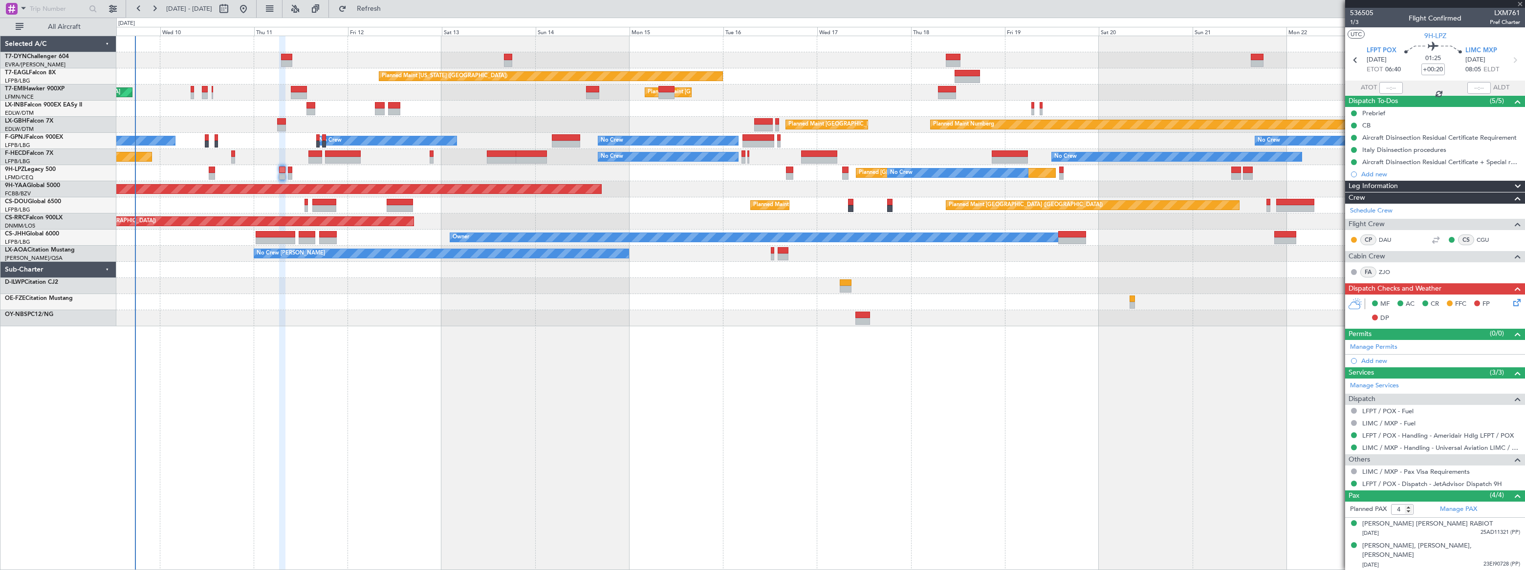
type input "-00:10"
type input "1"
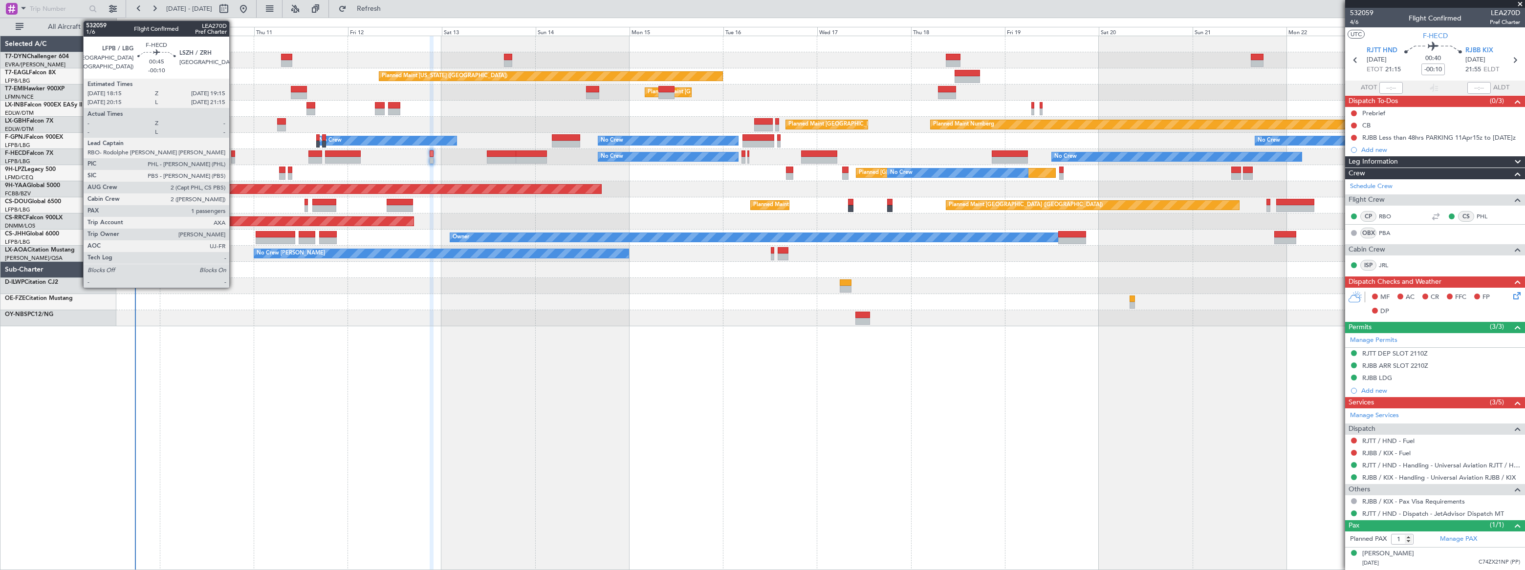
click at [234, 157] on div at bounding box center [233, 160] width 4 height 7
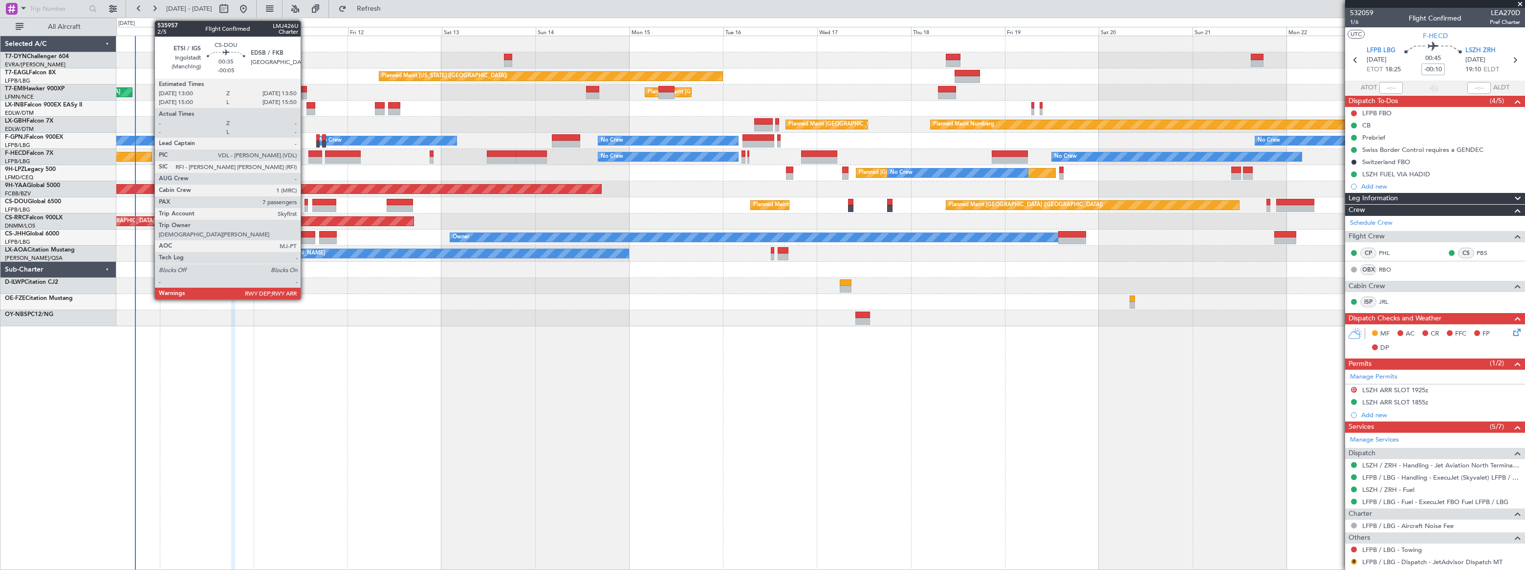
click at [305, 204] on div at bounding box center [305, 202] width 3 height 7
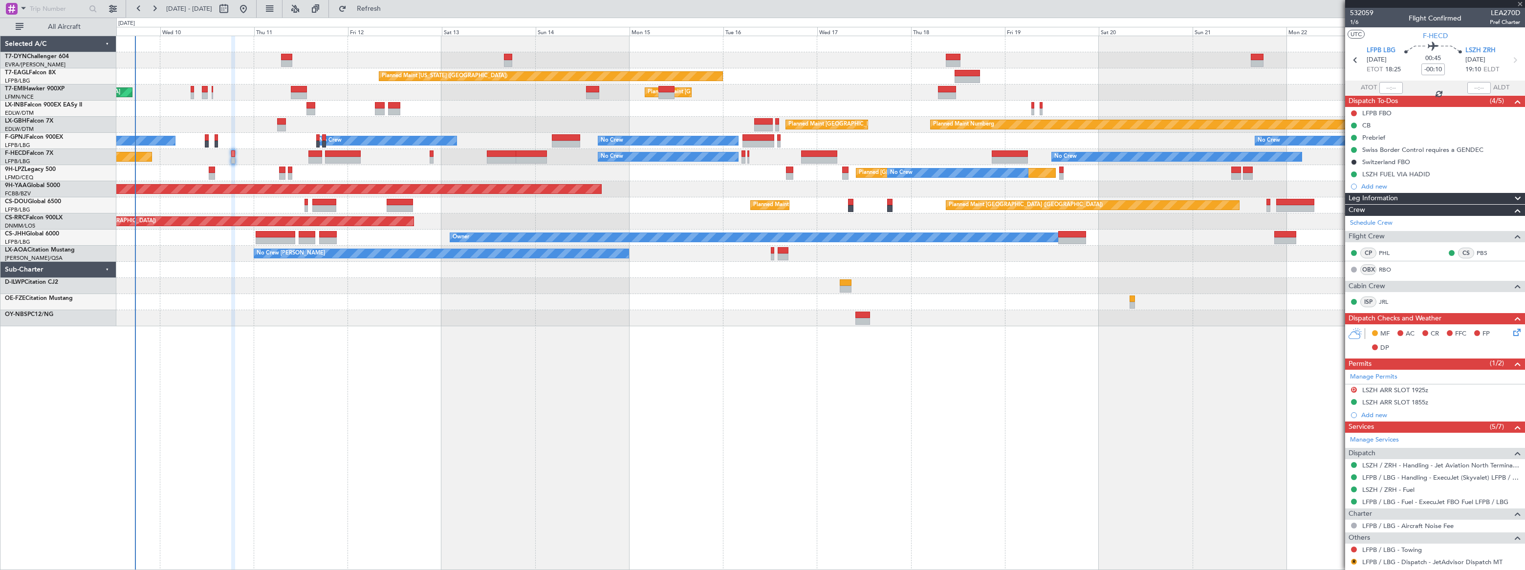
type input "-00:05"
type input "7"
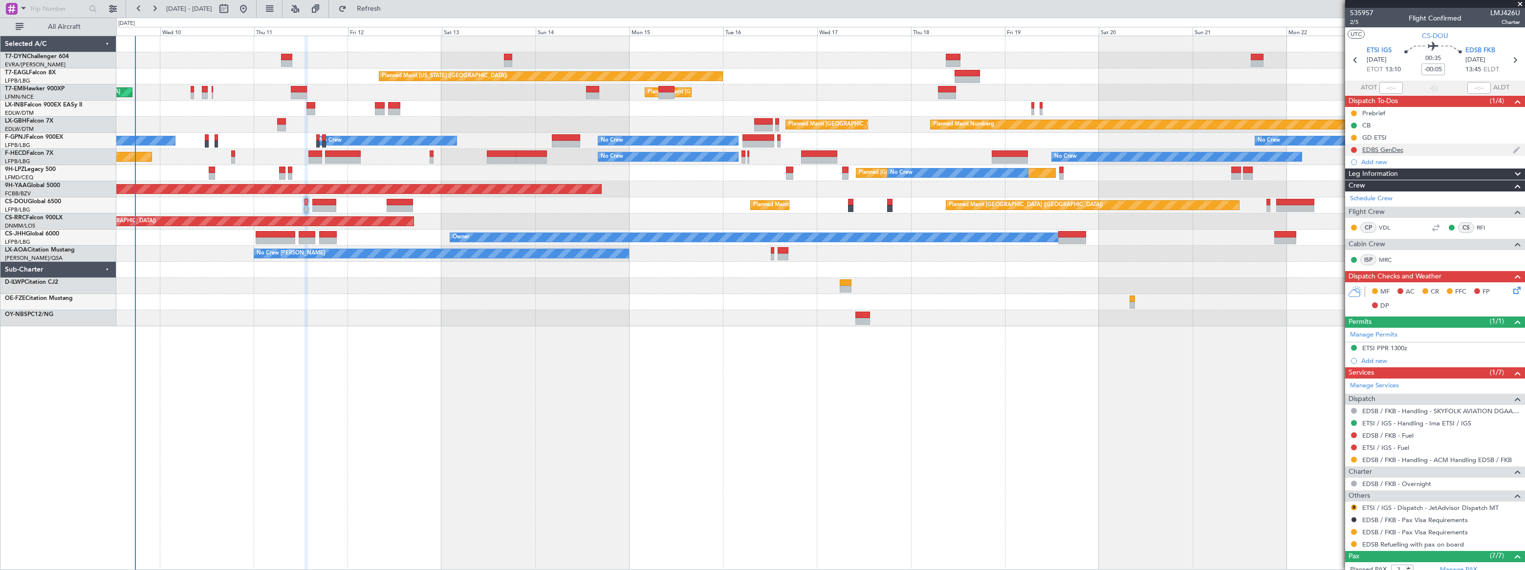
click at [1428, 152] on div "EDBS GenDec" at bounding box center [1435, 150] width 180 height 12
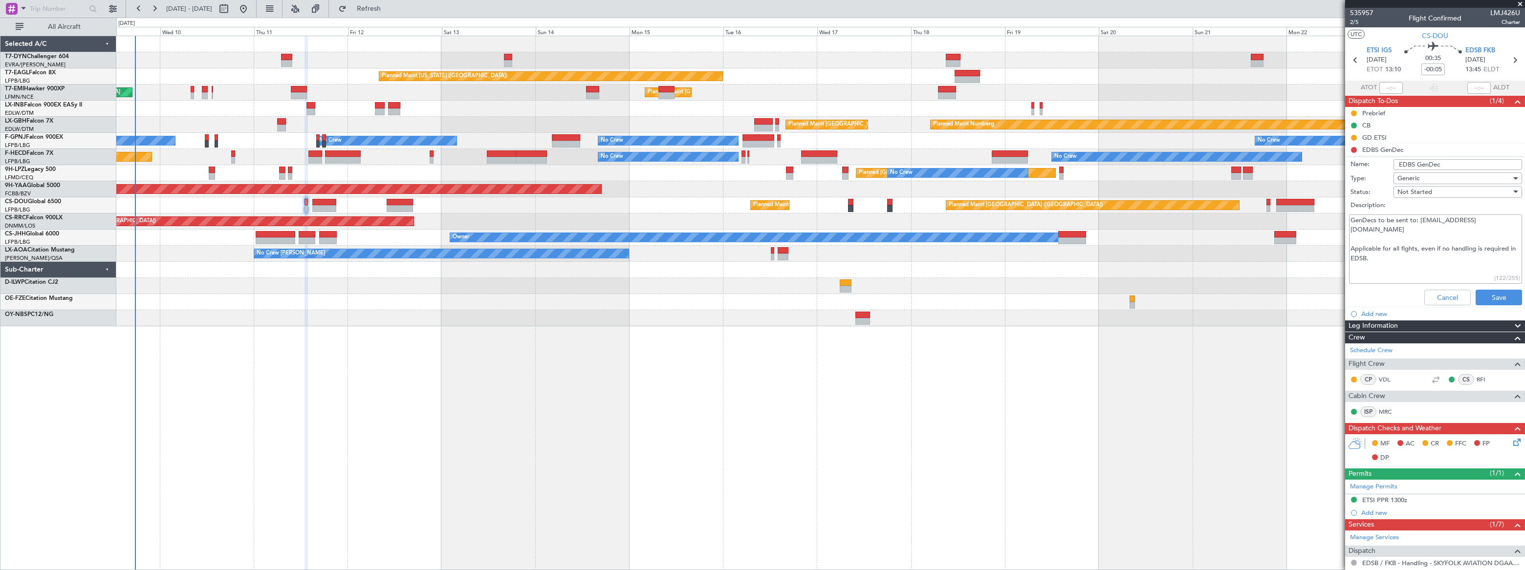
drag, startPoint x: 1418, startPoint y: 220, endPoint x: 1494, endPoint y: 225, distance: 75.9
click at [1494, 225] on textarea "GenDecs to be sent to: [EMAIL_ADDRESS][DOMAIN_NAME] Applicable for all flghts, …" at bounding box center [1435, 250] width 173 height 70
click at [393, 348] on div "Planned Maint New York (Teterboro) Planned Maint Zurich Planned Maint Zurich Pl…" at bounding box center [820, 303] width 1408 height 535
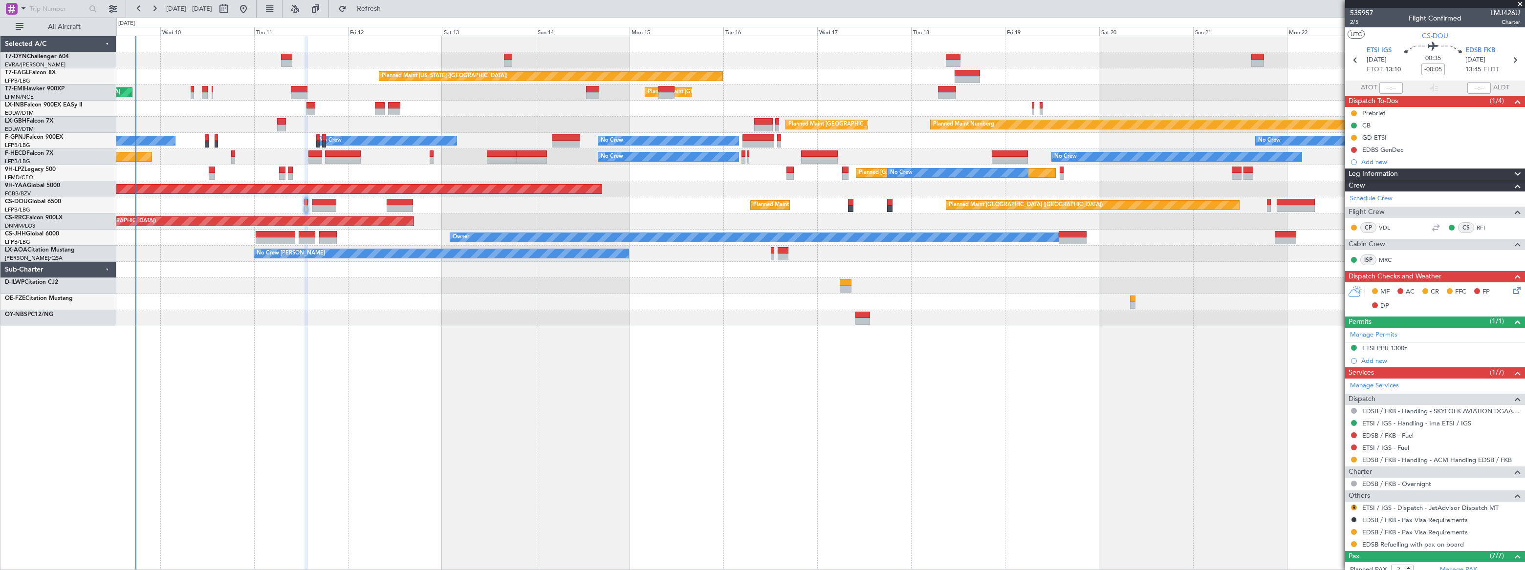
click at [1415, 152] on div "EDBS GenDec" at bounding box center [1435, 150] width 180 height 12
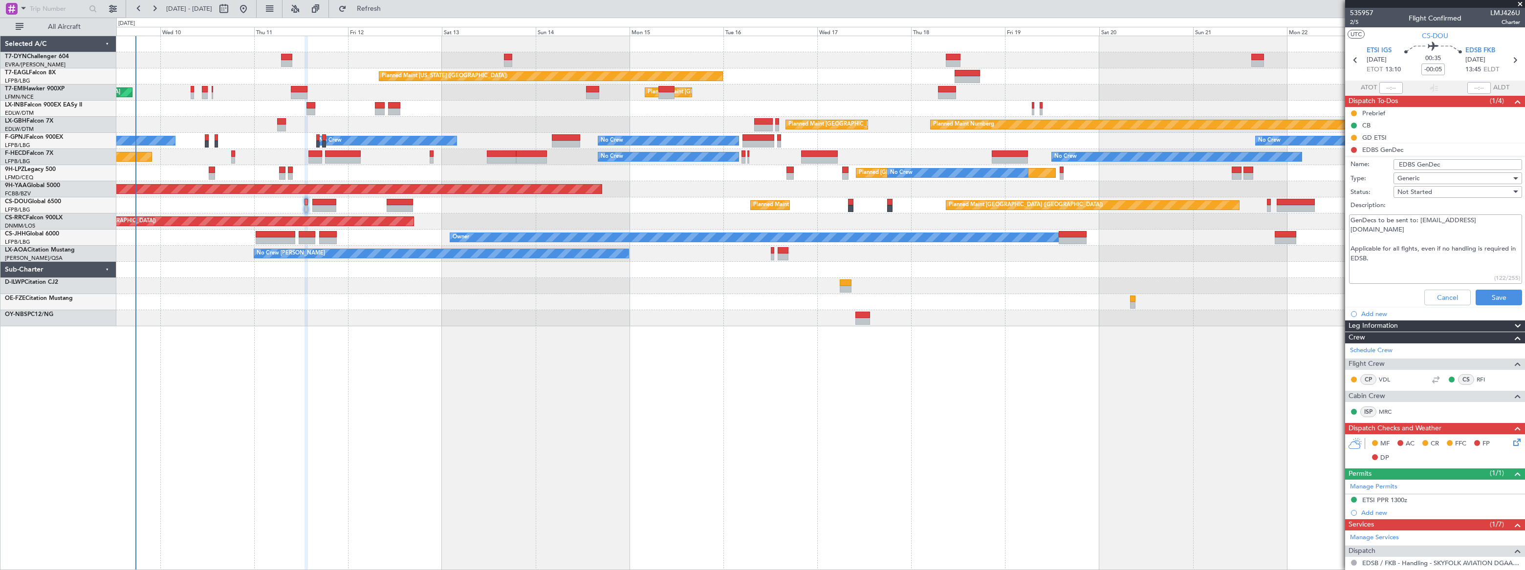
drag, startPoint x: 1418, startPoint y: 220, endPoint x: 1513, endPoint y: 221, distance: 95.3
click at [1513, 221] on textarea "GenDecs to be sent to: [EMAIL_ADDRESS][DOMAIN_NAME] Applicable for all flghts, …" at bounding box center [1435, 250] width 173 height 70
click at [1435, 302] on button "Cancel" at bounding box center [1447, 298] width 46 height 16
